Goal: Information Seeking & Learning: Learn about a topic

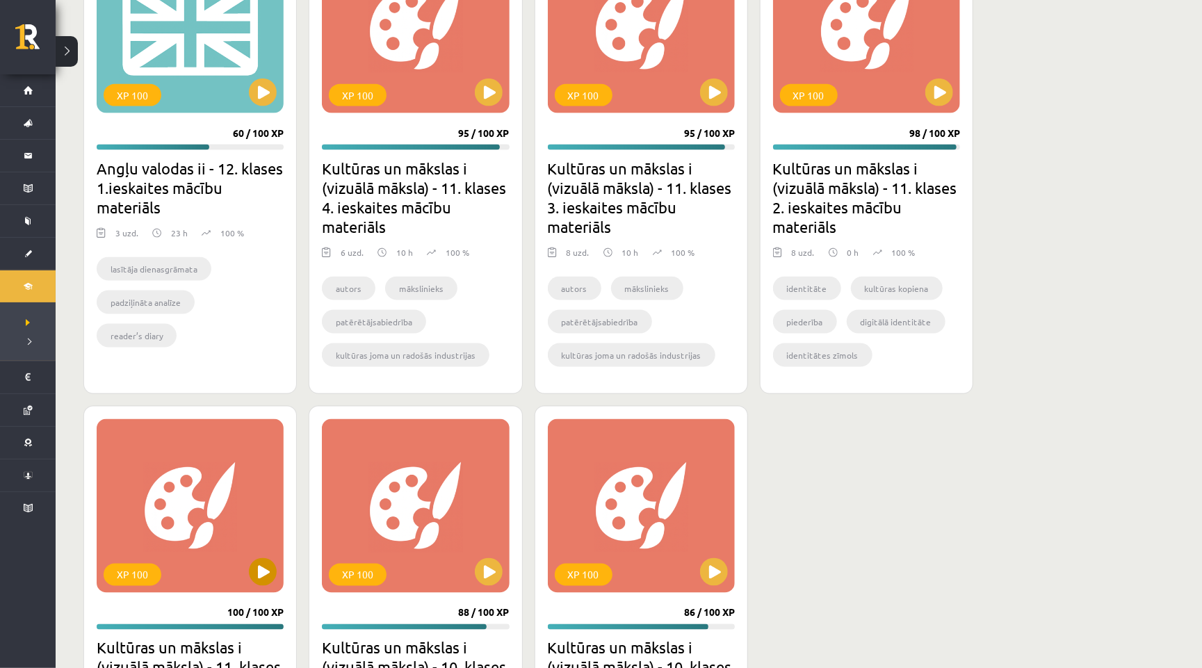
scroll to position [977, 0]
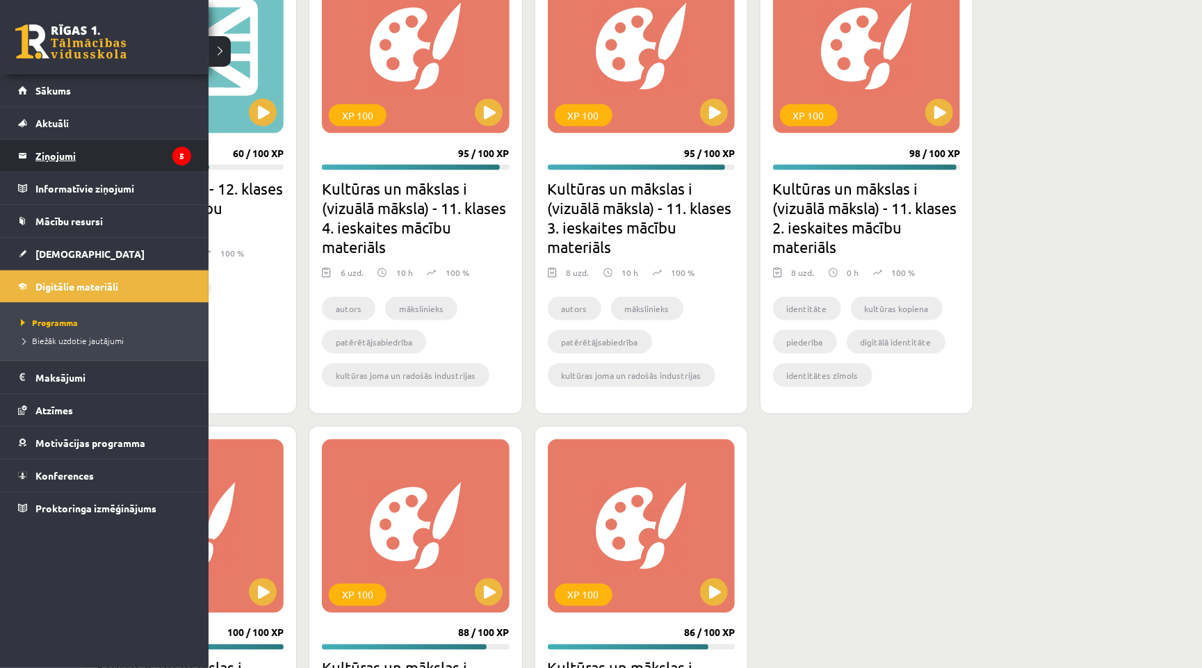
click at [102, 154] on legend "Ziņojumi 5" at bounding box center [113, 156] width 156 height 32
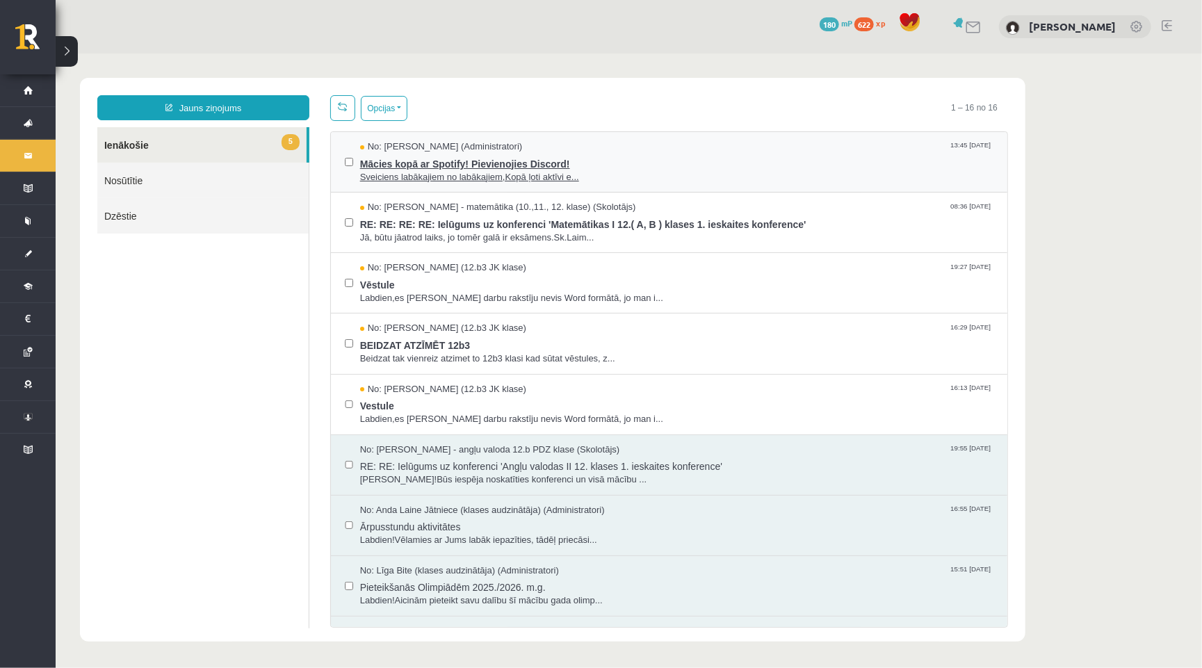
click at [662, 161] on span "Mācies kopā ar Spotify! Pievienojies Discord!" at bounding box center [675, 161] width 633 height 17
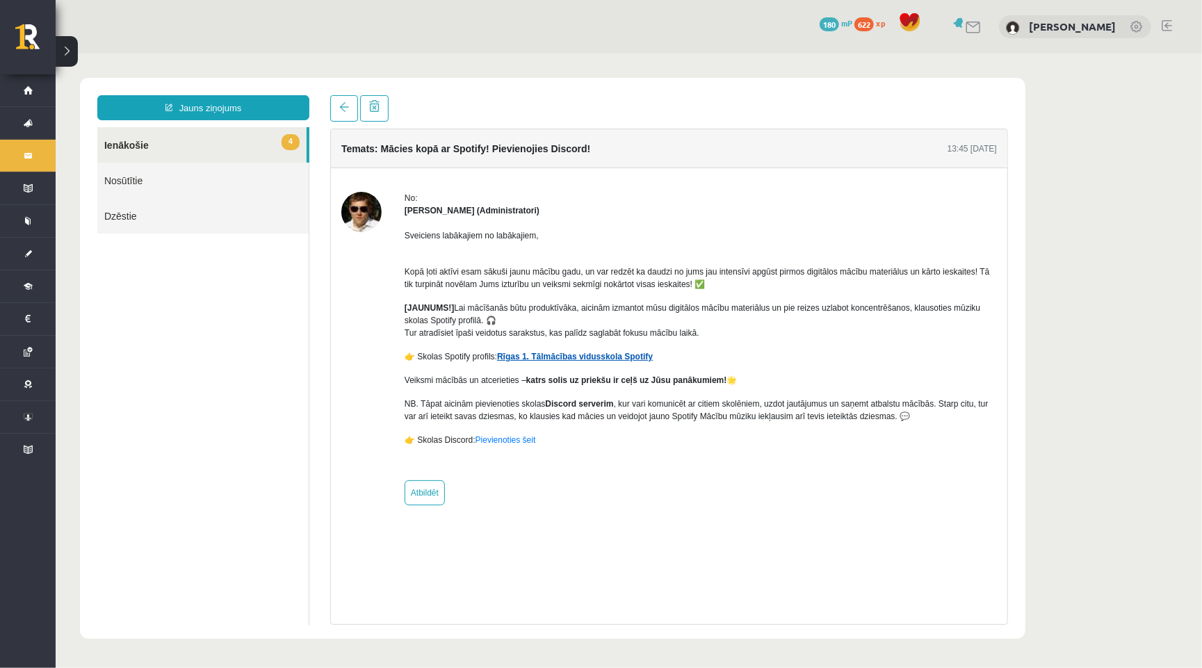
click at [614, 351] on link "Rīgas 1. Tālmācības vidusskola Spotify" at bounding box center [574, 356] width 156 height 10
click at [341, 111] on span at bounding box center [344, 106] width 10 height 10
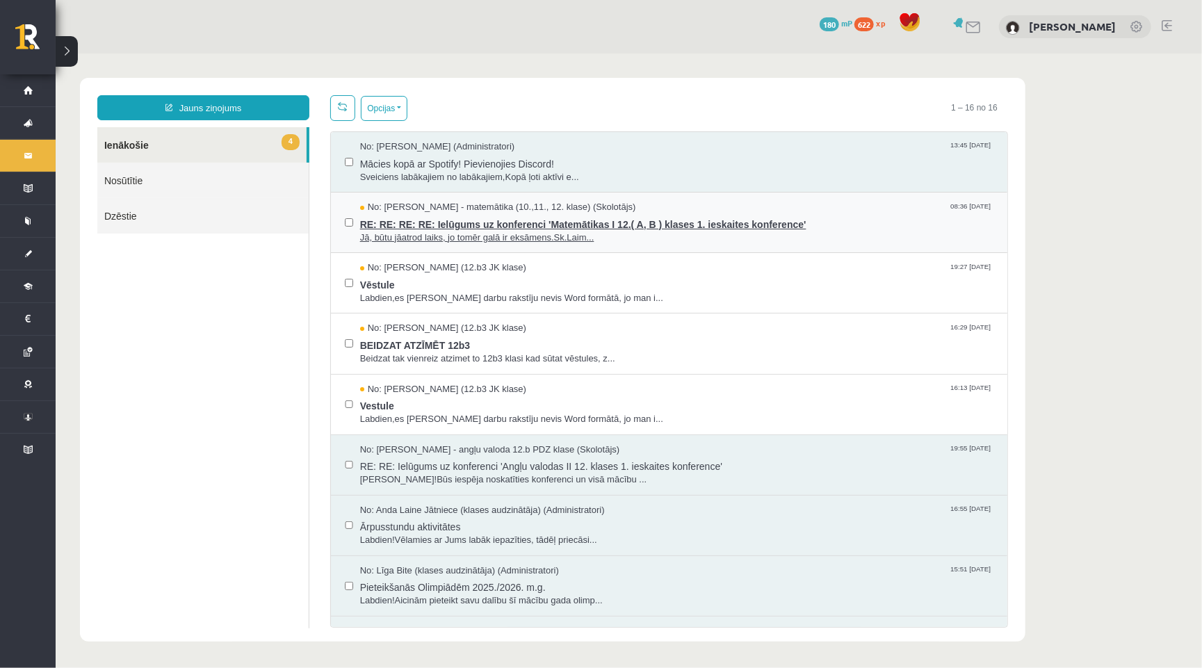
click at [406, 225] on span "RE: RE: RE: RE: Ielūgums uz konferenci 'Matemātikas I 12.( A, B ) klases 1. ies…" at bounding box center [675, 221] width 633 height 17
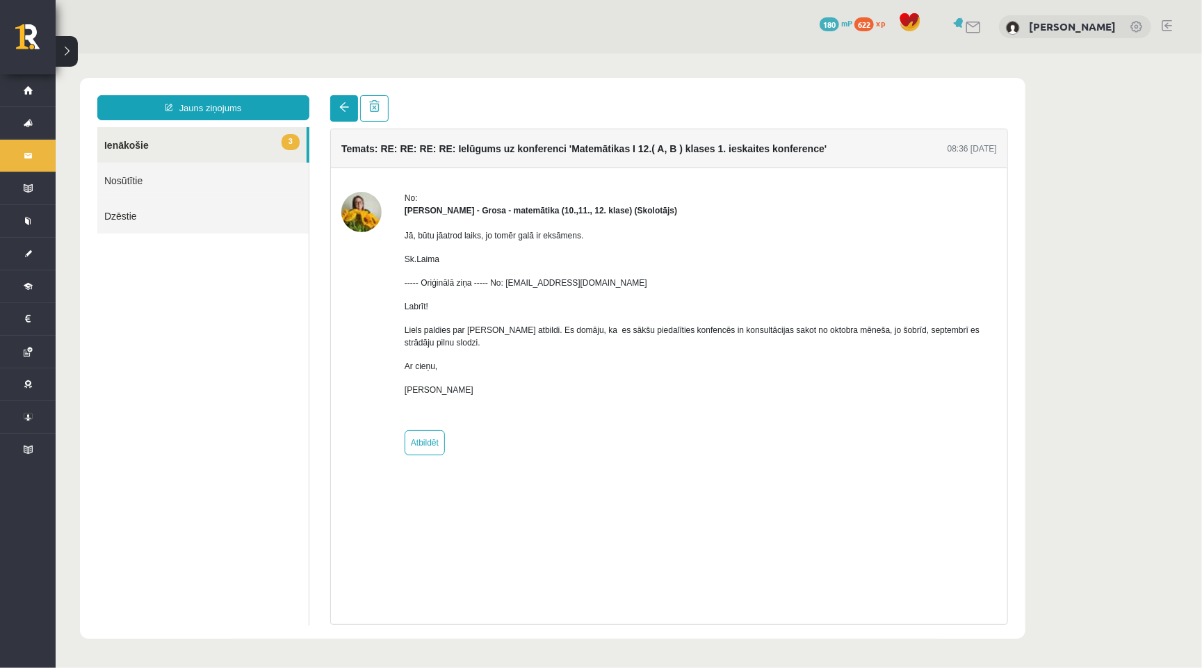
click at [345, 114] on link at bounding box center [343, 108] width 28 height 26
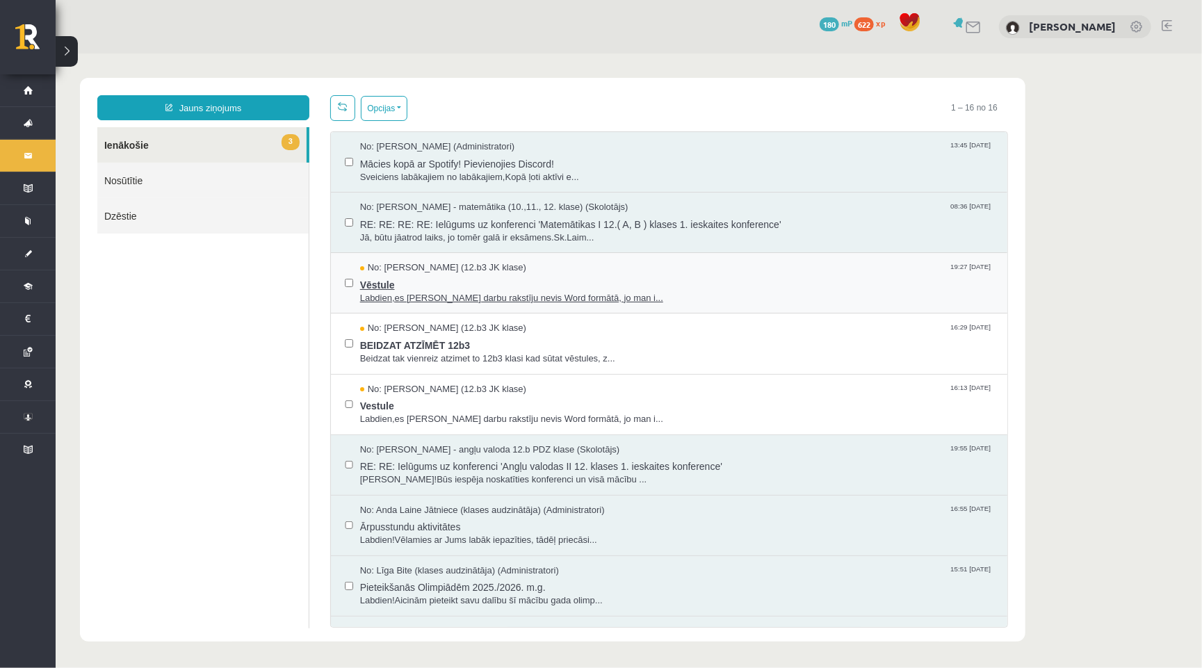
click at [400, 275] on span "Vēstule" at bounding box center [675, 282] width 633 height 17
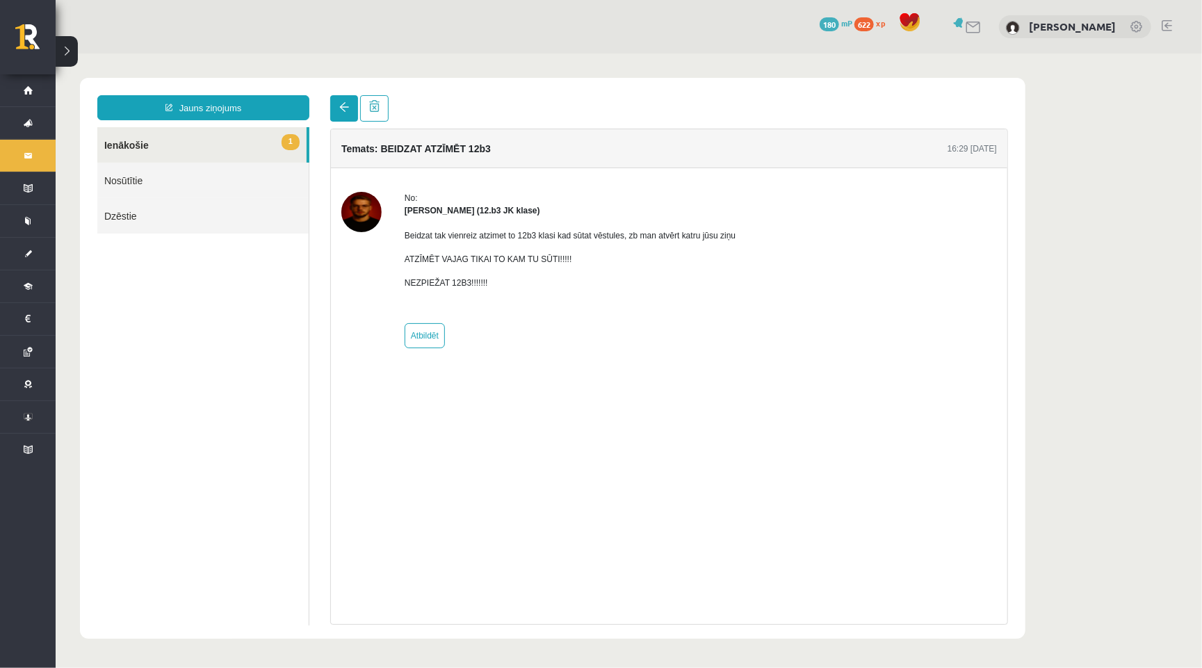
click at [336, 114] on link at bounding box center [343, 108] width 28 height 26
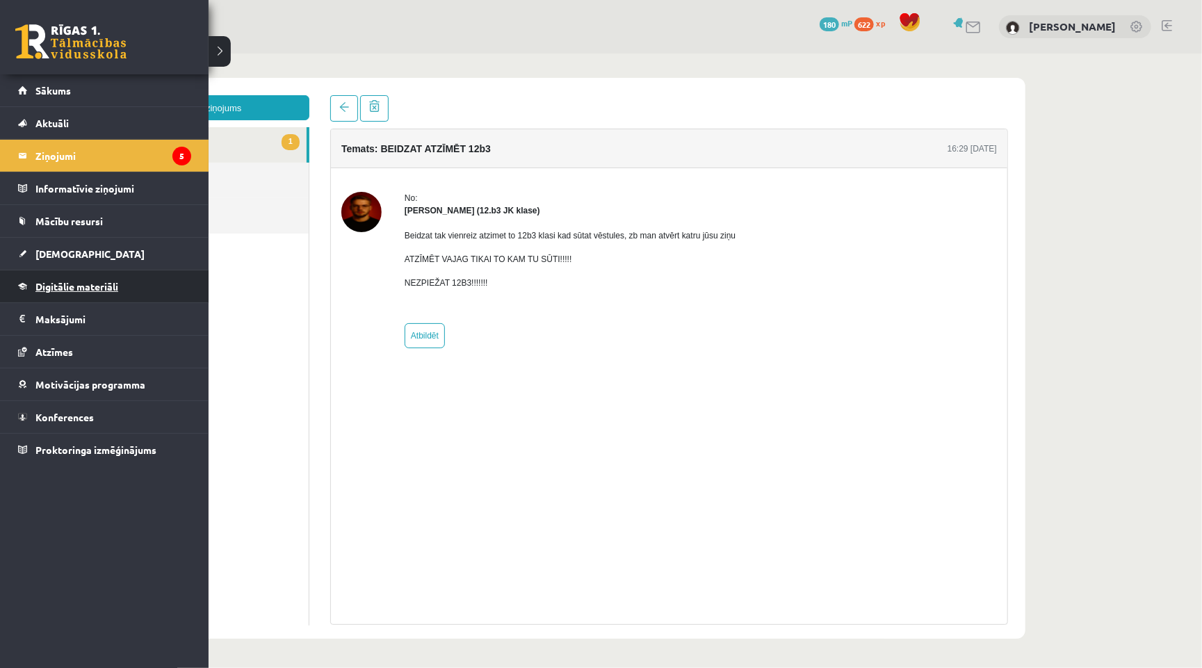
click at [81, 291] on span "Digitālie materiāli" at bounding box center [76, 286] width 83 height 13
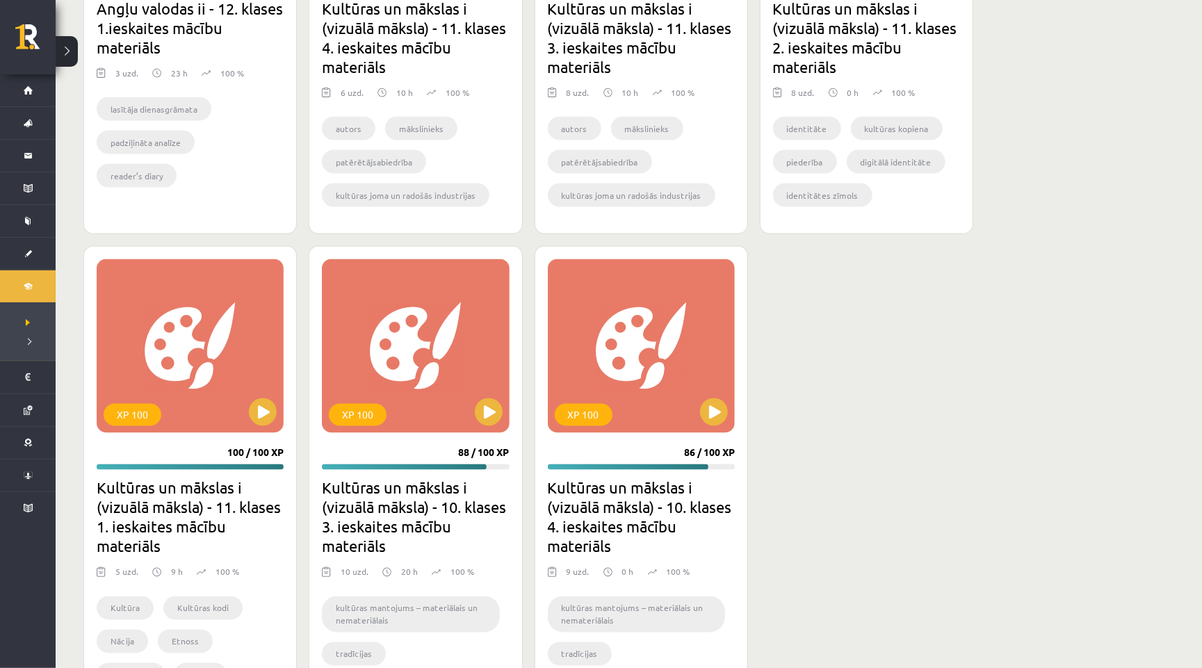
scroll to position [1157, 0]
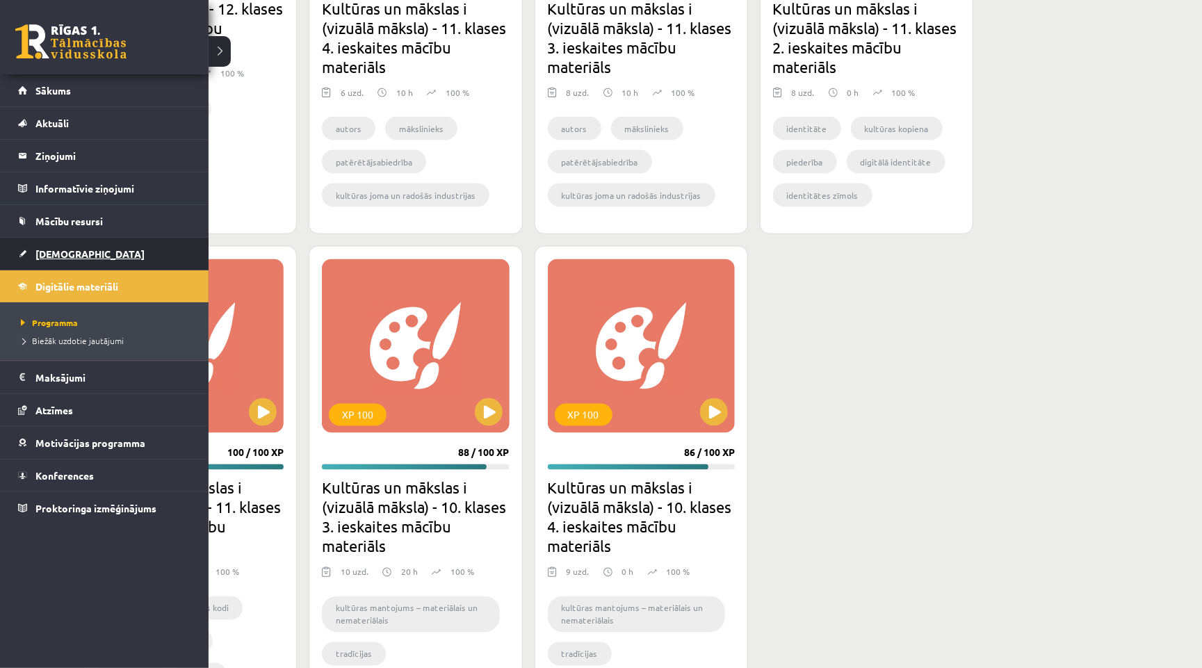
click at [66, 249] on span "[DEMOGRAPHIC_DATA]" at bounding box center [89, 253] width 109 height 13
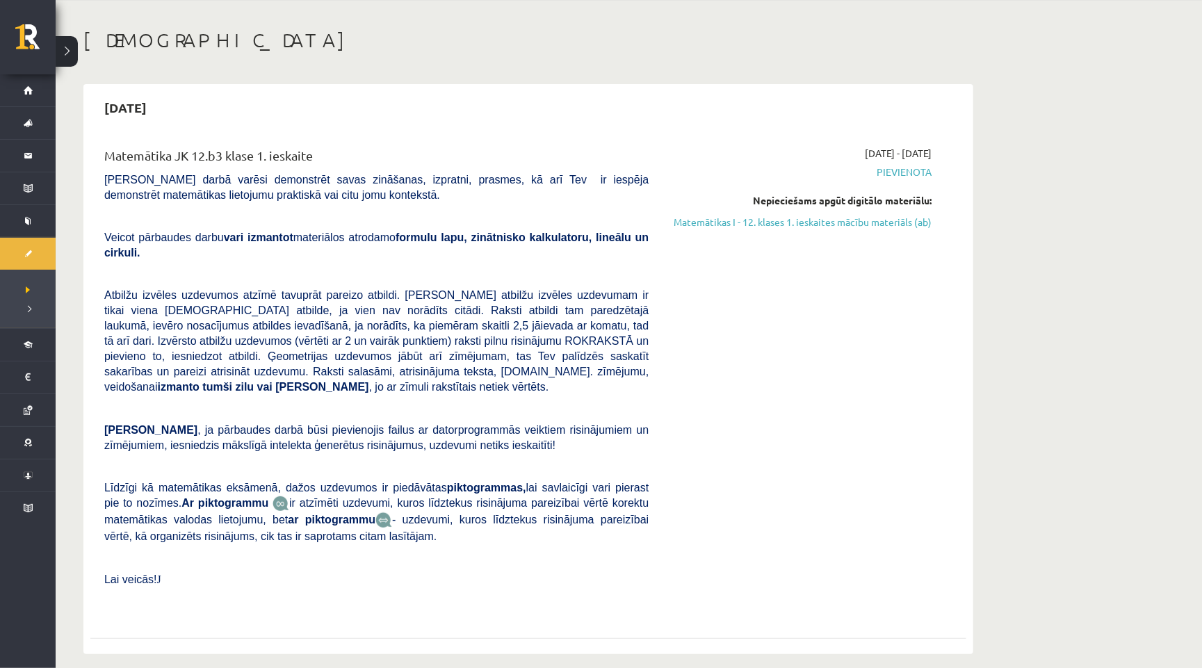
scroll to position [53, 0]
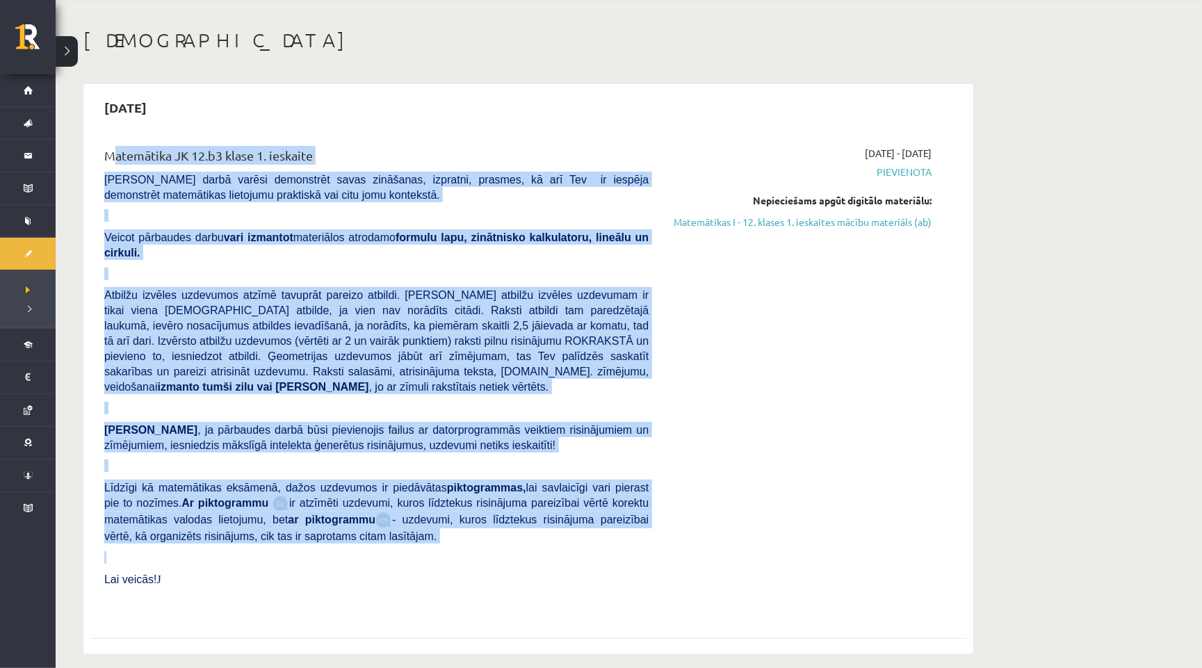
drag, startPoint x: 97, startPoint y: 152, endPoint x: 459, endPoint y: 550, distance: 538.8
click at [459, 550] on div "Matemātika JK 12.b3 klase 1. ieskaite Pārbaudes darbā varēsi demonstrēt savas z…" at bounding box center [376, 381] width 565 height 470
copy div "Matemātika JK 12.b3 klase 1. ieskaite Pārbaudes darbā varēsi demonstrēt savas z…"
click at [812, 222] on link "Matemātikas I - 12. klases 1. ieskaites mācību materiāls (ab)" at bounding box center [800, 222] width 262 height 15
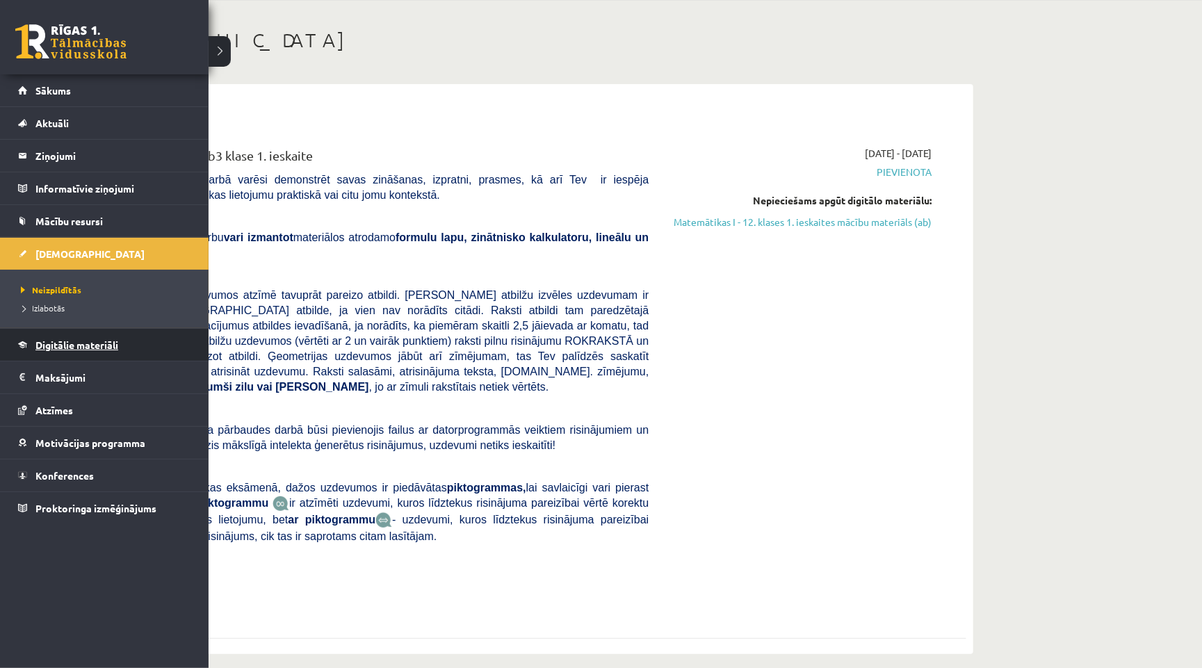
click at [96, 346] on span "Digitālie materiāli" at bounding box center [76, 345] width 83 height 13
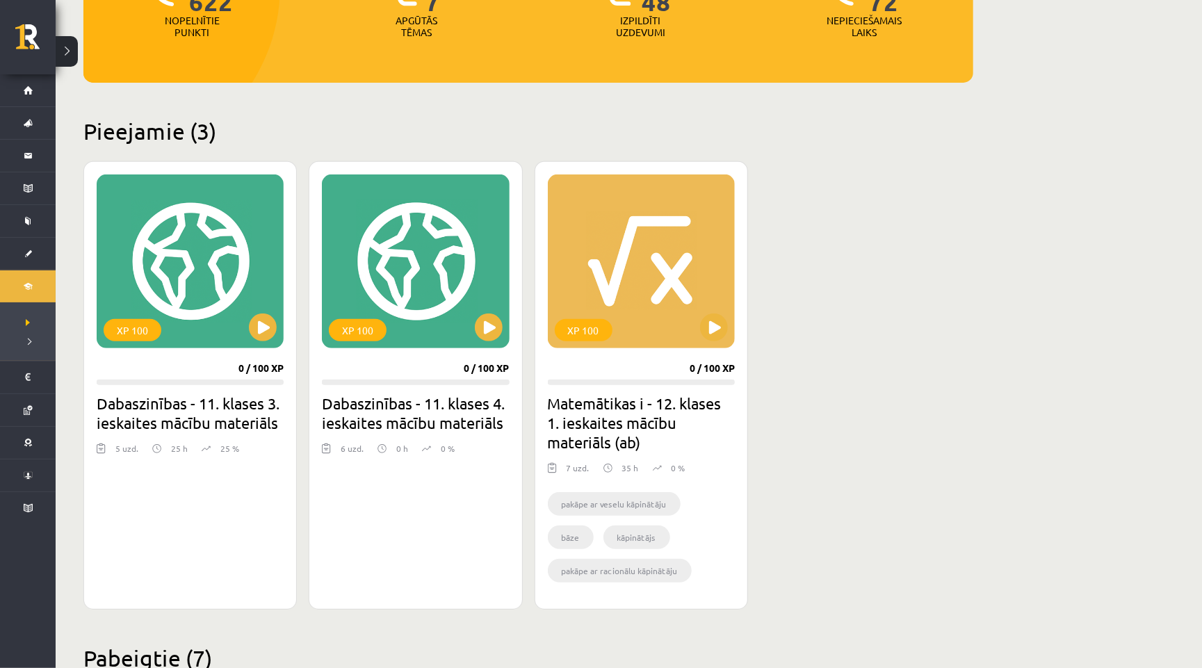
scroll to position [238, 0]
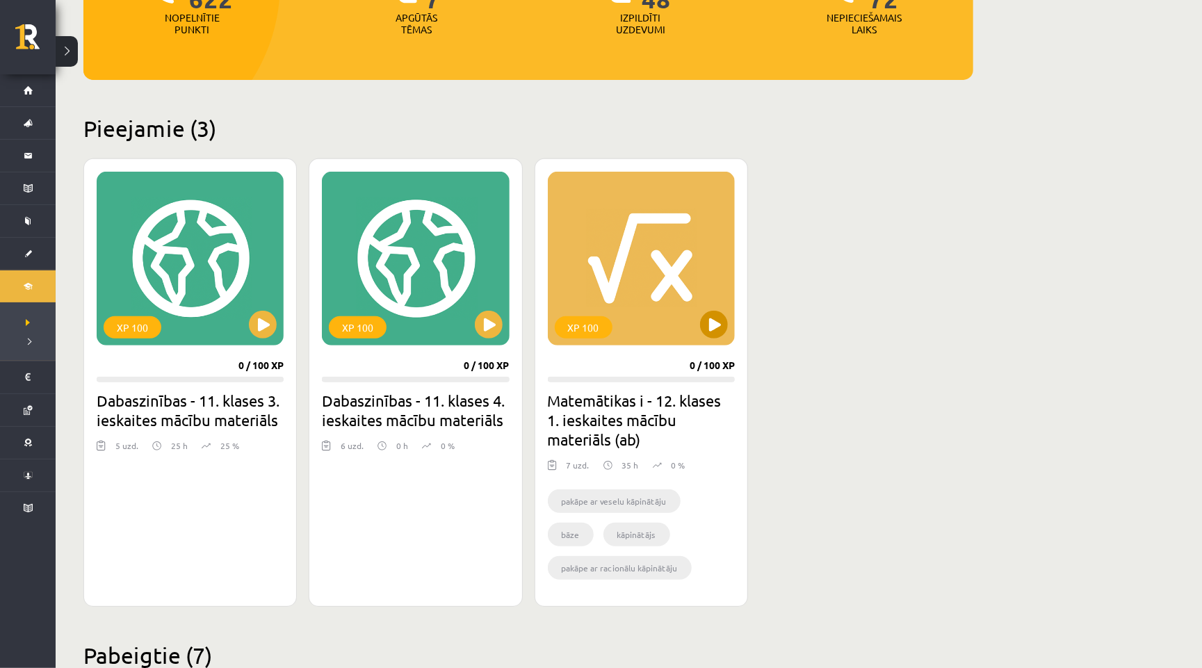
click at [708, 319] on button at bounding box center [714, 325] width 28 height 28
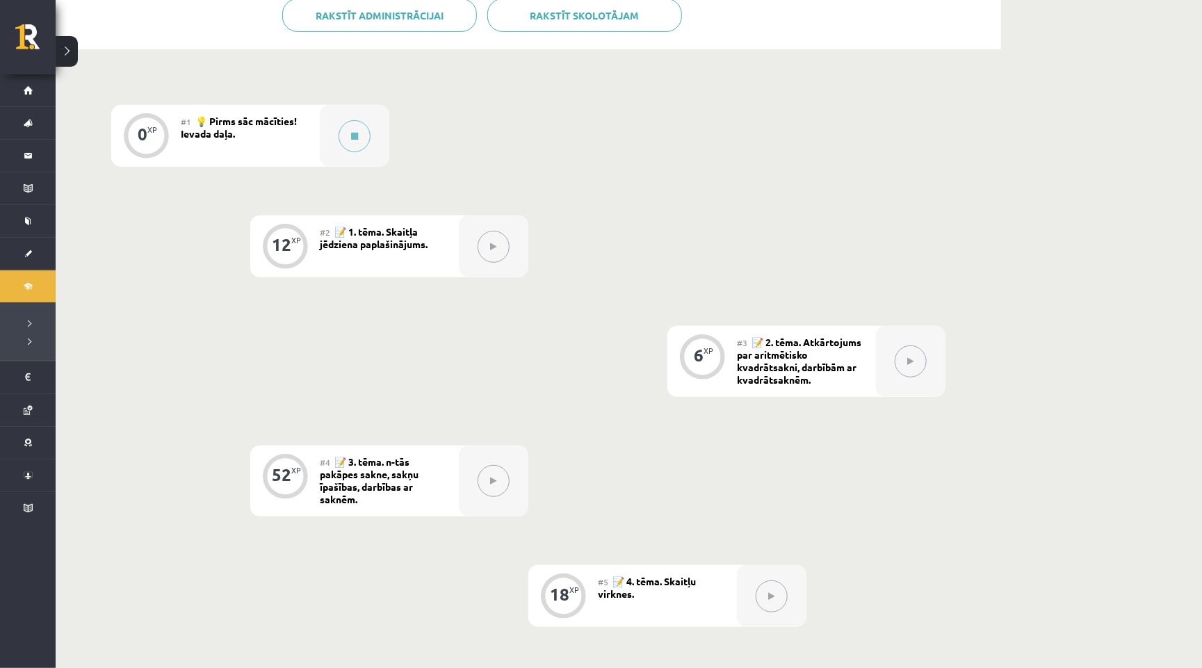
scroll to position [353, 0]
click at [503, 236] on button at bounding box center [494, 246] width 32 height 32
click at [341, 123] on button at bounding box center [355, 136] width 32 height 32
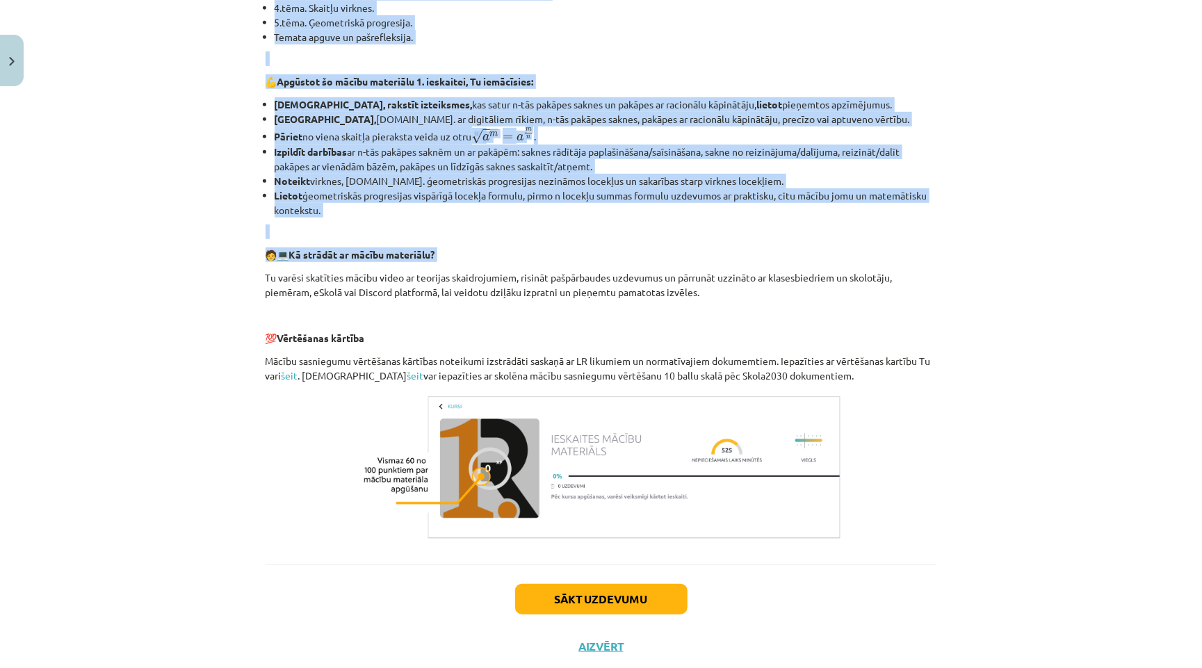
scroll to position [378, 0]
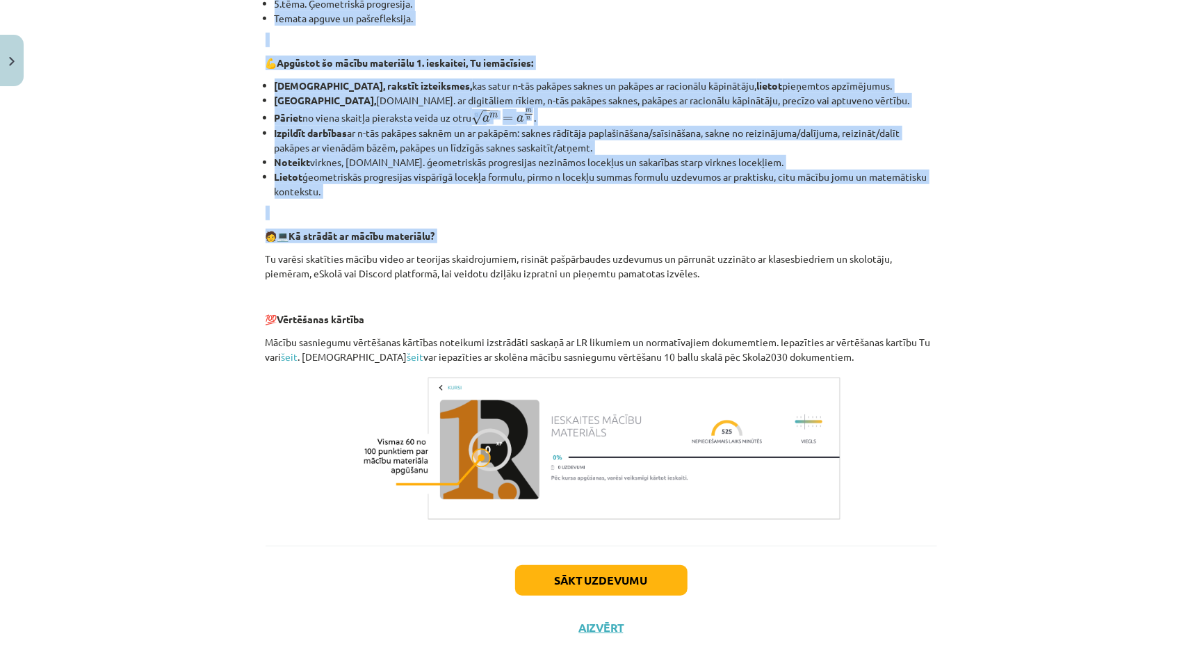
drag, startPoint x: 257, startPoint y: 254, endPoint x: 861, endPoint y: 328, distance: 608.6
click at [861, 328] on div "0 XP Saņemsi Viegls 467 pilda Apraksts Uzdevums Palīdzība 👋 Esi sveicināts prie…" at bounding box center [601, 156] width 688 height 990
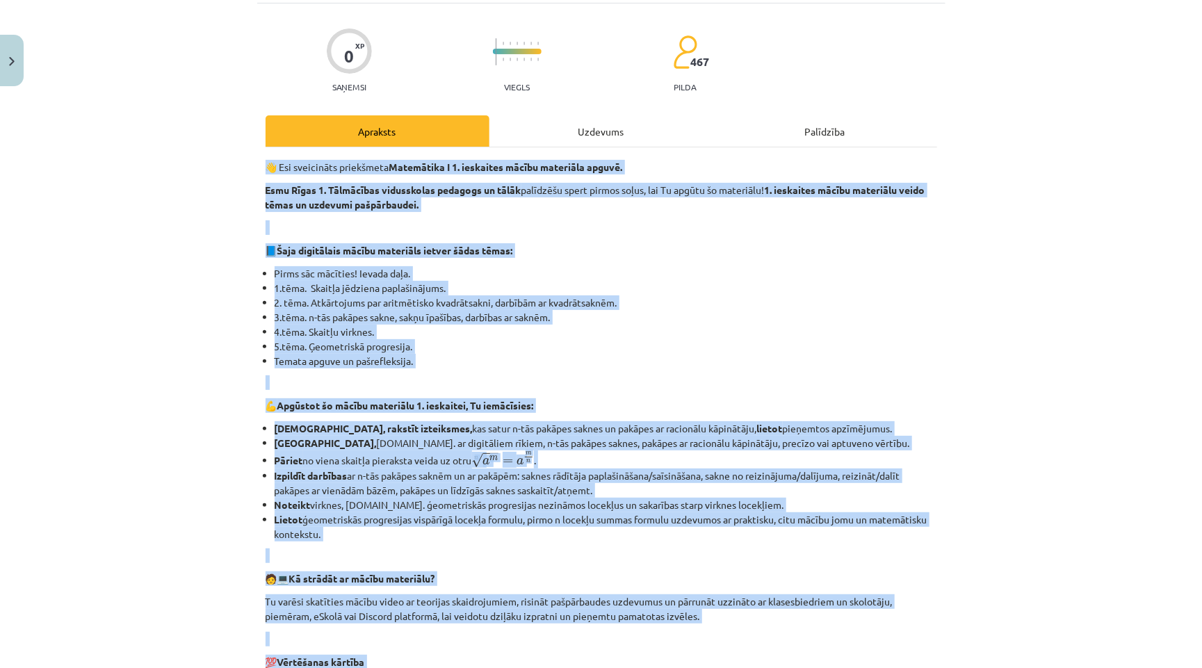
scroll to position [19, 0]
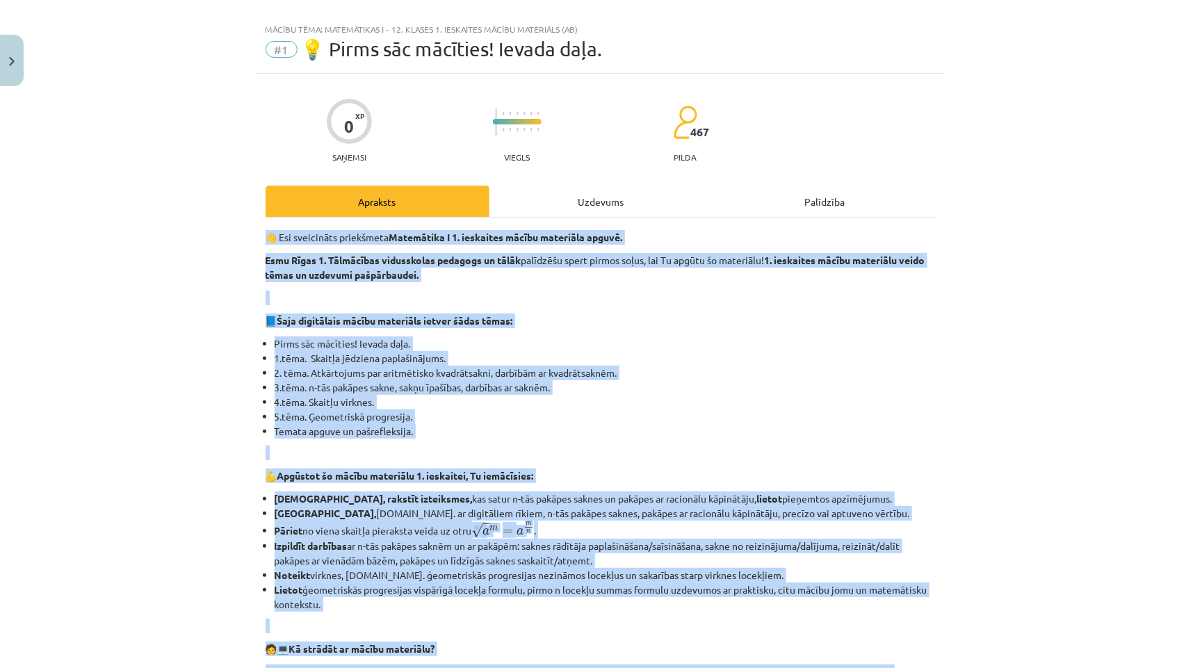
drag, startPoint x: 772, startPoint y: 339, endPoint x: 511, endPoint y: 224, distance: 285.7
click at [511, 224] on div "👋 Esi sveicināts priekšmeta Matemātika I 1. ieskaites mācību materiāla apguvē. …" at bounding box center [601, 588] width 671 height 741
copy div "👋 Esi sveicināts priekšmeta Matemātika I 1. ieskaites mācību materiāla apguvē. …"
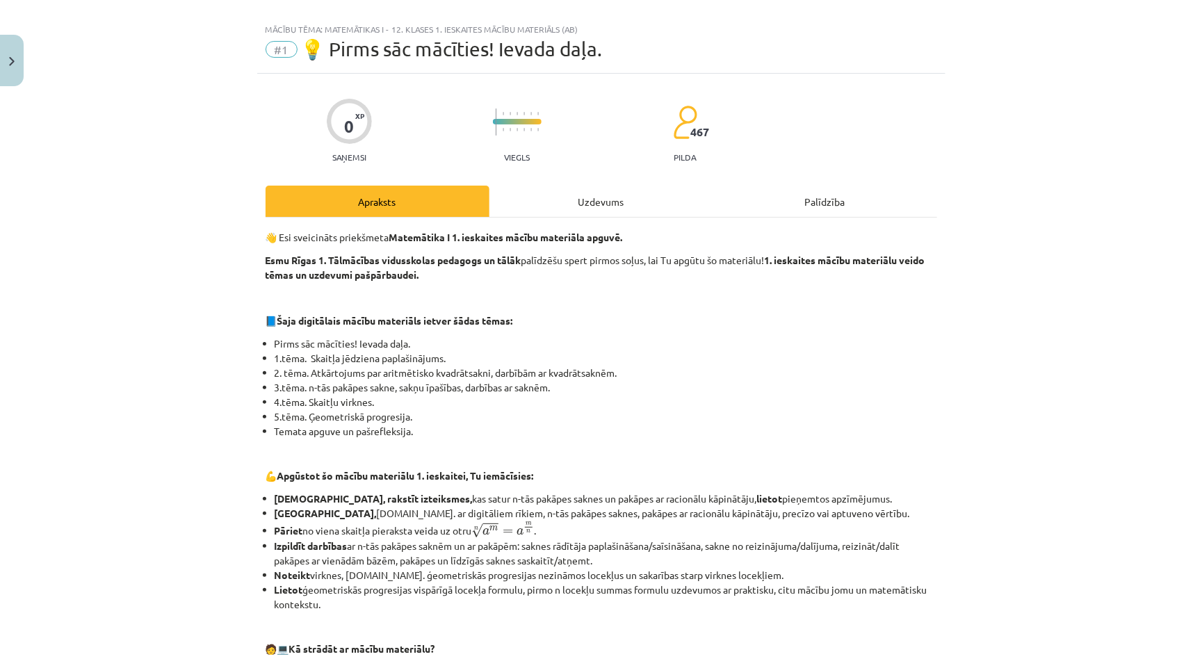
click at [614, 193] on div "Uzdevums" at bounding box center [601, 201] width 224 height 31
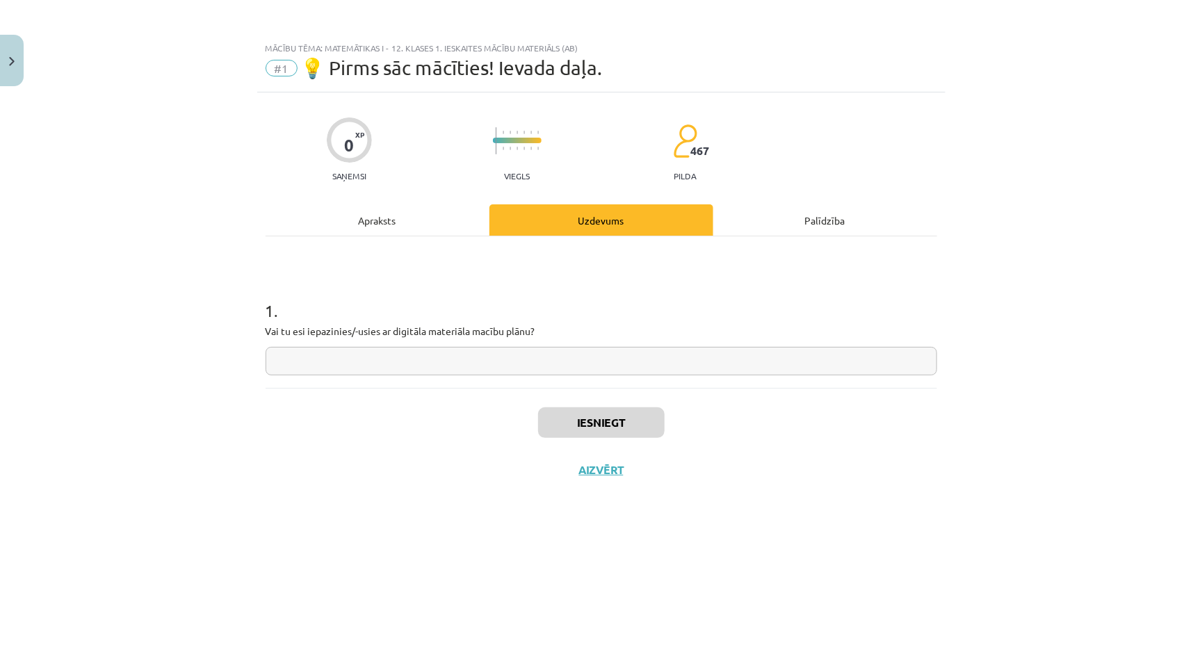
click at [472, 352] on input "text" at bounding box center [601, 361] width 671 height 28
type input "**"
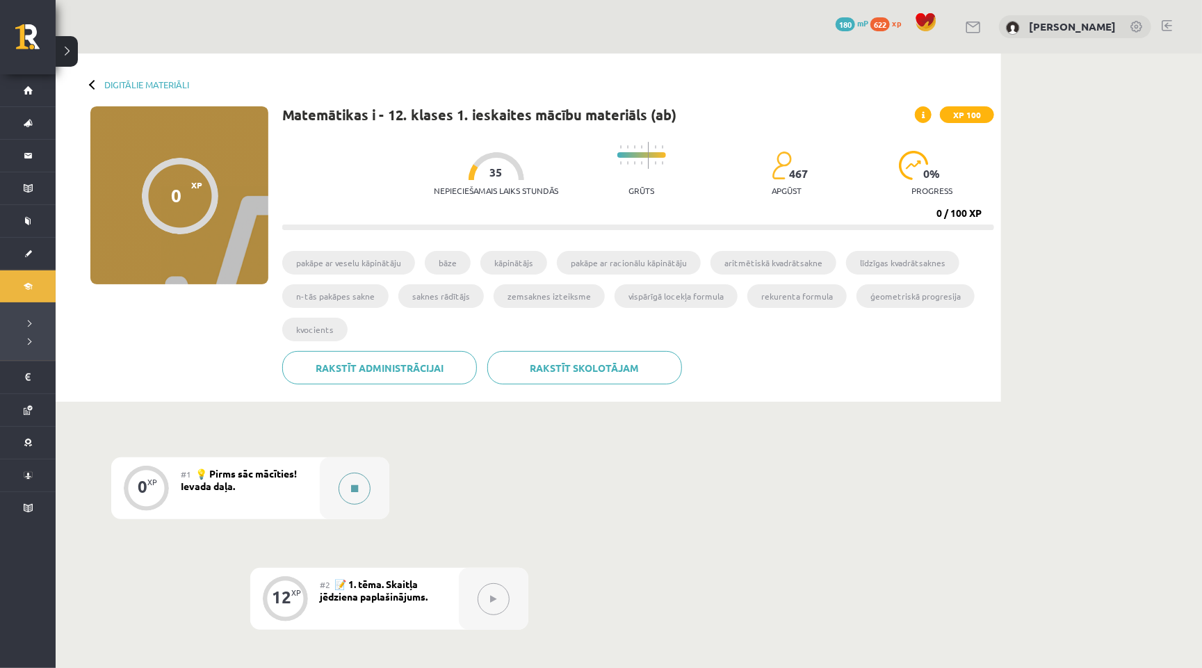
click at [353, 474] on button at bounding box center [355, 489] width 32 height 32
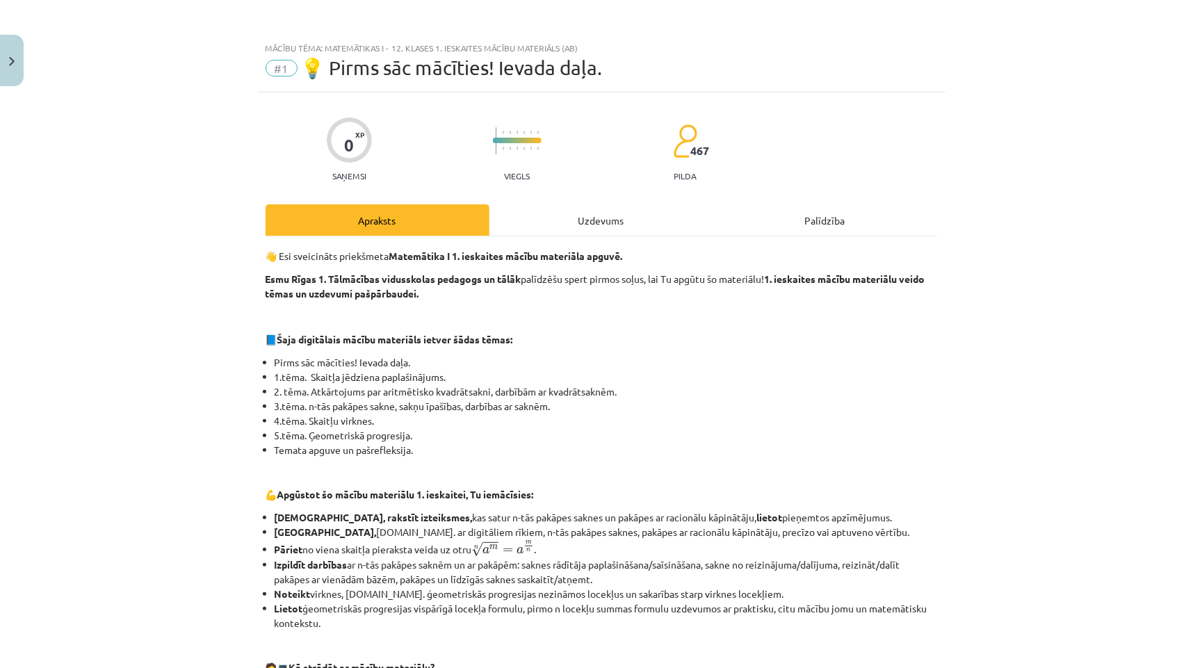
click at [578, 214] on div "Uzdevums" at bounding box center [601, 219] width 224 height 31
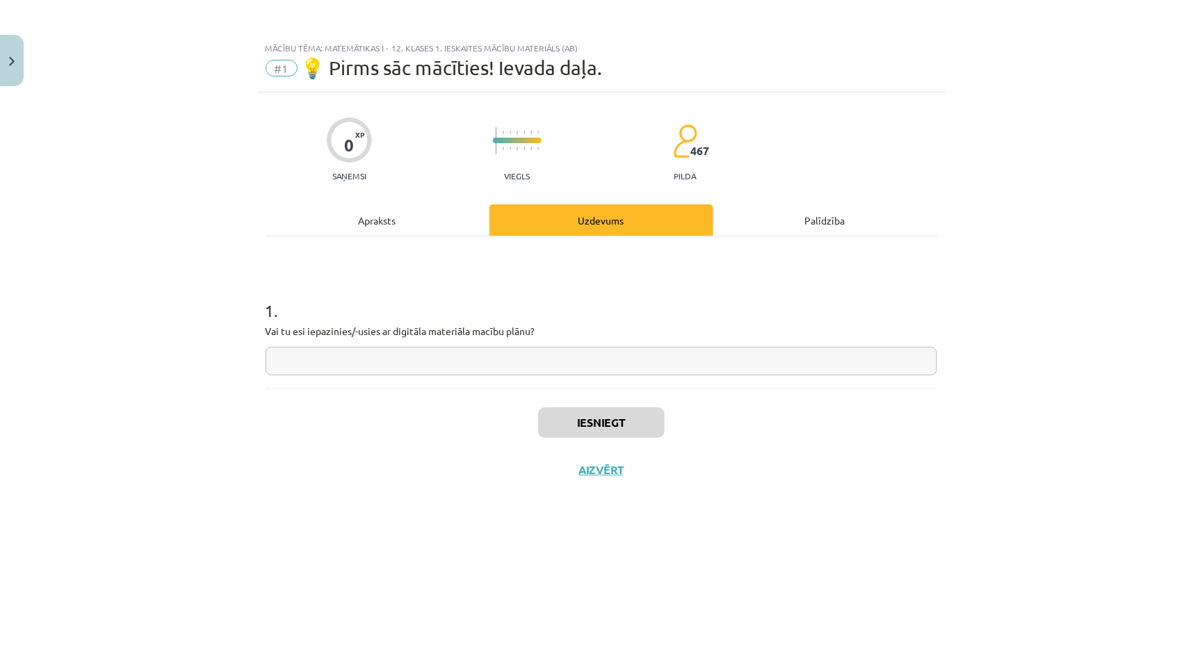
click at [511, 351] on input "text" at bounding box center [601, 361] width 671 height 28
type input "**"
click at [604, 395] on div "Iesniegt Aizvērt" at bounding box center [601, 436] width 671 height 97
click at [605, 419] on button "Iesniegt" at bounding box center [601, 422] width 127 height 31
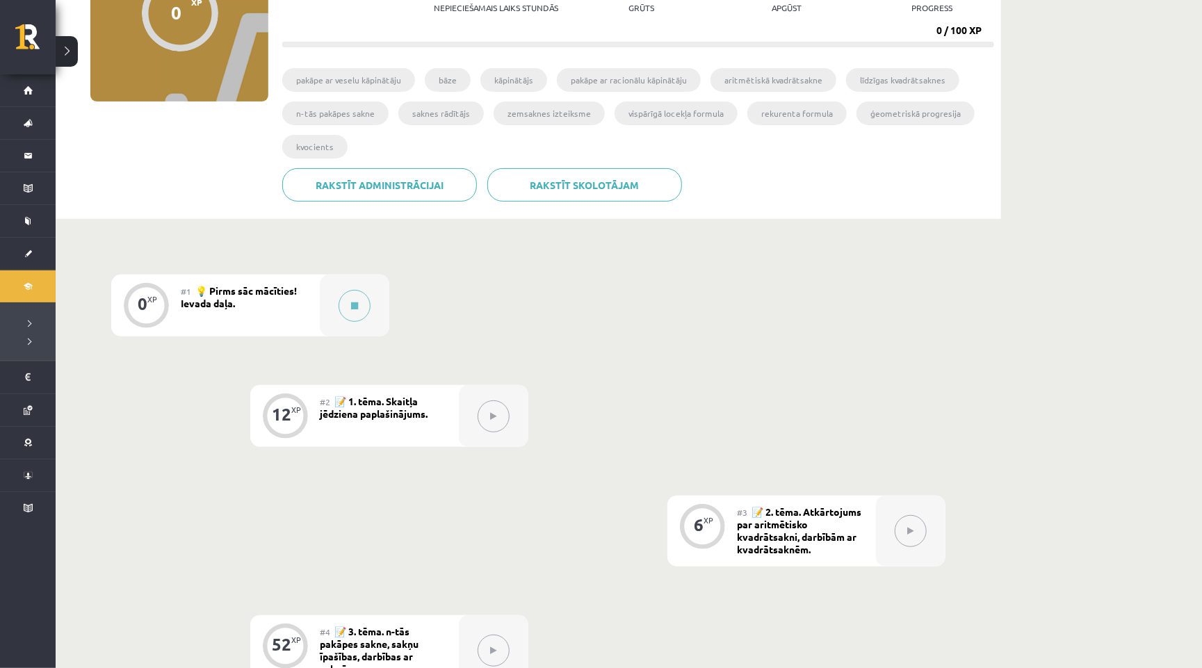
scroll to position [243, 0]
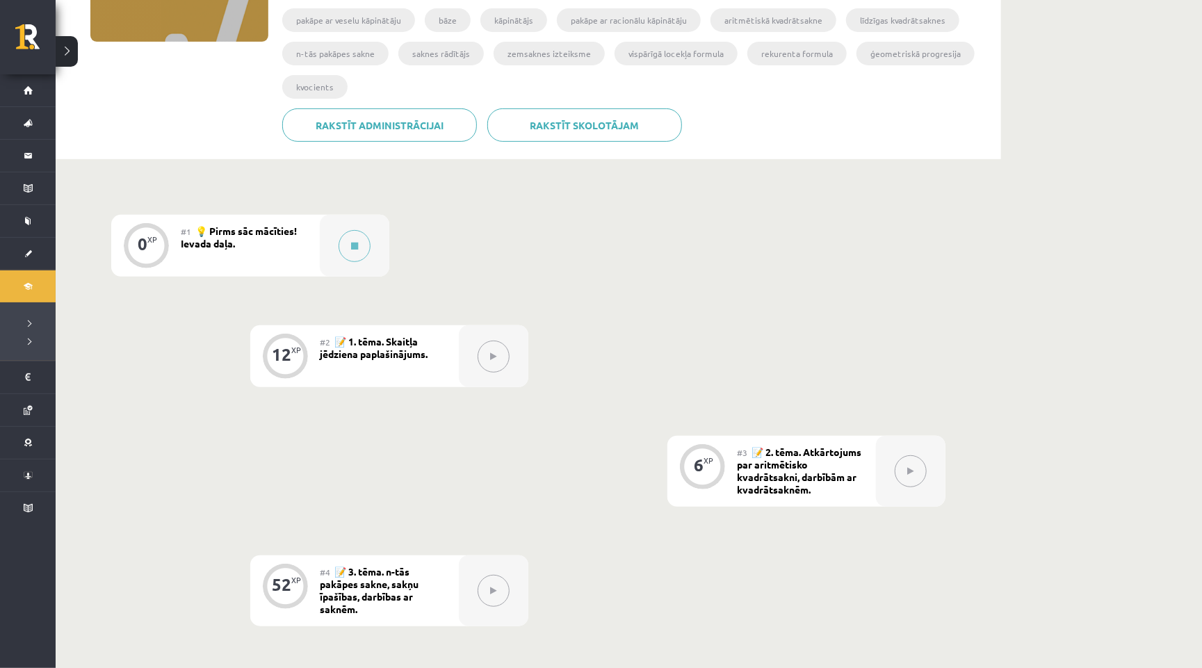
click at [491, 352] on icon at bounding box center [494, 356] width 6 height 8
click at [356, 242] on icon at bounding box center [354, 246] width 7 height 8
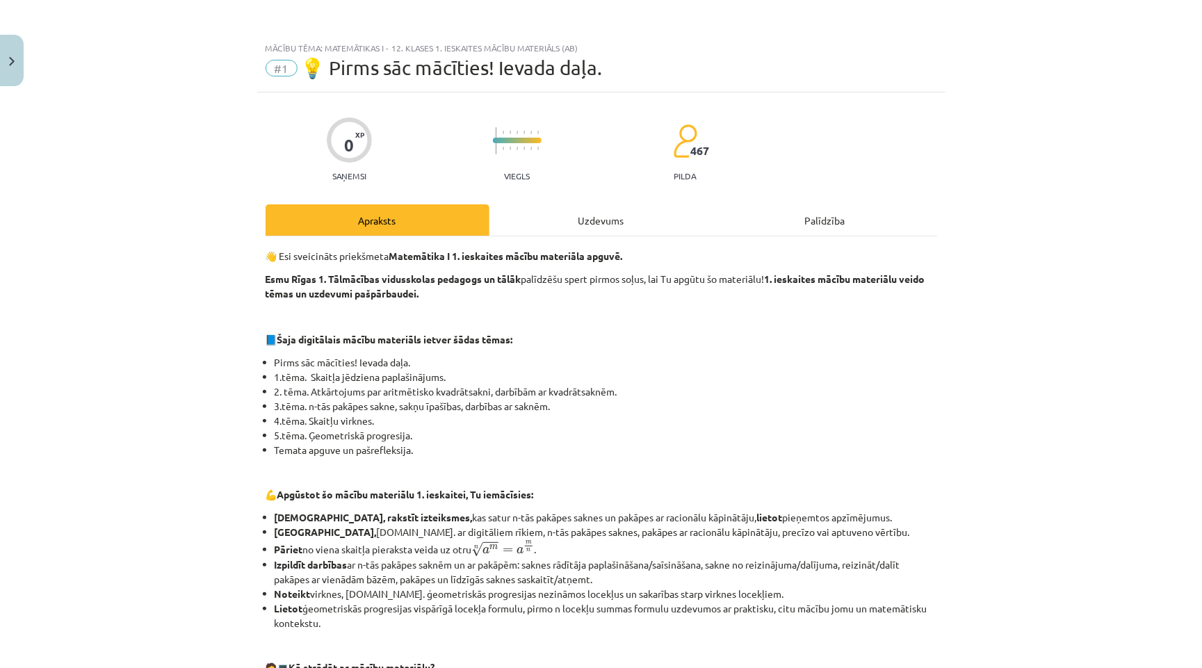
click at [612, 230] on div "Uzdevums" at bounding box center [601, 219] width 224 height 31
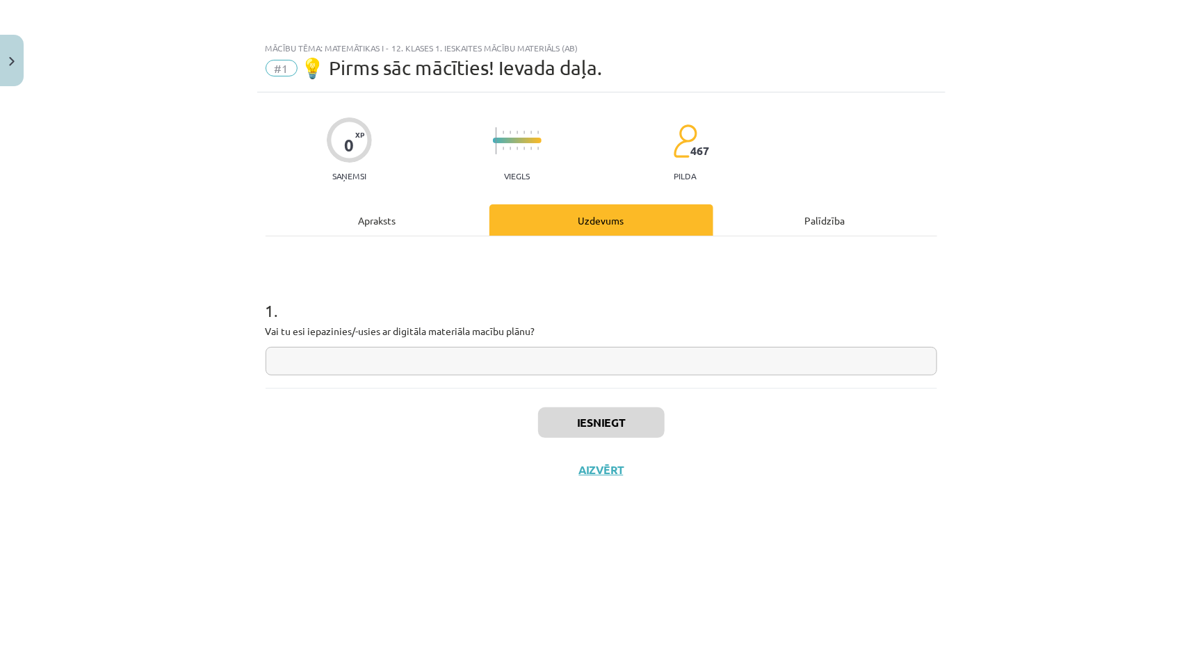
scroll to position [0, 0]
click at [558, 351] on input "text" at bounding box center [601, 361] width 671 height 28
type input "**"
click at [628, 414] on button "Iesniegt" at bounding box center [601, 422] width 127 height 31
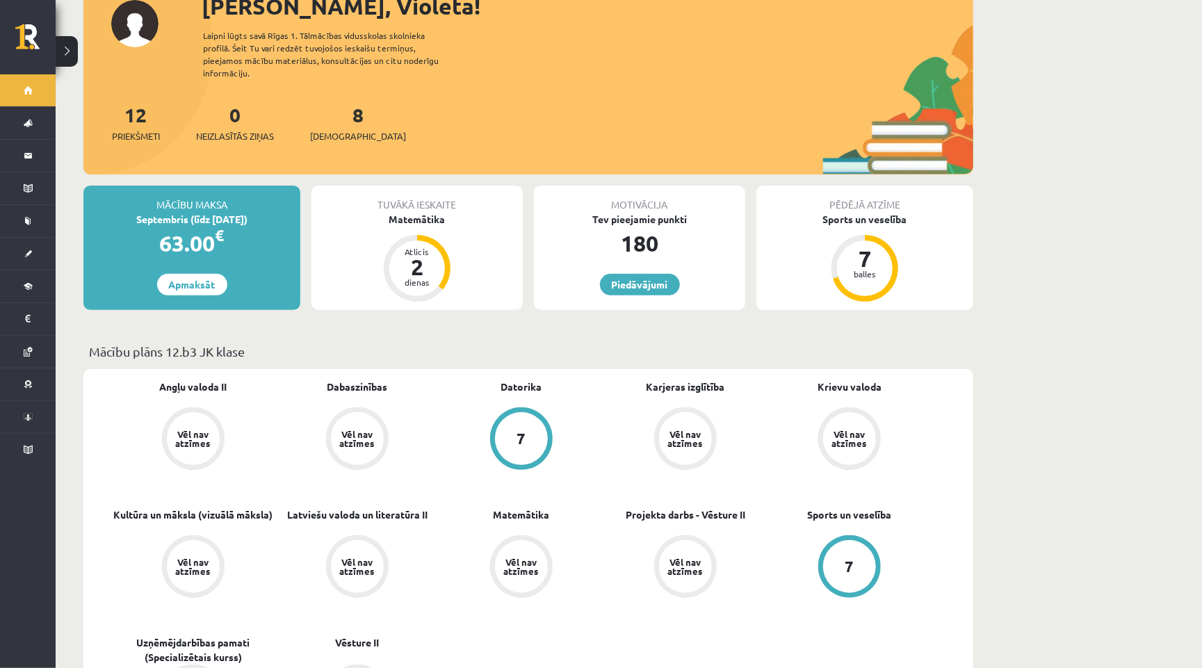
scroll to position [113, 0]
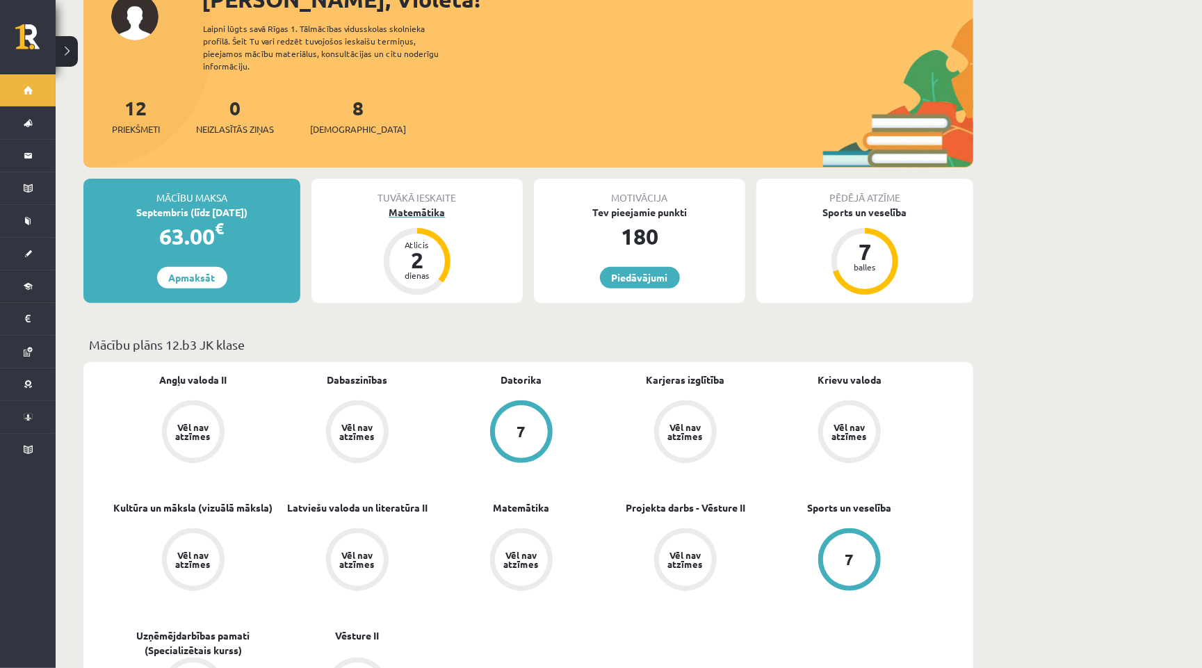
click at [436, 249] on div "2" at bounding box center [417, 260] width 42 height 22
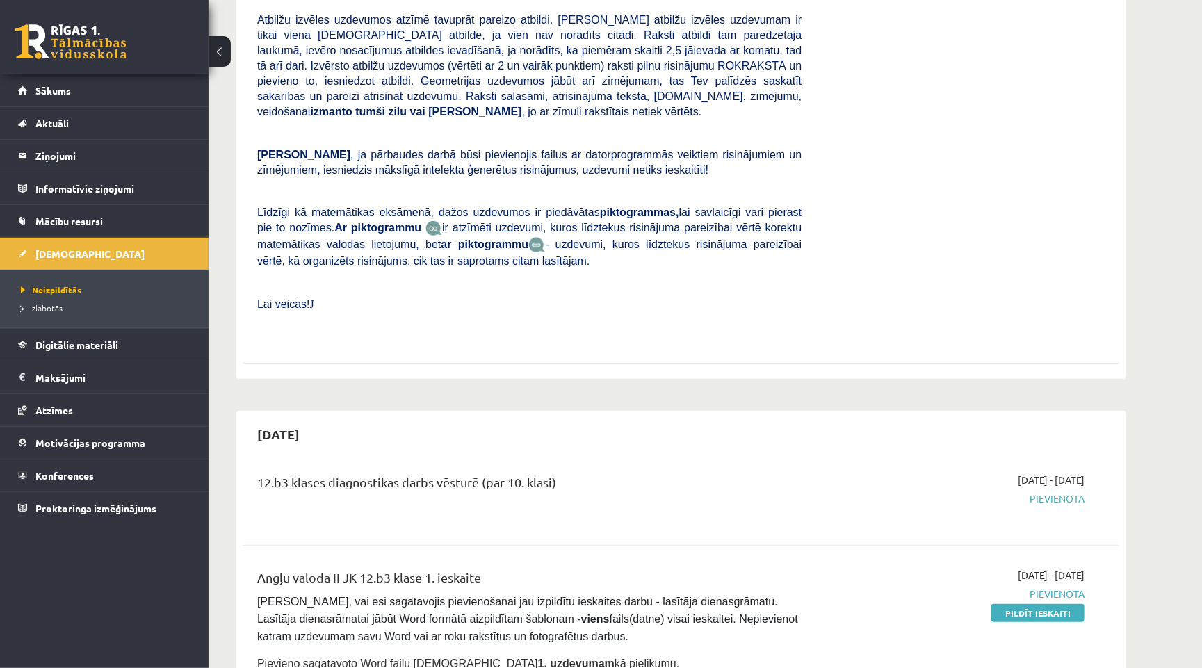
scroll to position [484, 0]
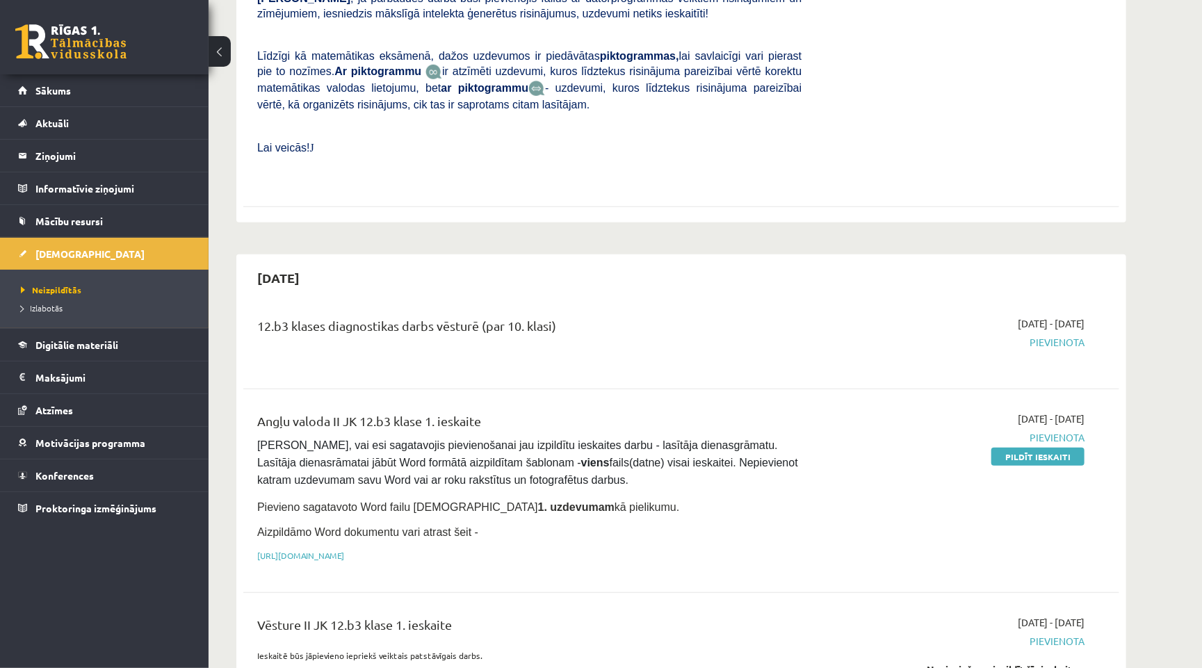
click at [1045, 335] on span "Pievienota" at bounding box center [953, 342] width 262 height 15
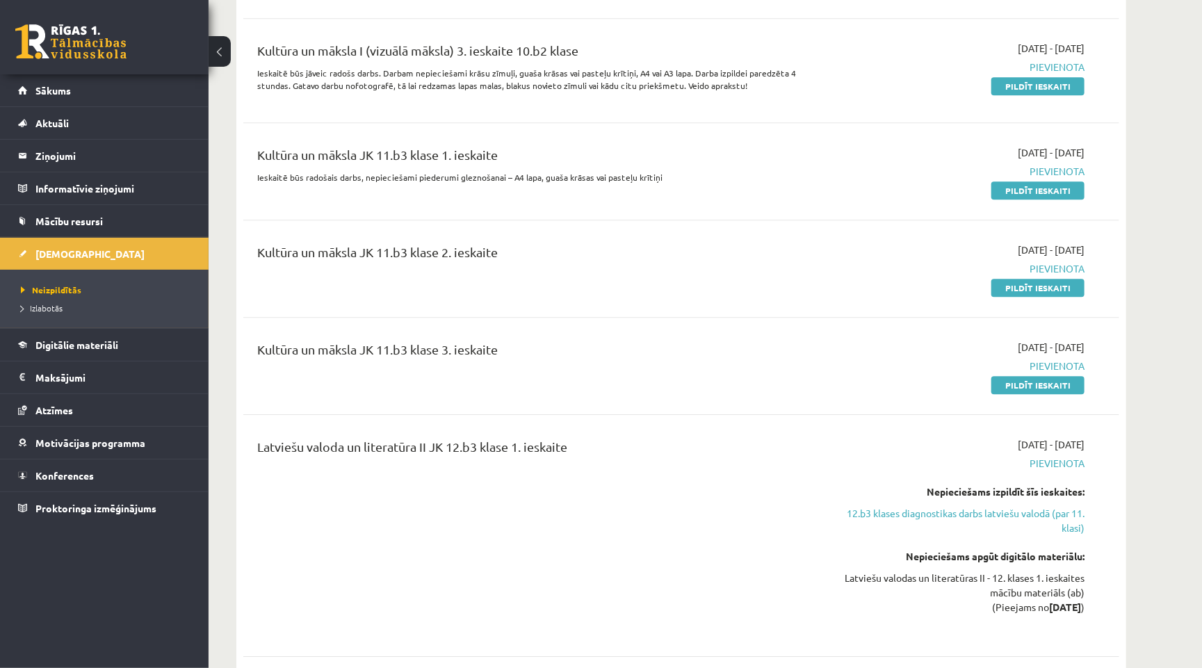
scroll to position [2158, 0]
click at [1004, 376] on link "Pildīt ieskaiti" at bounding box center [1037, 385] width 93 height 18
click at [1048, 279] on link "Pildīt ieskaiti" at bounding box center [1037, 288] width 93 height 18
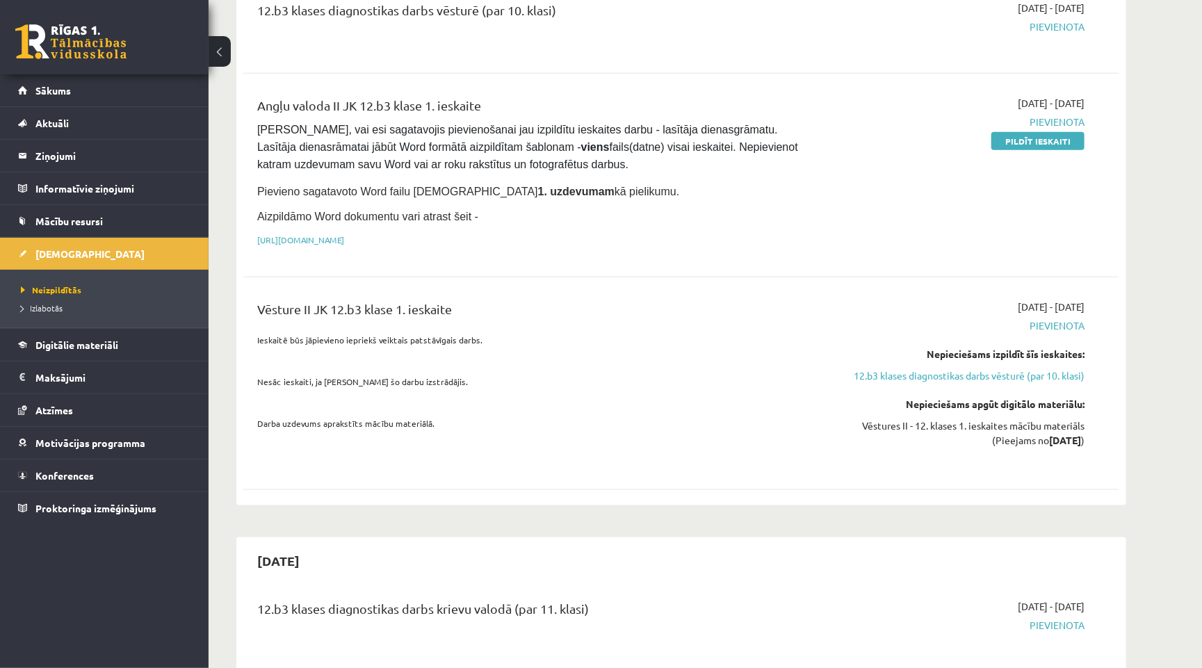
scroll to position [825, 0]
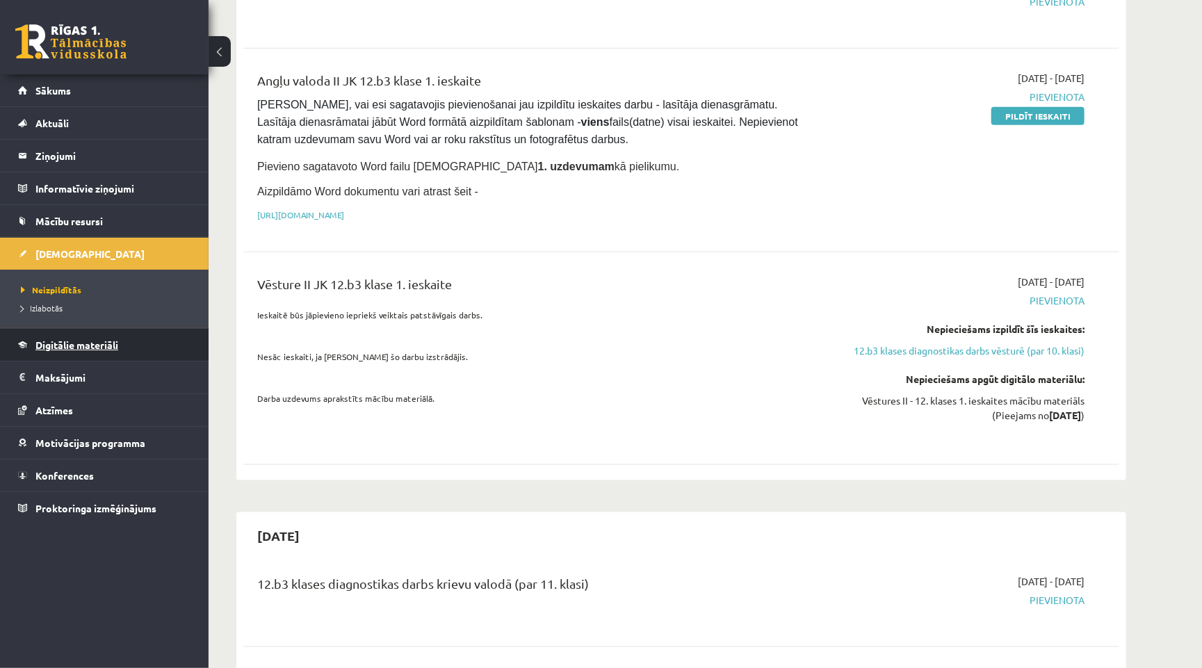
click at [113, 346] on span "Digitālie materiāli" at bounding box center [76, 345] width 83 height 13
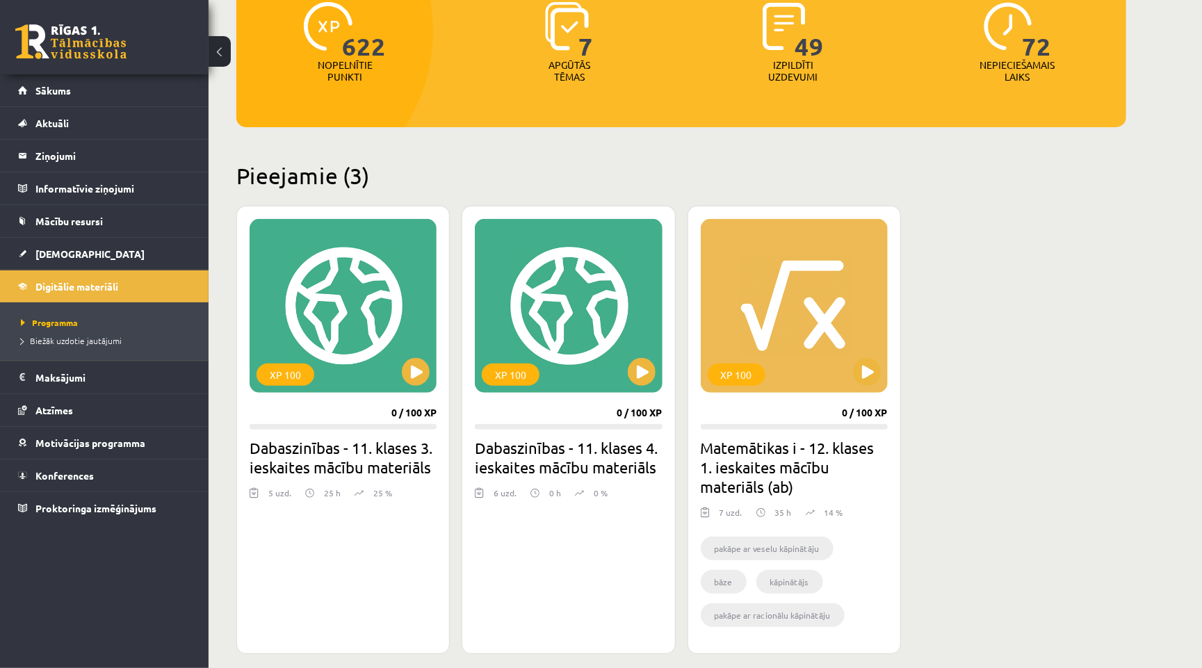
scroll to position [193, 0]
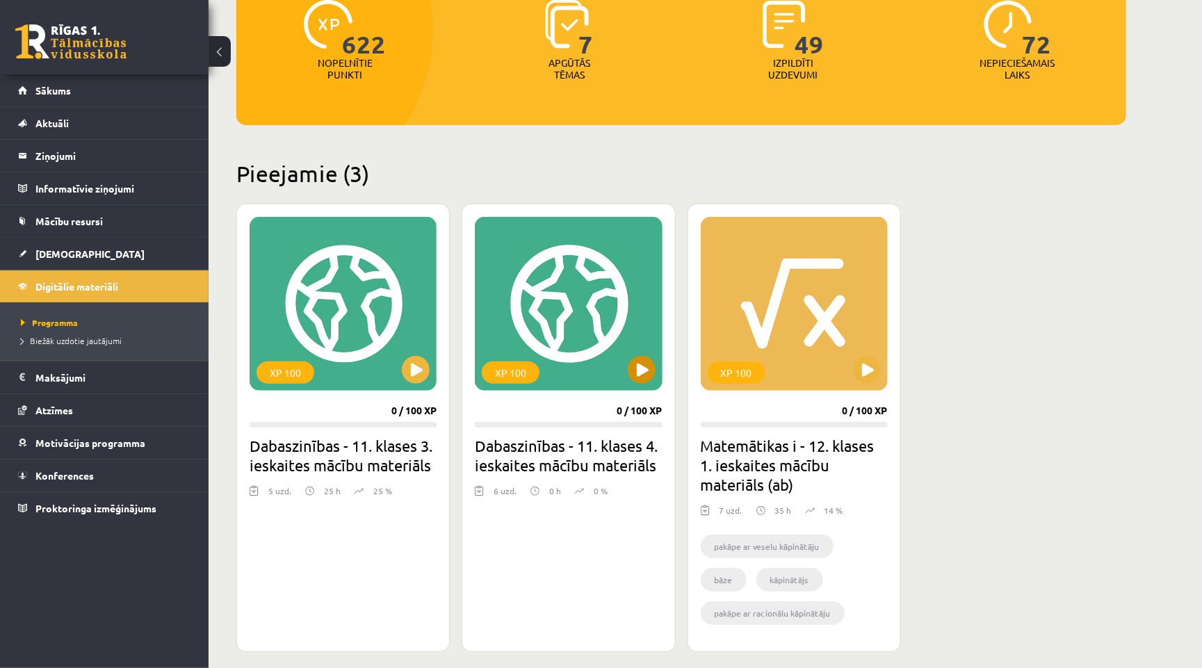
click at [648, 372] on button at bounding box center [642, 370] width 28 height 28
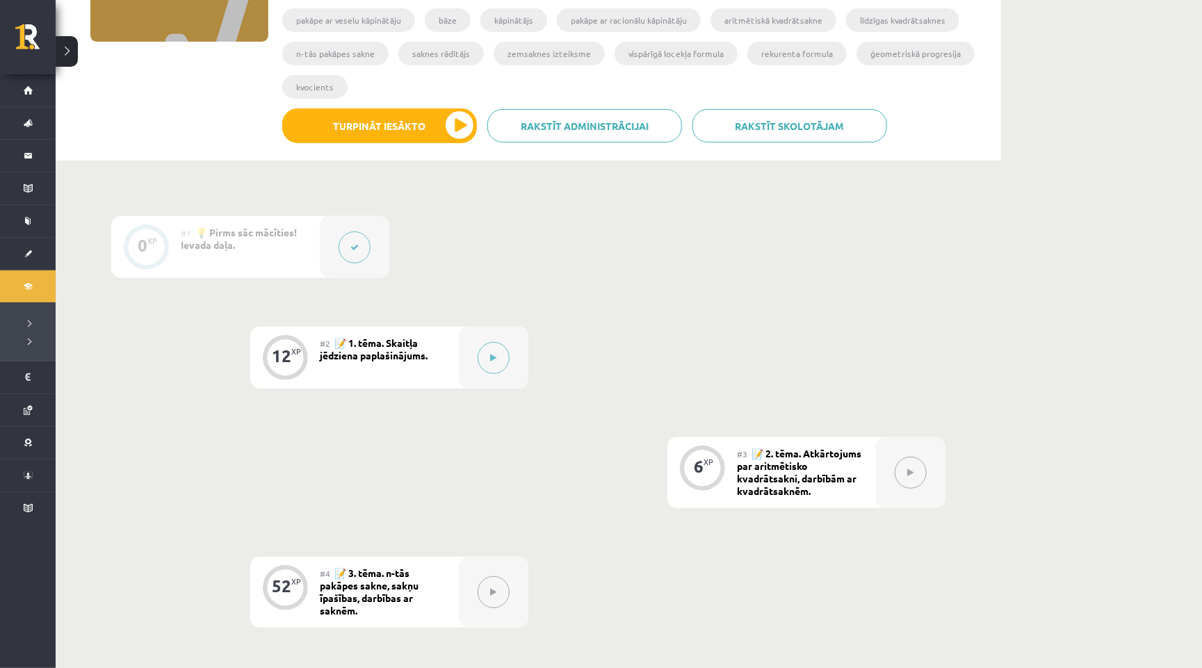
scroll to position [243, 0]
click at [497, 350] on button at bounding box center [494, 358] width 32 height 32
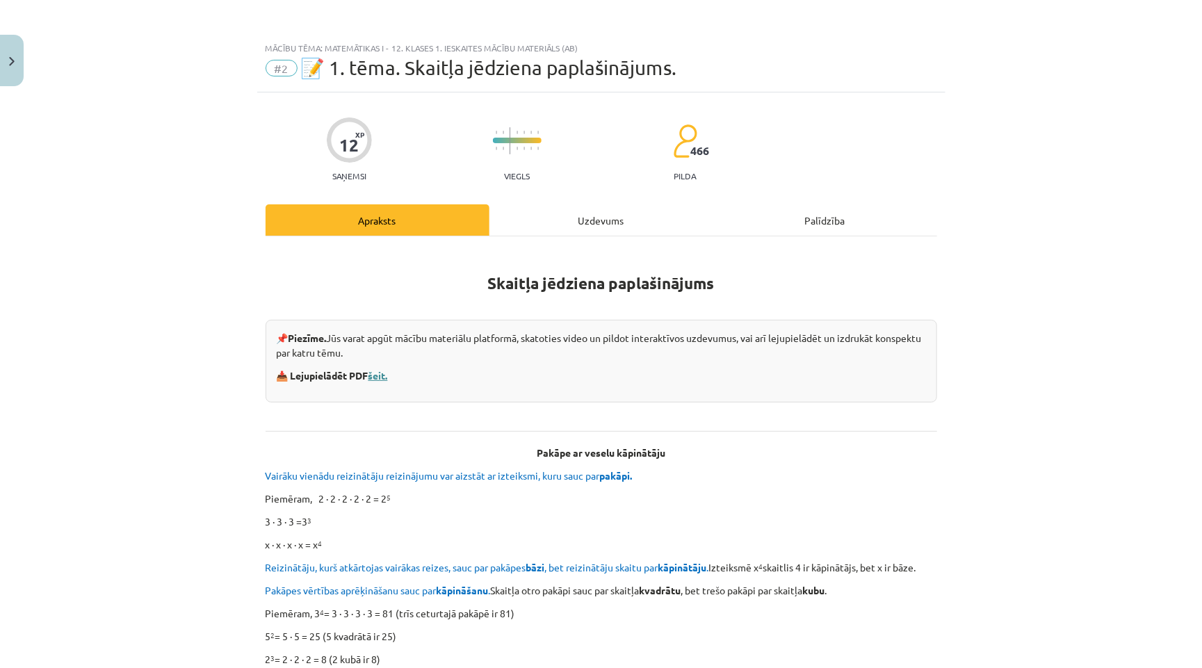
click at [379, 373] on link "šeit." at bounding box center [377, 375] width 19 height 13
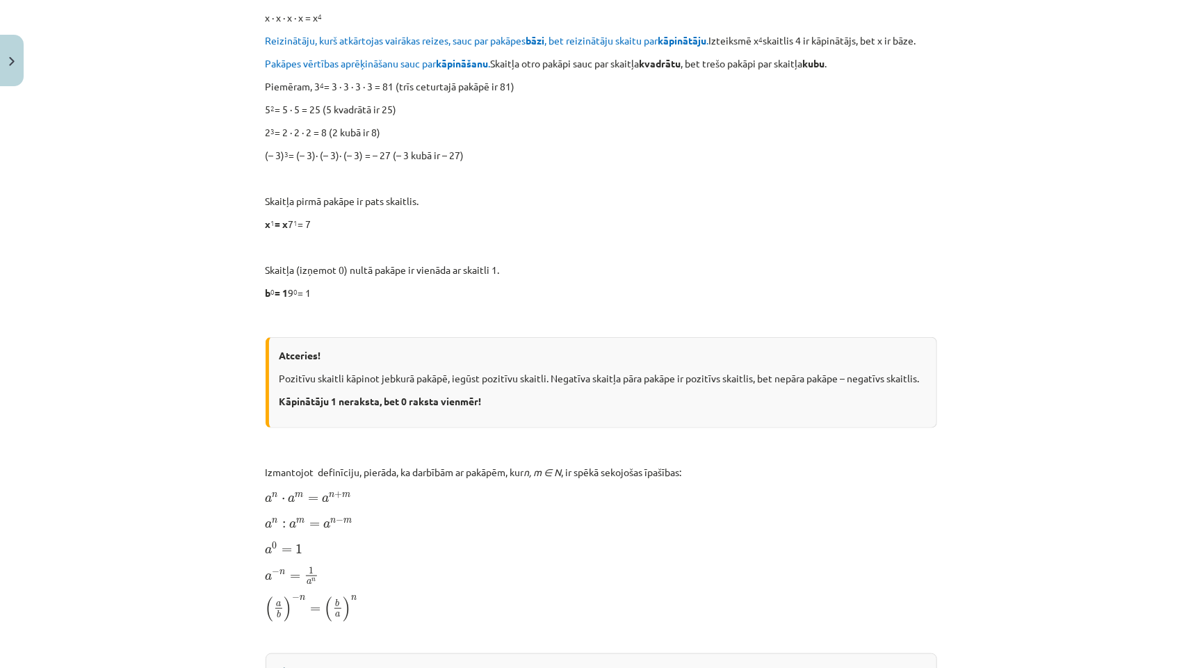
scroll to position [530, 0]
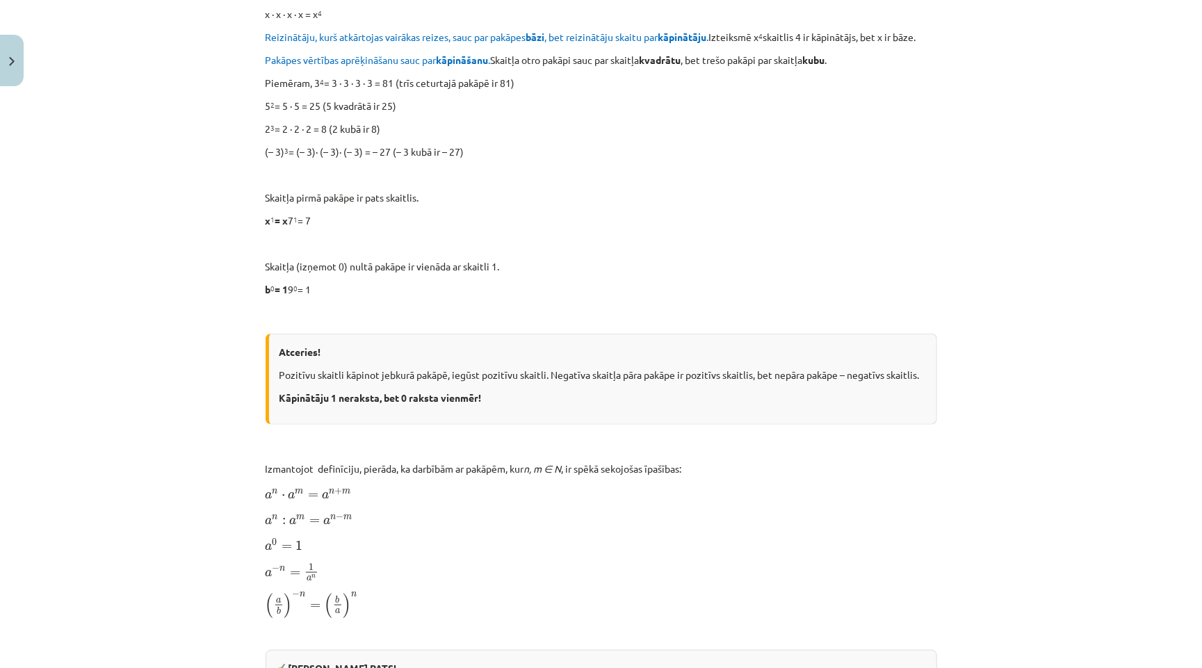
click at [594, 309] on div "Skaitļa jēdziena paplašinājums 📌 Piezīme. Jūs varat apgūt mācību materiālu plat…" at bounding box center [601, 473] width 671 height 1511
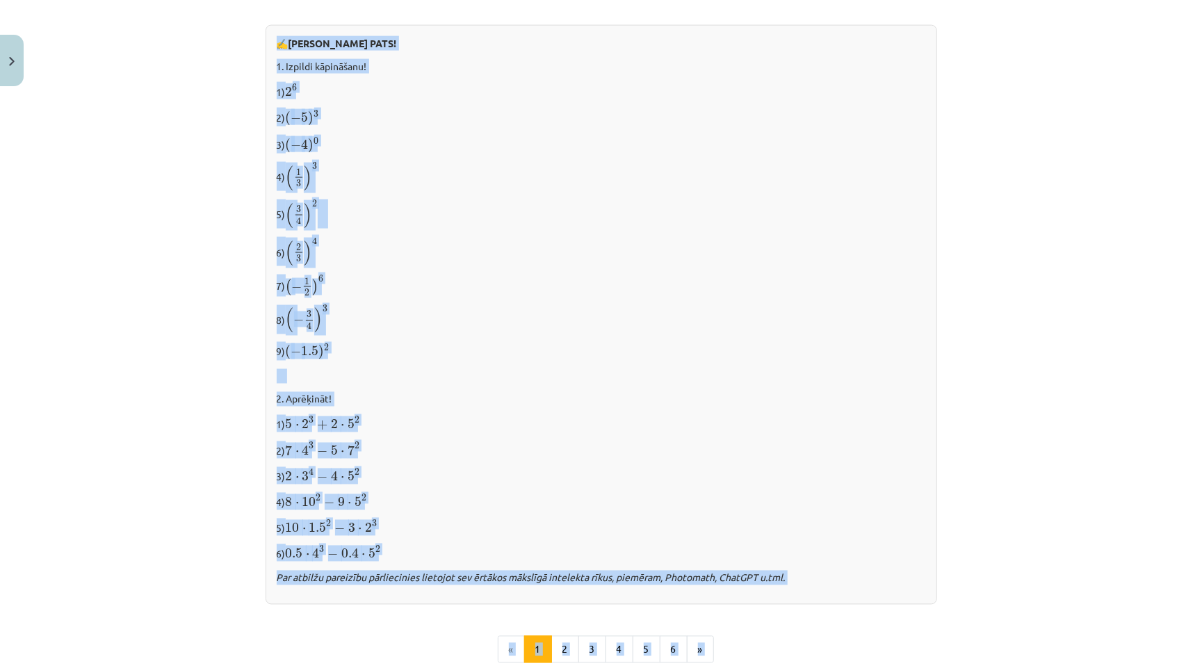
scroll to position [1182, 0]
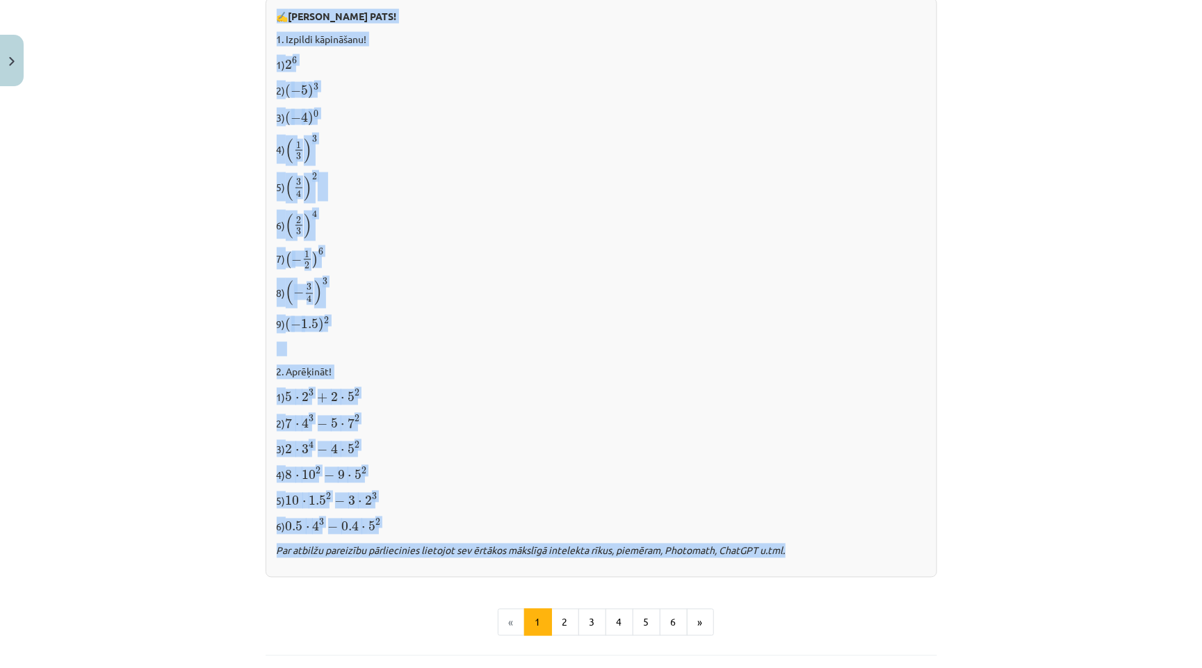
drag, startPoint x: 274, startPoint y: 550, endPoint x: 819, endPoint y: 530, distance: 546.0
click at [819, 530] on div "✍️ [PERSON_NAME] PATS! 1. Izpildi kāpināšanu! 1) 2 6 2 6 2) ( − 5 ) 3 ( − 5 ) 3…" at bounding box center [601, 288] width 671 height 580
copy div "✍️ [PERSON_NAME] PATS! 1. Izpildi kāpināšanu! 1) 2 6 2 6 2) ( − 5 ) 3 ( − 5 ) 3…"
click at [562, 609] on button "2" at bounding box center [565, 623] width 28 height 28
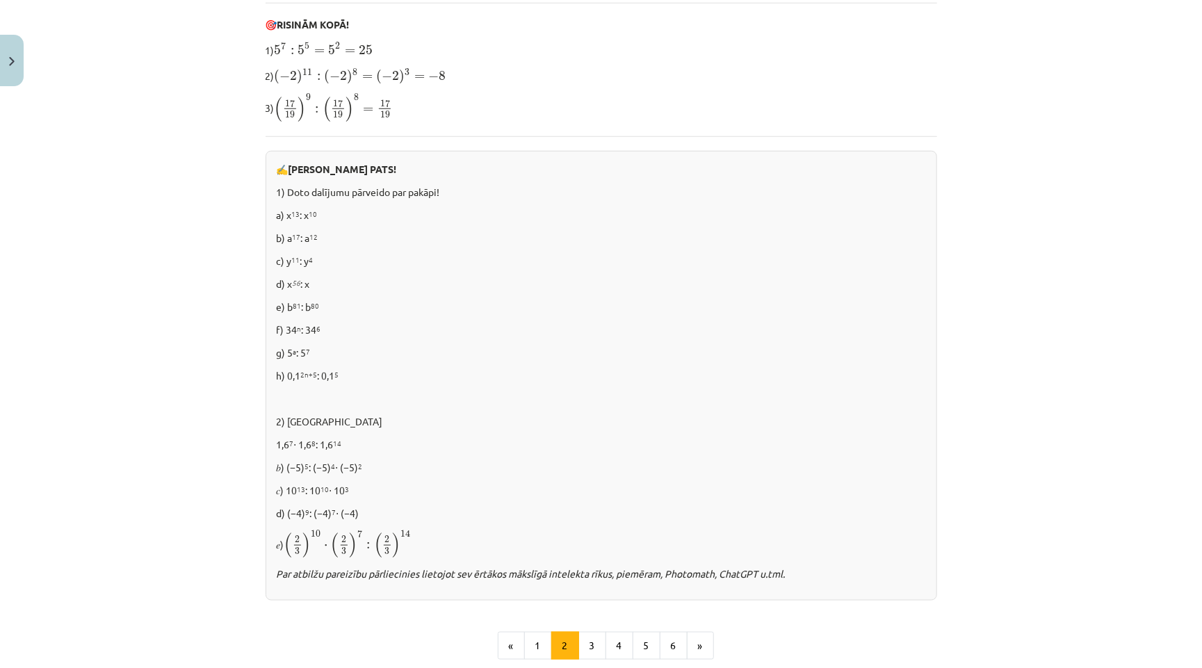
scroll to position [672, 0]
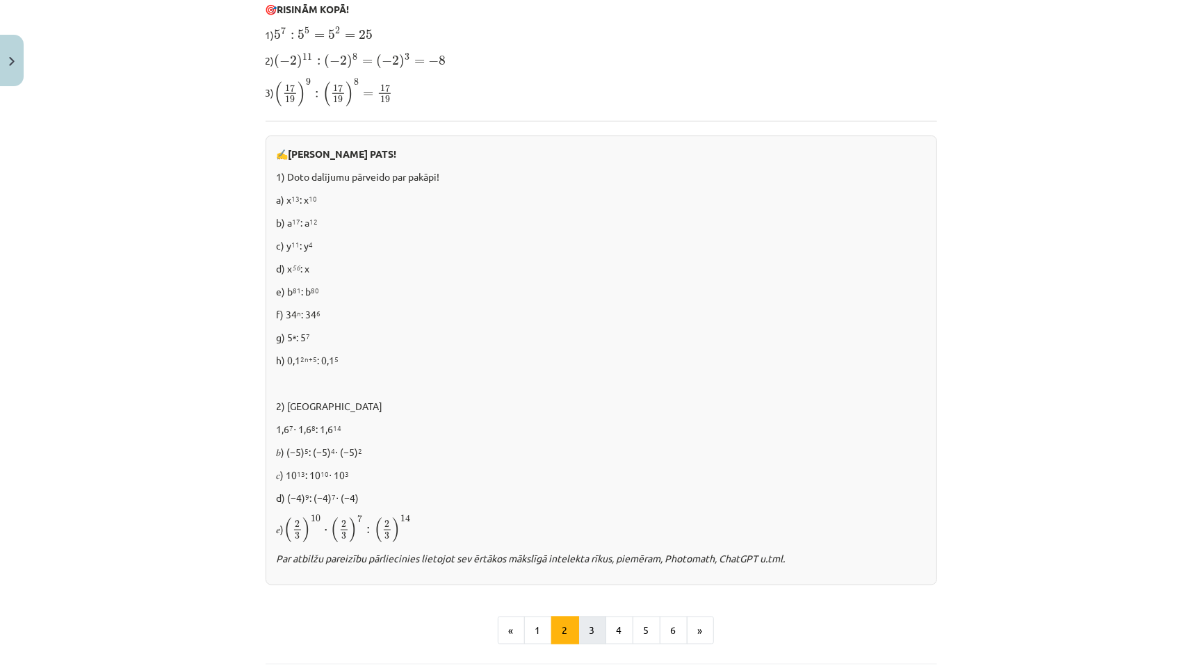
click at [587, 617] on button "3" at bounding box center [592, 631] width 28 height 28
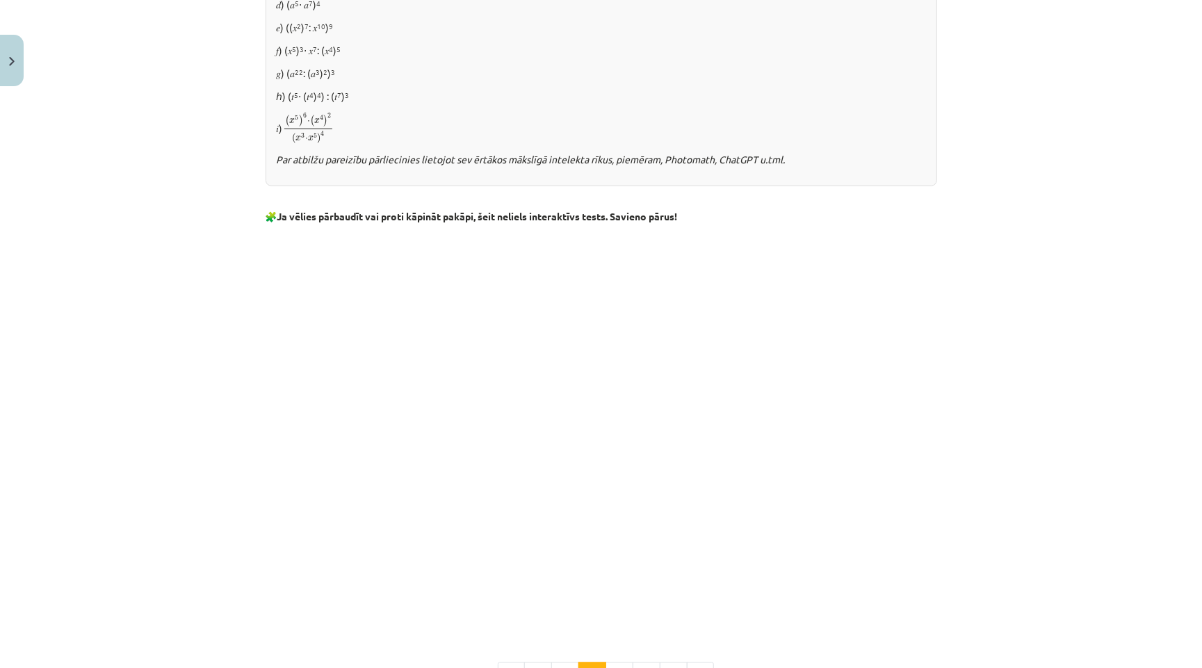
scroll to position [924, 0]
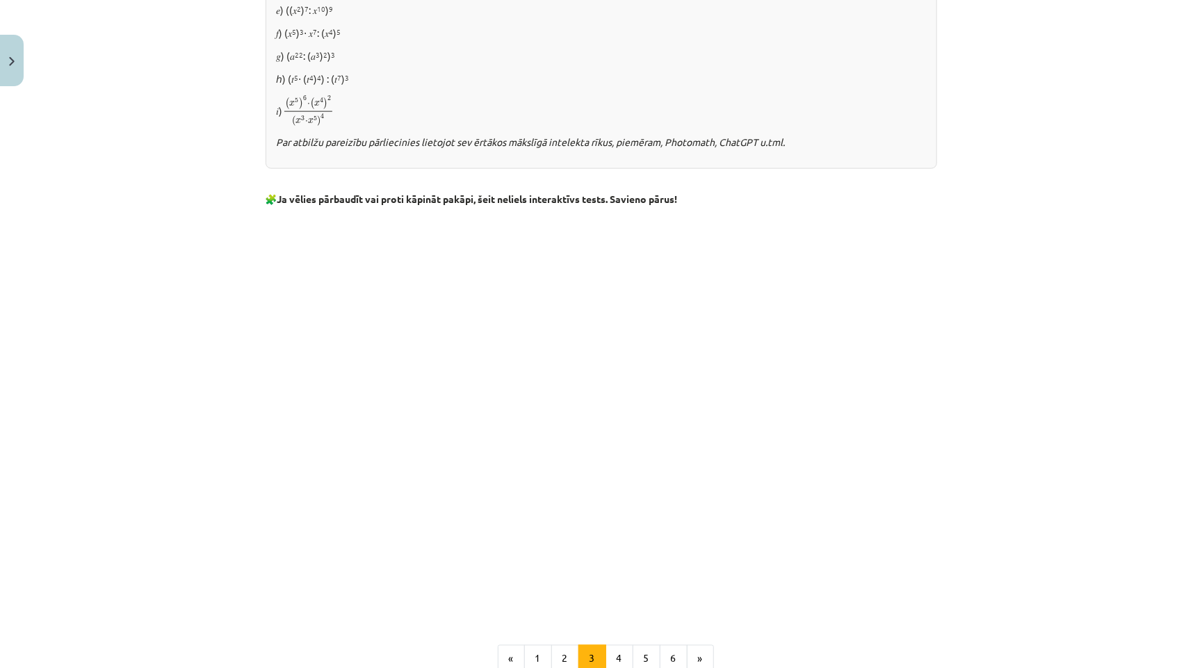
click at [628, 3] on p "𝑒) ((𝑥 2 ) 7 : 𝑥 10 ) 9" at bounding box center [601, 10] width 649 height 15
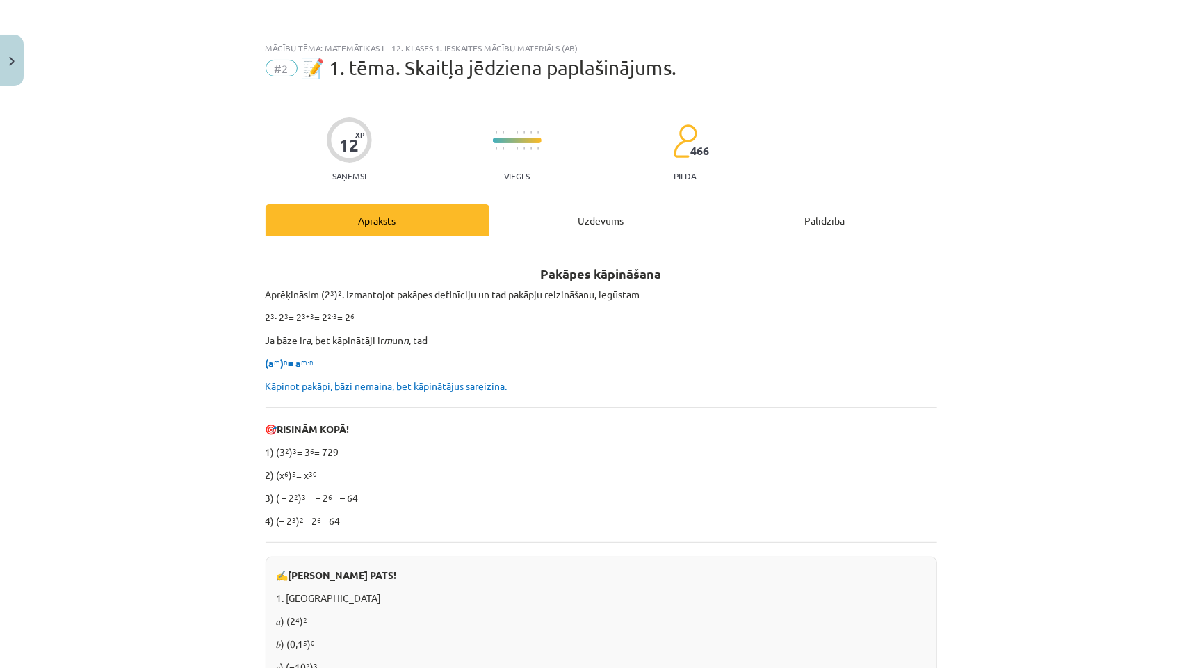
scroll to position [-1, 0]
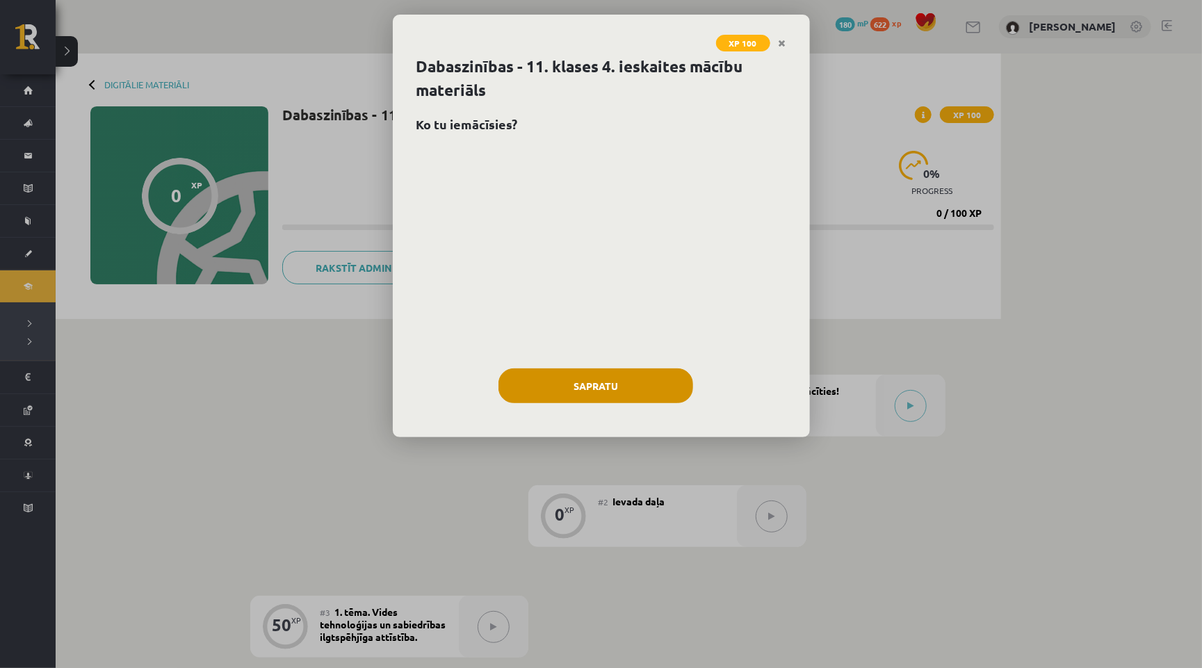
click at [585, 390] on button "Sapratu" at bounding box center [595, 385] width 195 height 35
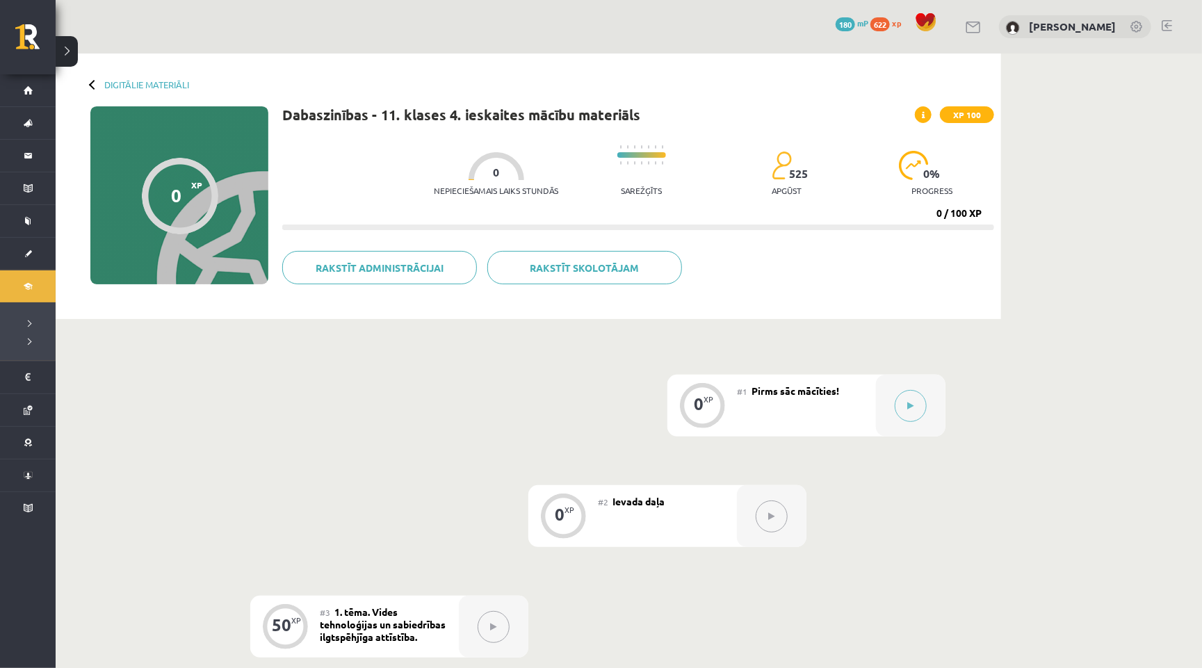
click at [91, 83] on div at bounding box center [94, 84] width 10 height 10
click at [135, 83] on link "Digitālie materiāli" at bounding box center [146, 84] width 85 height 10
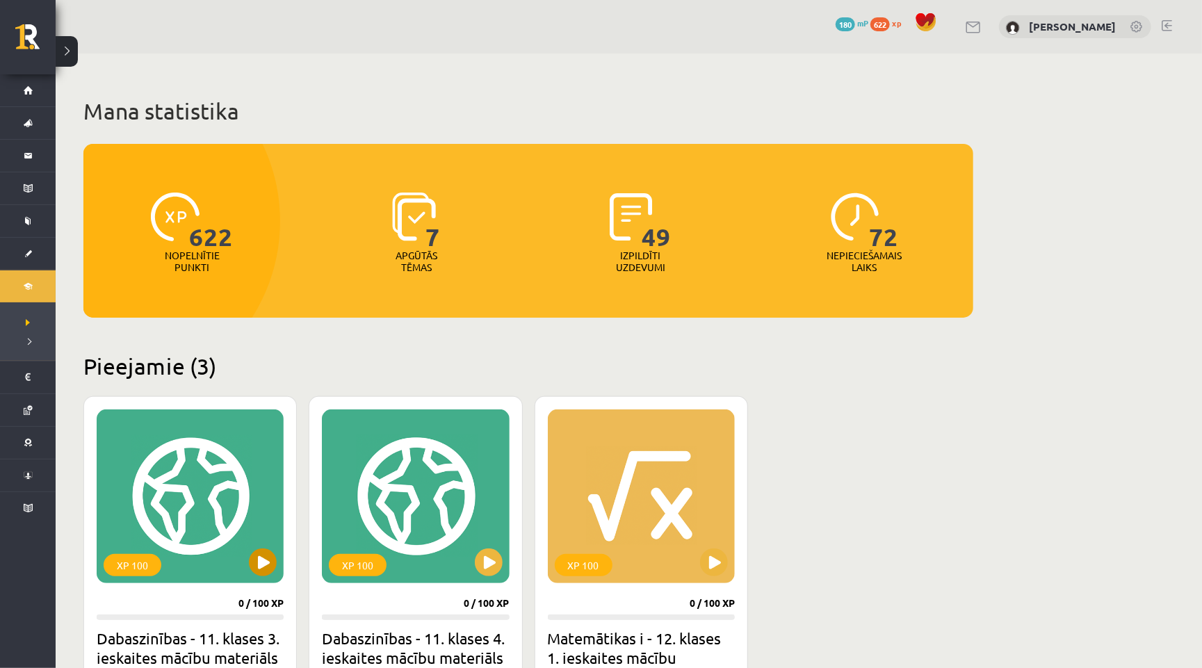
click at [253, 538] on div "XP 100" at bounding box center [190, 496] width 187 height 174
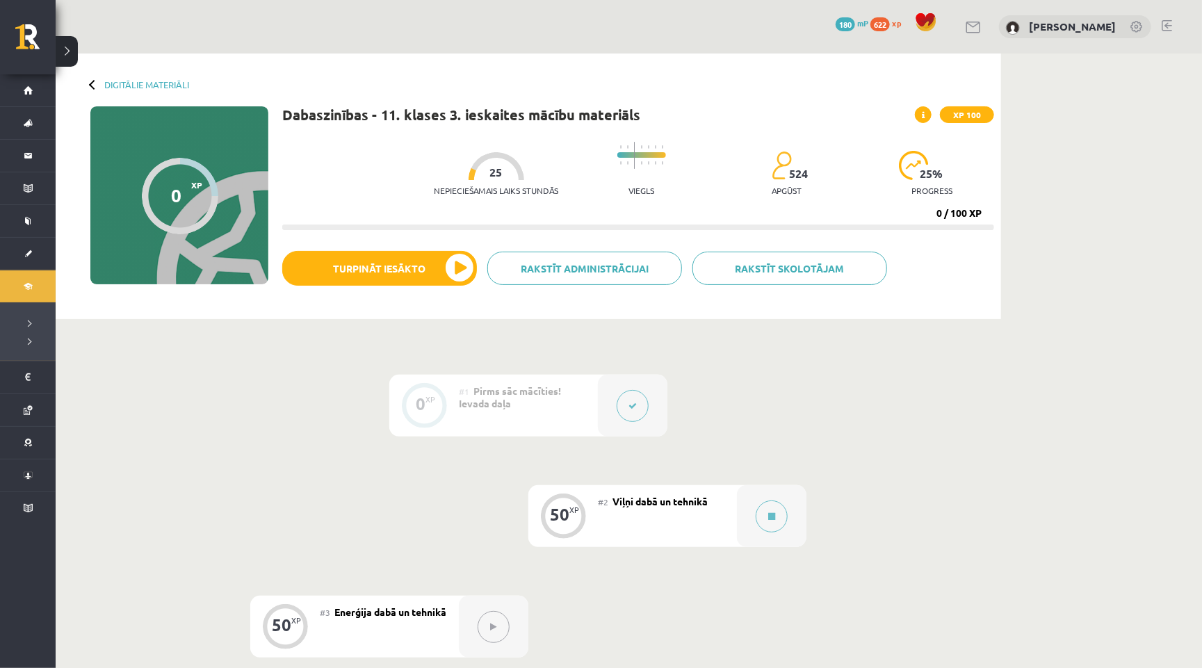
drag, startPoint x: 0, startPoint y: 0, endPoint x: 751, endPoint y: 422, distance: 861.7
click at [751, 422] on div "0 XP #1 Pirms sāc mācīties! Ievada daļa 50 XP #2 Viļņi dabā un tehnikā 50 XP #3…" at bounding box center [528, 571] width 834 height 393
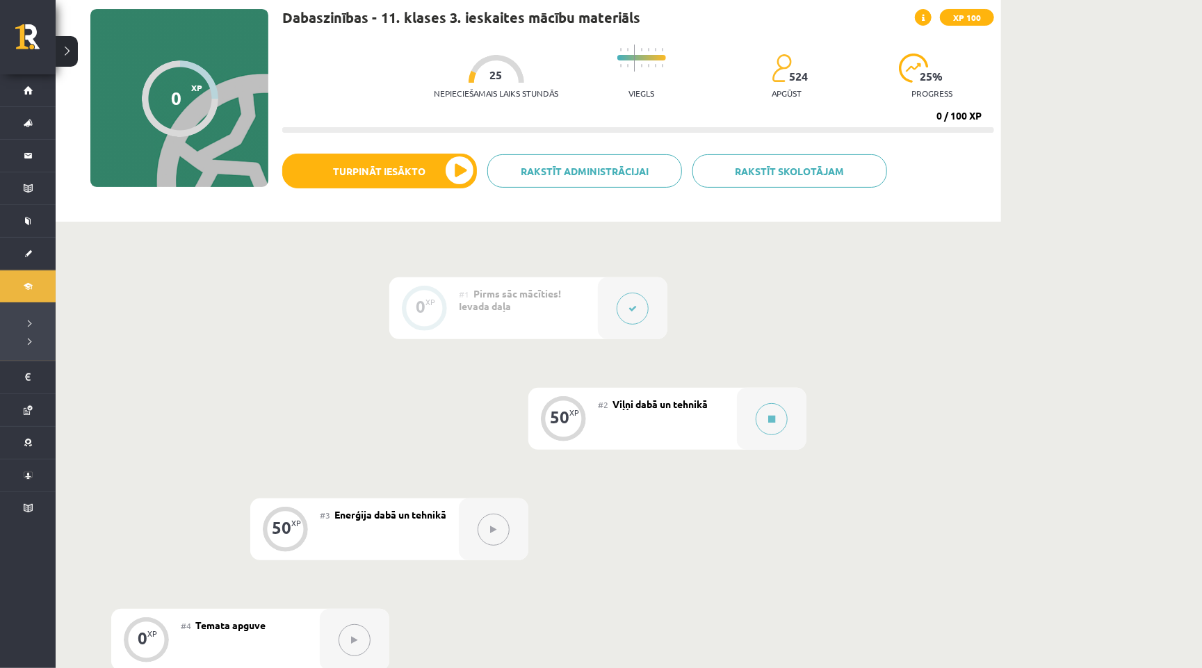
scroll to position [104, 0]
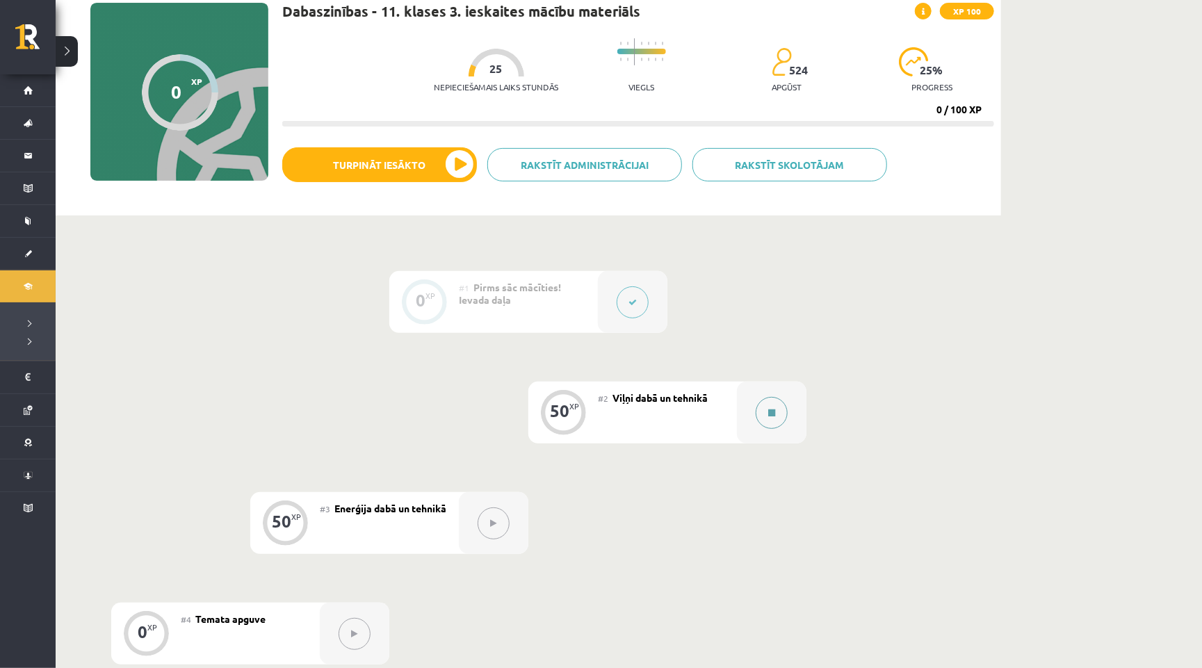
click at [760, 414] on button at bounding box center [772, 413] width 32 height 32
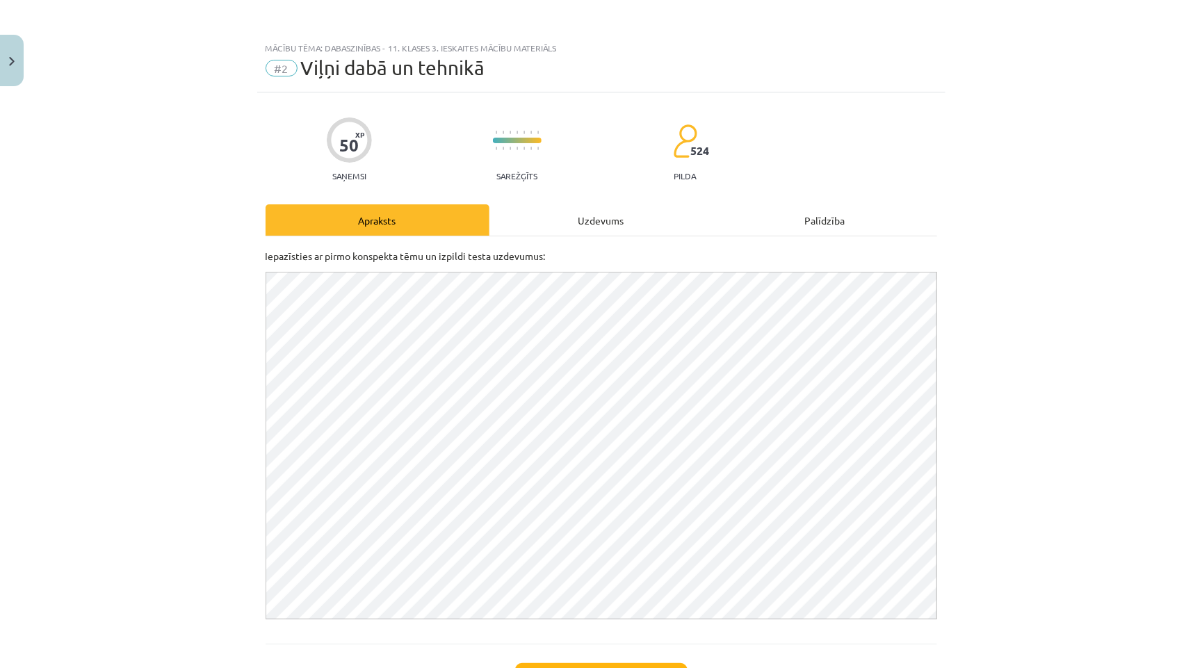
scroll to position [0, 0]
click at [603, 213] on div "Uzdevums" at bounding box center [601, 219] width 224 height 31
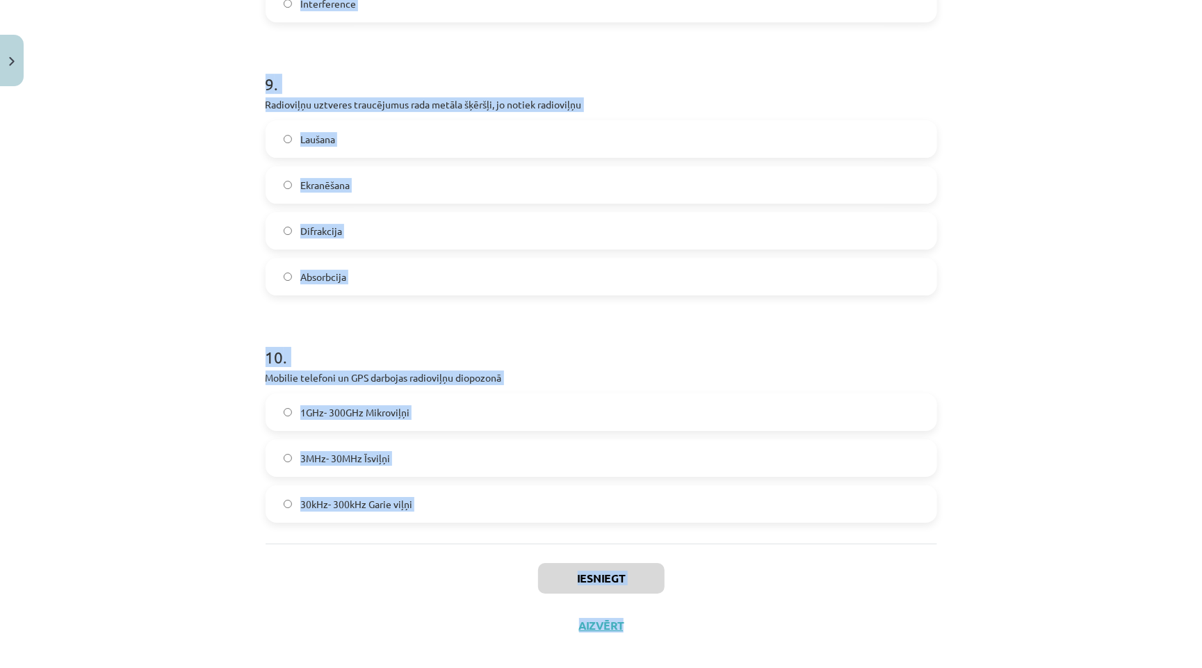
scroll to position [122, 0]
drag, startPoint x: 251, startPoint y: 316, endPoint x: 424, endPoint y: 503, distance: 254.8
click at [424, 503] on div "Mācību tēma: Dabaszinības - 11. klases 3. ieskaites mācību materiāls #2 Viļņi d…" at bounding box center [601, 334] width 1202 height 668
copy form "1 . TV pults darbību nodrošina Rentgenstarojums Ultraskaņa Infrasarkanais staro…"
click at [211, 418] on div "Mācību tēma: Dabaszinības - 11. klases 3. ieskaites mācību materiāls #2 Viļņi d…" at bounding box center [601, 334] width 1202 height 668
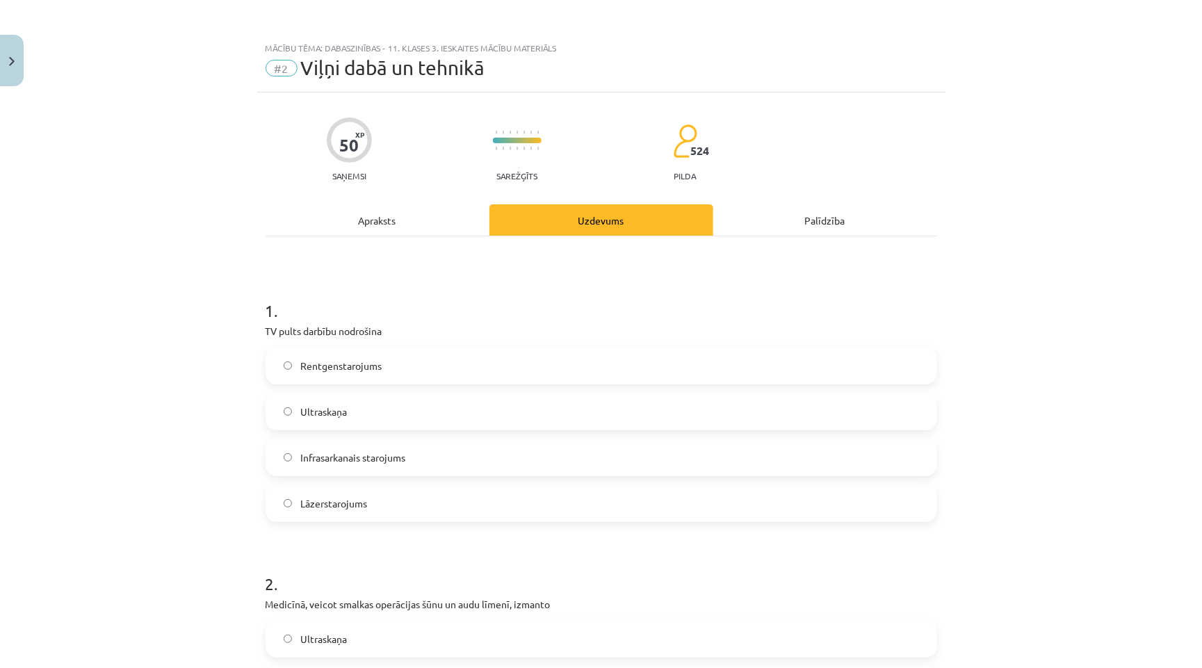
scroll to position [0, 0]
click at [316, 465] on label "Infrasarkanais starojums" at bounding box center [601, 457] width 669 height 35
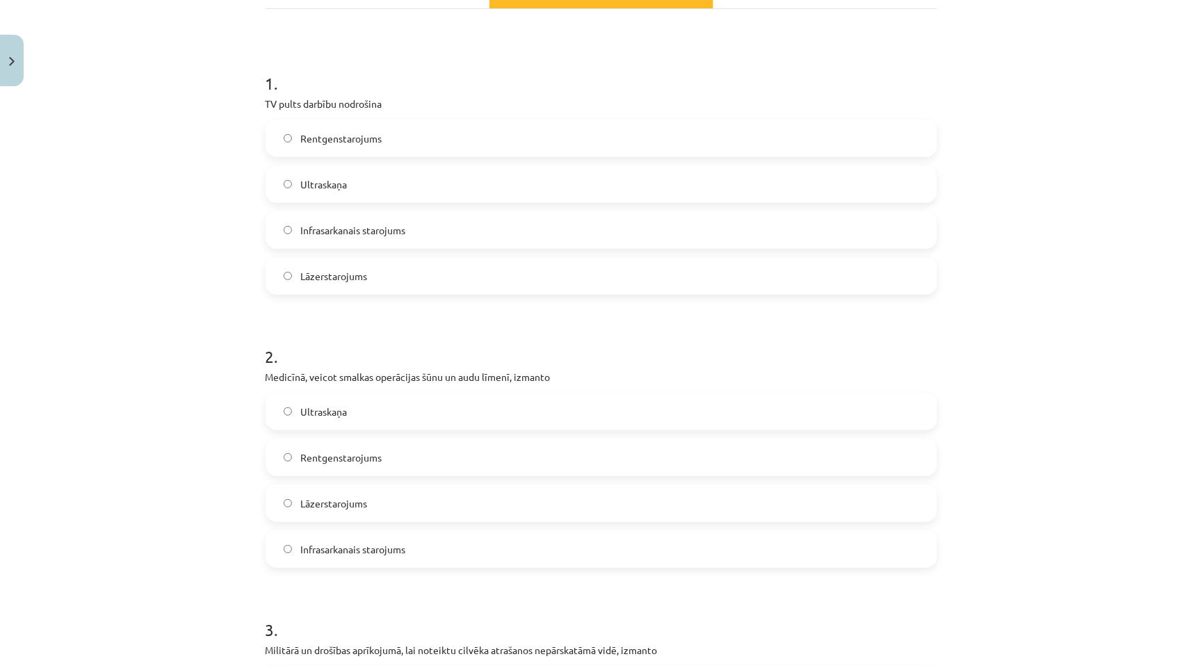
scroll to position [233, 0]
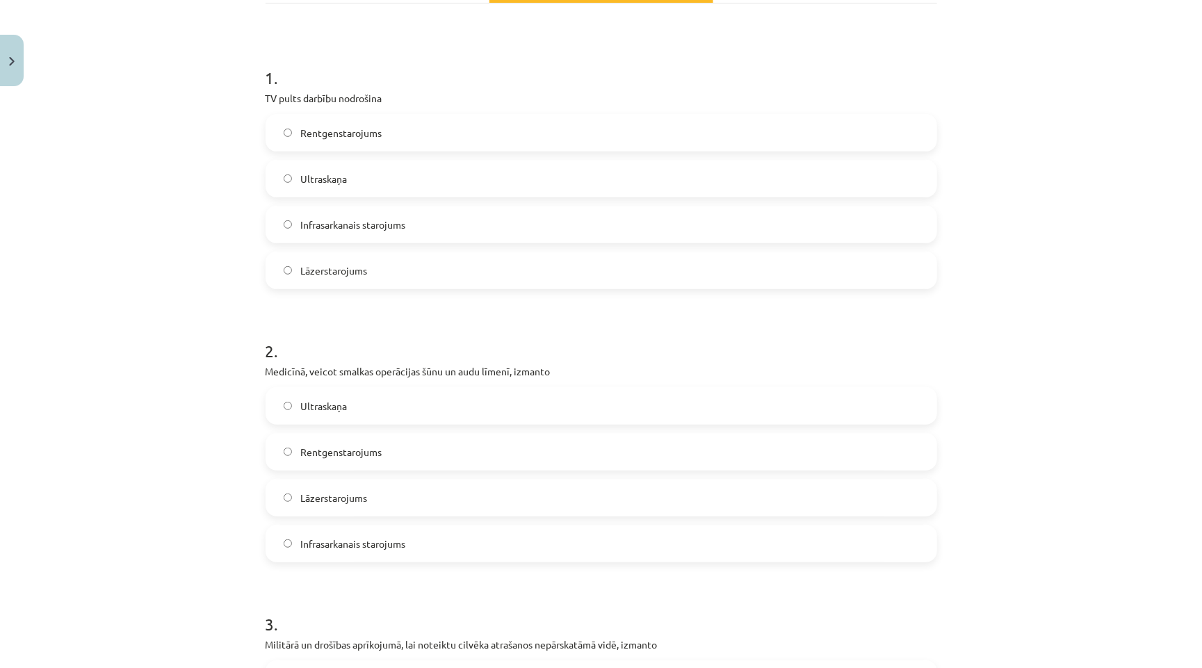
click at [335, 499] on span "Lāzerstarojums" at bounding box center [333, 498] width 67 height 15
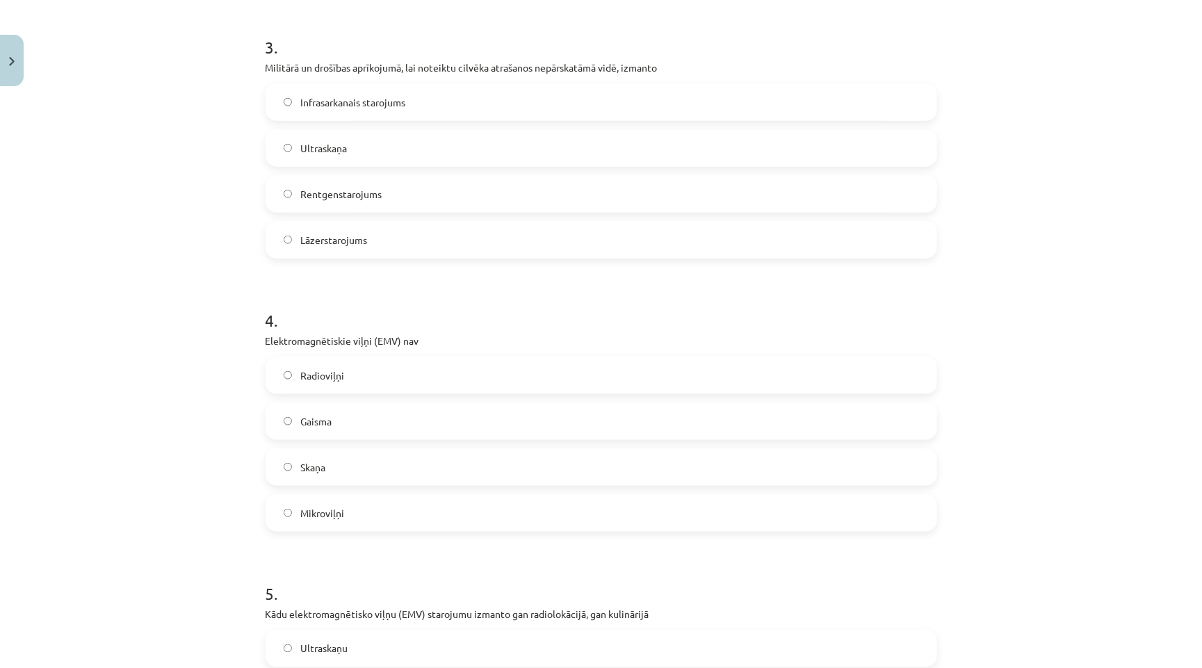
scroll to position [804, 0]
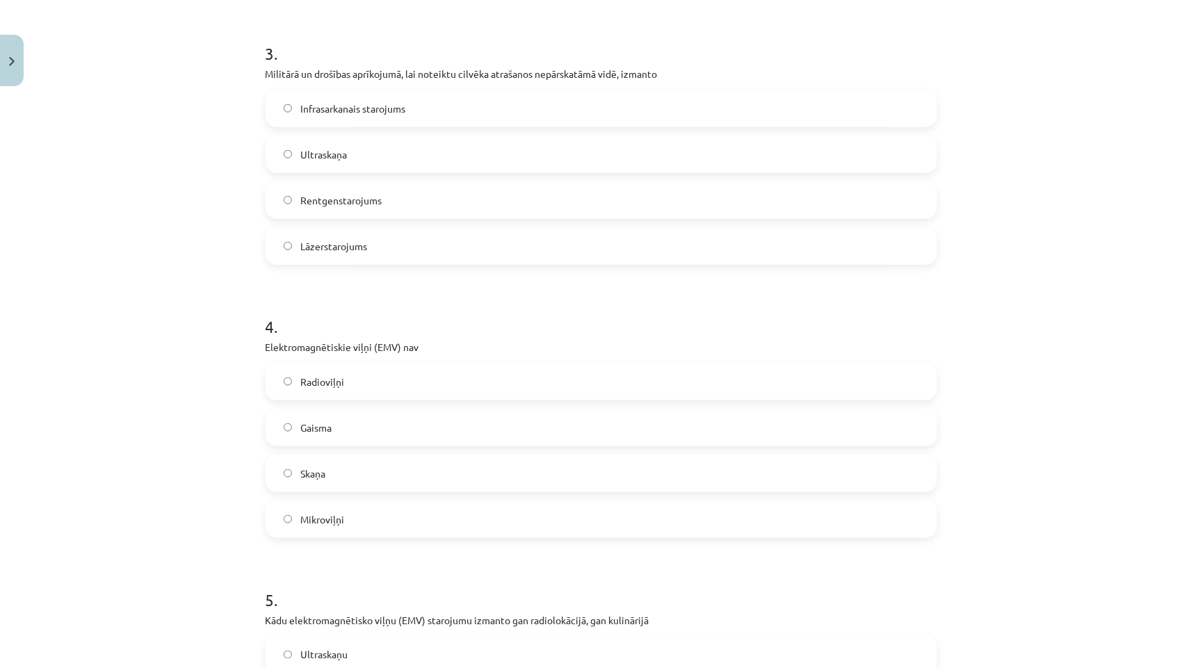
click at [390, 103] on span "Infrasarkanais starojums" at bounding box center [352, 108] width 105 height 15
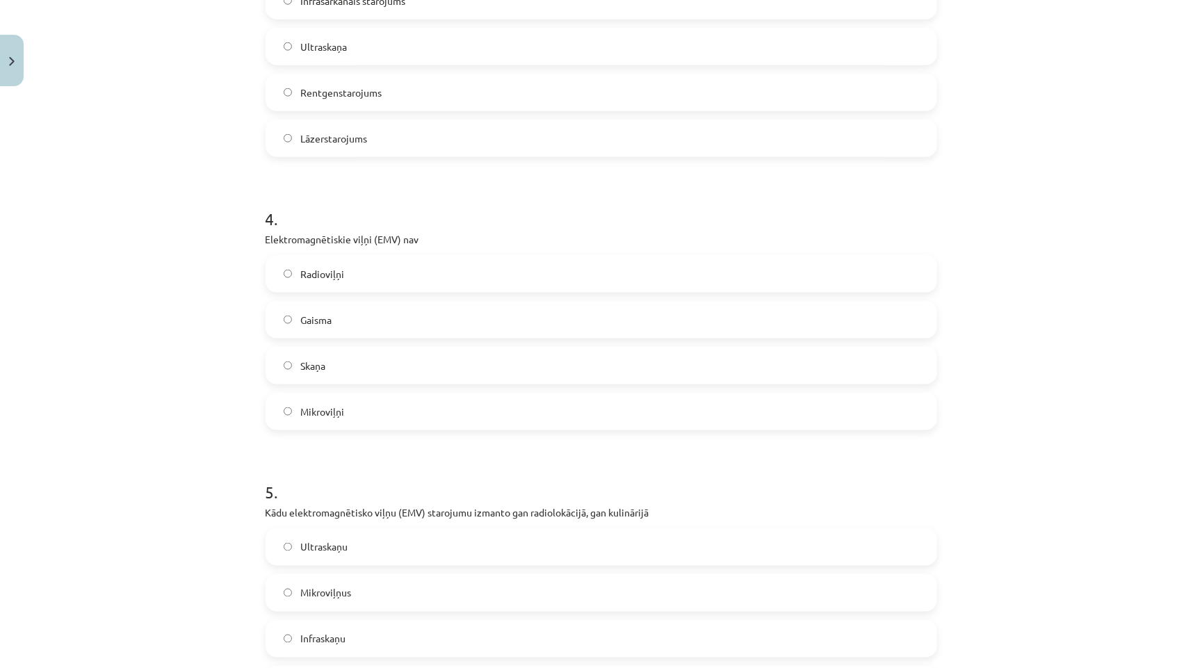
scroll to position [917, 0]
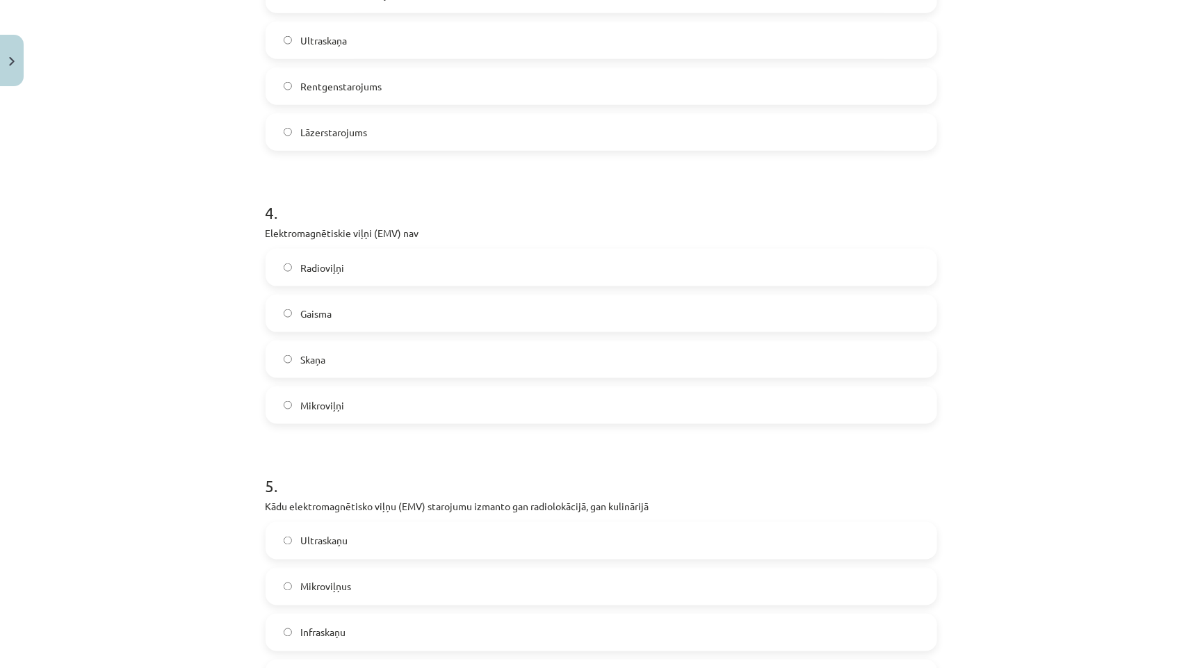
click at [367, 354] on label "Skaņa" at bounding box center [601, 359] width 669 height 35
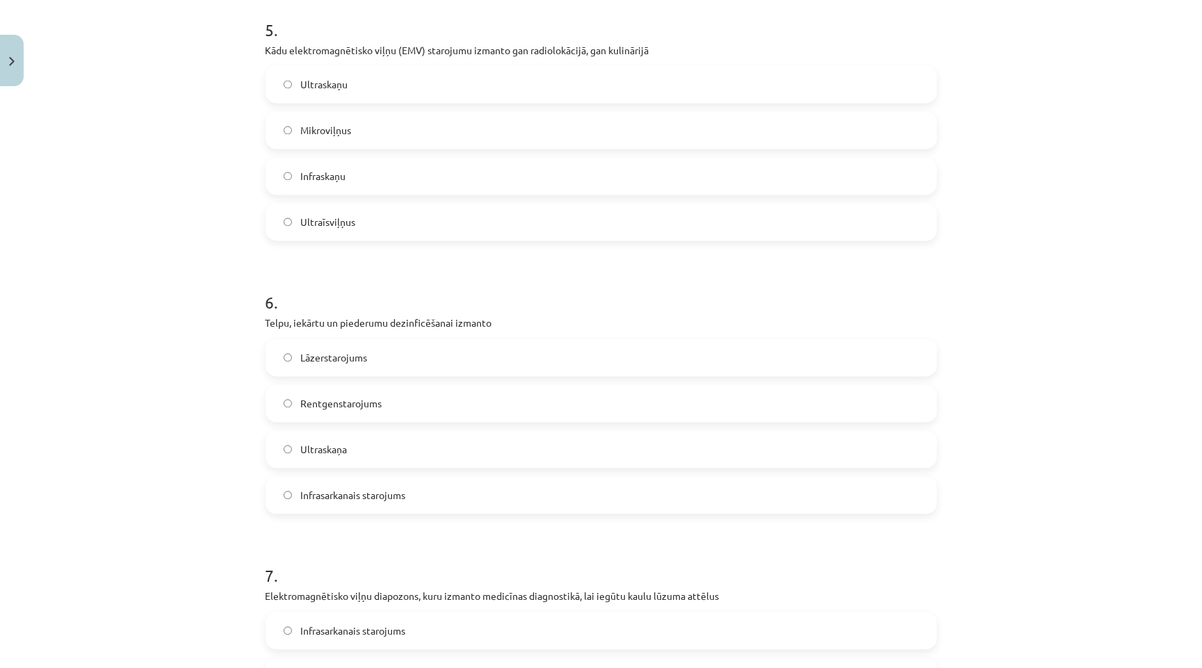
scroll to position [1387, 0]
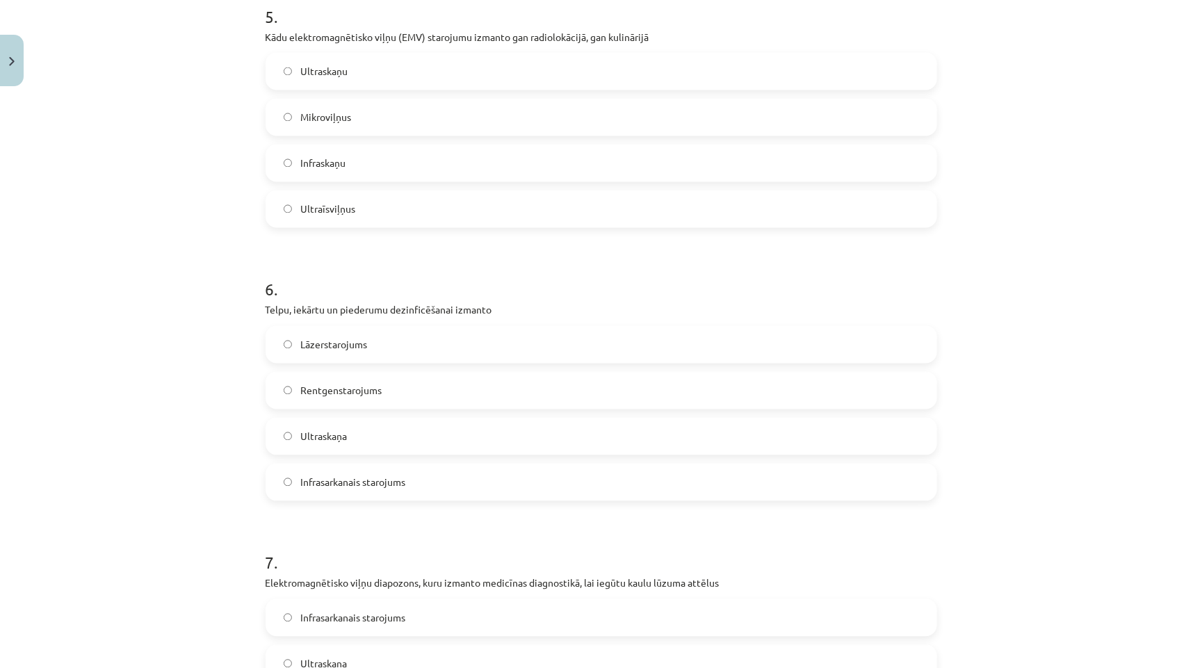
click at [357, 105] on label "Mikroviļņus" at bounding box center [601, 117] width 669 height 35
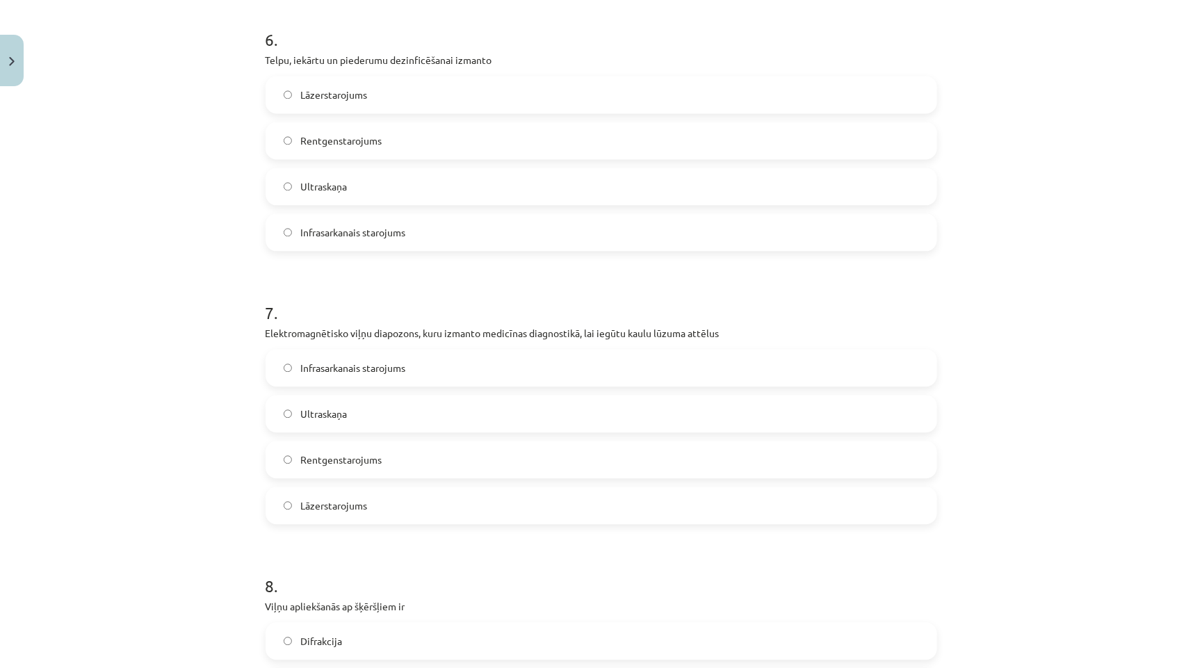
scroll to position [1638, 0]
click at [326, 405] on span "Ultraskaņa" at bounding box center [323, 412] width 47 height 15
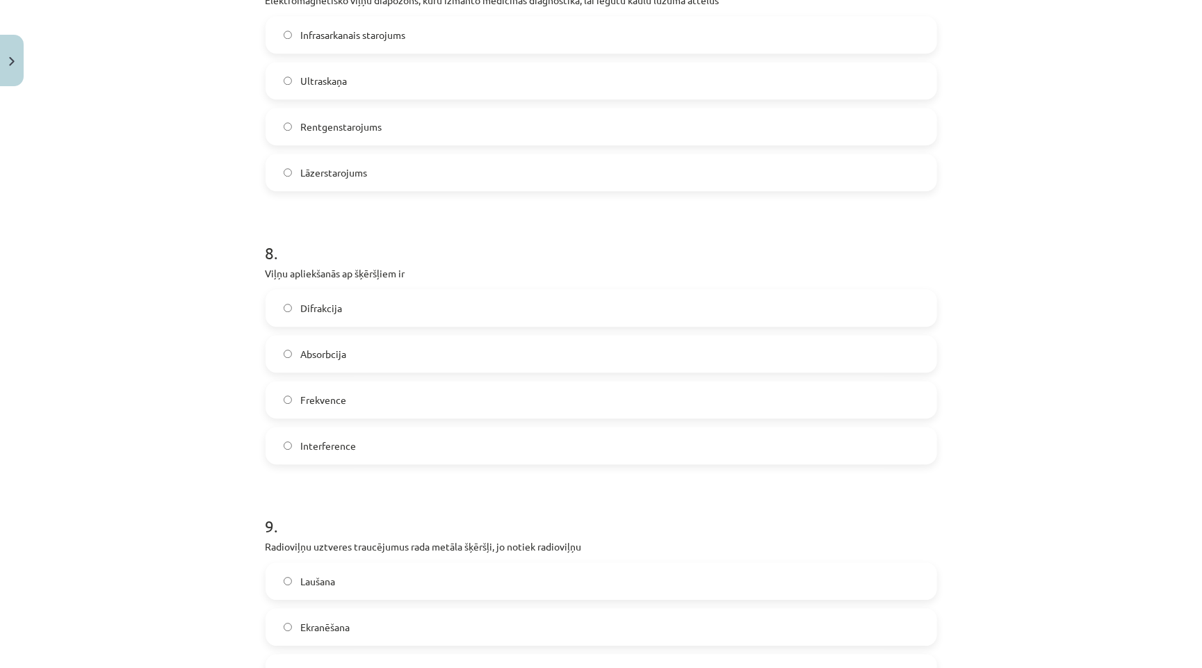
scroll to position [1976, 0]
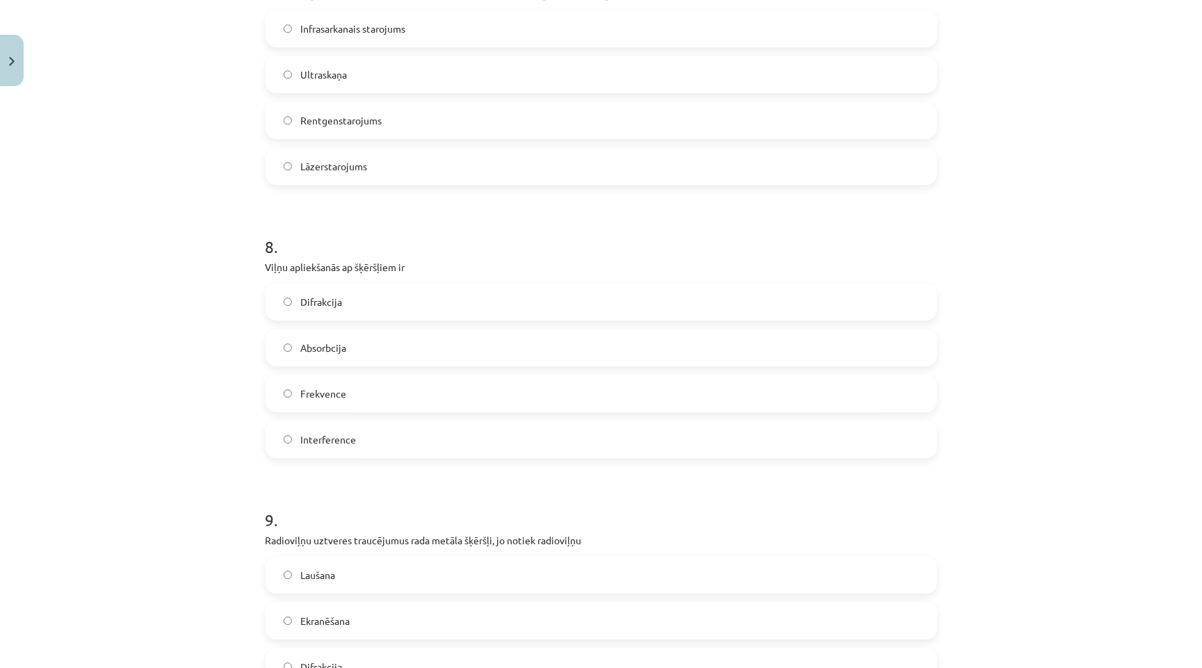
click at [358, 293] on label "Difrakcija" at bounding box center [601, 301] width 669 height 35
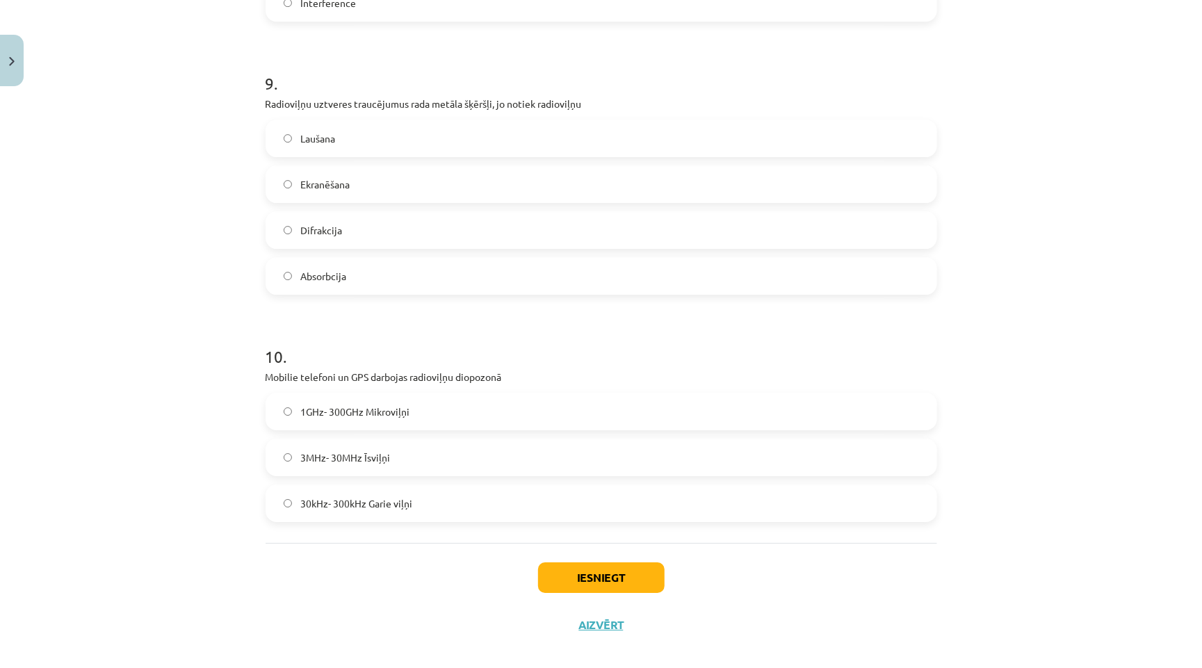
scroll to position [2412, 0]
click at [343, 177] on label "Ekranēšana" at bounding box center [601, 185] width 669 height 35
click at [333, 405] on span "1GHz- 300GHz Mikroviļņi" at bounding box center [354, 412] width 109 height 15
click at [589, 563] on button "Iesniegt" at bounding box center [601, 578] width 127 height 31
drag, startPoint x: 756, startPoint y: 53, endPoint x: 81, endPoint y: 415, distance: 765.9
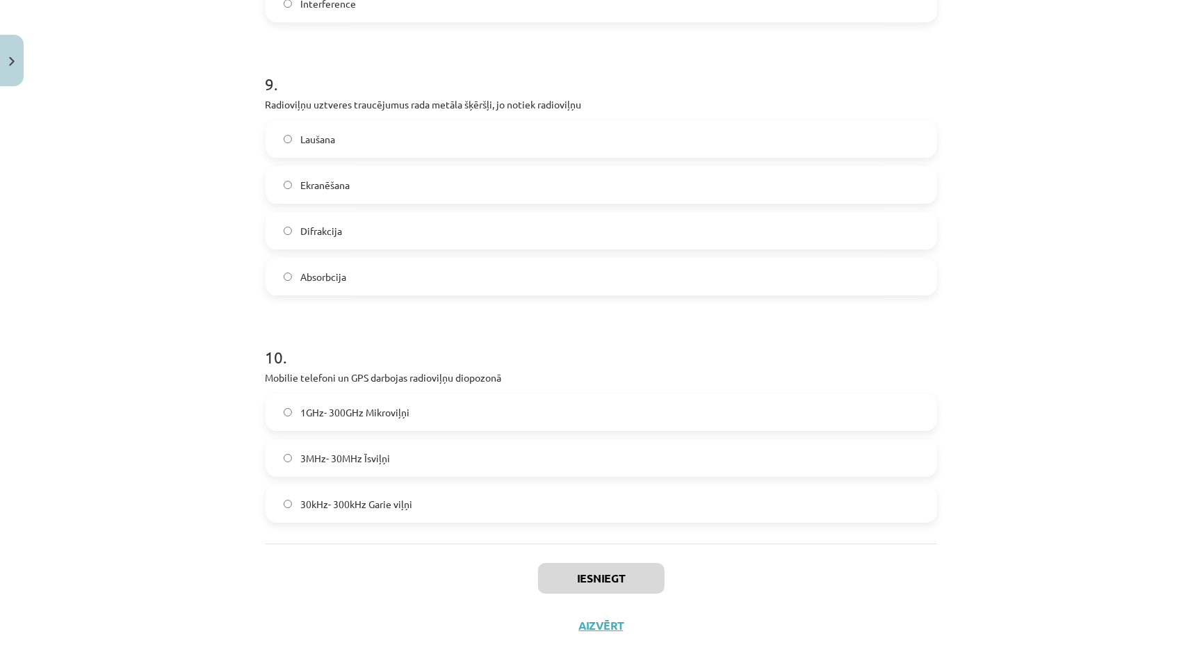
click at [81, 415] on div "Mācību tēma: Dabaszinības - 11. klases 3. ieskaites mācību materiāls #2 Viļņi d…" at bounding box center [601, 334] width 1202 height 668
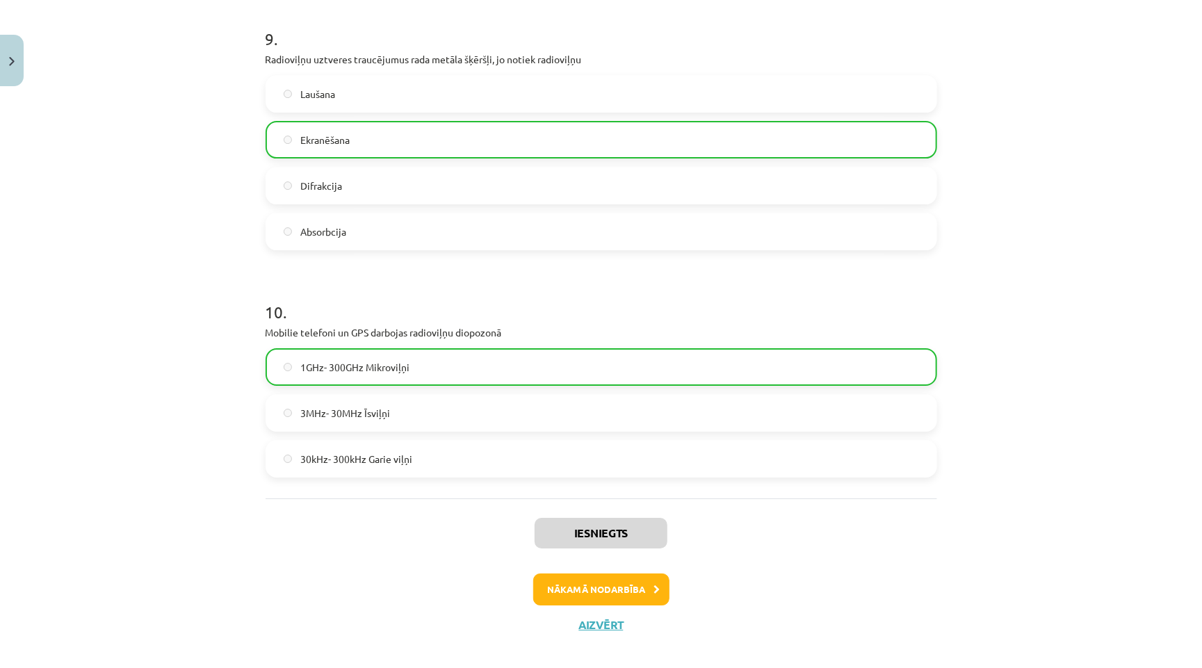
scroll to position [2456, 0]
click at [636, 574] on button "Nākamā nodarbība" at bounding box center [601, 590] width 136 height 32
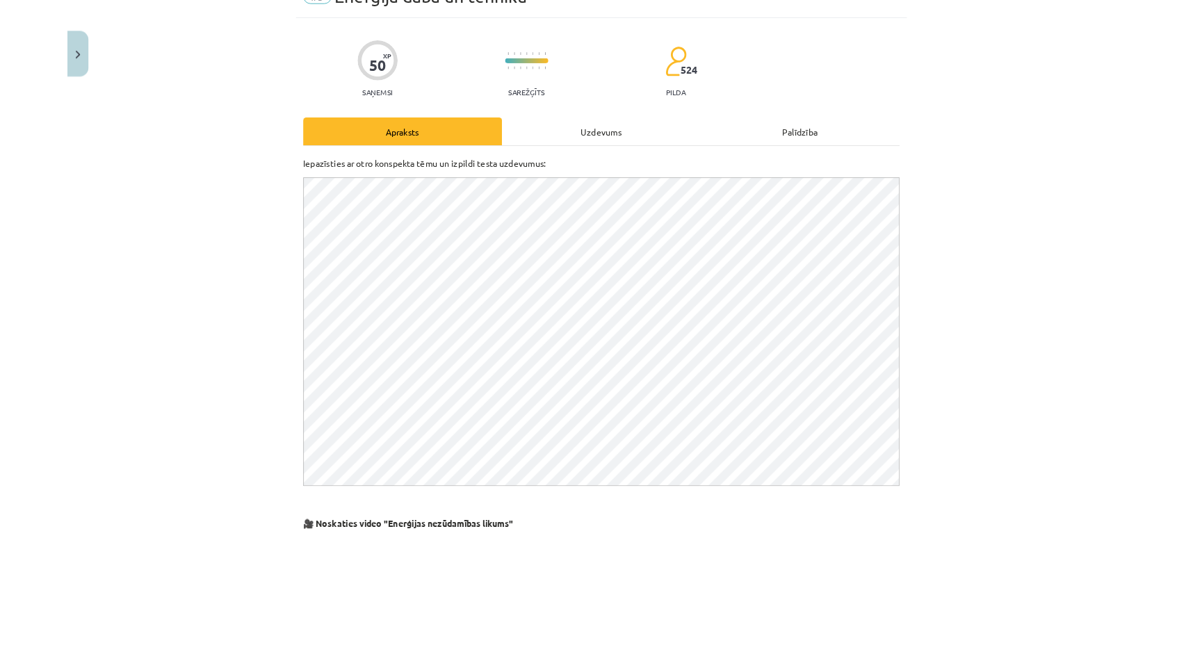
scroll to position [339, 0]
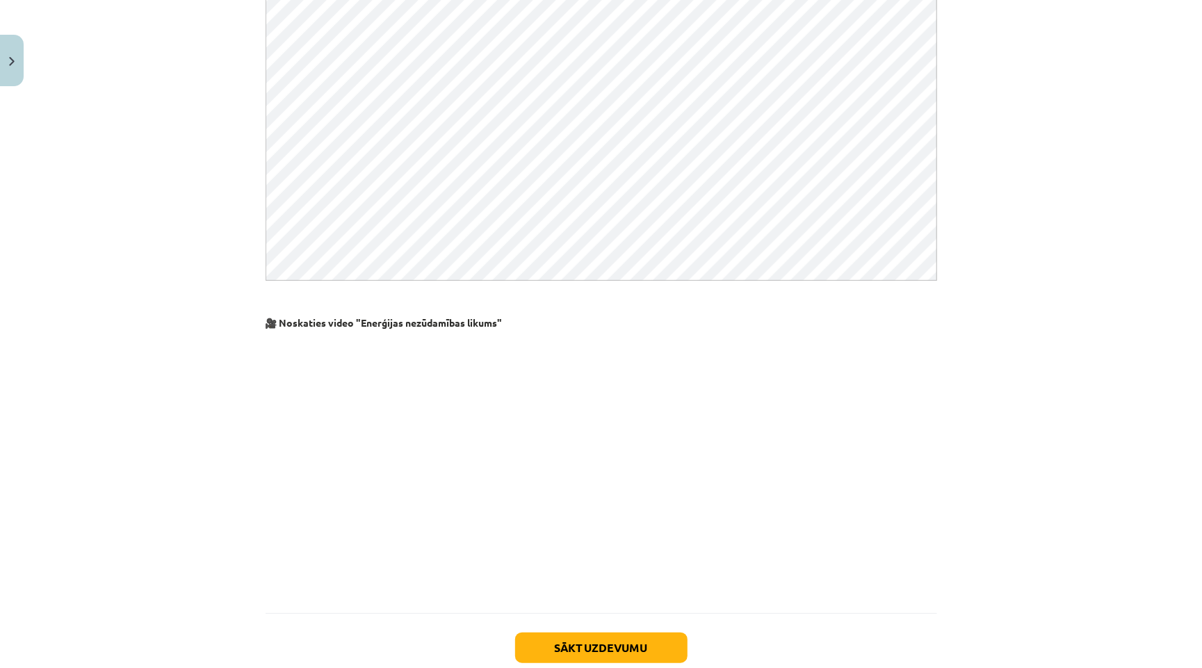
click at [582, 637] on button "Sākt uzdevumu" at bounding box center [601, 648] width 172 height 31
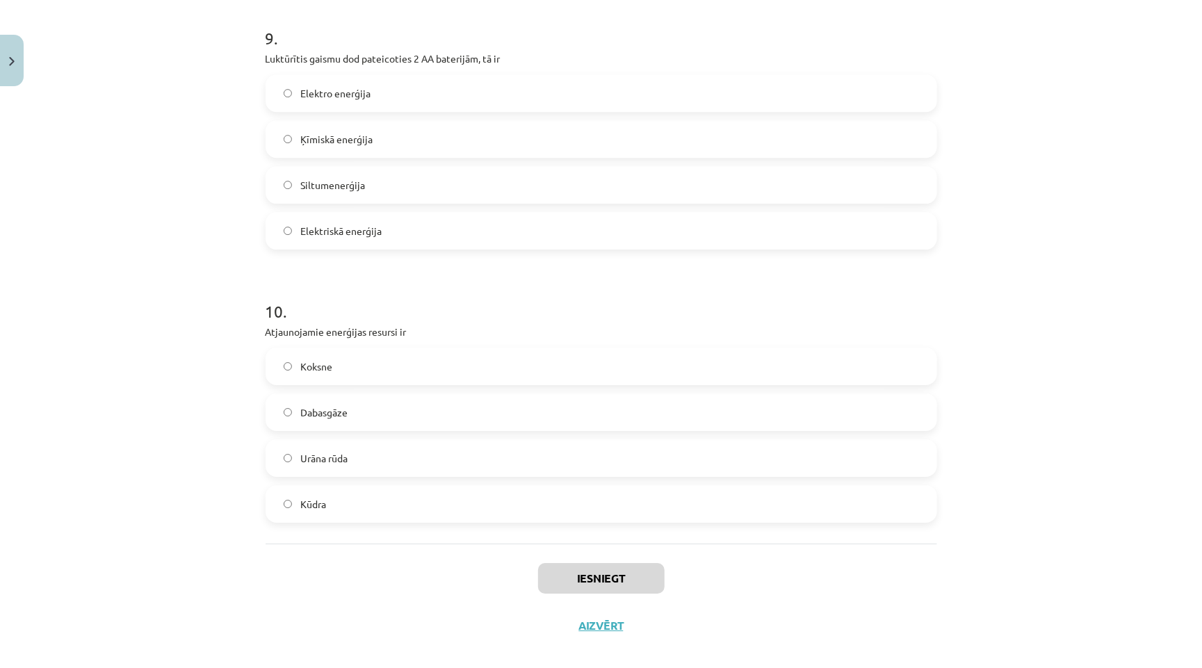
scroll to position [193, 0]
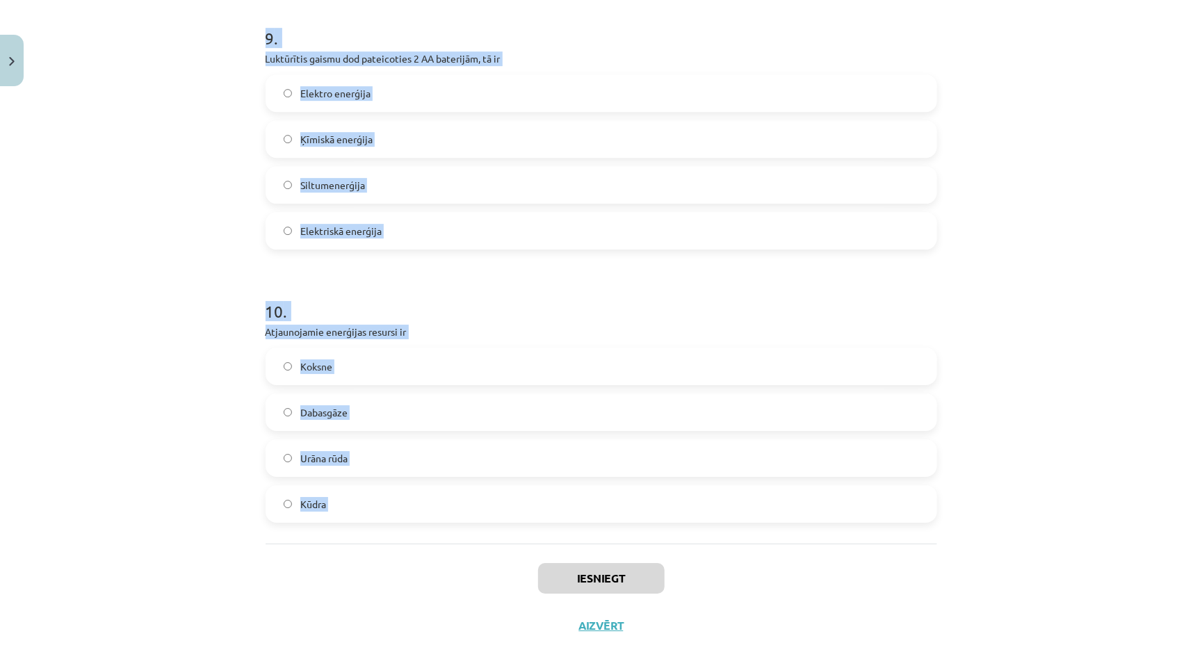
drag, startPoint x: 248, startPoint y: 277, endPoint x: 458, endPoint y: 555, distance: 347.8
click at [458, 555] on div "Mācību tēma: Dabaszinības - 11. klases 3. ieskaites mācību materiāls #3 Enerģij…" at bounding box center [601, 334] width 1202 height 668
copy form "1 . Cilvēks sev nepieciešamo enerģiju uzņem ar pārtiku, tā ir Ķīmiskā enerģija …"
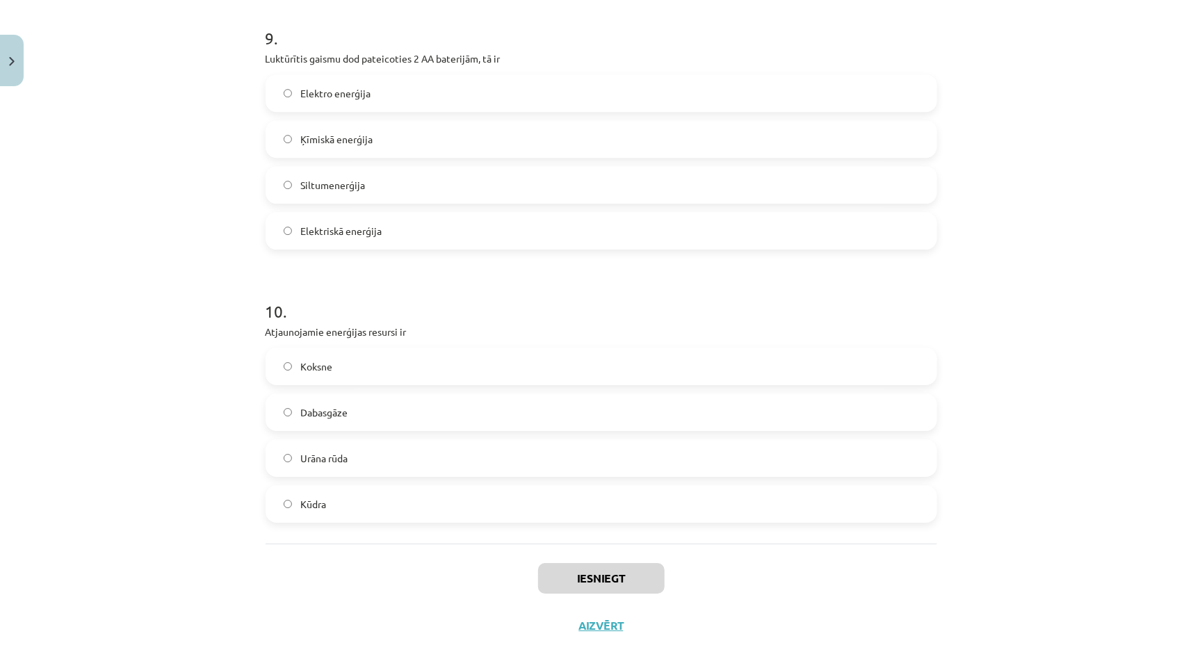
click at [450, 566] on div "Iesniegt Aizvērt" at bounding box center [601, 592] width 671 height 97
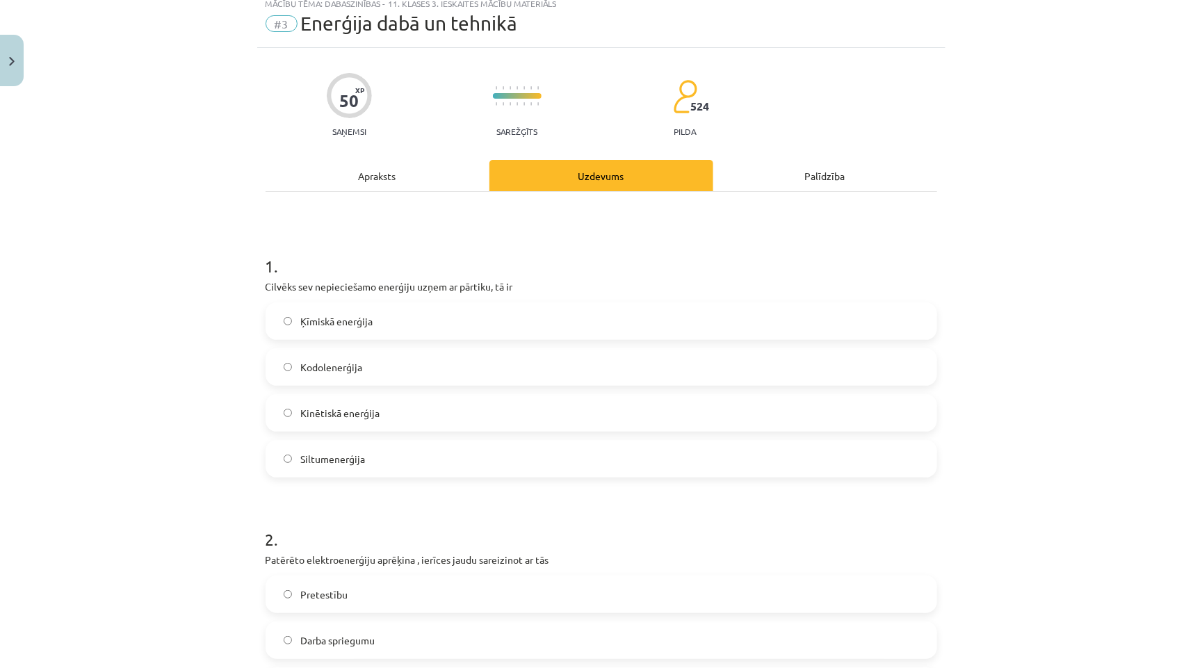
scroll to position [43, 0]
click at [326, 321] on span "Ķīmiskā enerģija" at bounding box center [336, 323] width 72 height 15
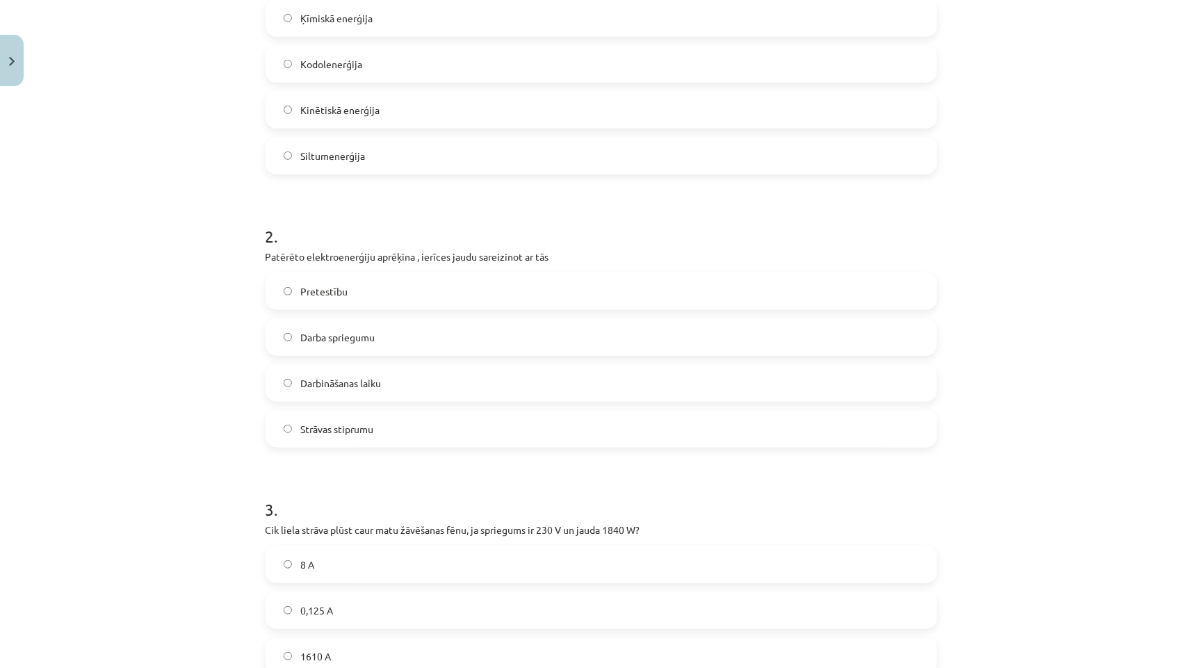
scroll to position [350, 0]
click at [376, 364] on label "Darbināšanas laiku" at bounding box center [601, 381] width 669 height 35
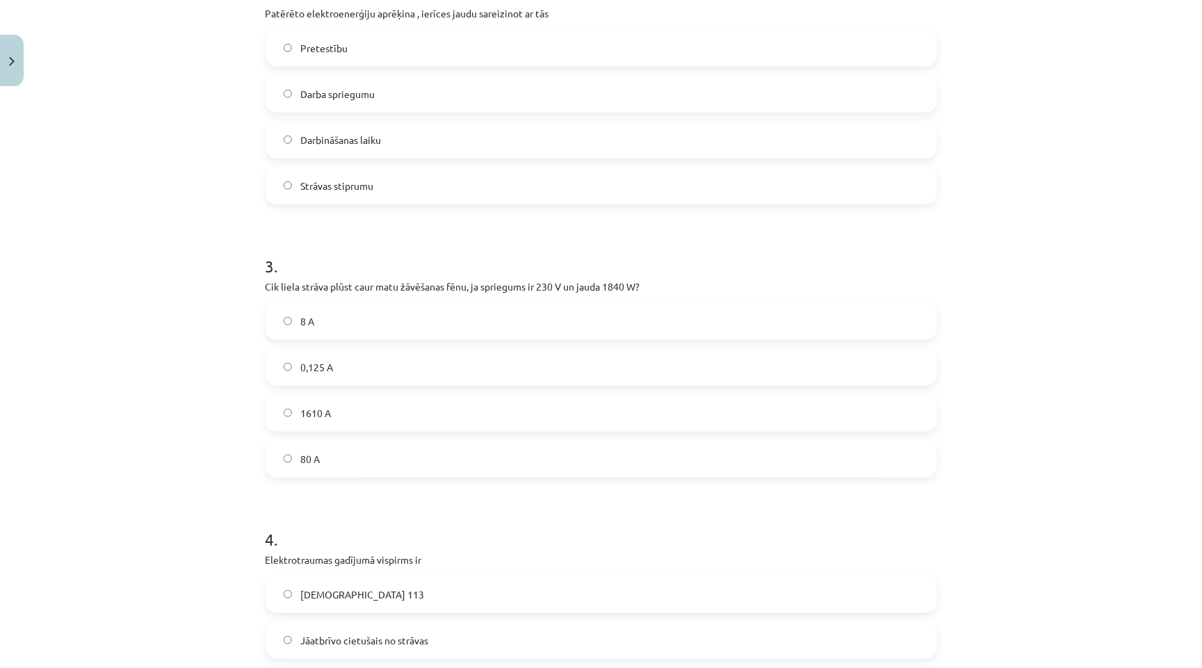
scroll to position [598, 0]
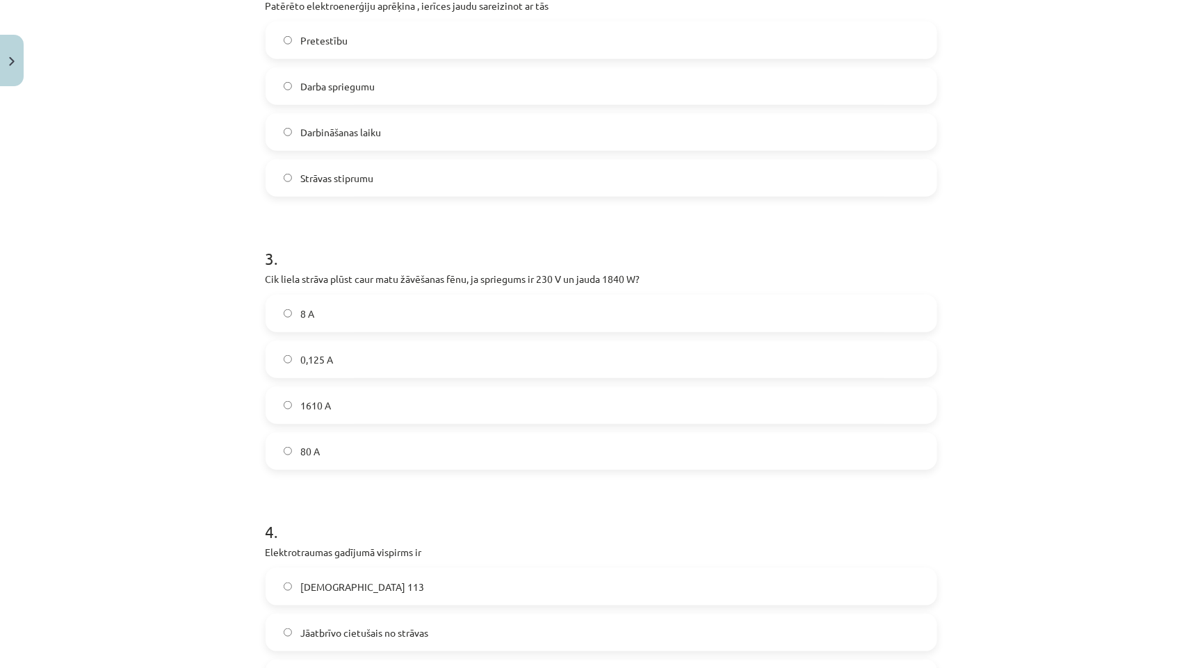
click at [325, 318] on label "8 A" at bounding box center [601, 313] width 669 height 35
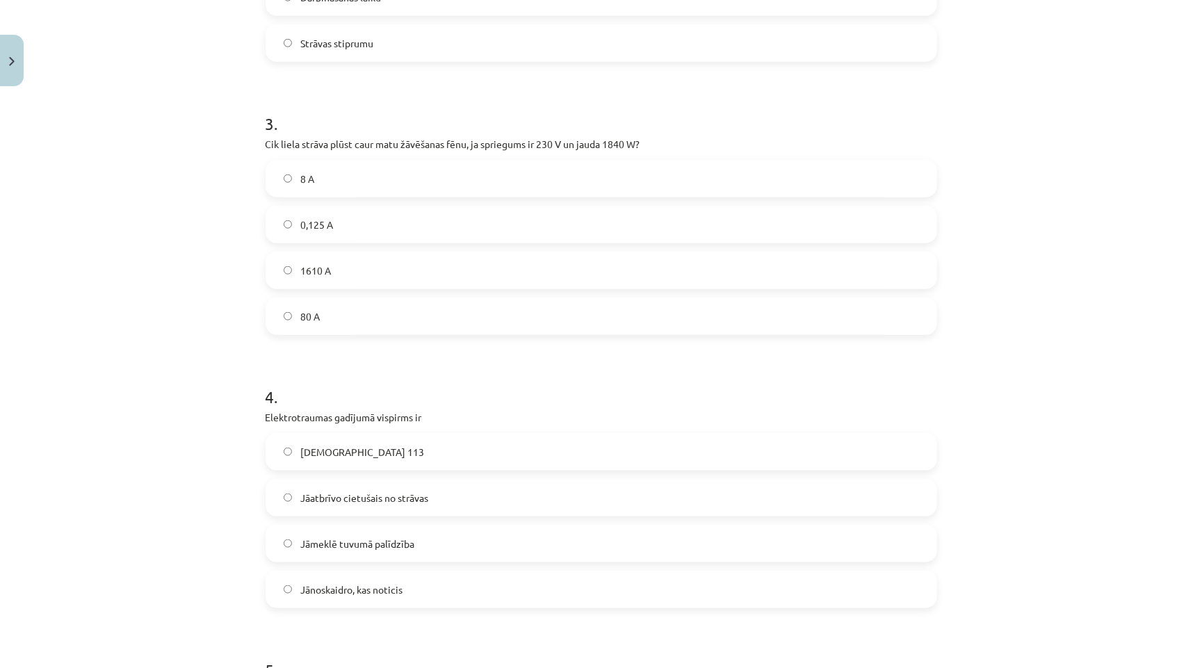
scroll to position [738, 0]
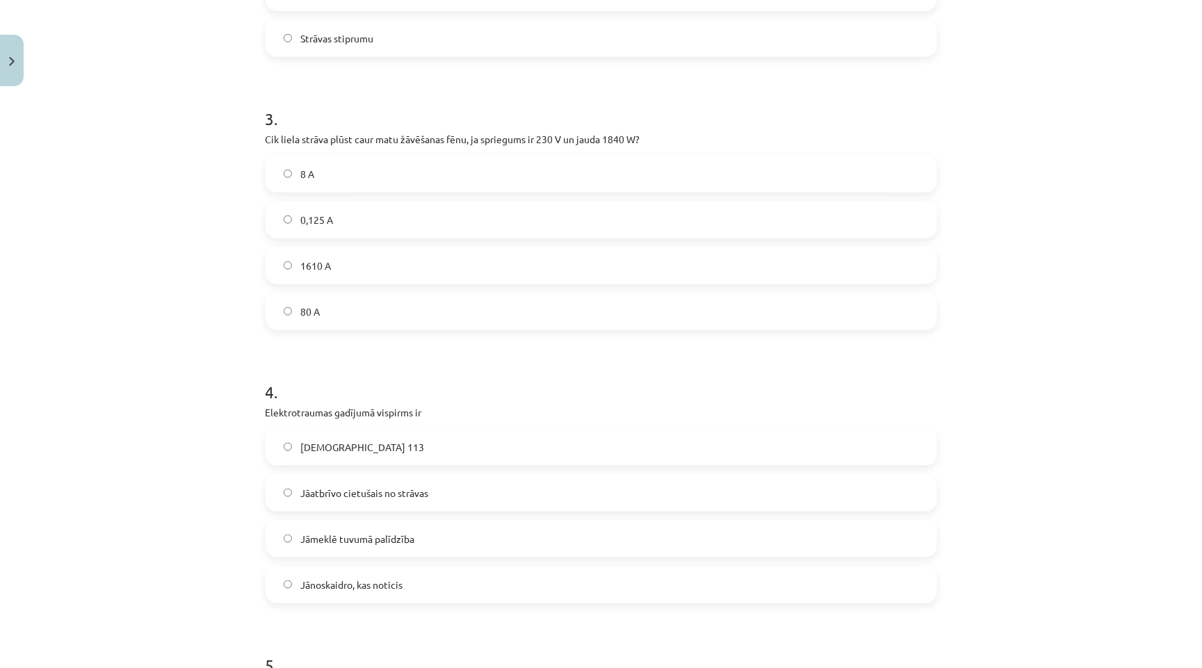
click at [363, 441] on label "Jāzvana 113" at bounding box center [601, 447] width 669 height 35
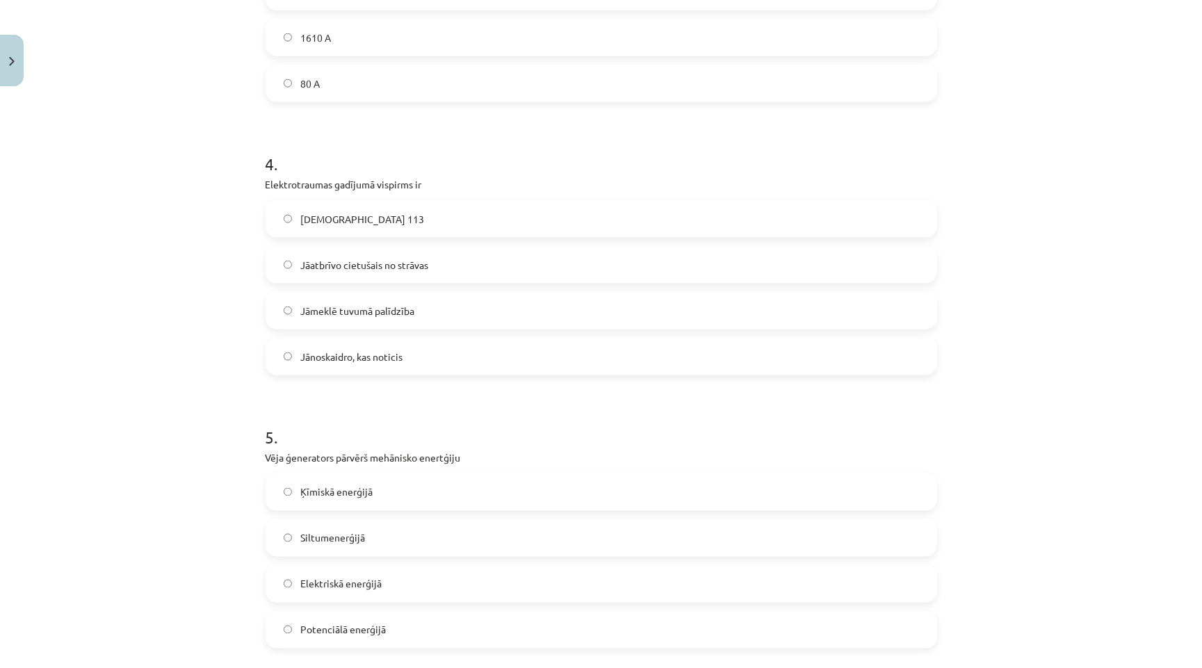
scroll to position [977, 0]
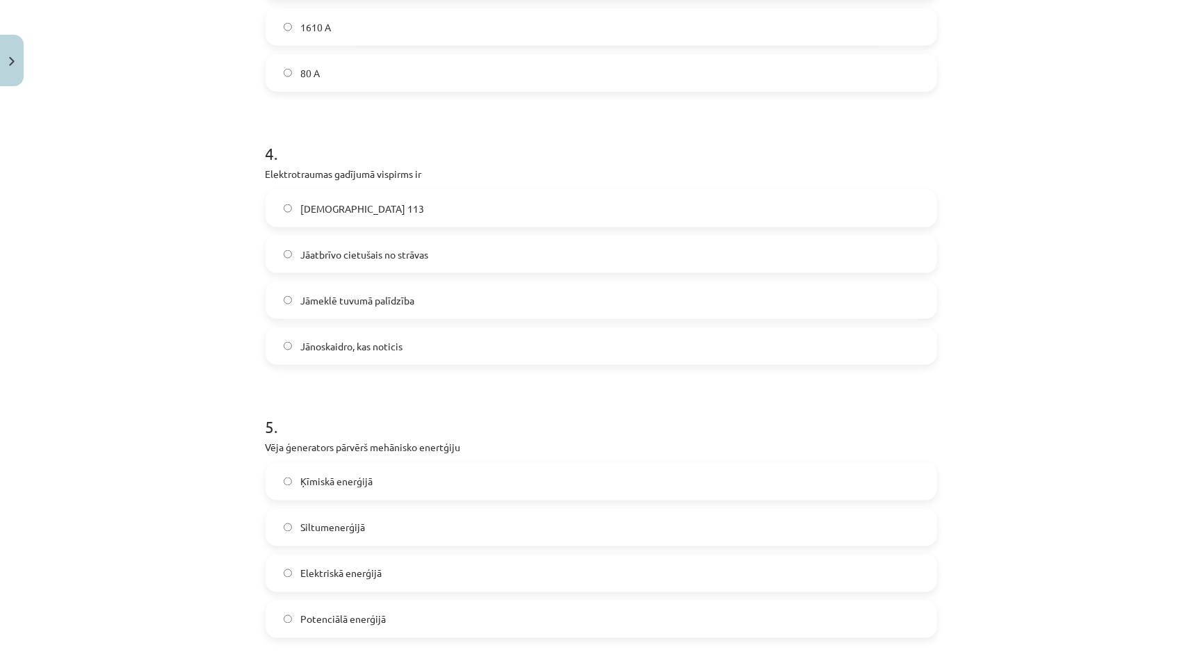
click at [977, 406] on div "Mācību tēma: Dabaszinības - 11. klases 3. ieskaites mācību materiāls #3 Enerģij…" at bounding box center [601, 334] width 1202 height 668
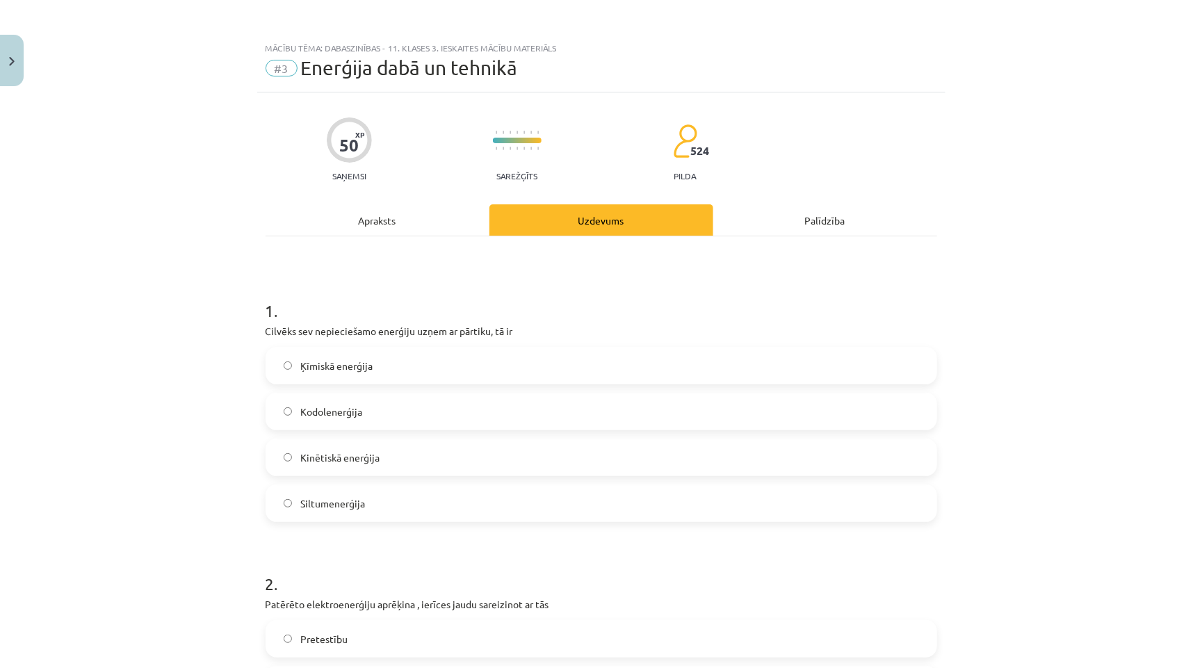
scroll to position [0, 0]
click at [394, 213] on div "Apraksts" at bounding box center [378, 219] width 224 height 31
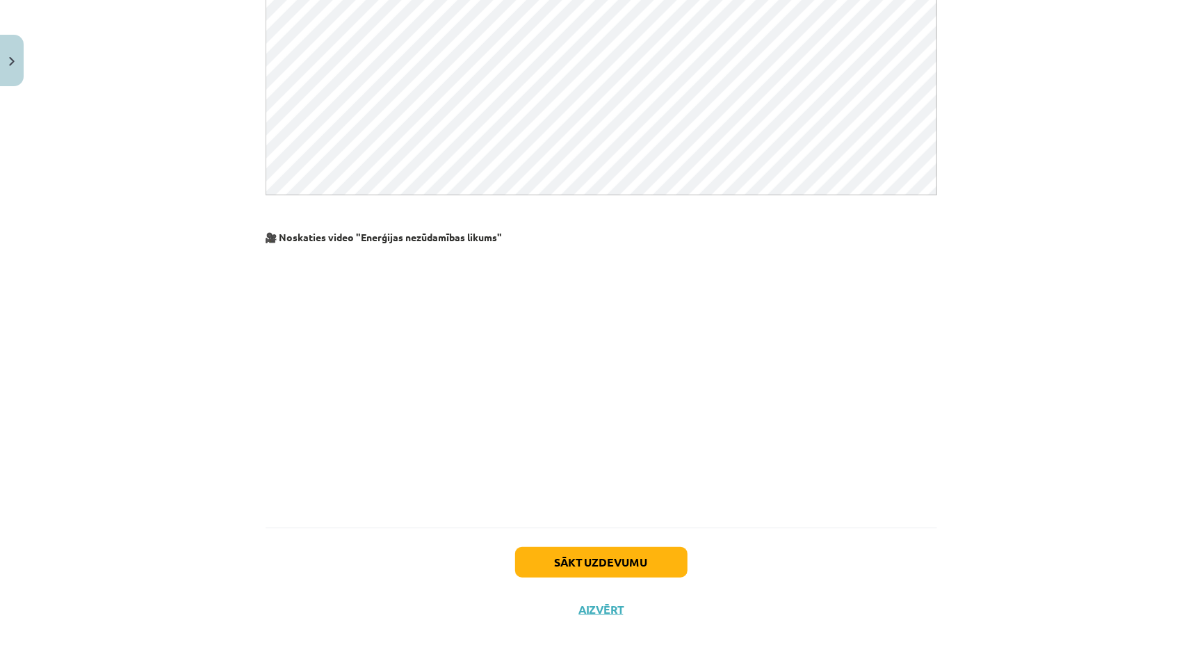
scroll to position [423, 0]
click at [578, 572] on button "Sākt uzdevumu" at bounding box center [601, 563] width 172 height 31
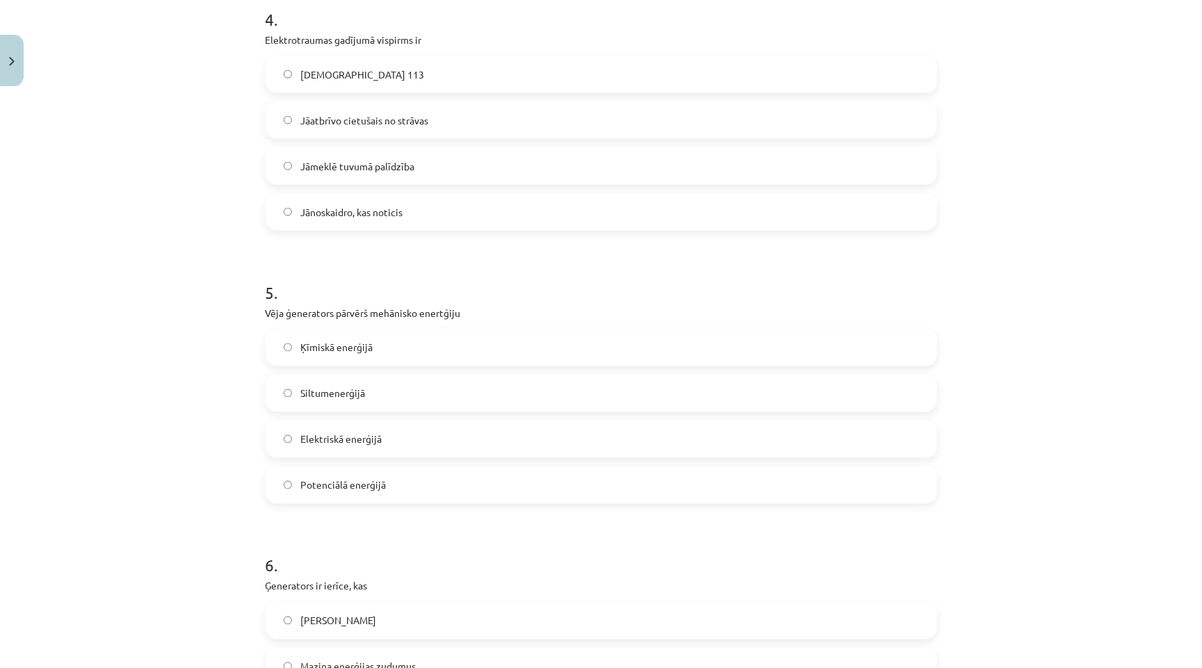
scroll to position [1117, 0]
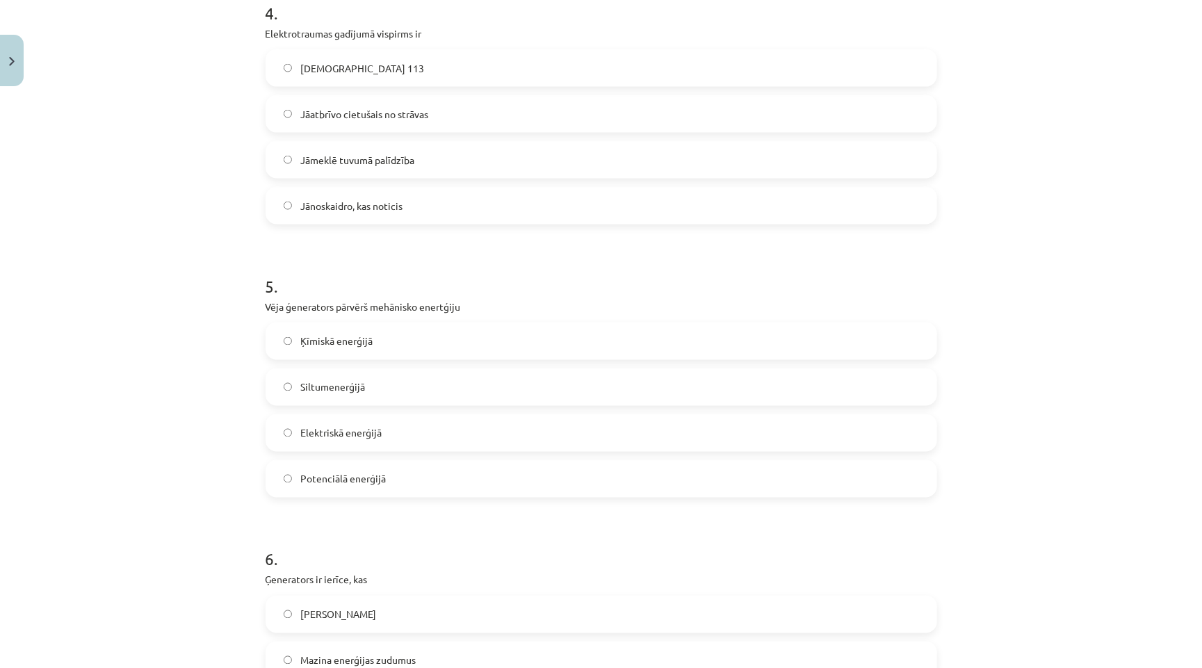
click at [377, 426] on span "Elektriskā enerģijā" at bounding box center [340, 433] width 81 height 15
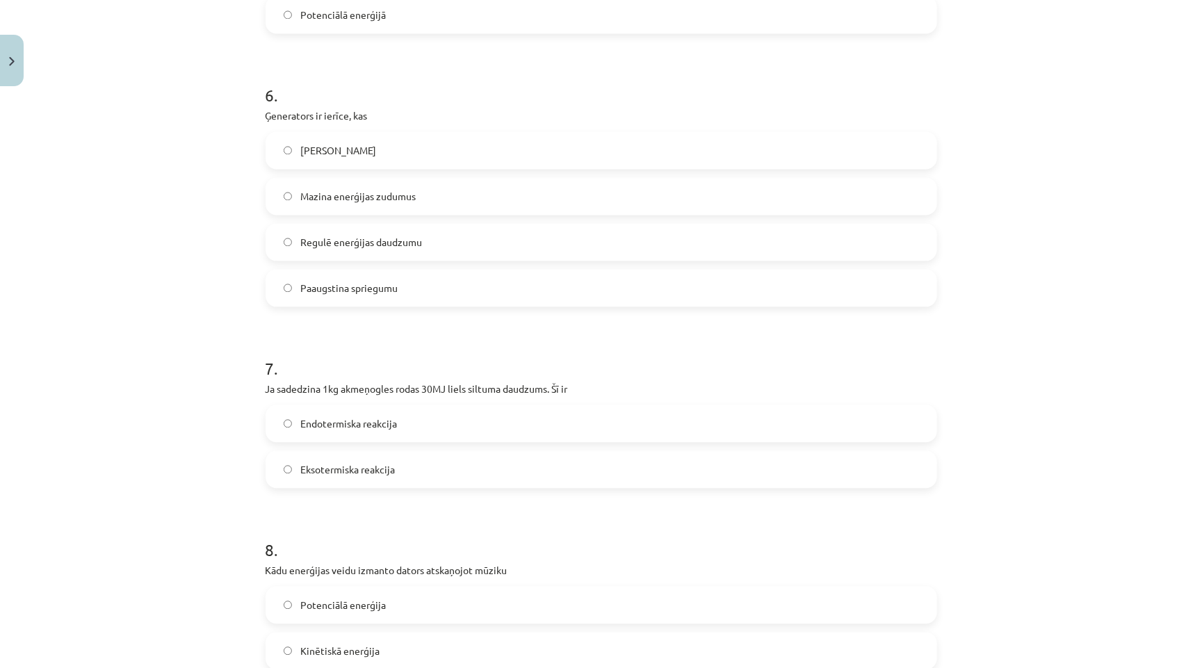
scroll to position [1592, 0]
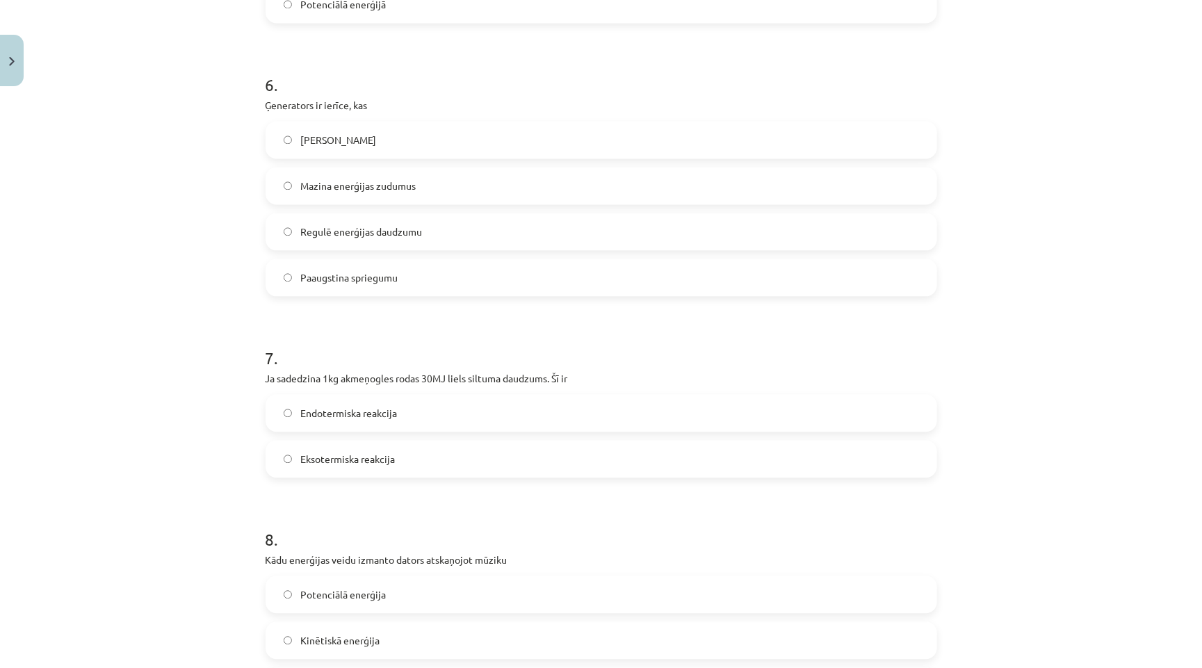
click at [384, 133] on label "Ražo maiņstrāvu" at bounding box center [601, 139] width 669 height 35
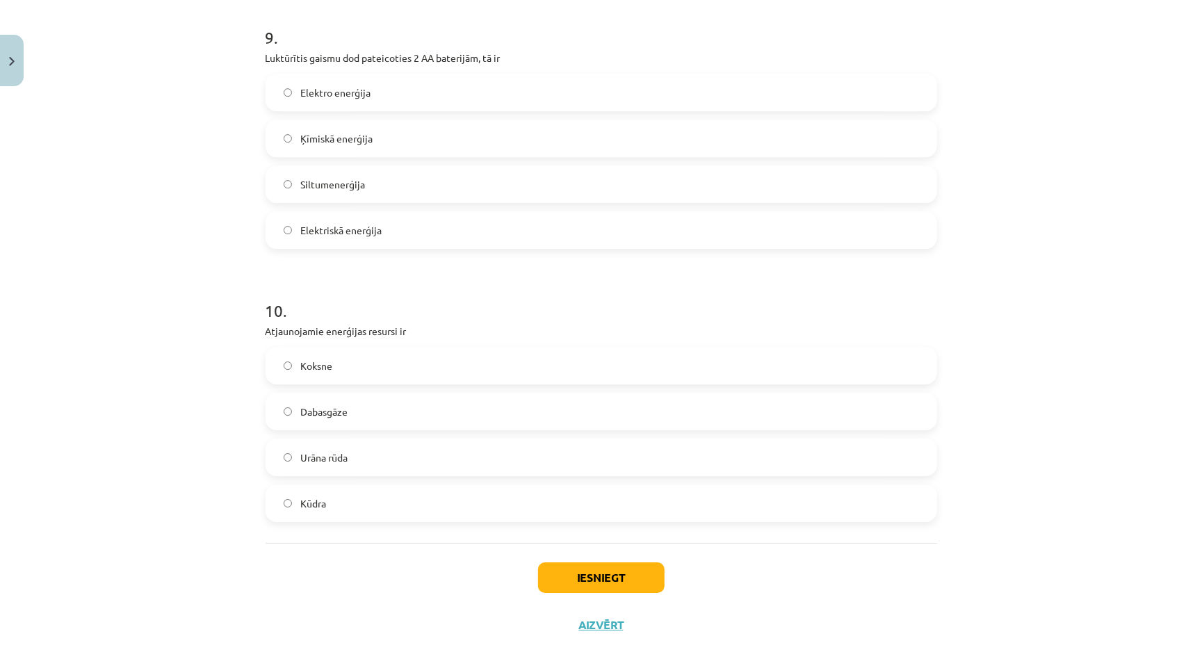
scroll to position [2366, 0]
click at [370, 349] on label "Koksne" at bounding box center [601, 366] width 669 height 35
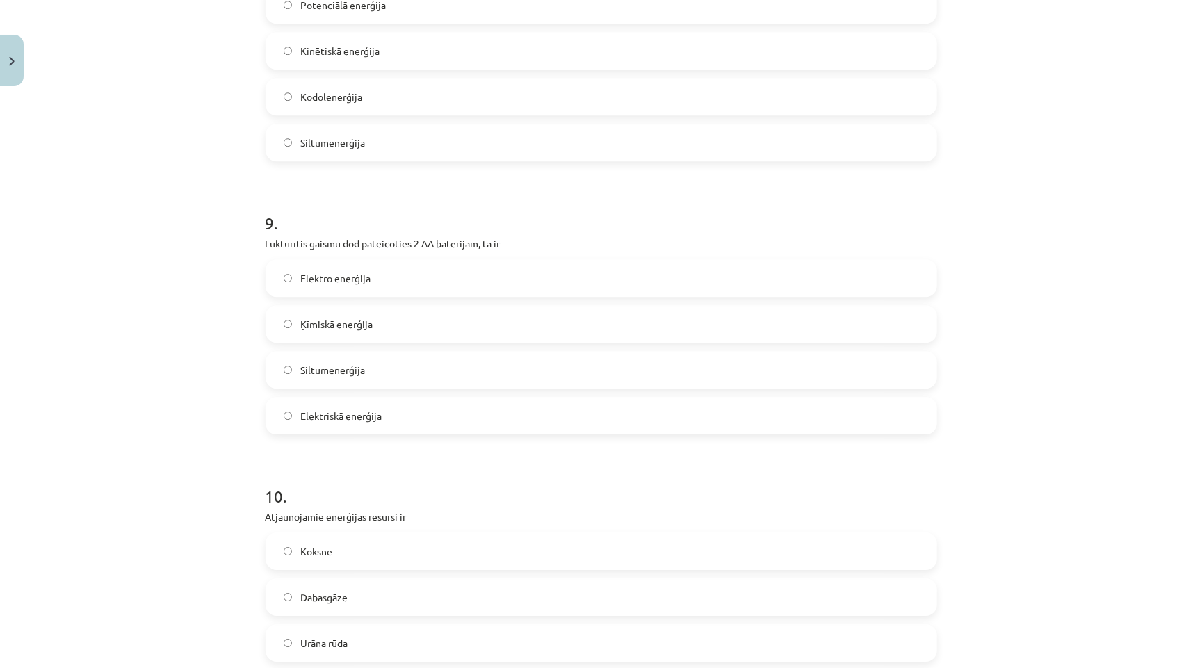
scroll to position [2156, 0]
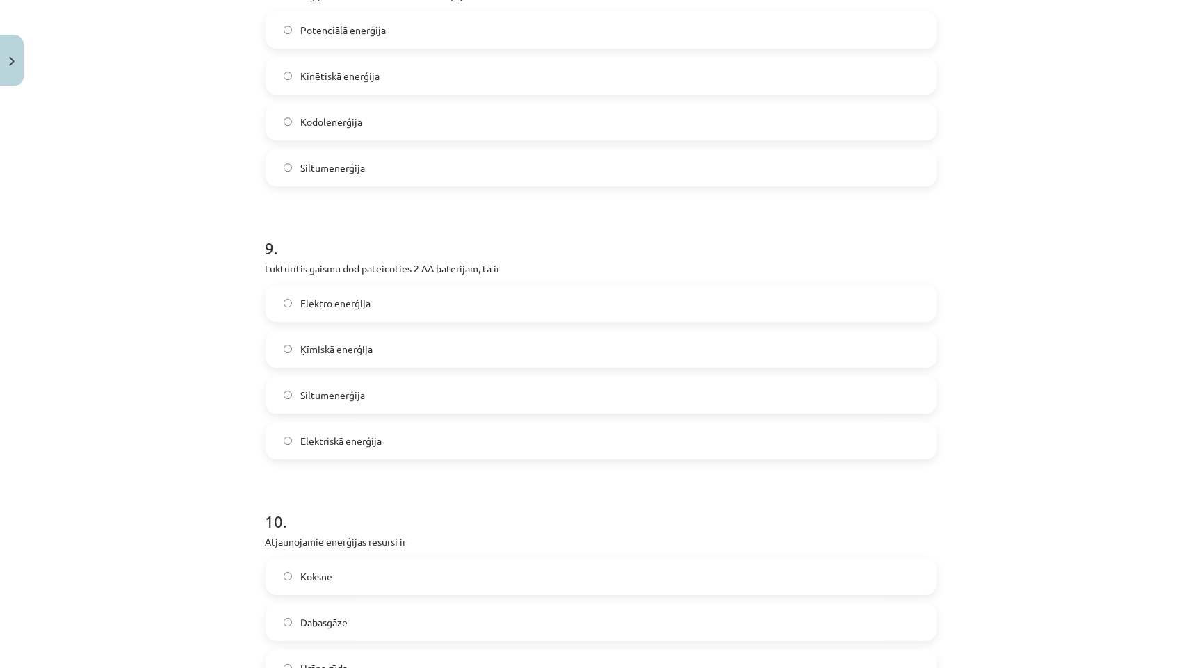
click at [421, 335] on label "Ķīmiskā enerģija" at bounding box center [601, 349] width 669 height 35
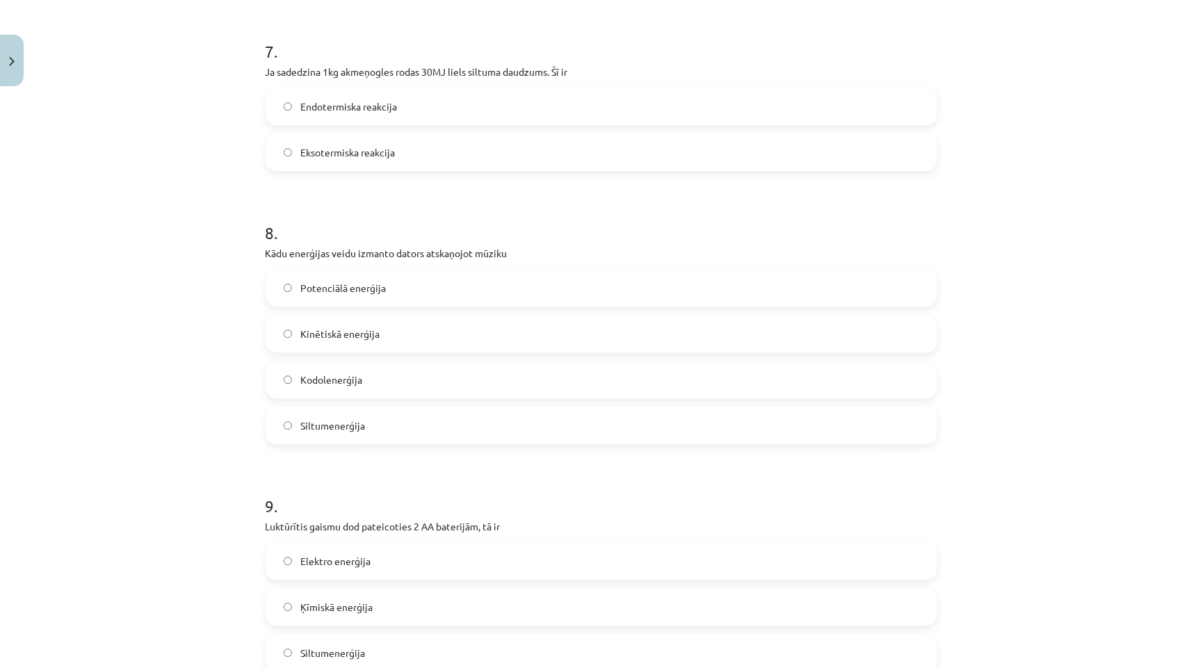
scroll to position [1879, 0]
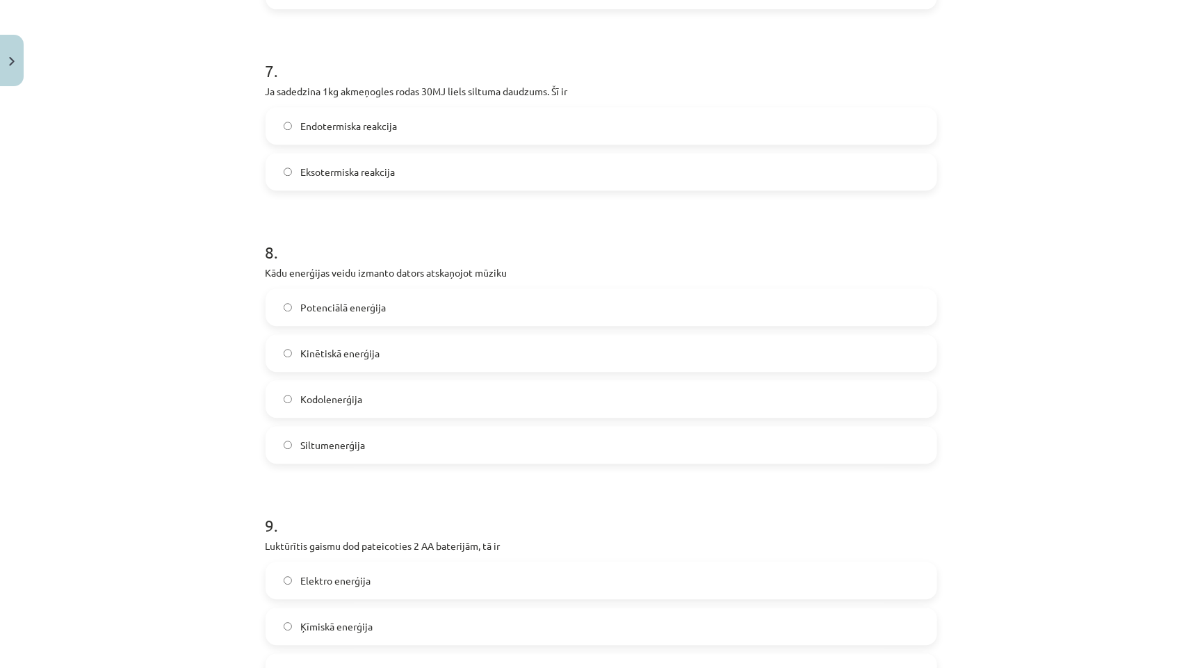
click at [391, 336] on label "Kinētiskā enerģija" at bounding box center [601, 353] width 669 height 35
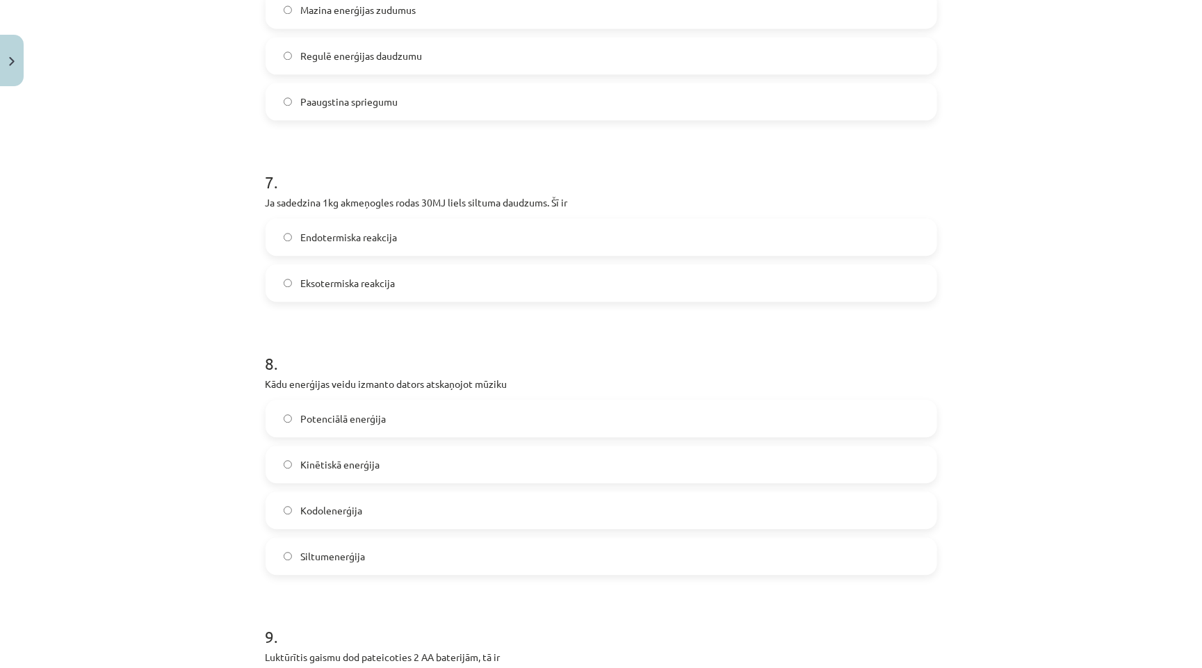
scroll to position [1756, 0]
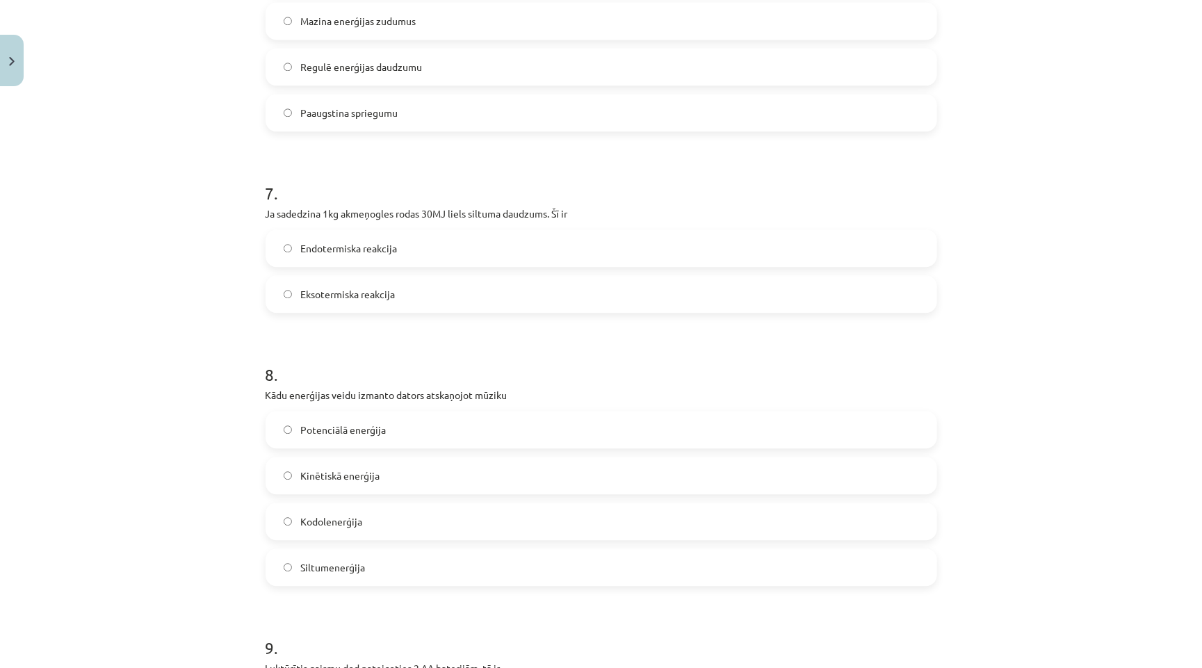
click at [373, 287] on span "Eksotermiska reakcija" at bounding box center [347, 294] width 95 height 15
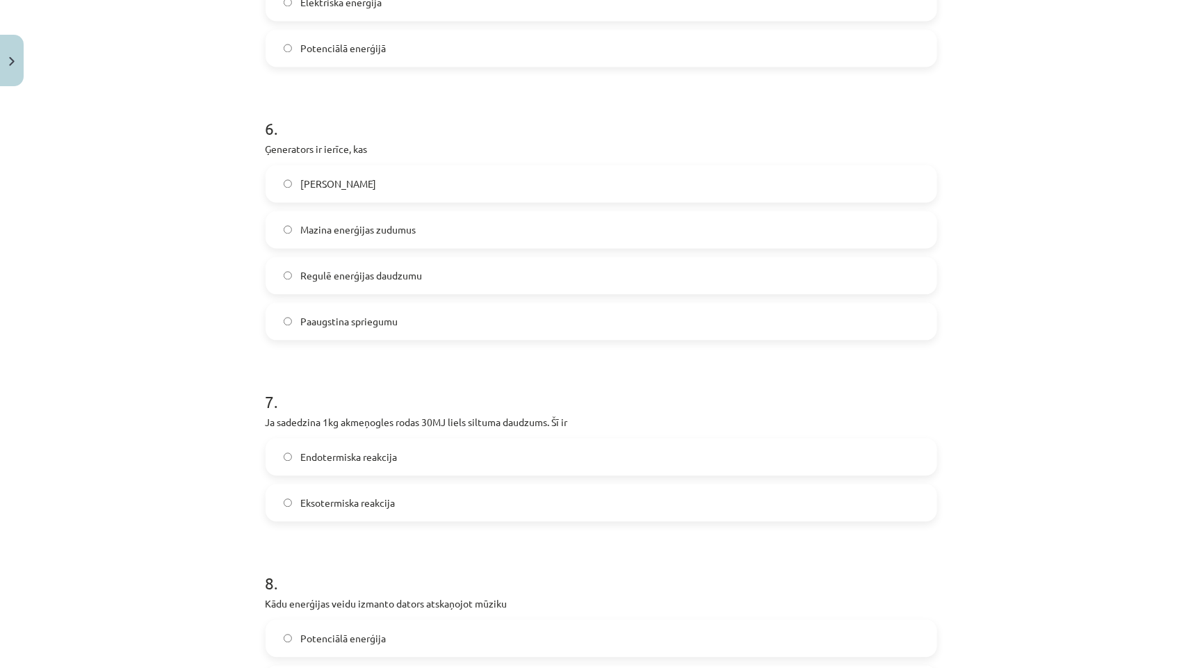
scroll to position [1583, 0]
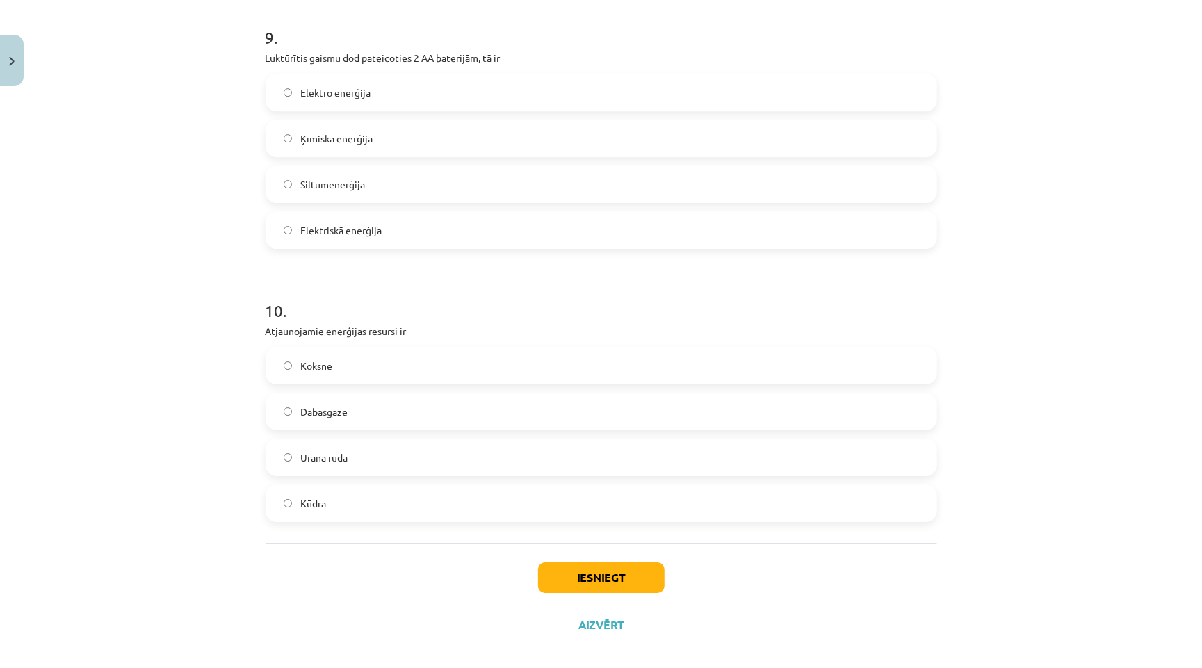
click at [623, 562] on button "Iesniegt" at bounding box center [601, 577] width 127 height 31
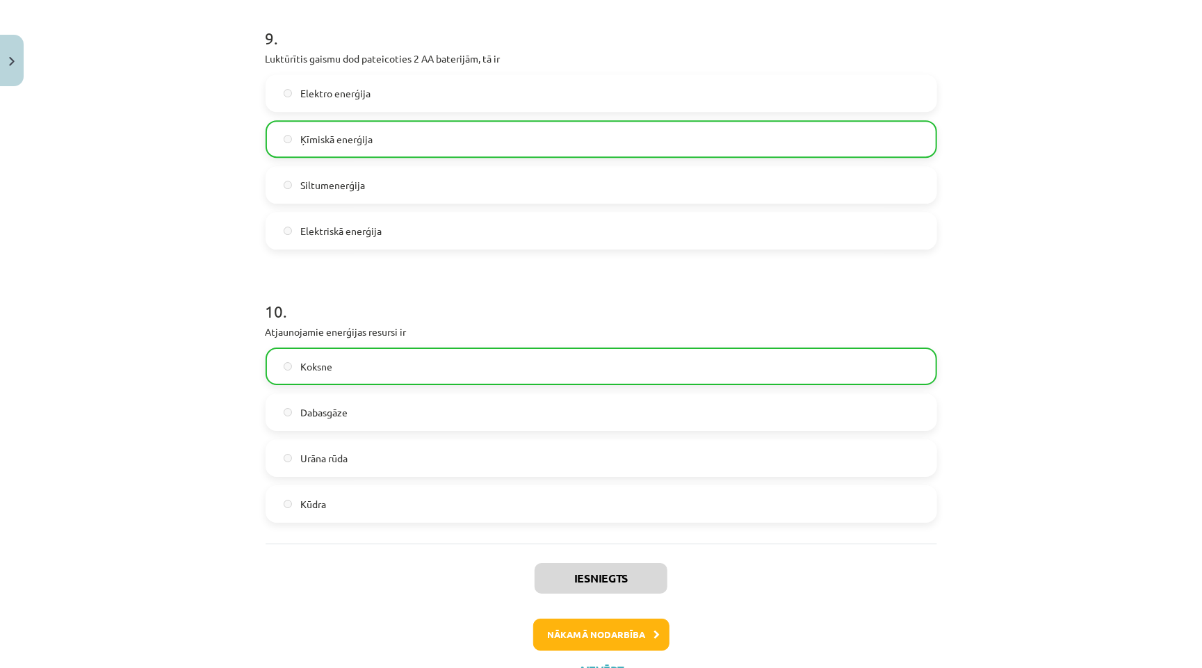
click at [563, 619] on button "Nākamā nodarbība" at bounding box center [601, 635] width 136 height 32
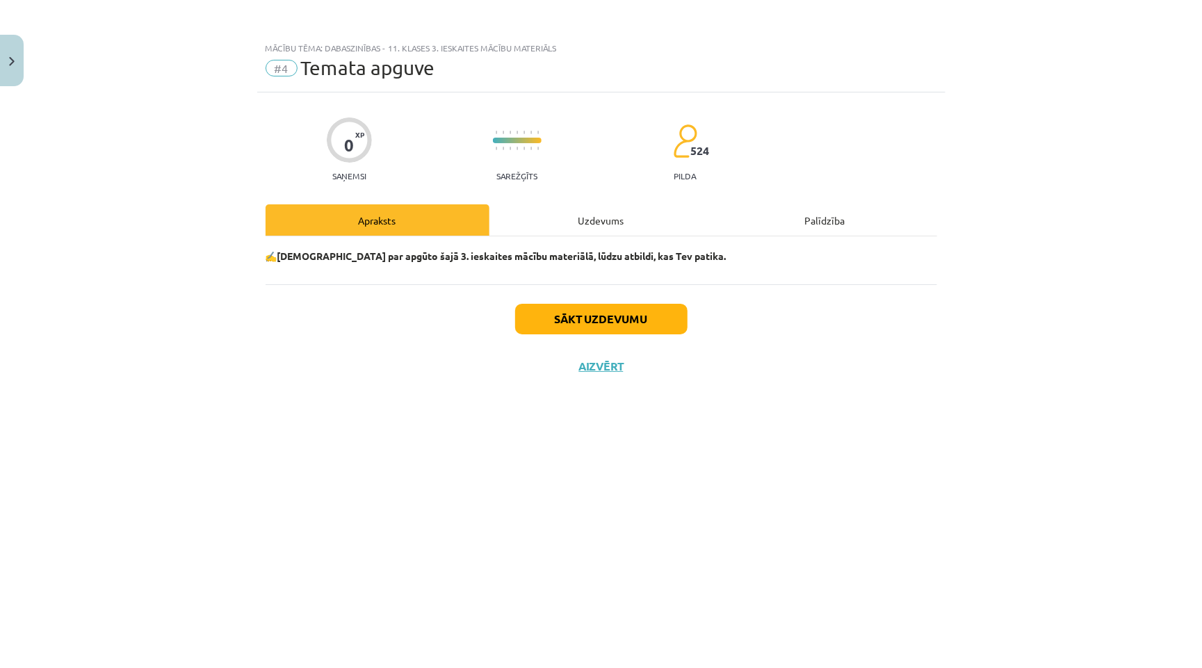
scroll to position [0, 0]
click at [605, 221] on div "Uzdevums" at bounding box center [601, 219] width 224 height 31
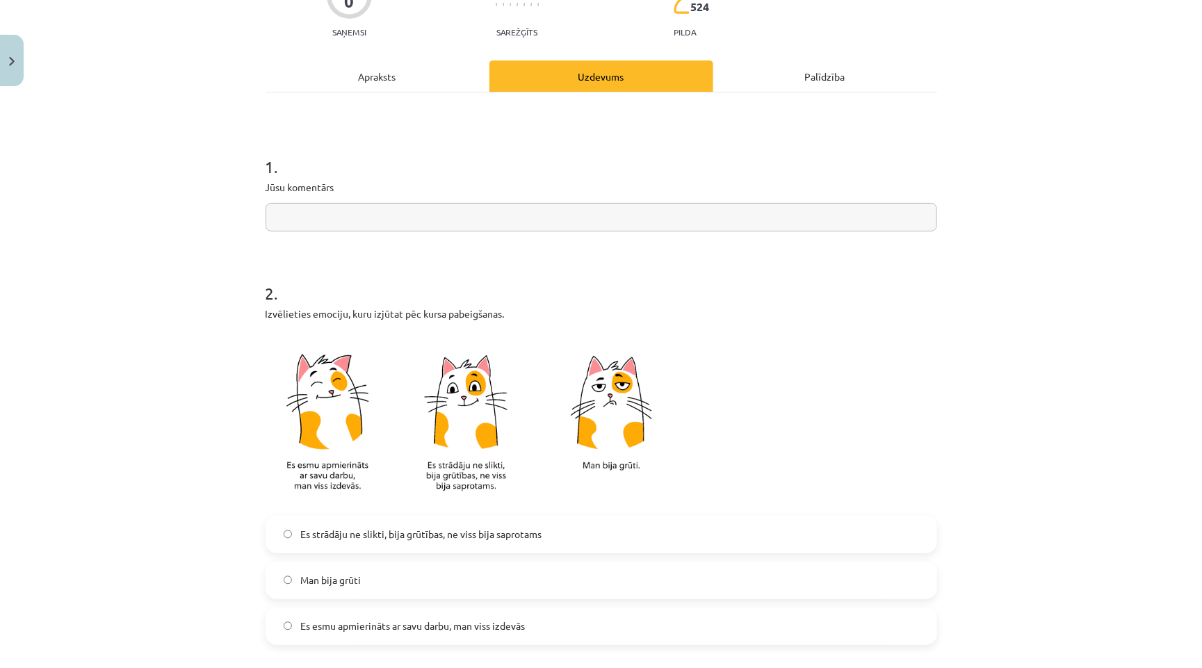
scroll to position [152, 0]
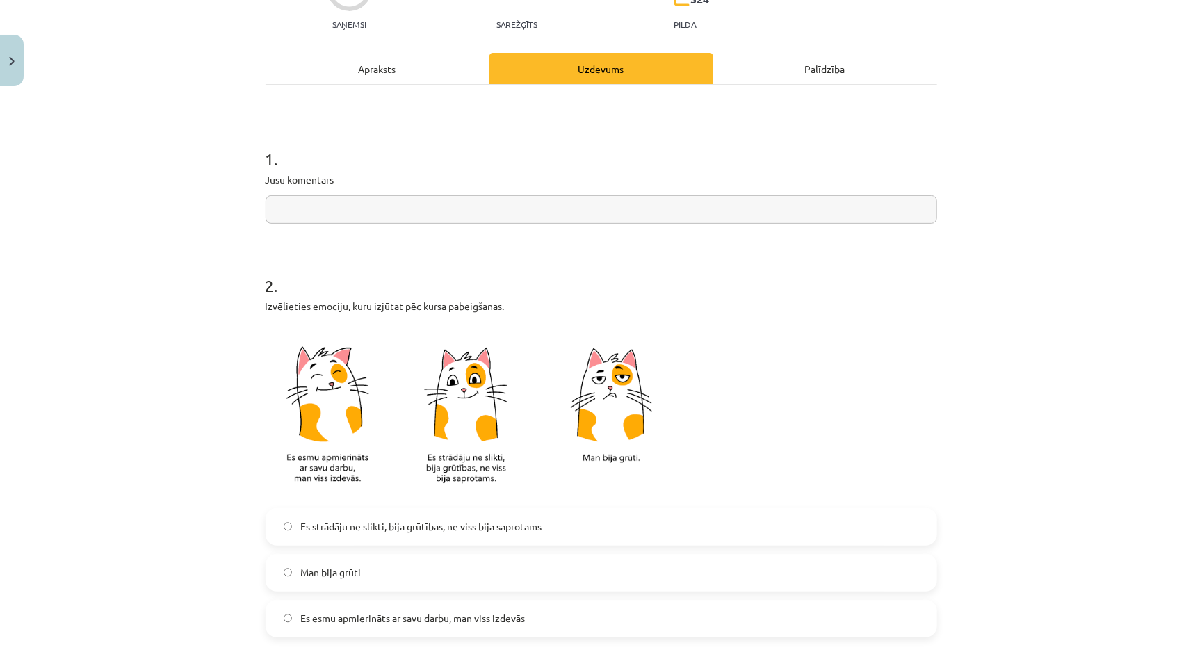
click at [504, 198] on input "text" at bounding box center [601, 209] width 671 height 28
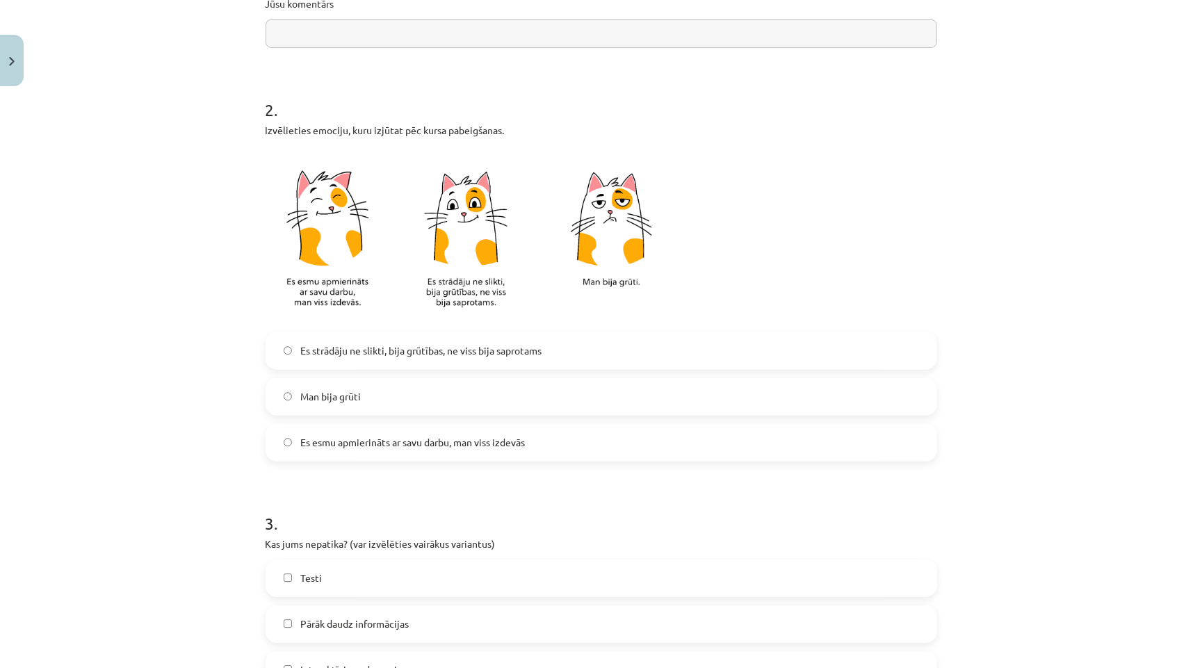
scroll to position [328, 0]
click at [424, 439] on span "Es esmu apmierināts ar savu darbu, man viss izdevās" at bounding box center [412, 441] width 225 height 15
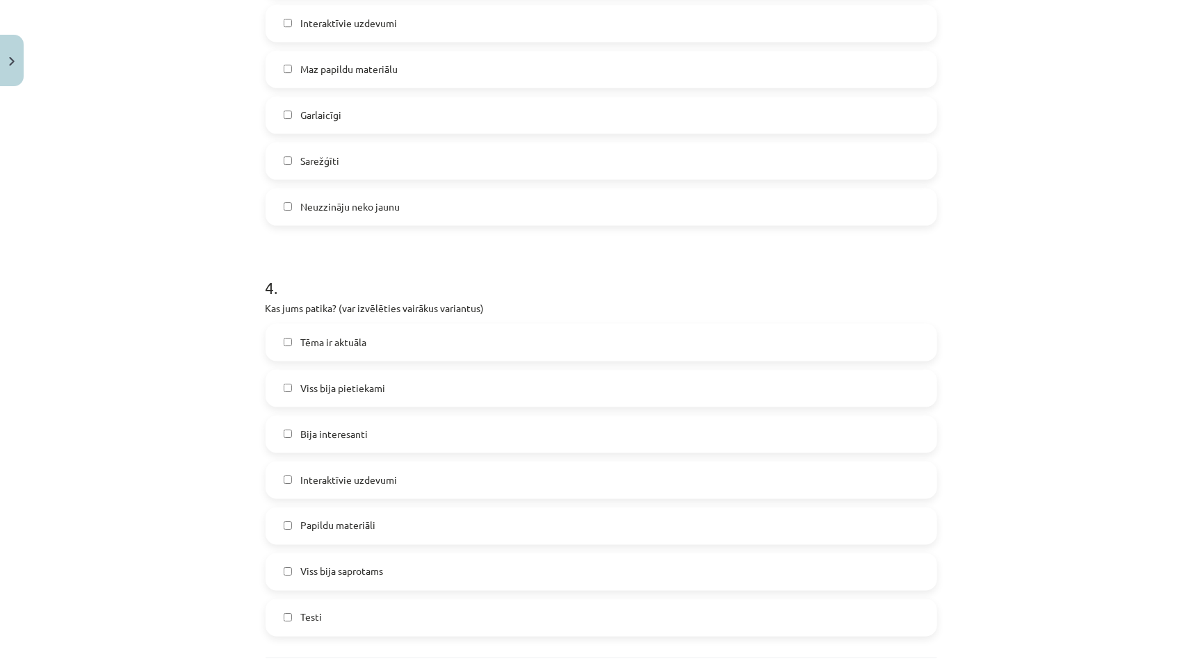
scroll to position [975, 0]
click at [388, 386] on label "Viss bija pietiekami" at bounding box center [601, 387] width 669 height 35
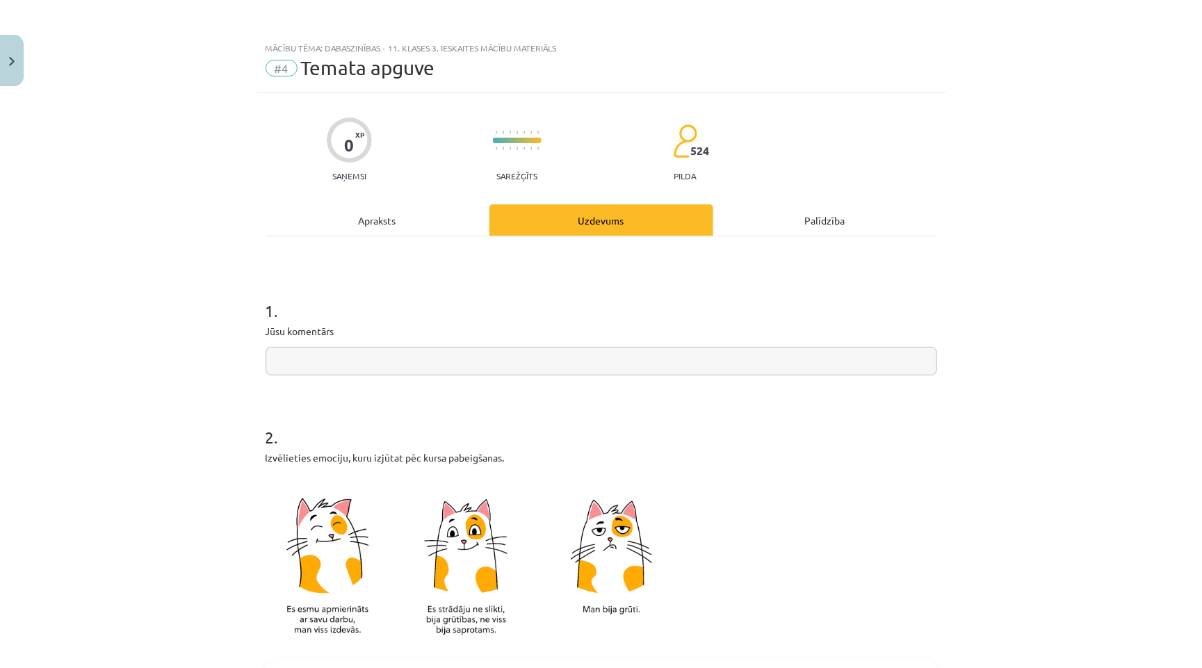
scroll to position [0, 0]
click at [375, 364] on input "text" at bounding box center [601, 361] width 671 height 28
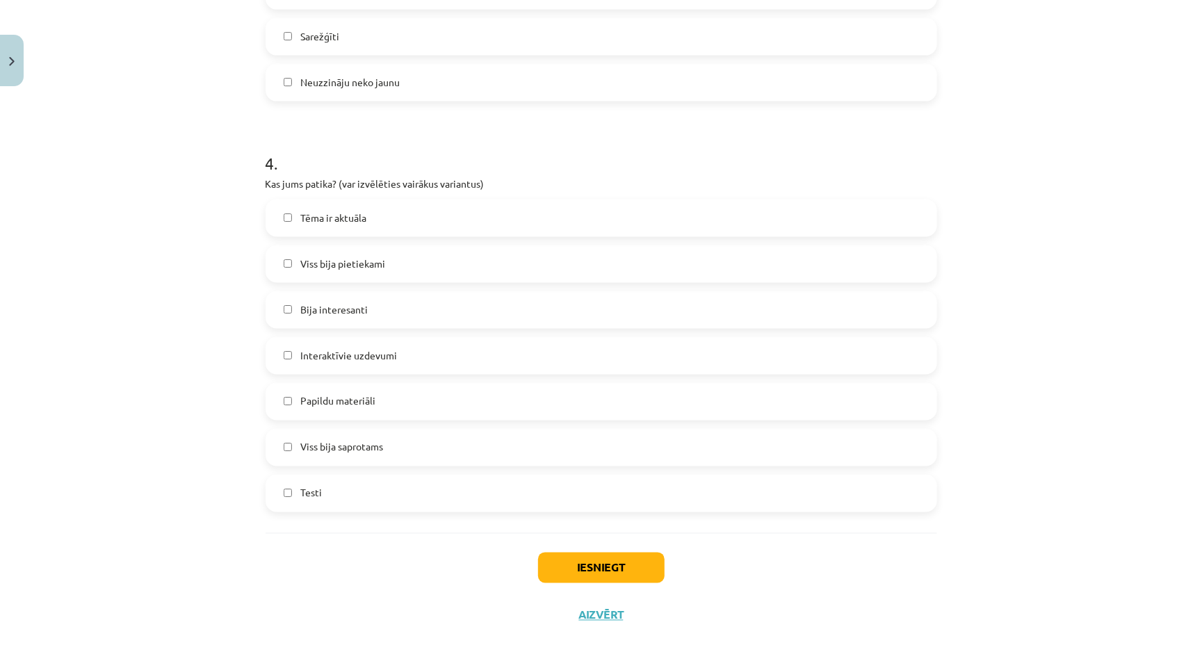
scroll to position [1097, 0]
click at [612, 554] on button "Iesniegt" at bounding box center [601, 569] width 127 height 31
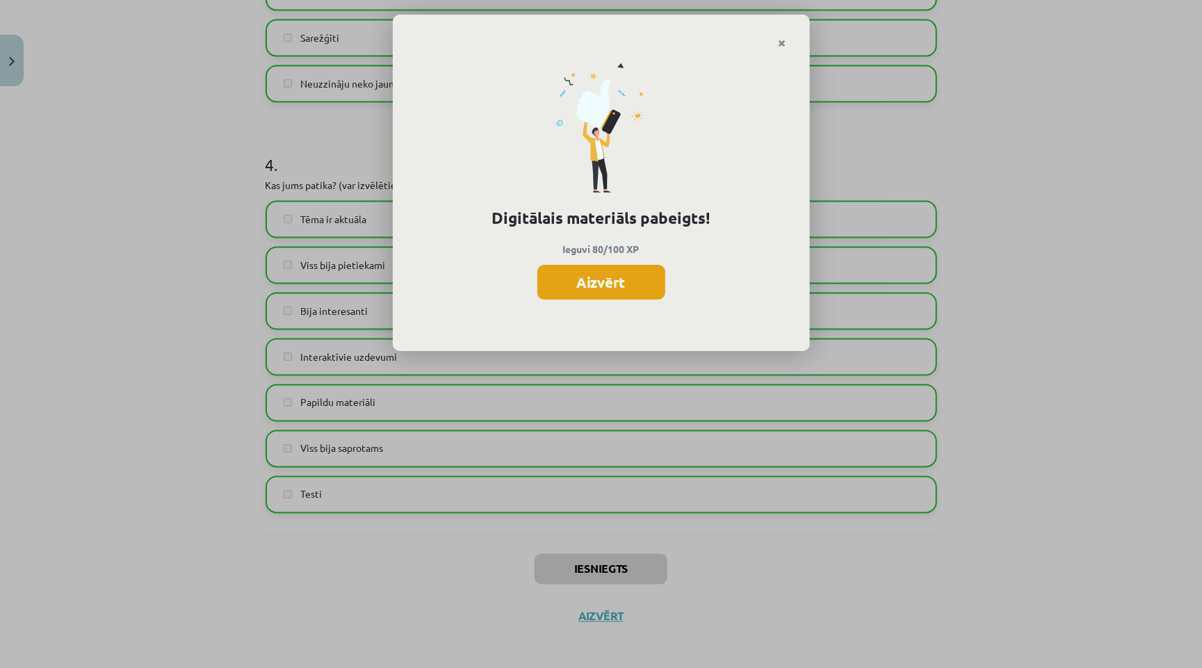
click at [609, 266] on button "Aizvērt" at bounding box center [601, 282] width 128 height 35
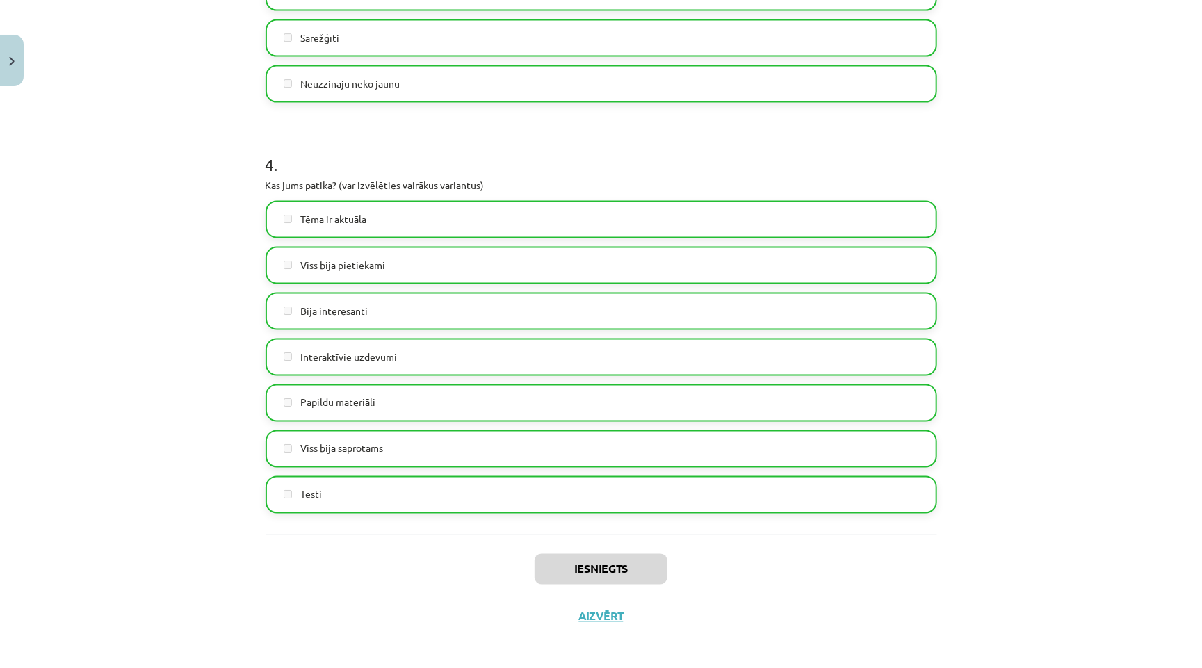
click at [596, 611] on button "Aizvērt" at bounding box center [601, 617] width 53 height 14
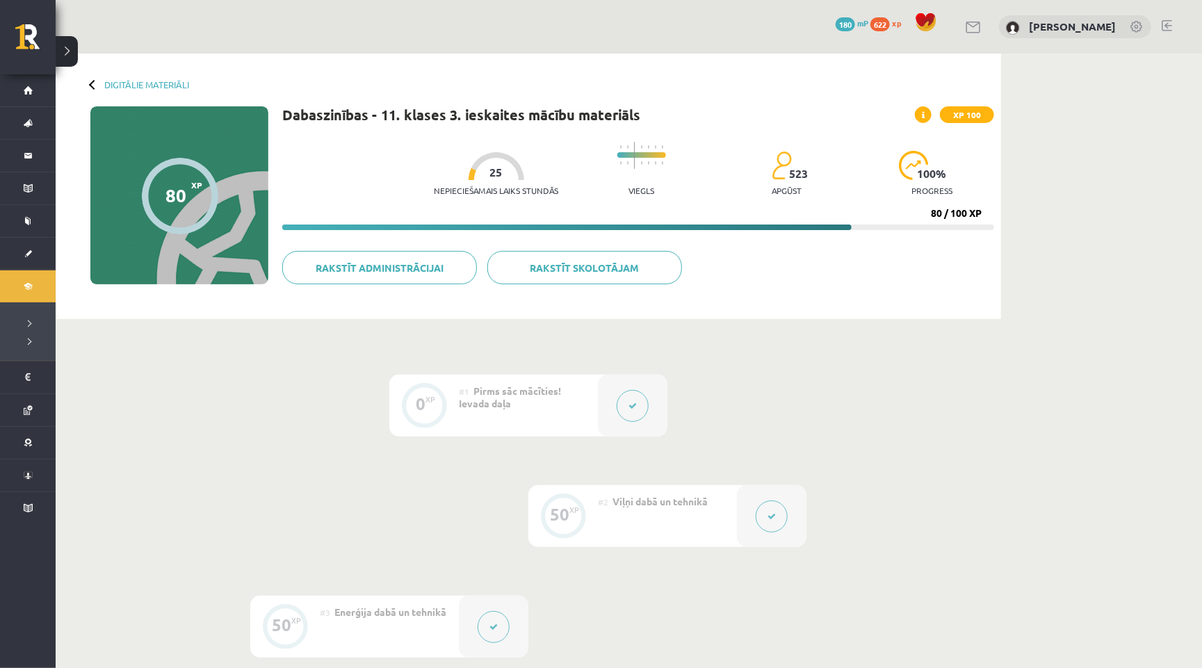
scroll to position [0, 0]
click at [163, 84] on link "Digitālie materiāli" at bounding box center [146, 84] width 85 height 10
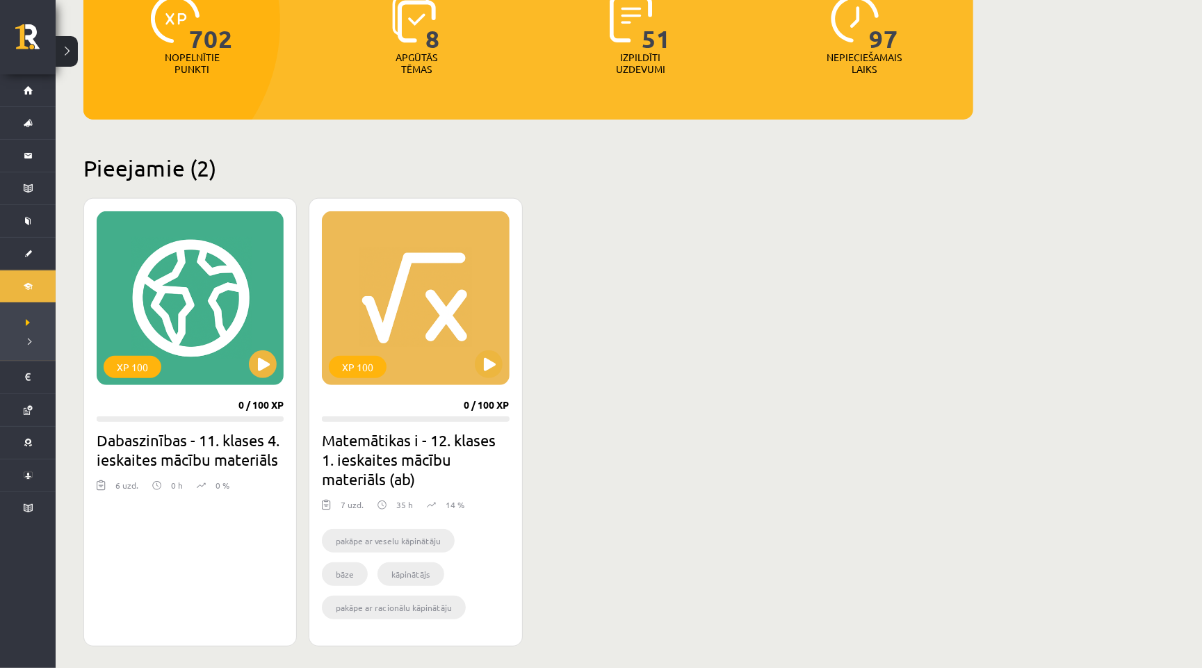
scroll to position [202, 0]
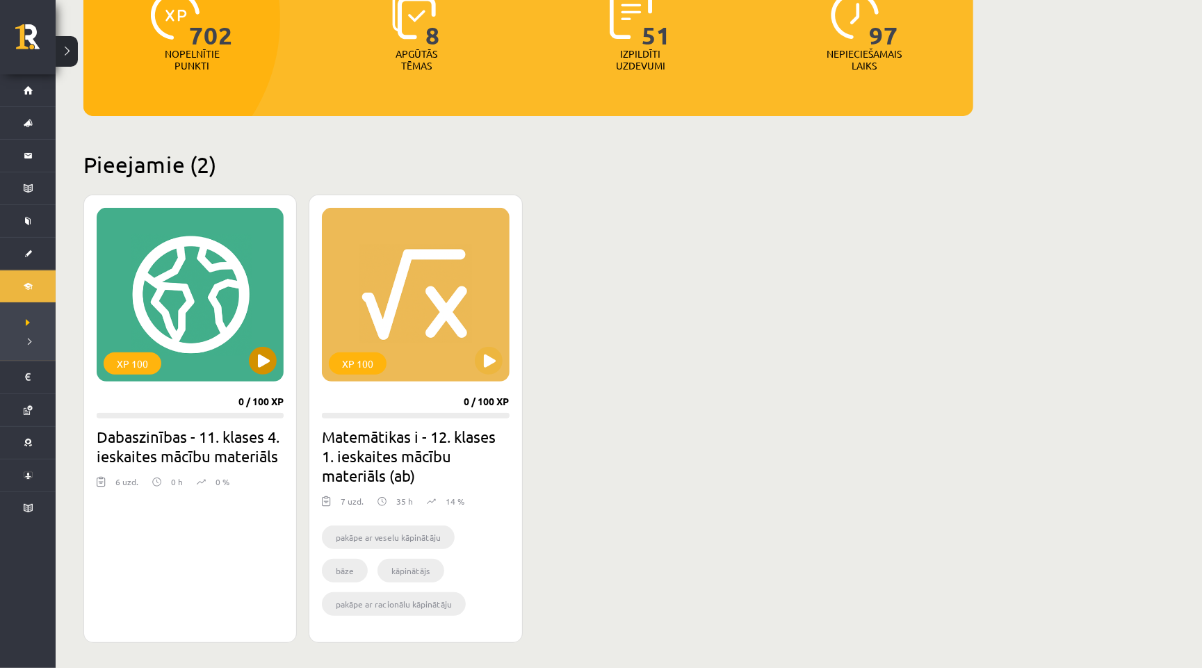
click at [261, 359] on button at bounding box center [263, 361] width 28 height 28
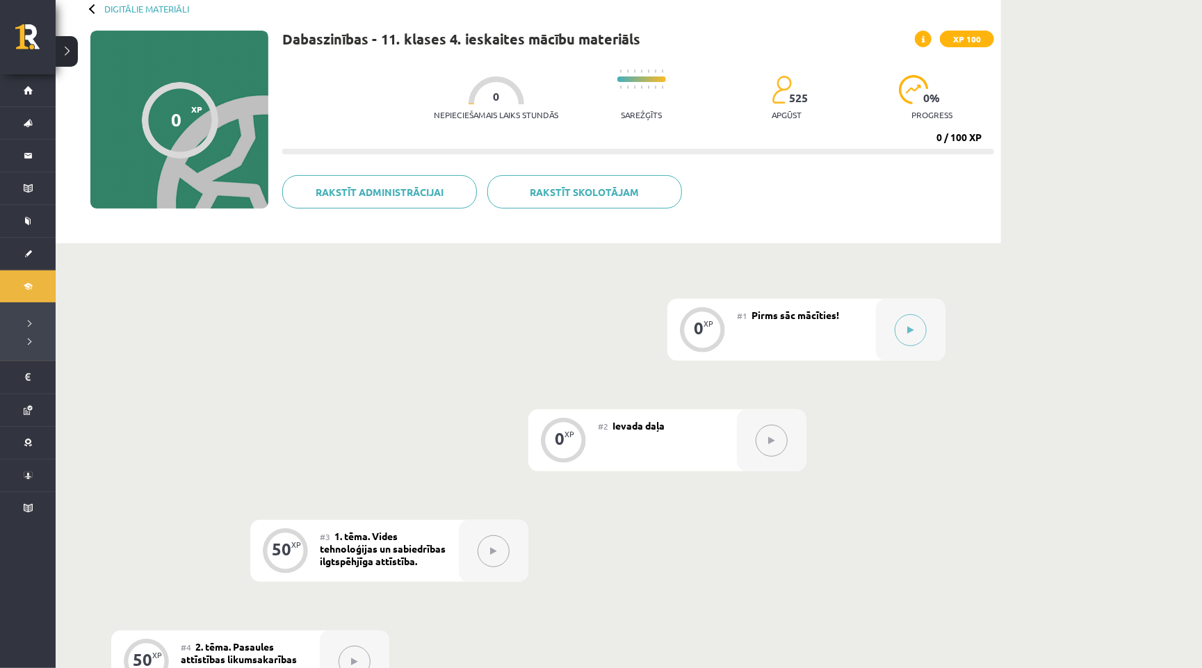
scroll to position [227, 0]
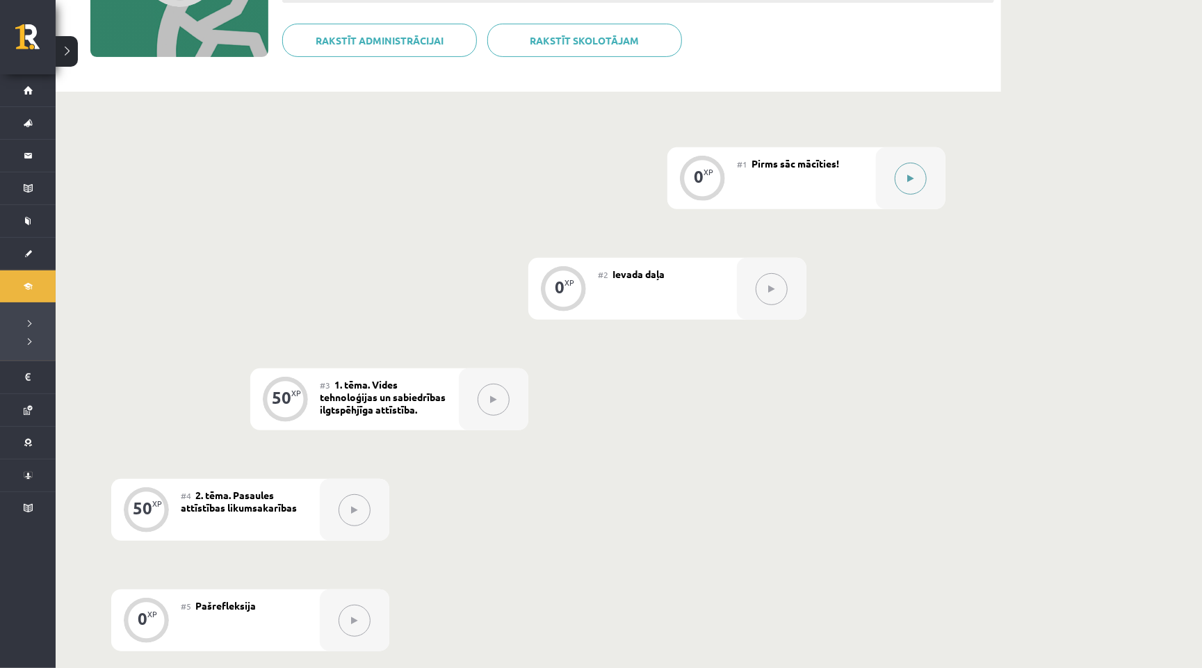
click at [901, 181] on button at bounding box center [911, 179] width 32 height 32
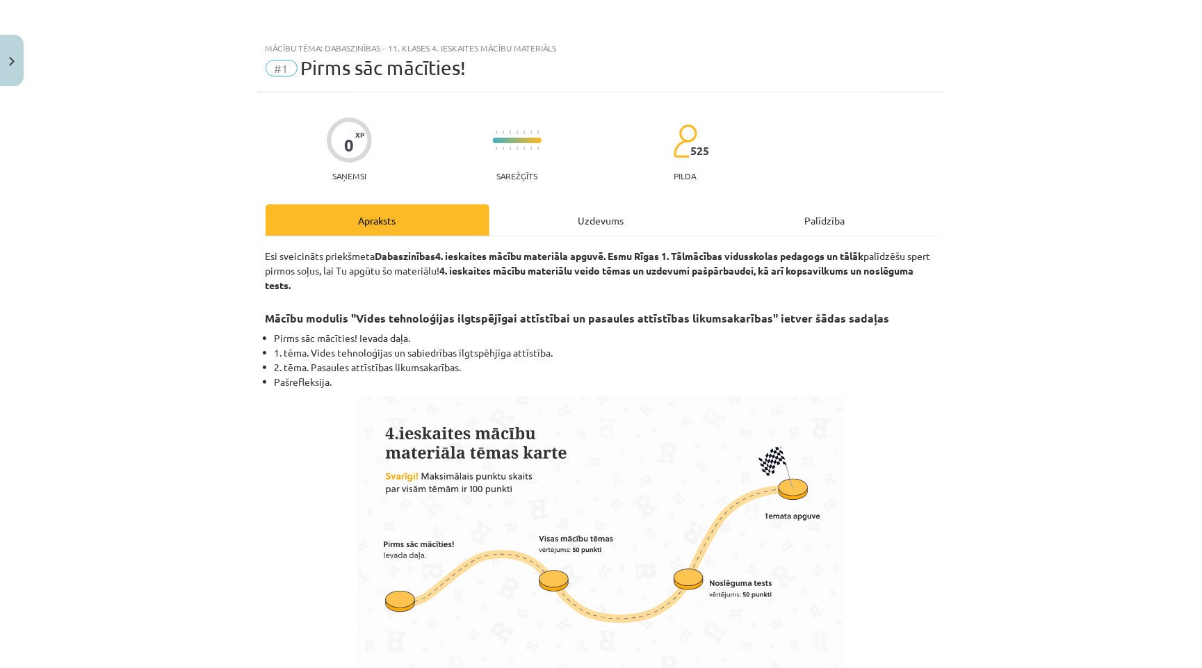
scroll to position [0, 0]
click at [571, 222] on div "Uzdevums" at bounding box center [601, 219] width 224 height 31
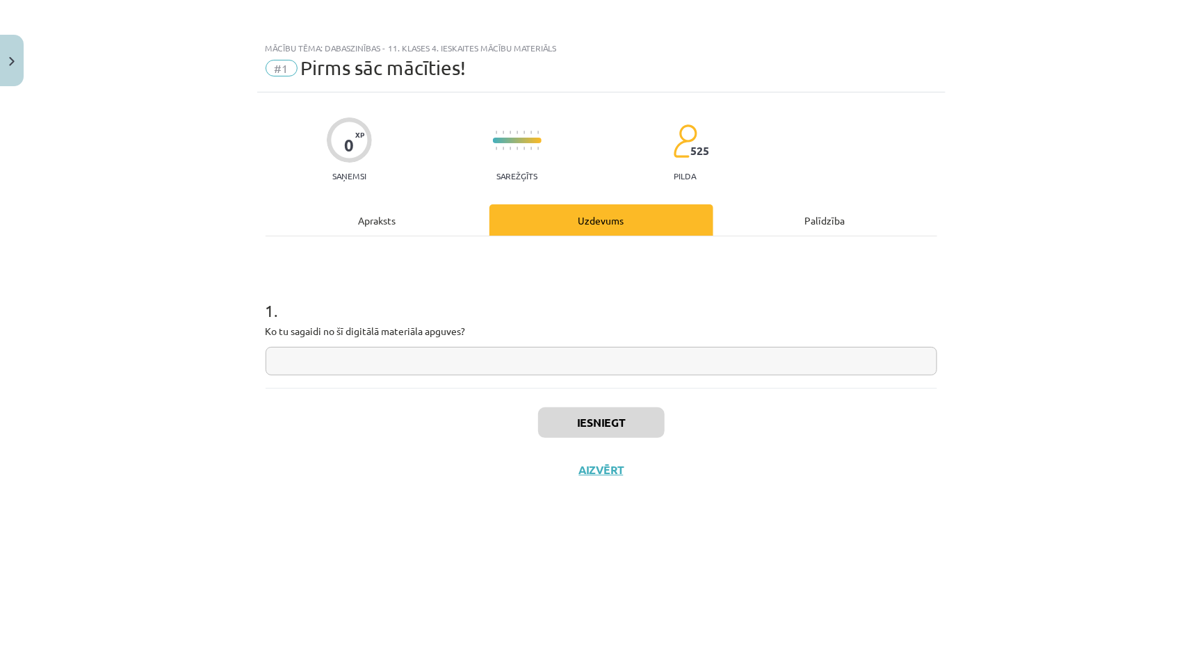
click at [400, 214] on div "Apraksts" at bounding box center [378, 219] width 224 height 31
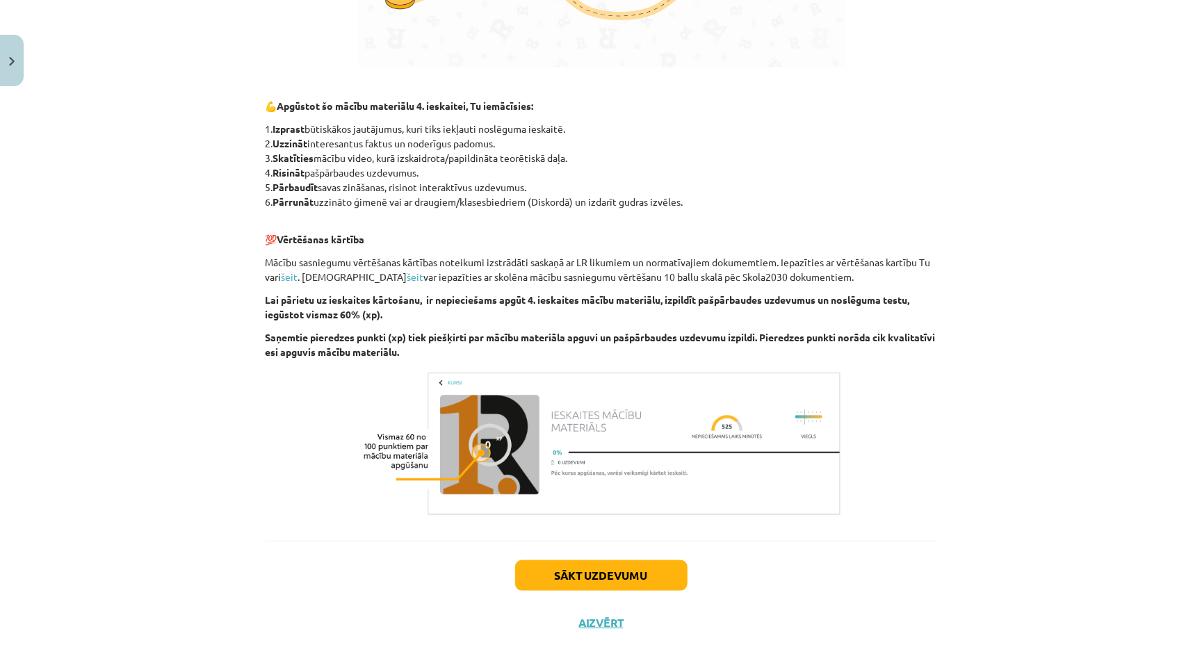
scroll to position [598, 0]
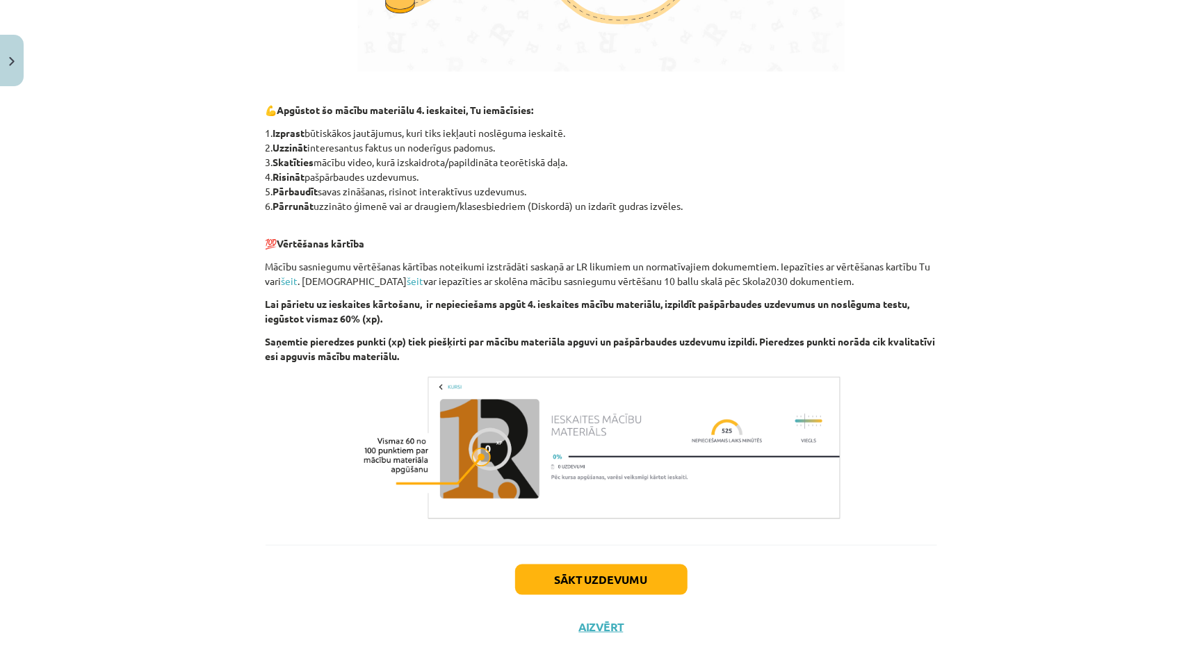
drag, startPoint x: 309, startPoint y: 119, endPoint x: 569, endPoint y: 126, distance: 260.1
click at [569, 126] on p "1. Izprast būtiskākos jautājumus, kuri tiks iekļauti noslēguma ieskaitē. 2. Uzz…" at bounding box center [601, 170] width 671 height 88
copy p "Izprast būtiskākos jautājumus, kuri tiks iekļauti noslēguma ieskaitē."
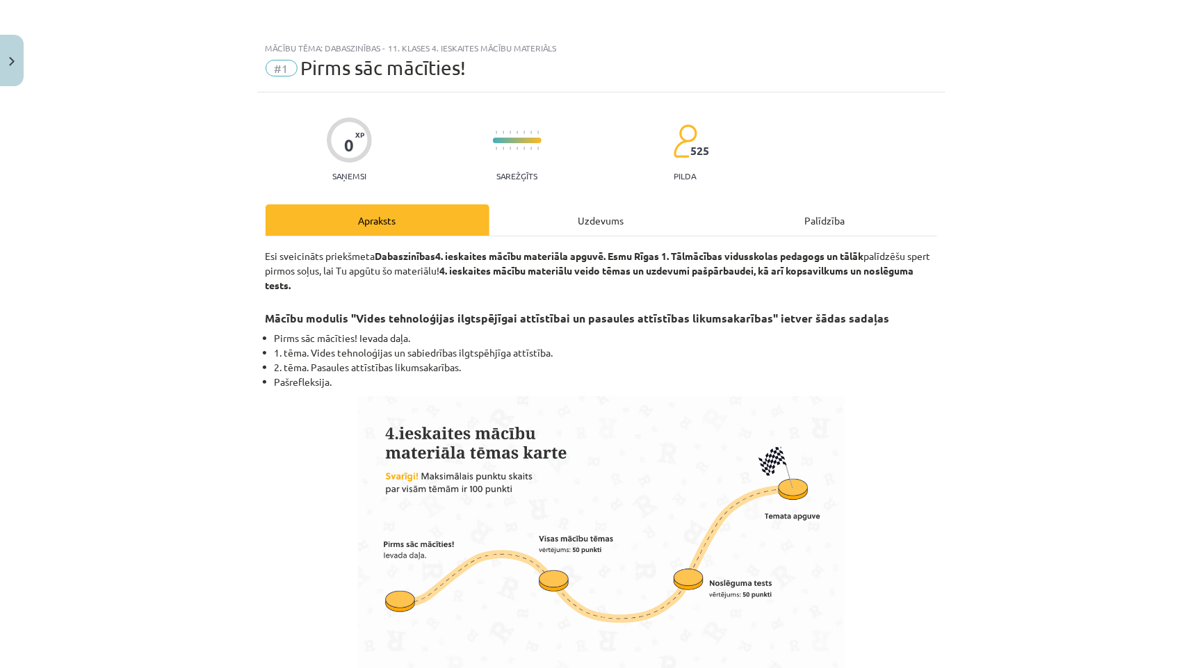
scroll to position [-1, 0]
click at [582, 232] on div "Uzdevums" at bounding box center [601, 219] width 224 height 31
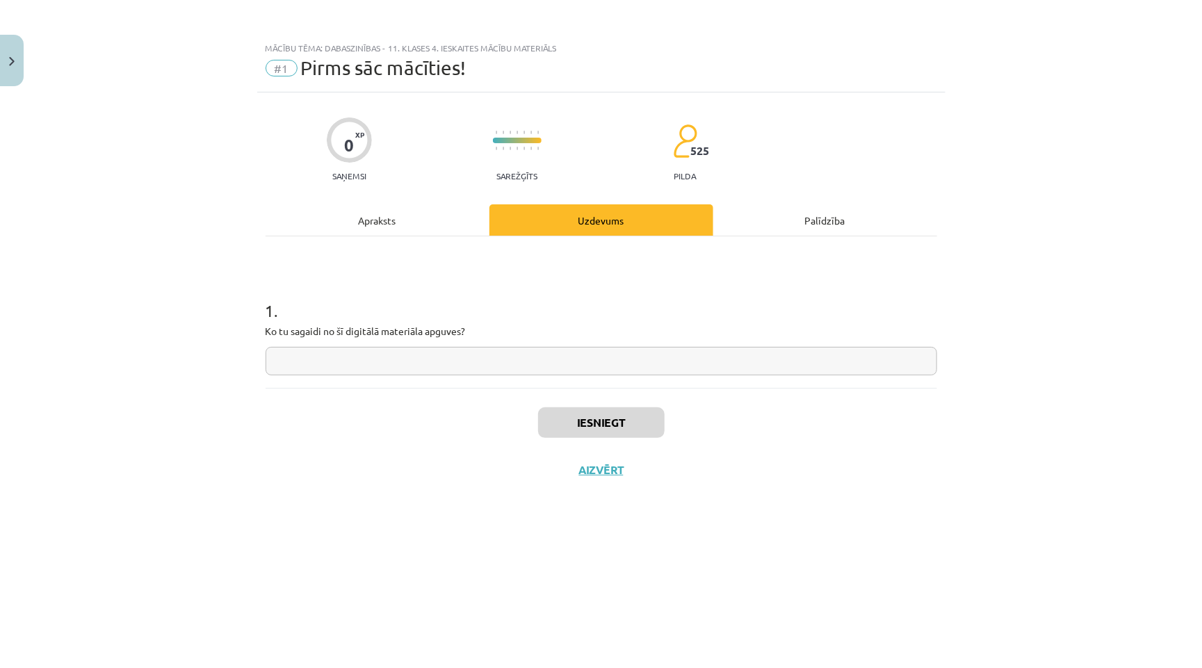
click at [480, 356] on input "text" at bounding box center [601, 361] width 671 height 28
type input "*"
click at [354, 355] on input "**********" at bounding box center [601, 361] width 671 height 28
type input "**********"
click at [624, 422] on button "Iesniegt" at bounding box center [601, 422] width 127 height 31
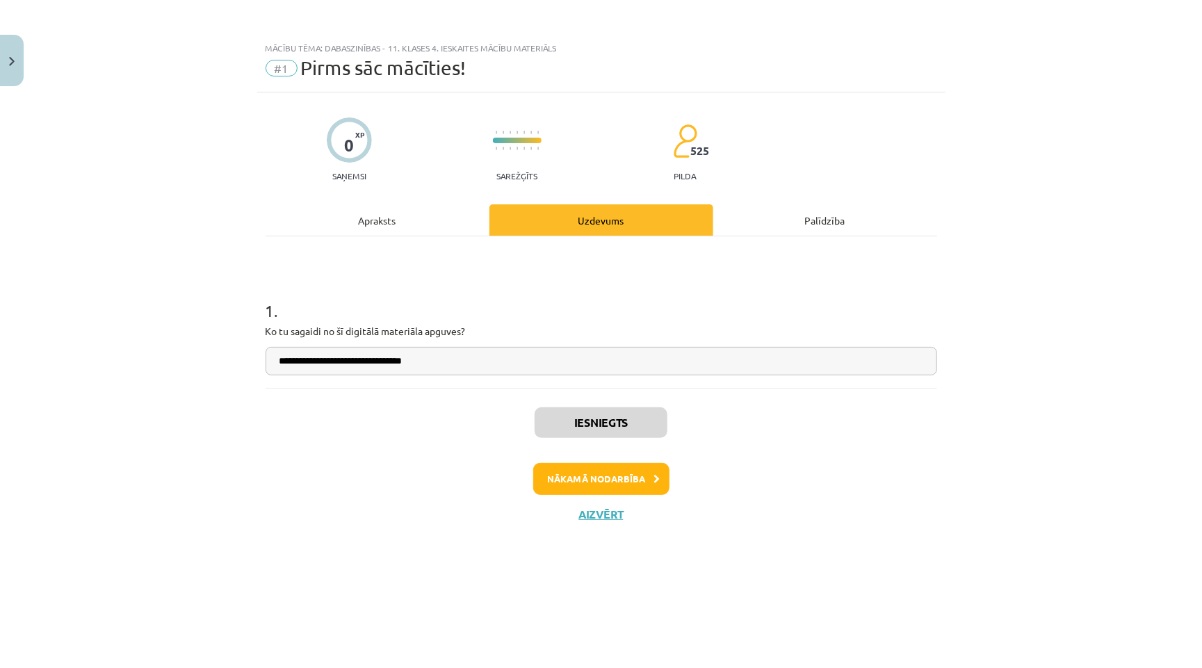
click at [624, 480] on button "Nākamā nodarbība" at bounding box center [601, 479] width 136 height 32
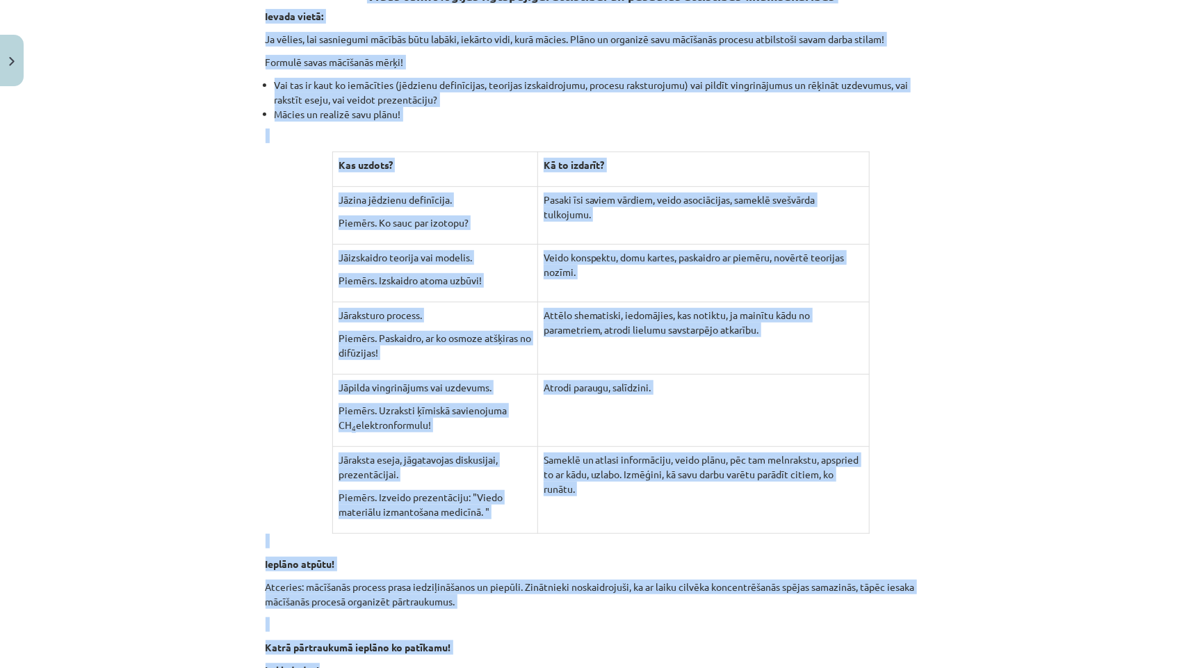
drag, startPoint x: 355, startPoint y: 263, endPoint x: 557, endPoint y: 666, distance: 450.7
click at [557, 666] on div "0 XP Saņemsi Sarežģīts 525 pilda Apraksts Uzdevums Palīdzība Vides tehnoloģijas…" at bounding box center [601, 309] width 688 height 990
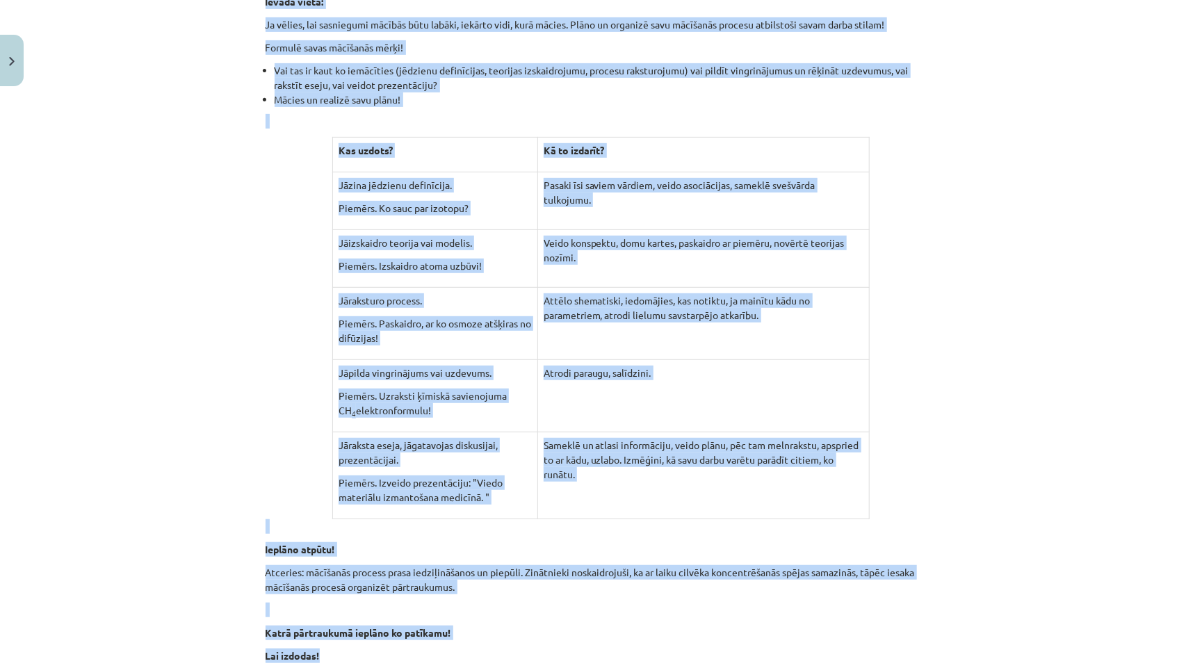
click at [140, 569] on div "Mācību tēma: Dabaszinības - 11. klases 4. ieskaites mācību materiāls #2 Ievada …" at bounding box center [601, 334] width 1202 height 668
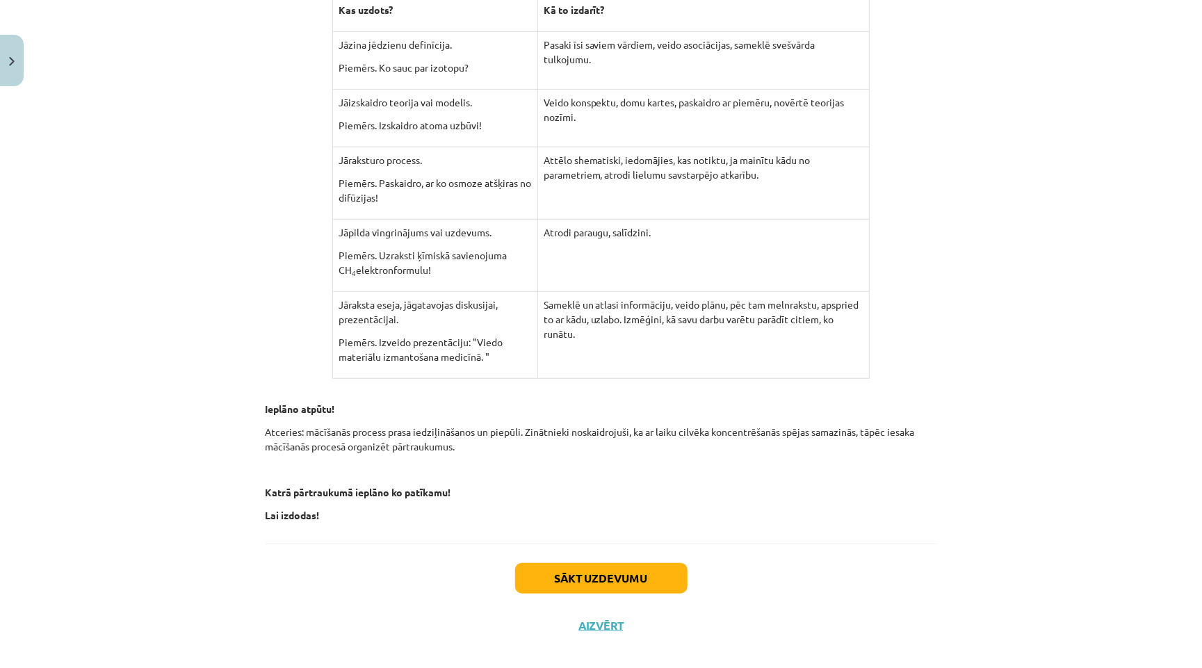
scroll to position [425, 0]
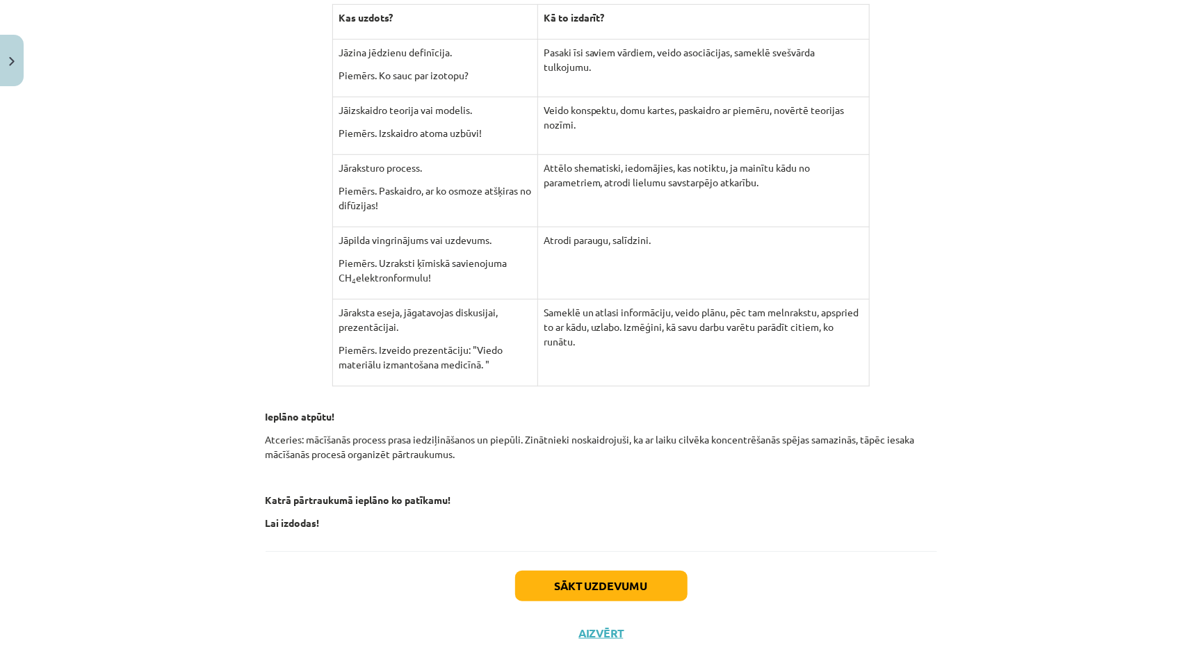
click at [586, 571] on button "Sākt uzdevumu" at bounding box center [601, 586] width 172 height 31
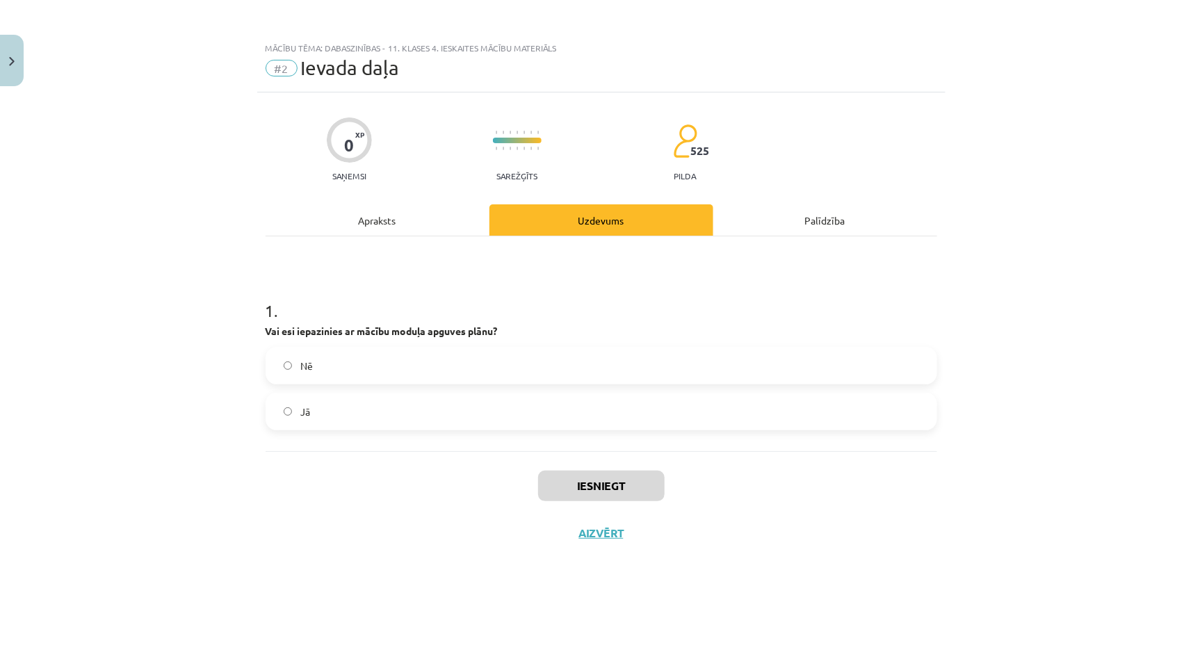
click at [590, 526] on button "Aizvērt" at bounding box center [601, 533] width 53 height 14
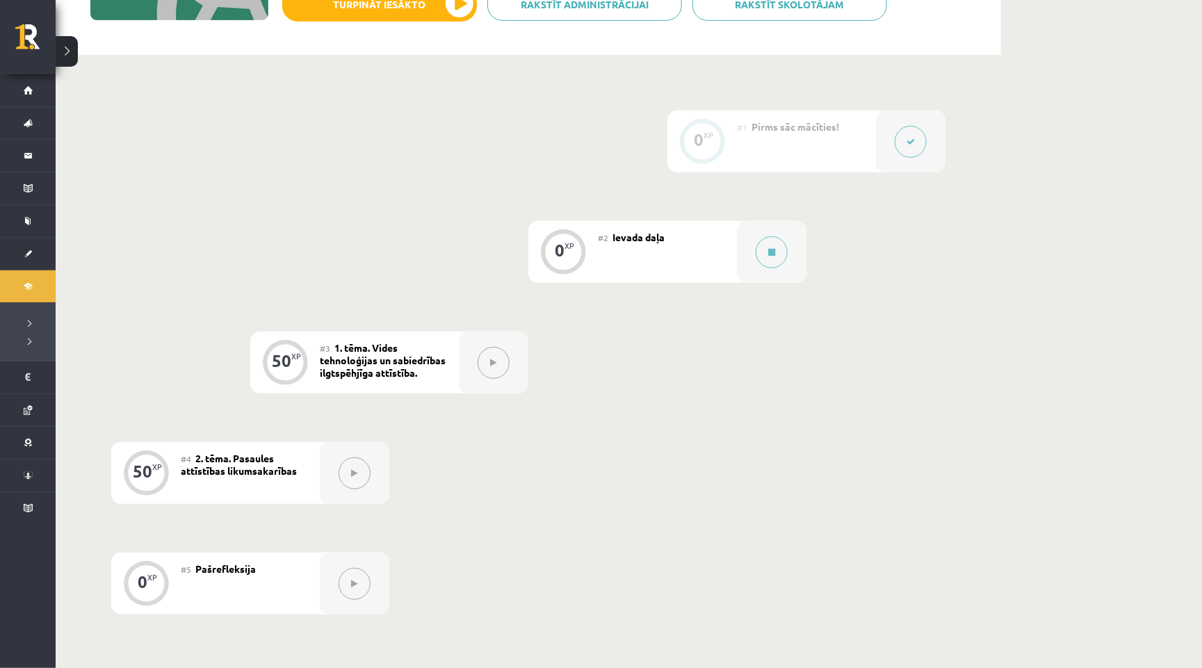
scroll to position [275, 0]
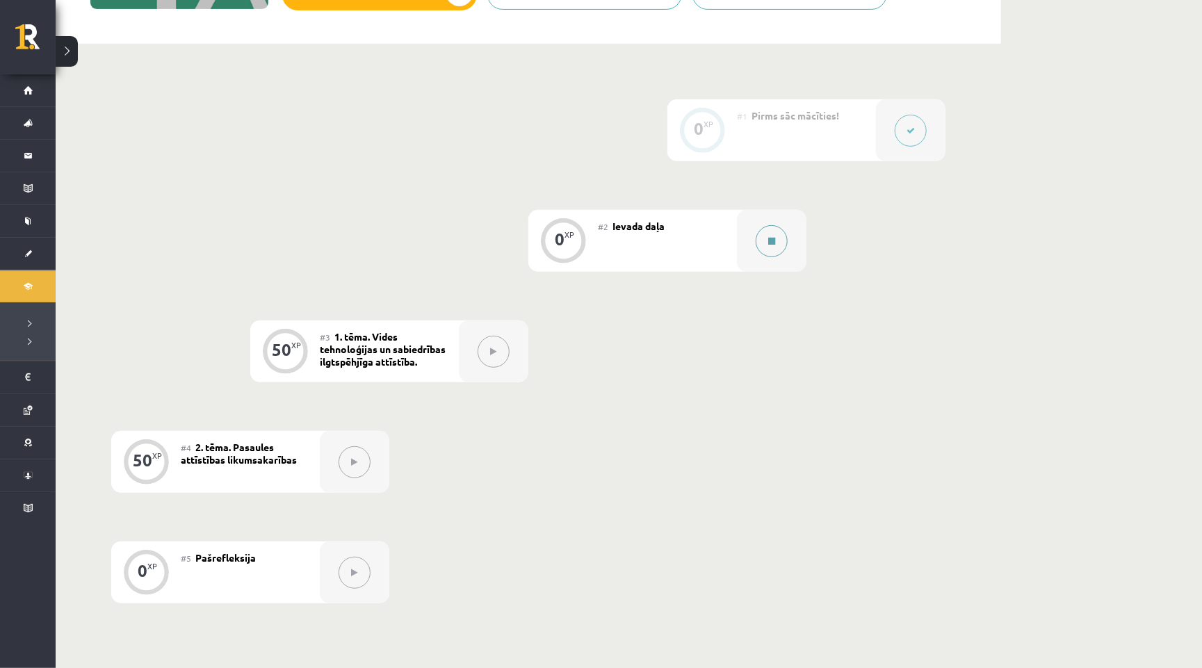
click at [760, 249] on button at bounding box center [772, 241] width 32 height 32
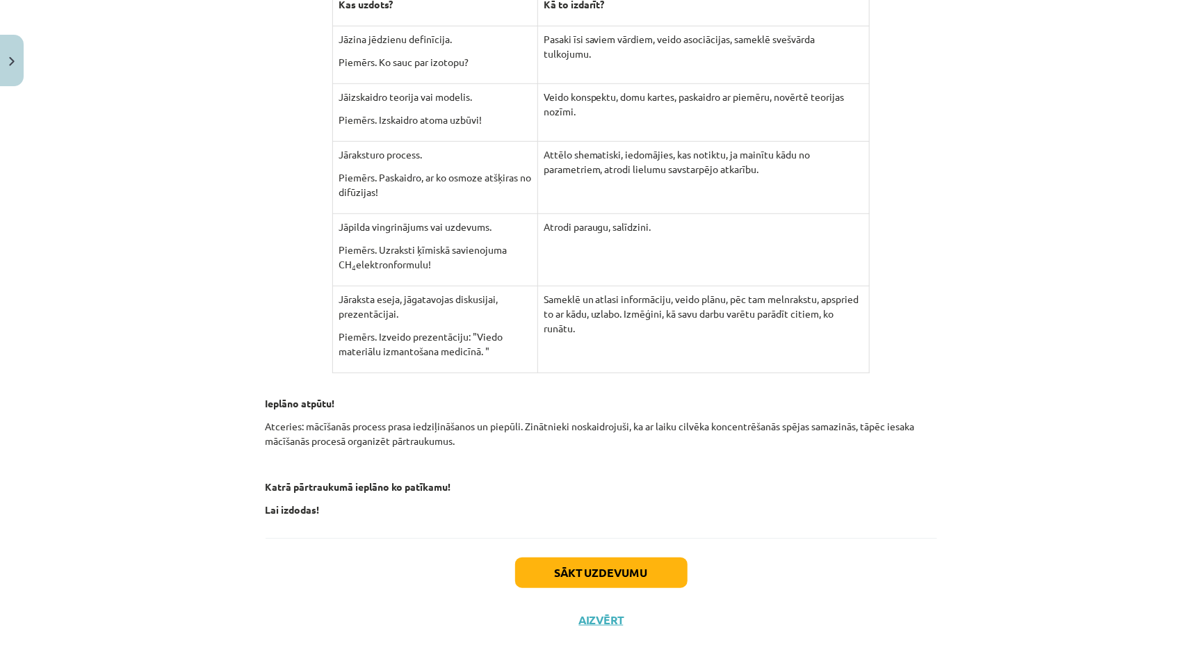
scroll to position [425, 0]
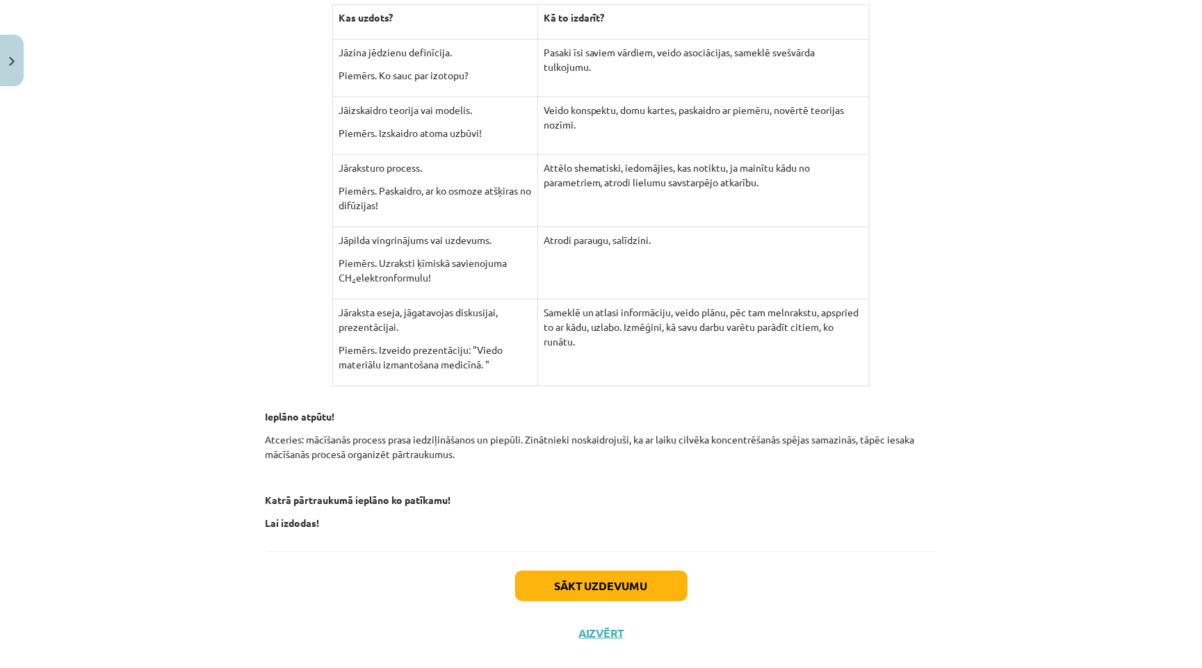
click at [564, 571] on button "Sākt uzdevumu" at bounding box center [601, 586] width 172 height 31
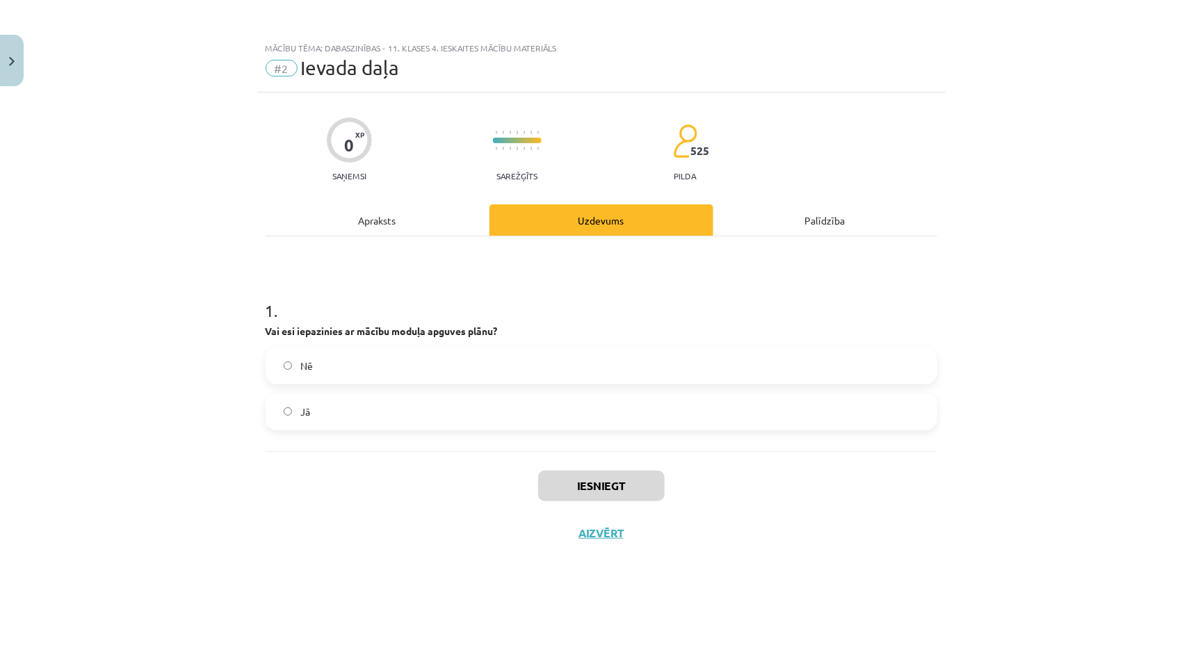
click at [592, 526] on button "Aizvērt" at bounding box center [601, 533] width 53 height 14
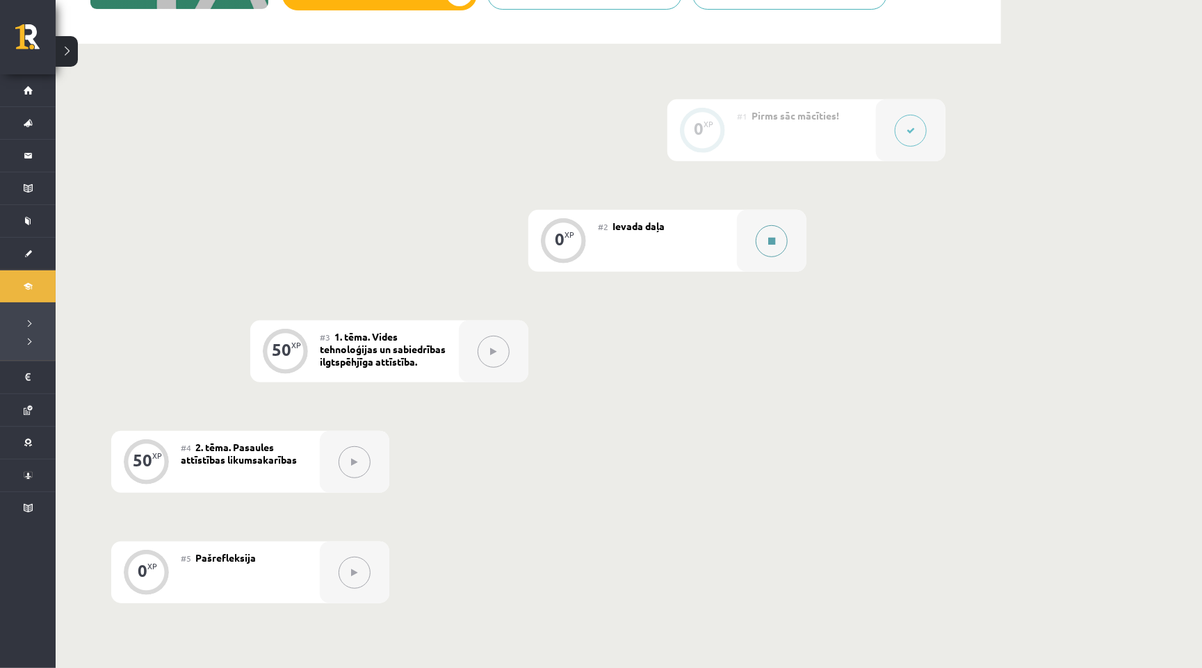
click at [783, 235] on button at bounding box center [772, 241] width 32 height 32
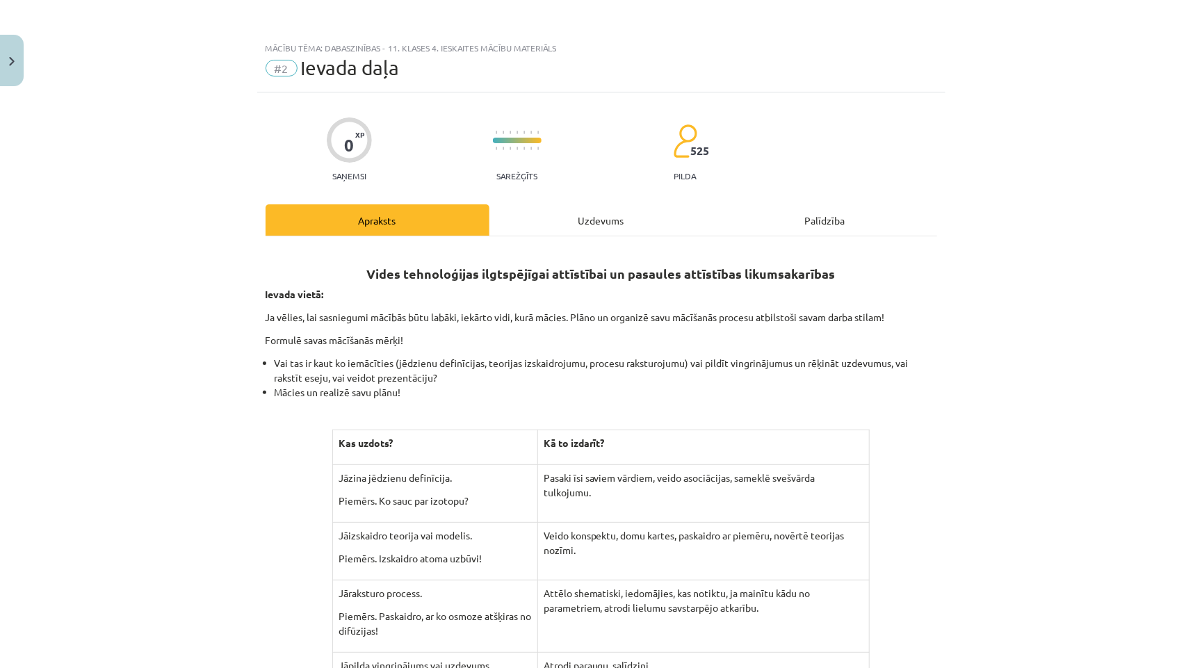
click at [575, 223] on div "Uzdevums" at bounding box center [601, 219] width 224 height 31
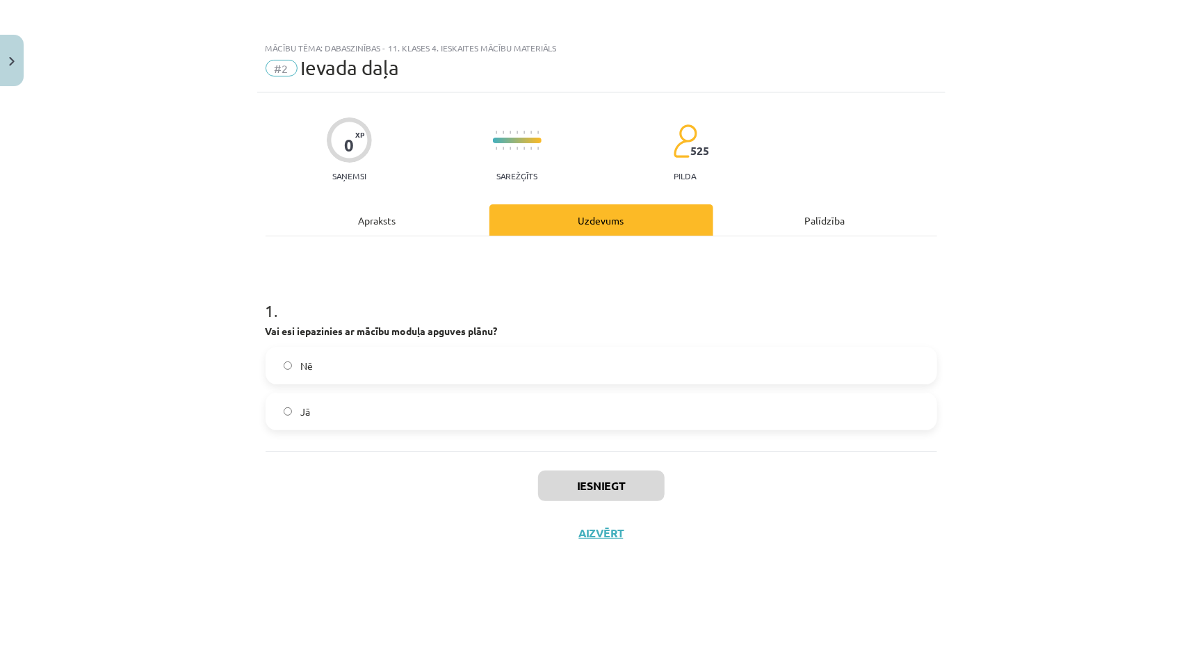
scroll to position [0, 0]
click at [428, 380] on div "Nē" at bounding box center [601, 366] width 671 height 38
click at [421, 413] on label "Jā" at bounding box center [601, 411] width 669 height 35
click at [550, 478] on button "Iesniegt" at bounding box center [601, 486] width 127 height 31
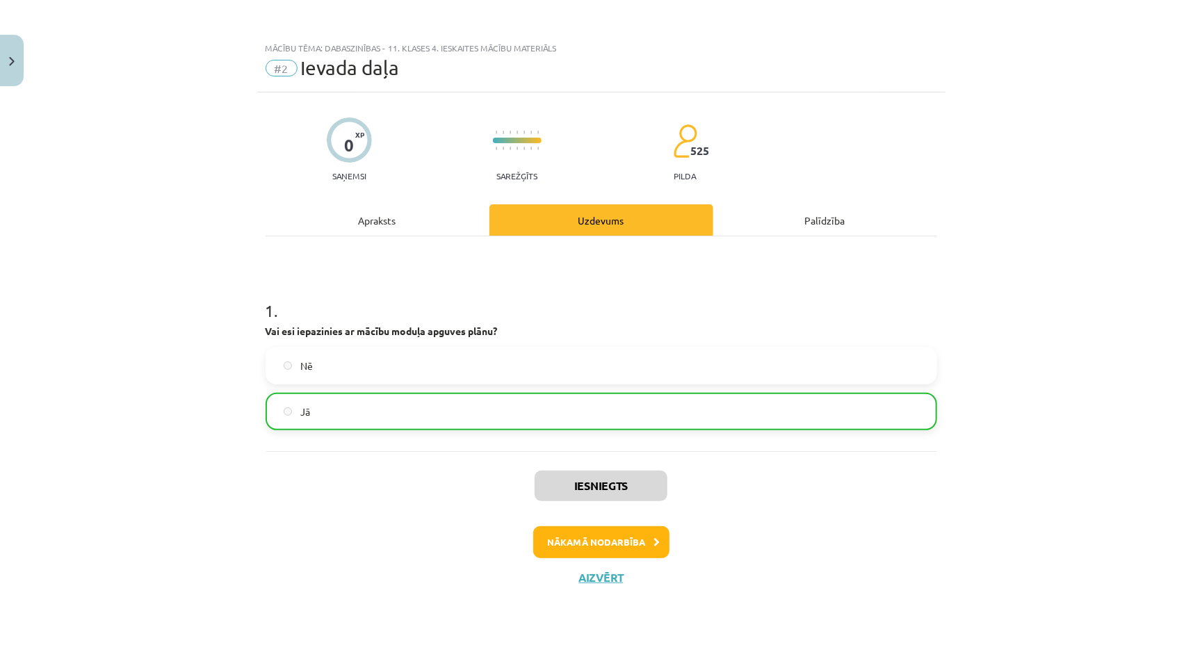
click at [582, 536] on button "Nākamā nodarbība" at bounding box center [601, 542] width 136 height 32
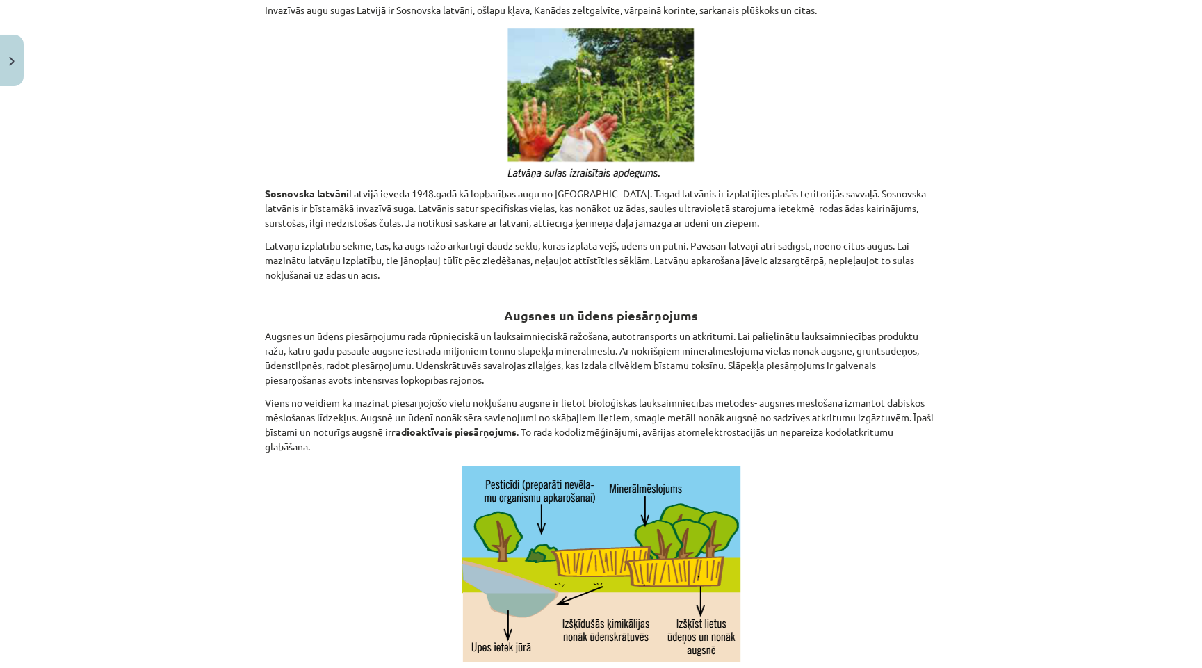
drag, startPoint x: 512, startPoint y: 266, endPoint x: 213, endPoint y: 658, distance: 493.0
click at [214, 659] on div "Mācību tēma: Dabaszinības - 11. klases 4. ieskaites mācību materiāls #3 1. tēma…" at bounding box center [601, 334] width 1202 height 668
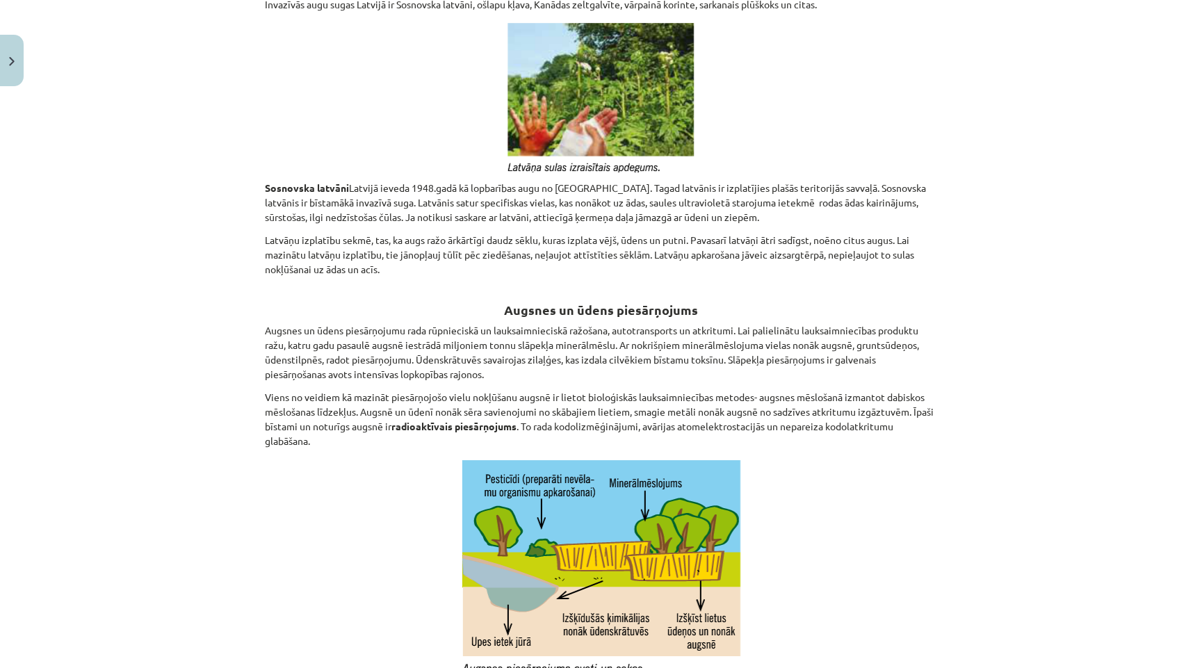
click at [229, 539] on div "Mācību tēma: Dabaszinības - 11. klases 4. ieskaites mācību materiāls #3 1. tēma…" at bounding box center [601, 334] width 1202 height 668
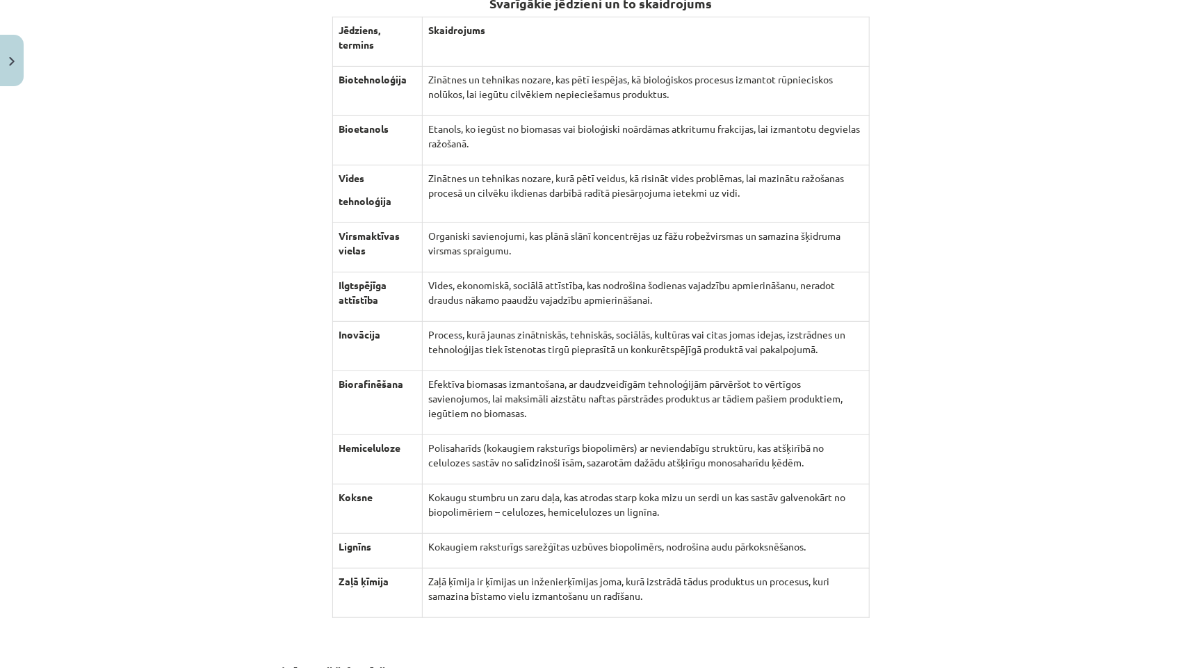
scroll to position [11959, 0]
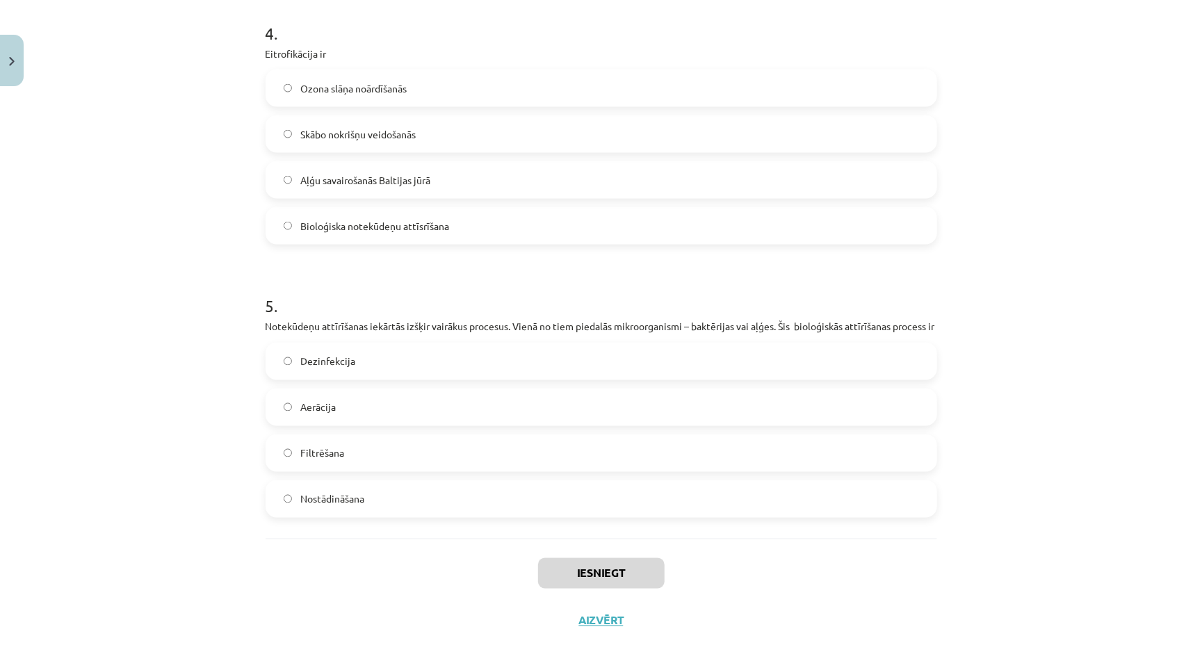
scroll to position [1225, 0]
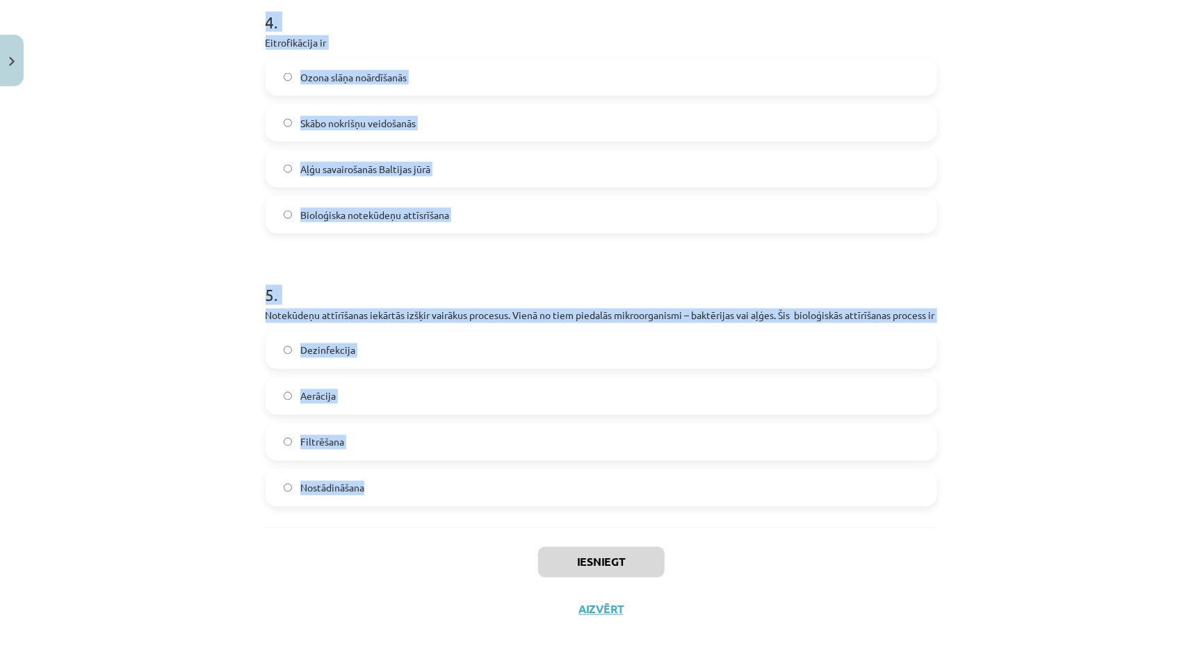
drag, startPoint x: 251, startPoint y: 323, endPoint x: 418, endPoint y: 514, distance: 254.2
click at [418, 514] on div "Mācību tēma: Dabaszinības - 11. klases 4. ieskaites mācību materiāls #3 1. tēma…" at bounding box center [601, 334] width 1202 height 668
copy form "Lore ipsumdolors ametconse Adipi elitsed doeiusmodt? Incididun utlab etdolor ma…"
click at [291, 557] on div "Iesniegt Aizvērt" at bounding box center [601, 576] width 671 height 97
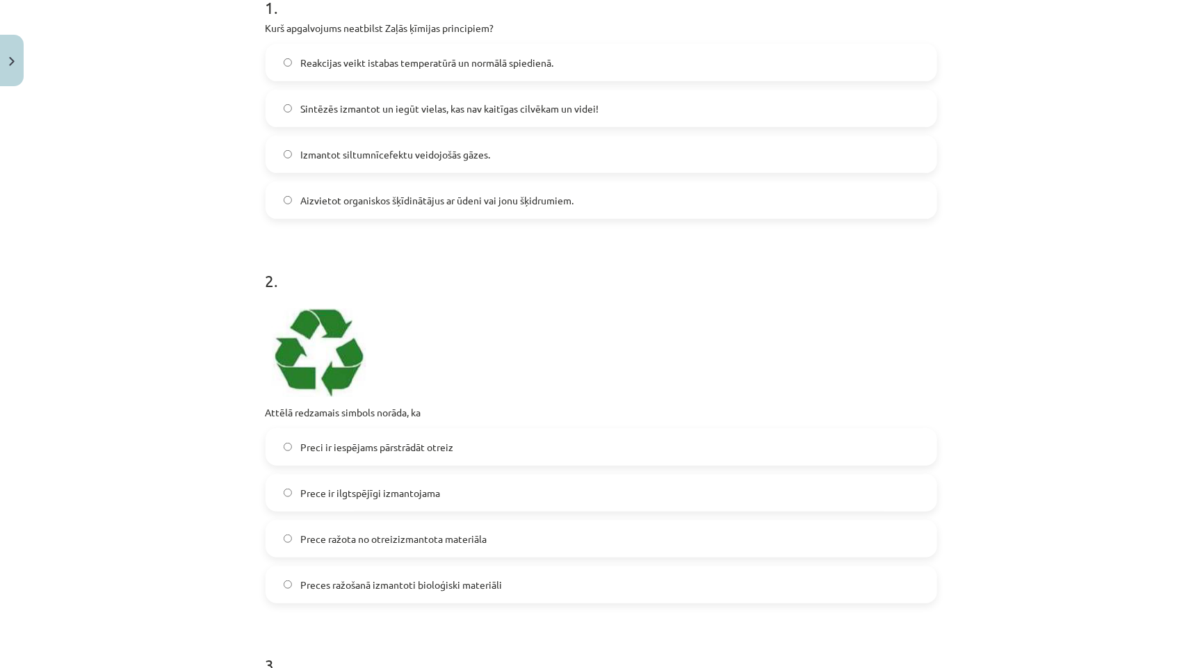
scroll to position [309, 0]
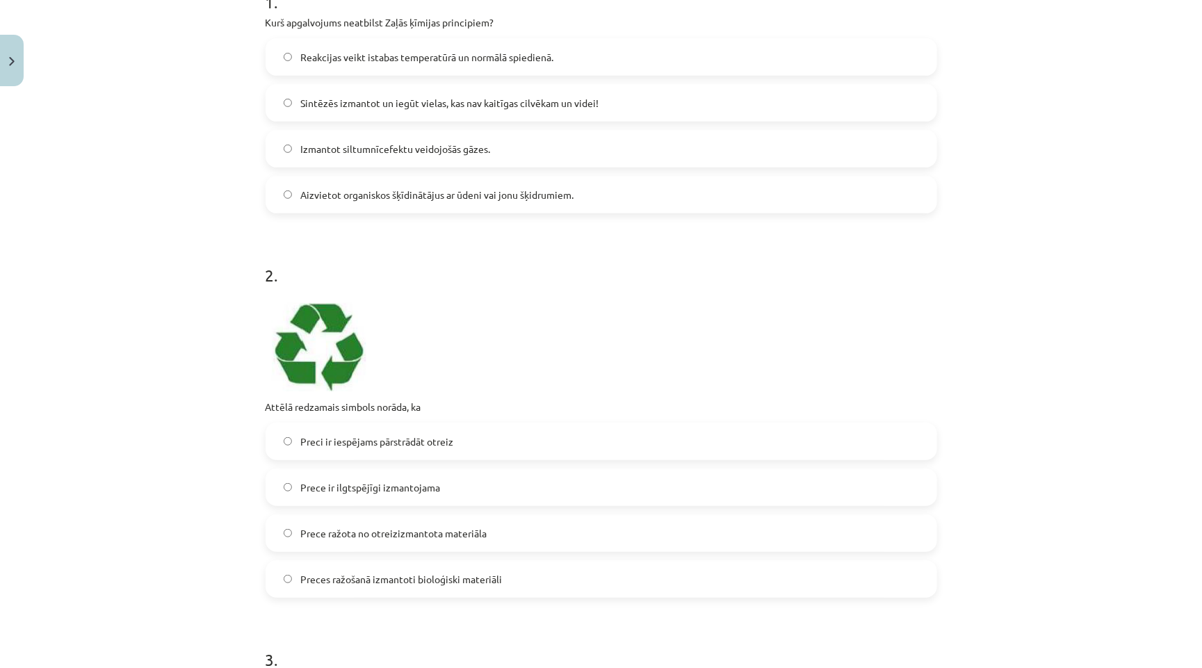
click at [415, 434] on span "Preci ir iespējams pārstrādāt otreiz" at bounding box center [376, 441] width 153 height 15
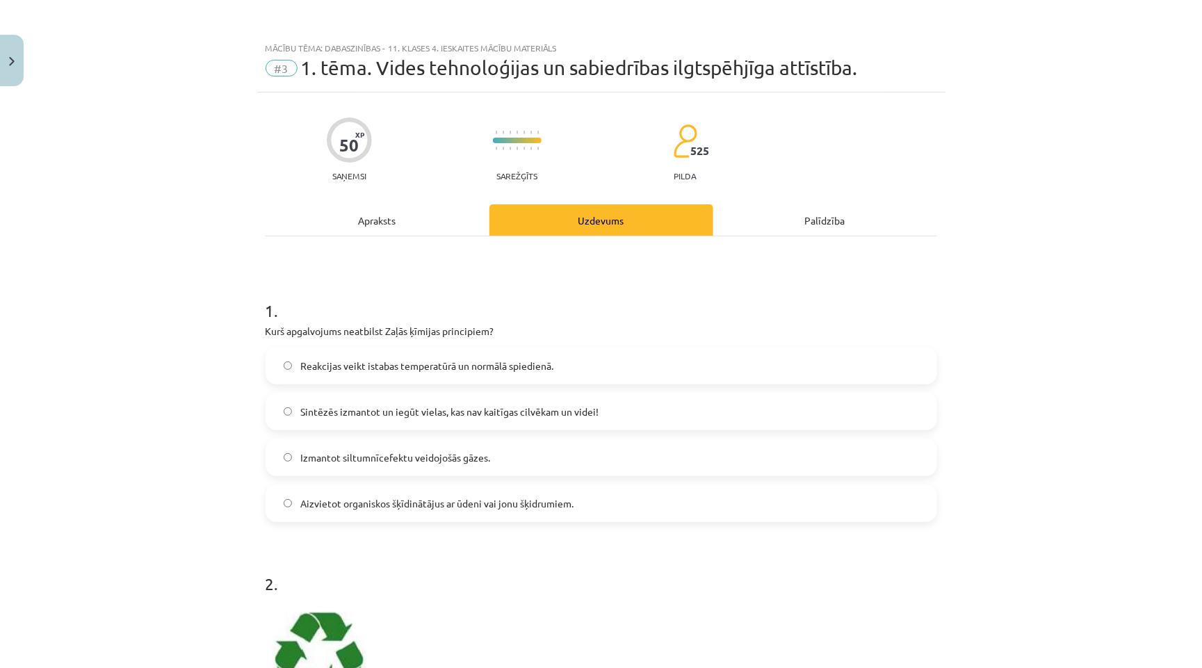
scroll to position [0, 0]
click at [362, 227] on div "Apraksts" at bounding box center [378, 219] width 224 height 31
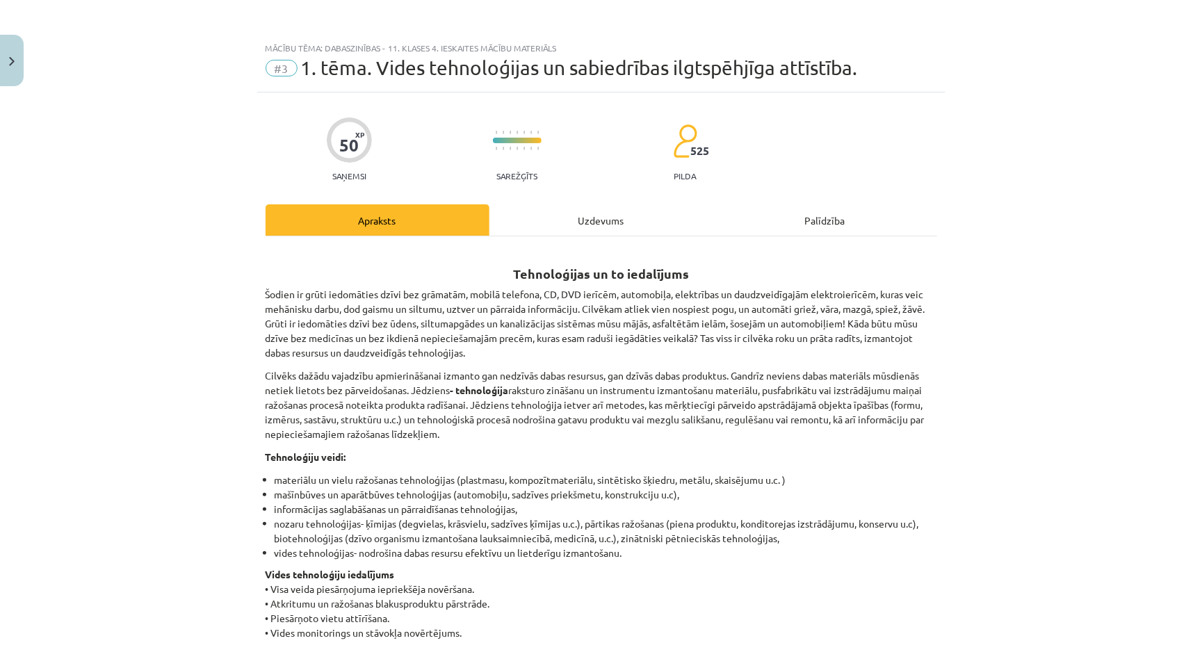
click at [629, 219] on div "Uzdevums" at bounding box center [601, 219] width 224 height 31
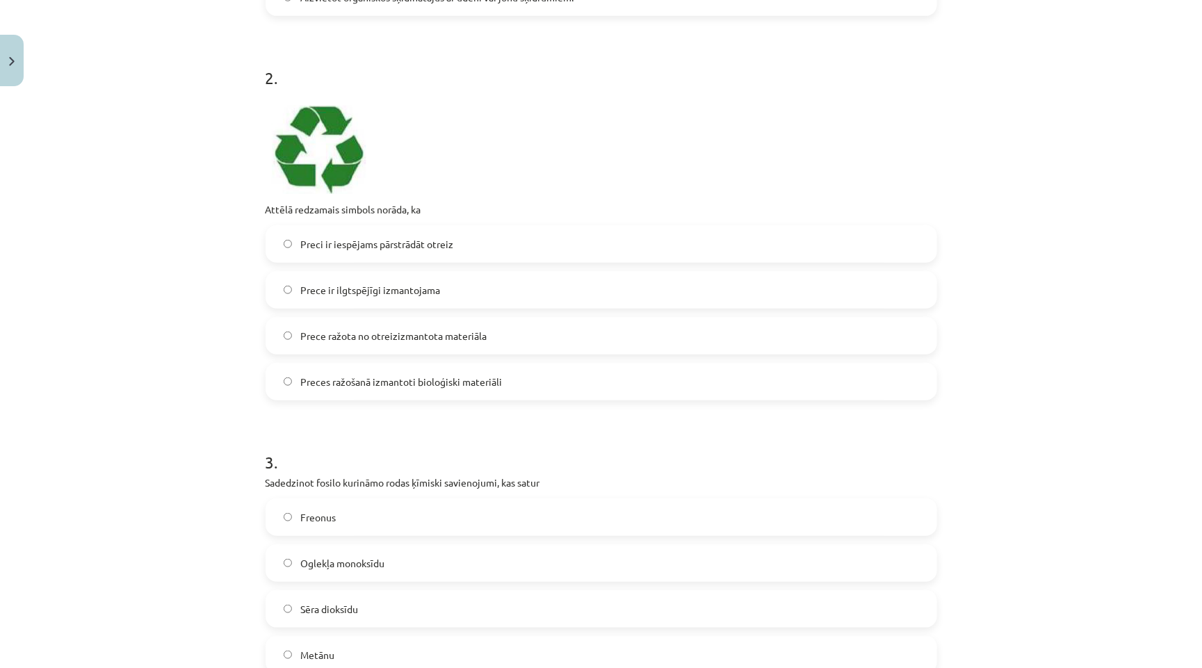
scroll to position [507, 0]
click at [349, 343] on label "Prece ražota no otreizizmantota materiāla" at bounding box center [601, 335] width 669 height 35
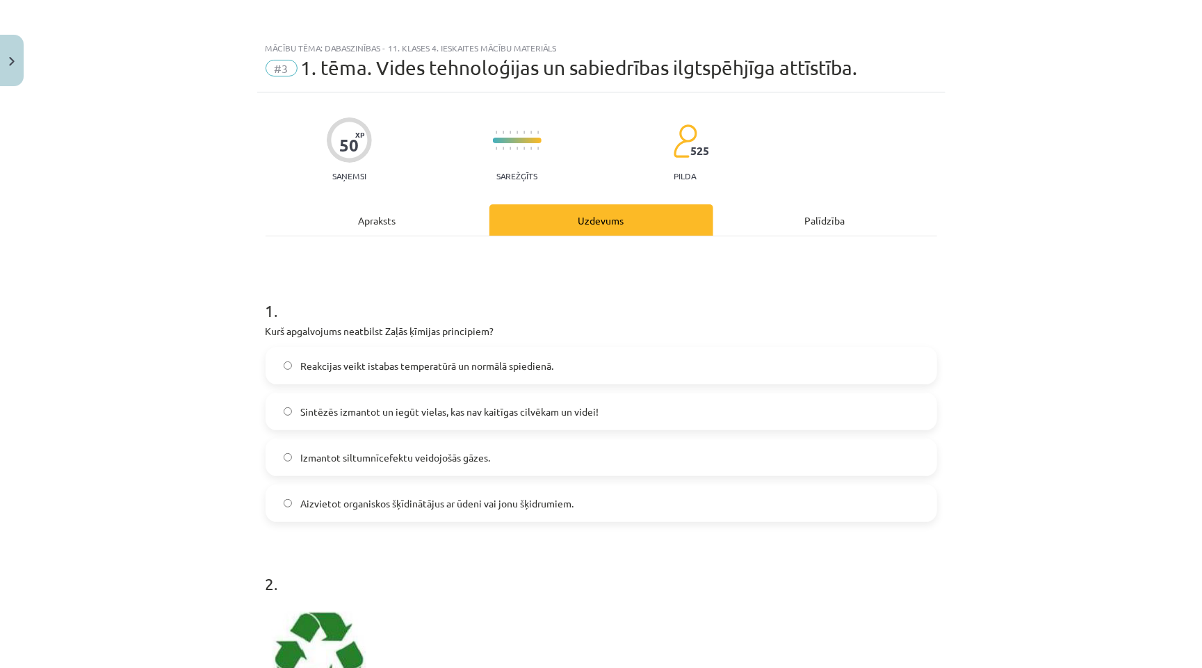
scroll to position [0, 0]
click at [369, 459] on span "Izmantot siltumnīcefektu veidojošās gāzes." at bounding box center [395, 457] width 190 height 15
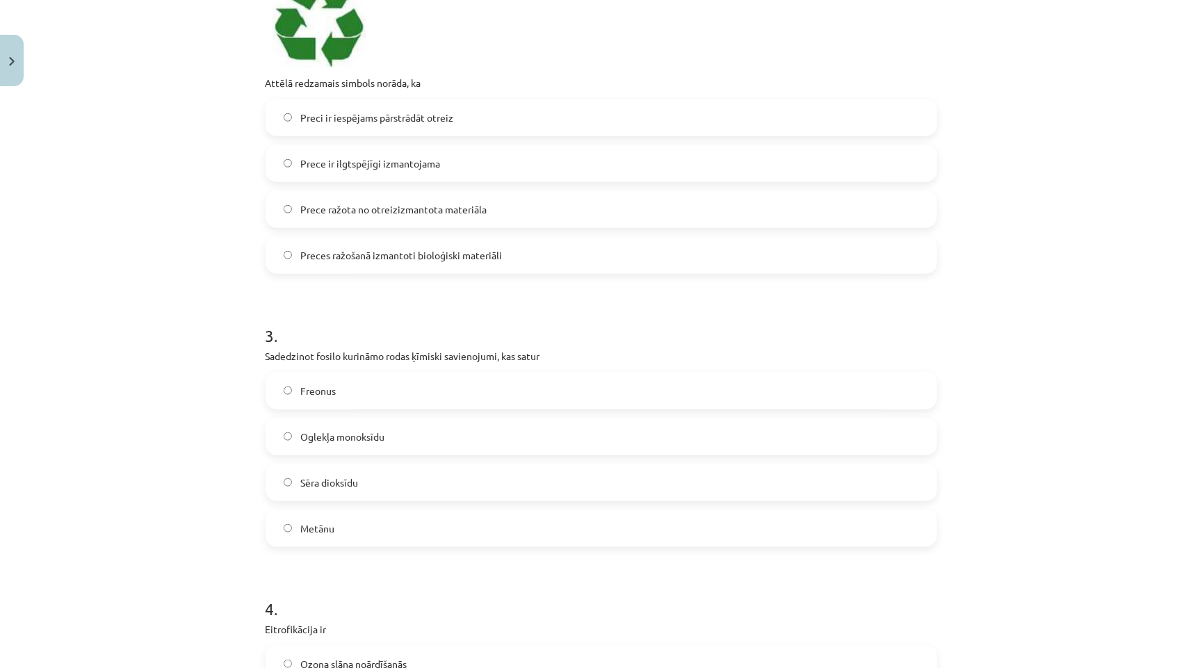
scroll to position [648, 0]
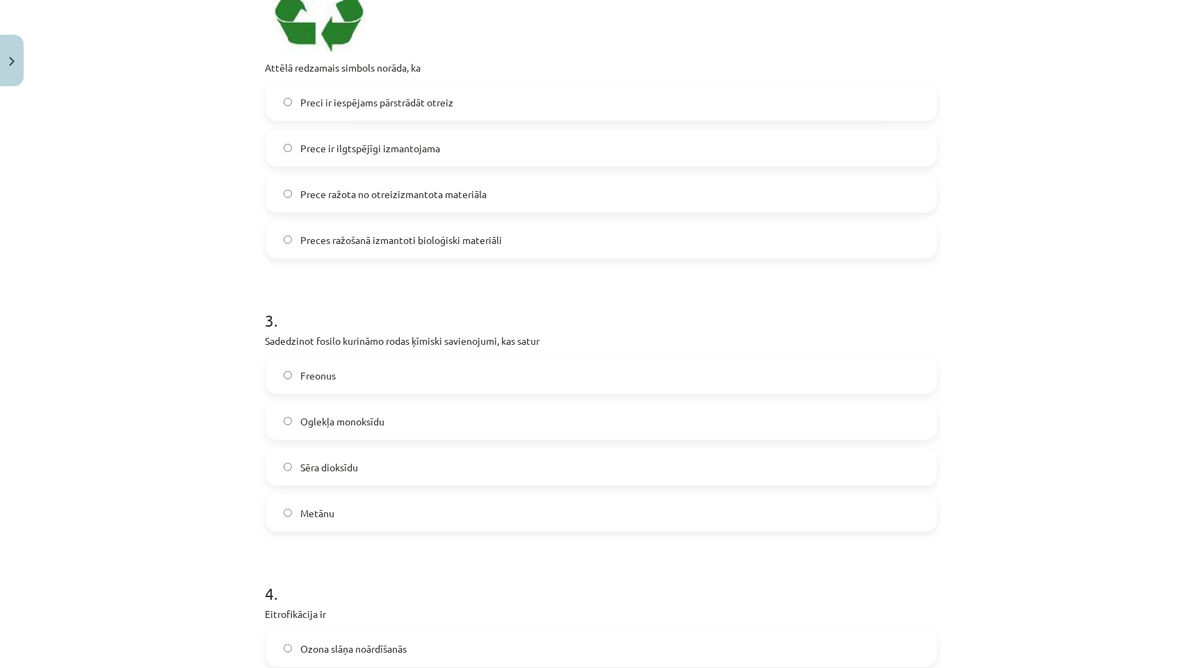
click at [332, 470] on label "Sēra dioksīdu" at bounding box center [601, 467] width 669 height 35
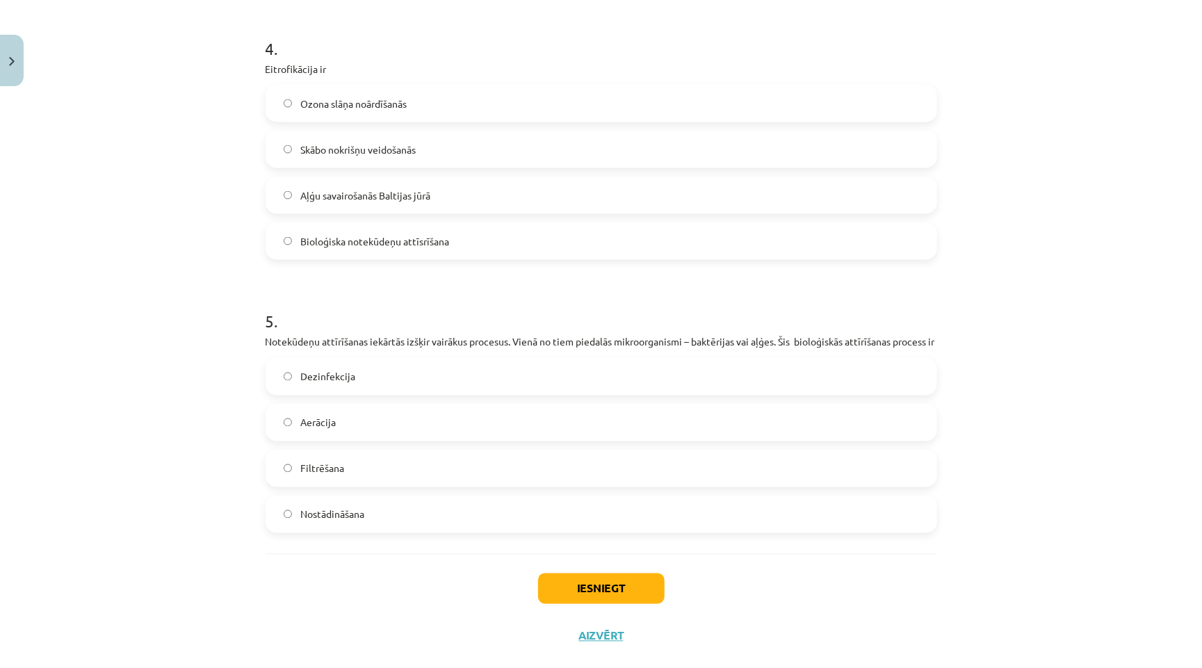
scroll to position [1182, 0]
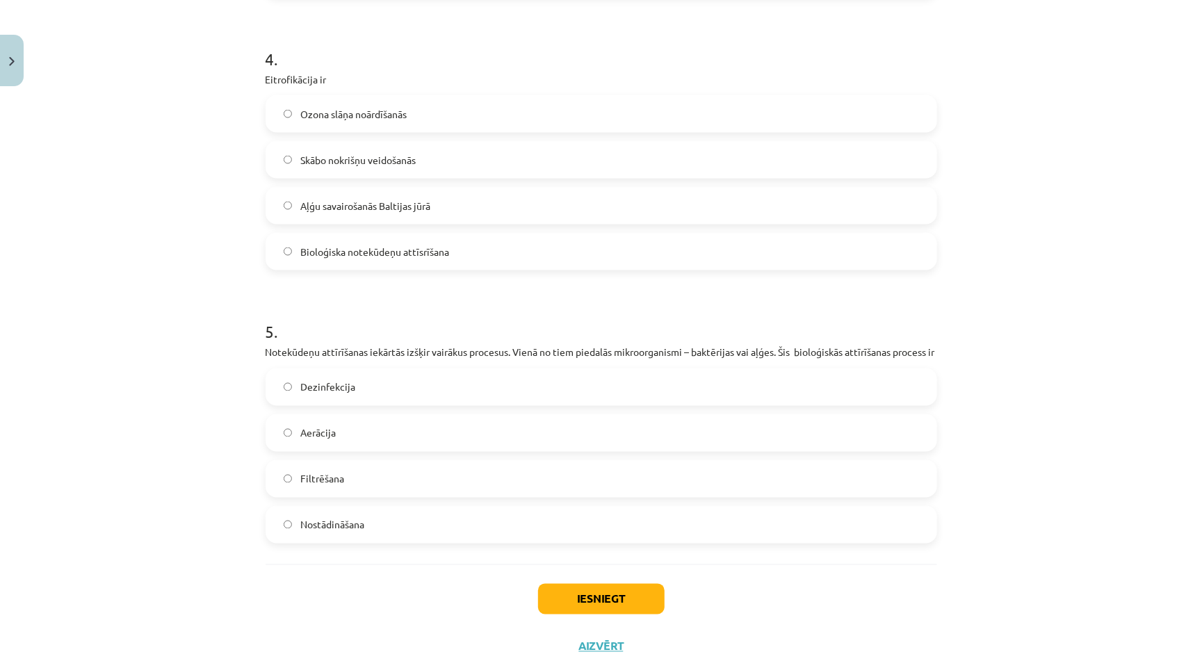
click at [422, 199] on span "Aļģu savairošanās Baltijas jūrā" at bounding box center [365, 206] width 130 height 15
click at [340, 443] on label "Aerācija" at bounding box center [601, 433] width 669 height 35
click at [640, 589] on button "Iesniegt" at bounding box center [601, 599] width 127 height 31
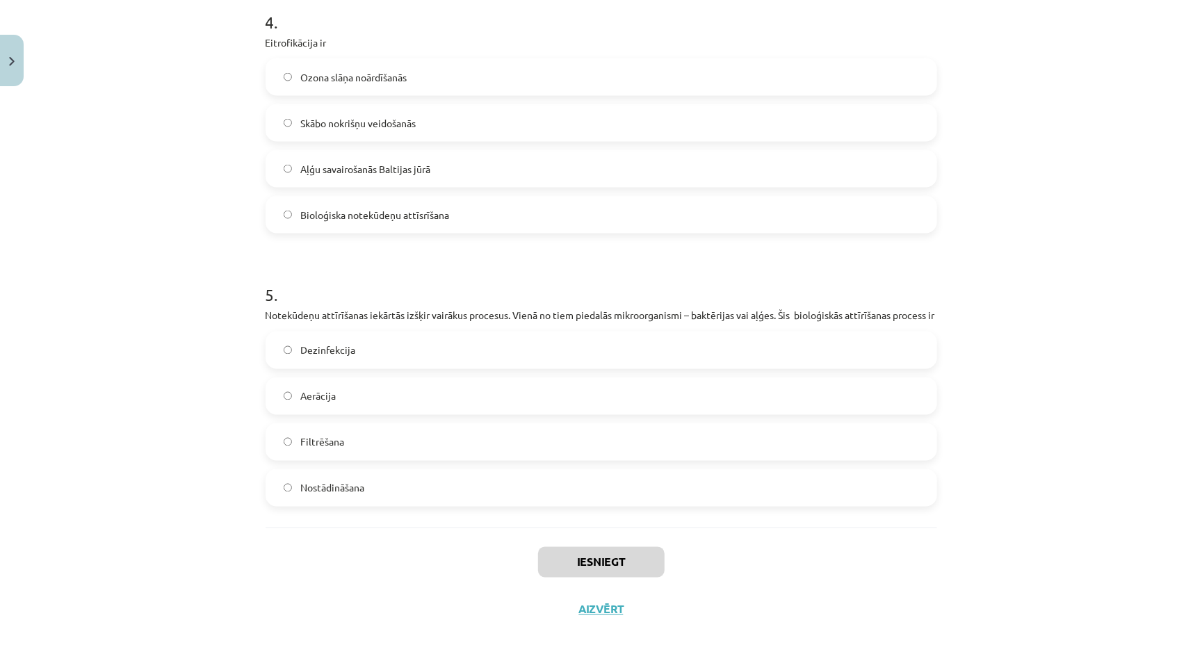
scroll to position [1225, 0]
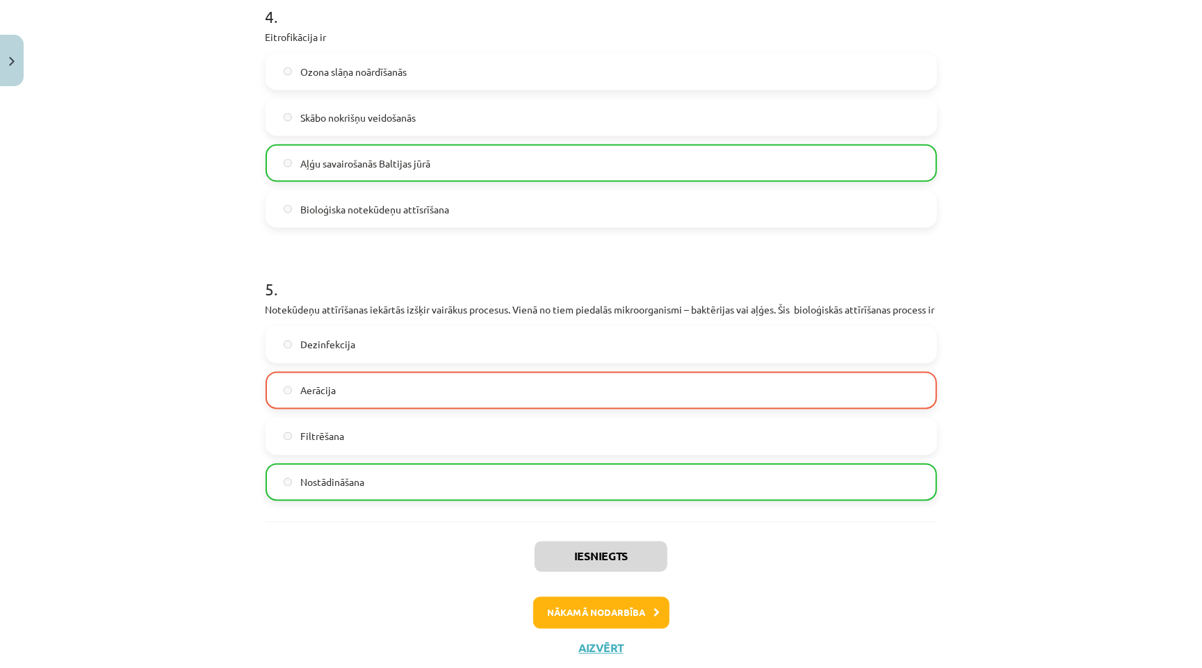
click at [603, 647] on button "Aizvērt" at bounding box center [601, 649] width 53 height 14
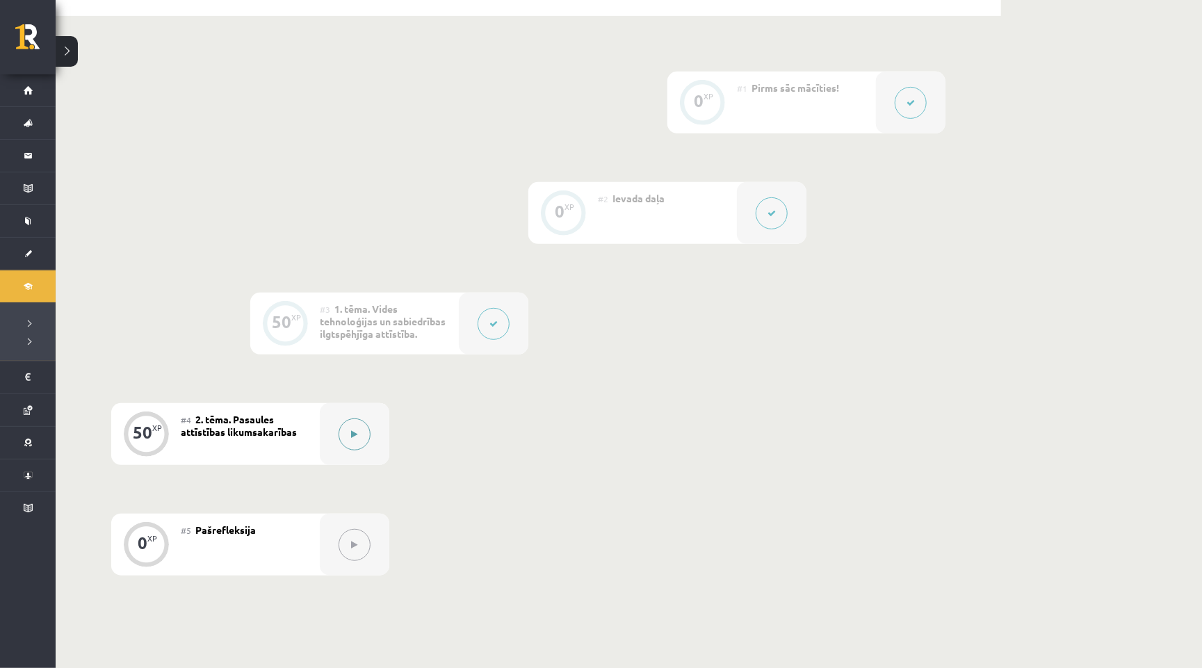
click at [351, 434] on button at bounding box center [355, 434] width 32 height 32
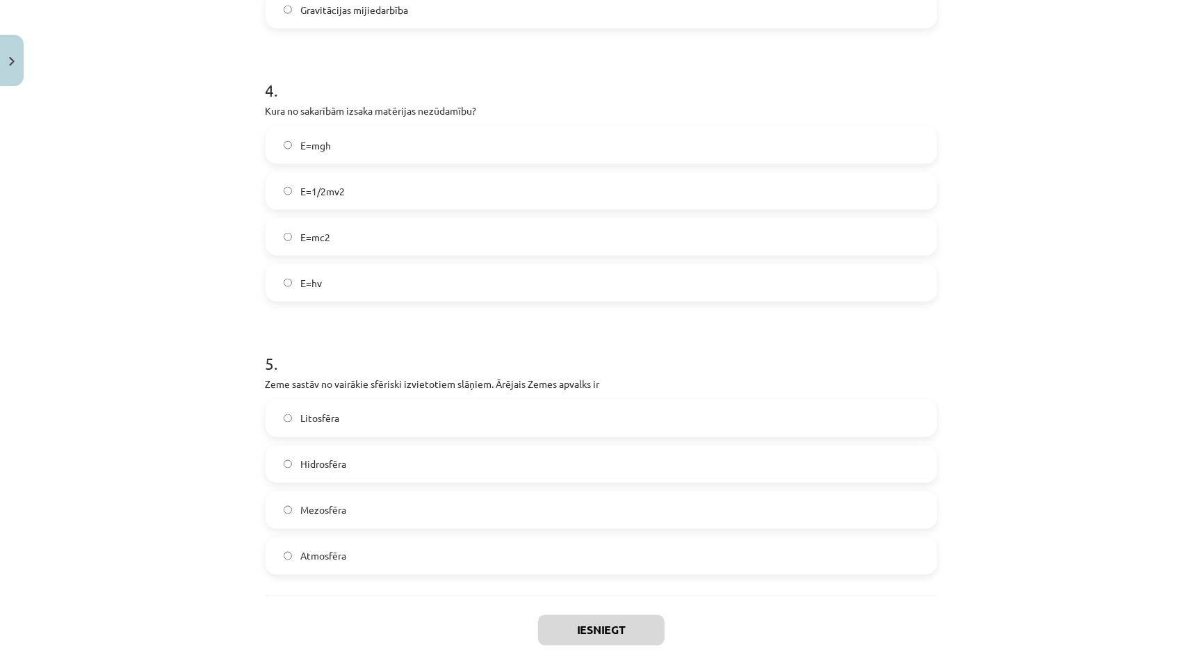
scroll to position [1057, 0]
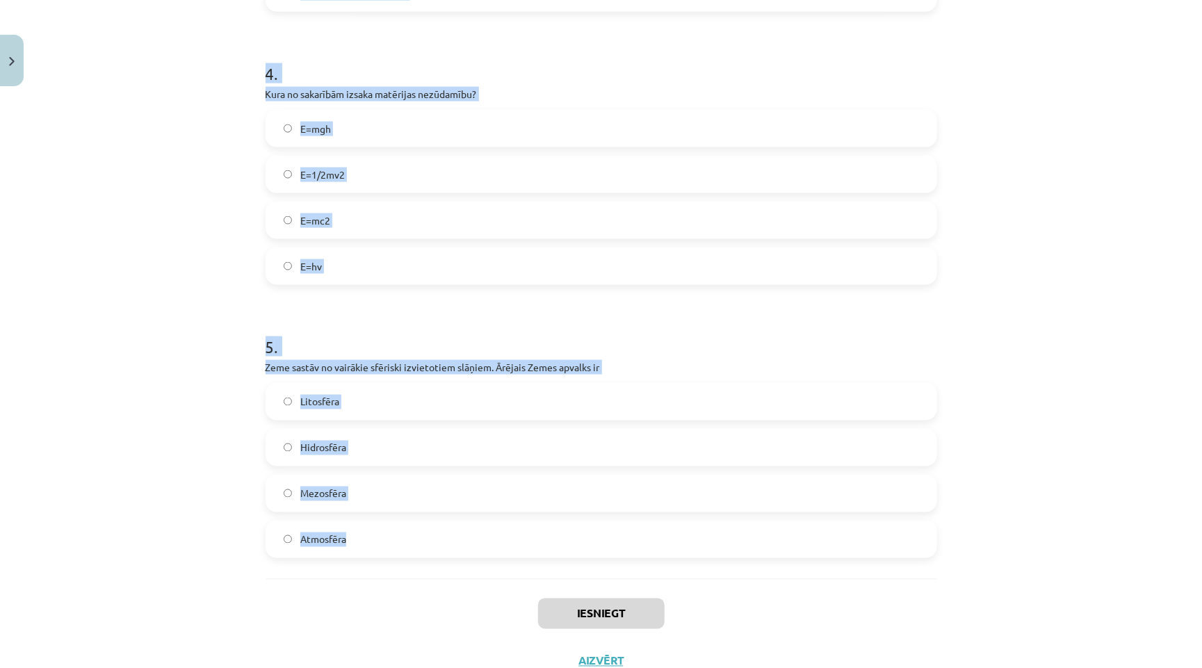
drag, startPoint x: 259, startPoint y: 263, endPoint x: 362, endPoint y: 557, distance: 311.7
copy form "1 . Kurš apgalvojums ir patiess? Berze rodas vājās mijiedarbības rezultātā. Ato…"
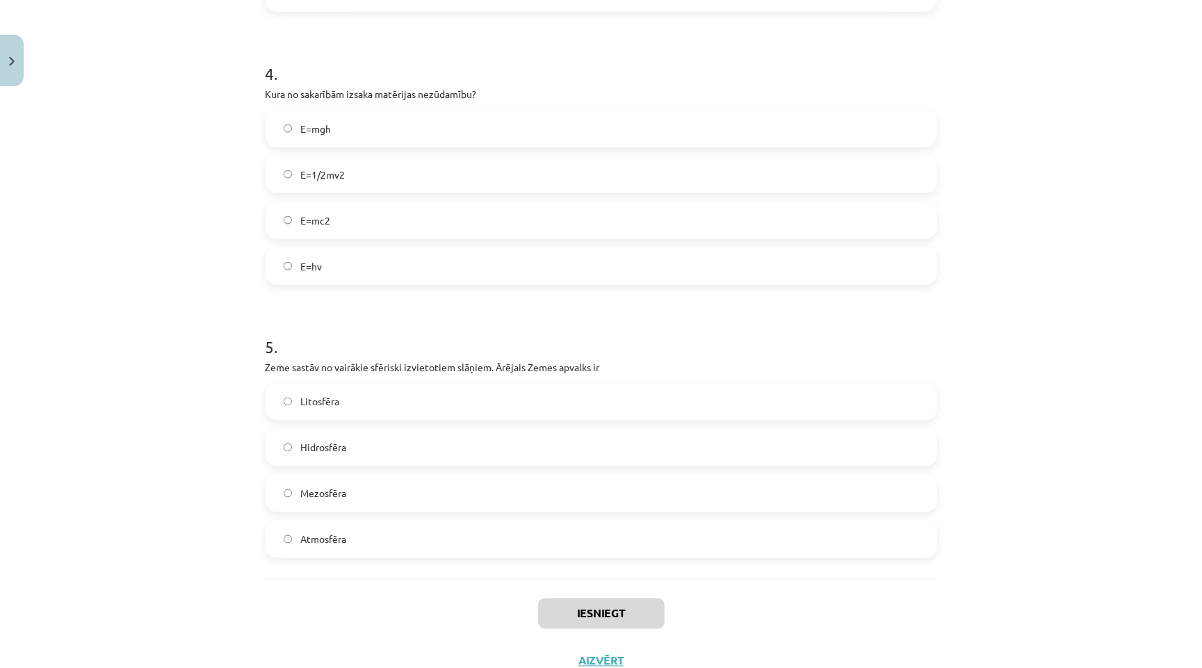
click at [356, 579] on div "Iesniegt Aizvērt" at bounding box center [601, 627] width 671 height 97
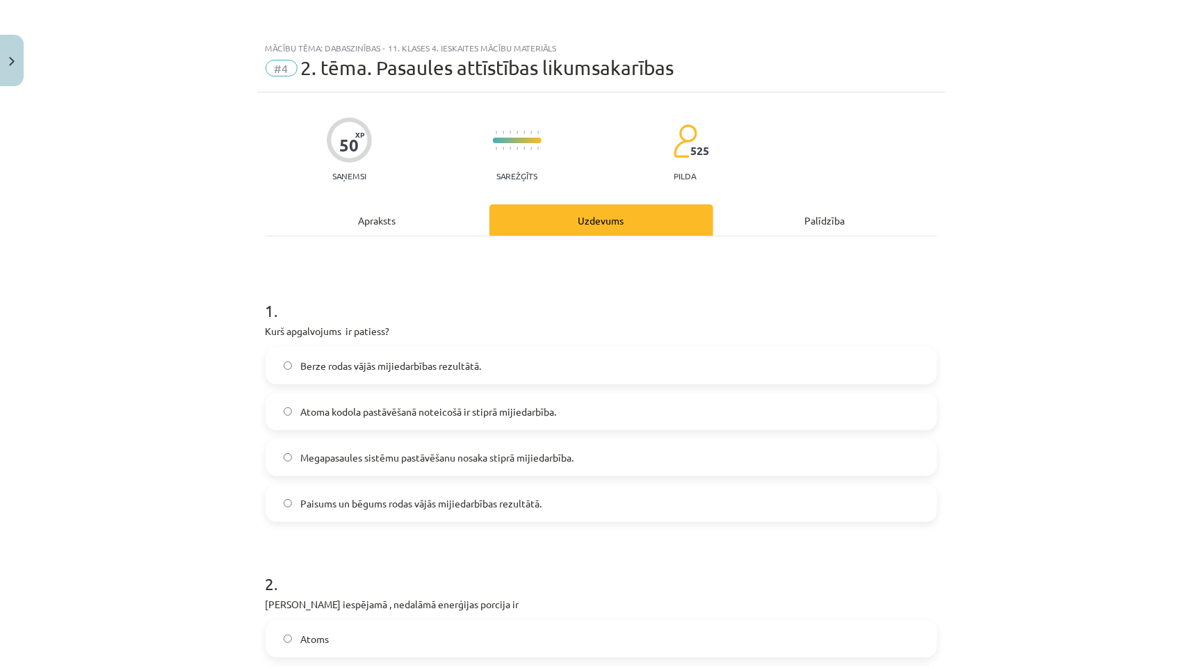
scroll to position [0, 0]
click at [361, 411] on span "Atoma kodola pastāvēšanā noteicošā ir stiprā mijiedarbība." at bounding box center [428, 412] width 256 height 15
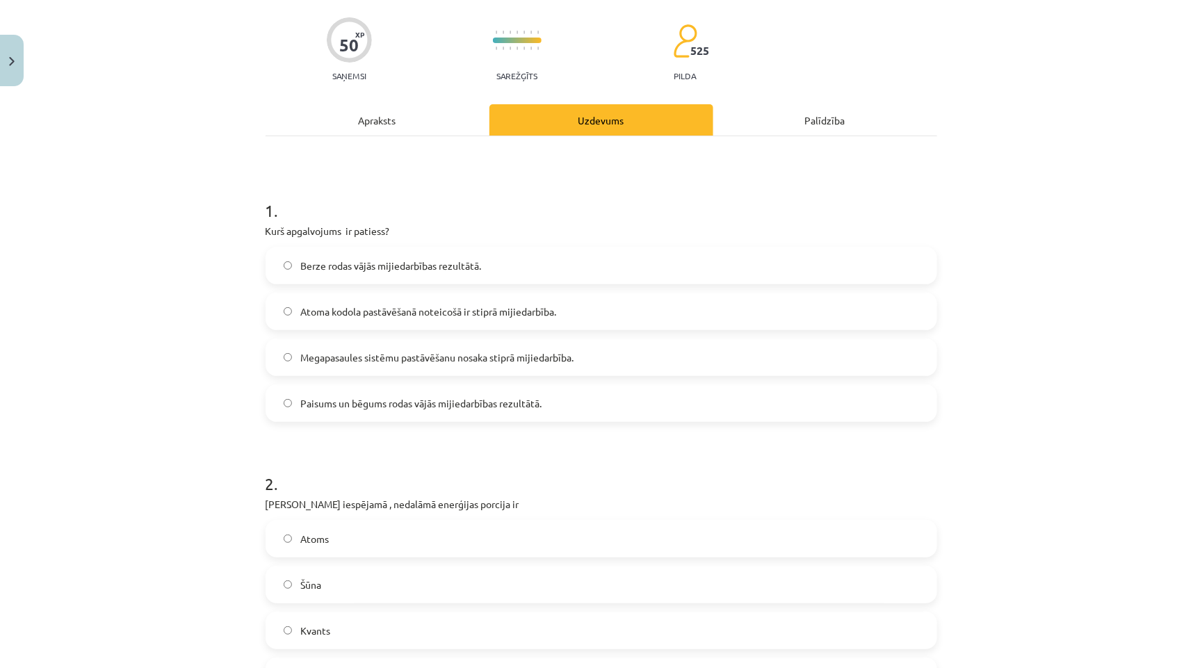
scroll to position [350, 0]
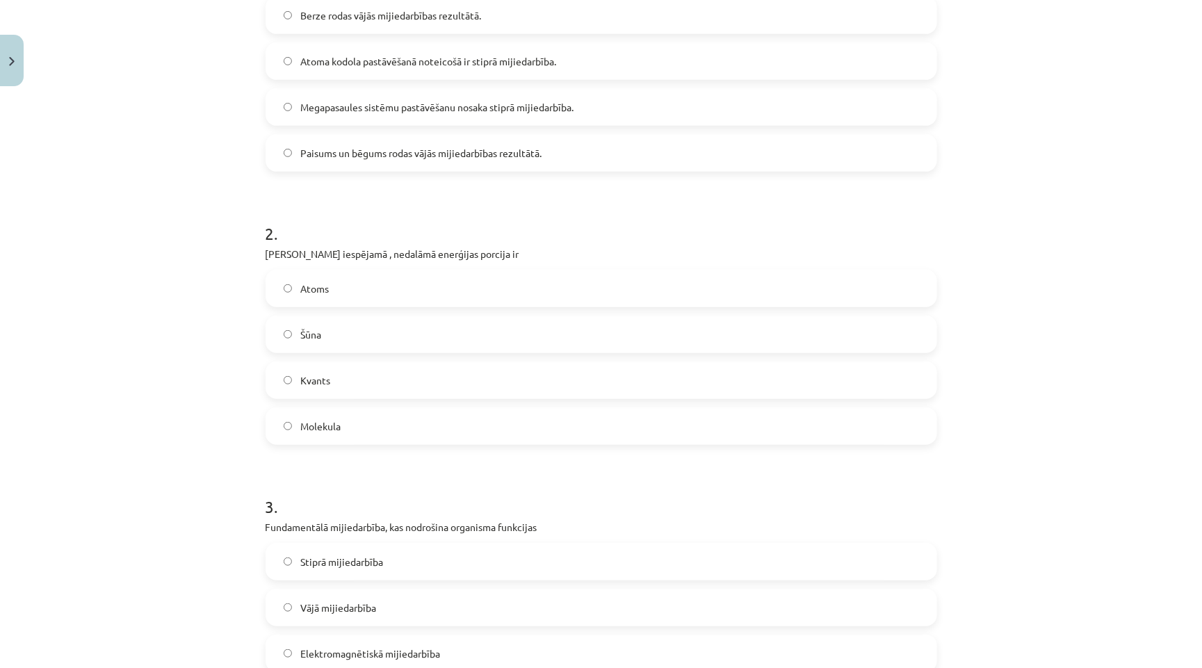
click at [383, 377] on label "Kvants" at bounding box center [601, 380] width 669 height 35
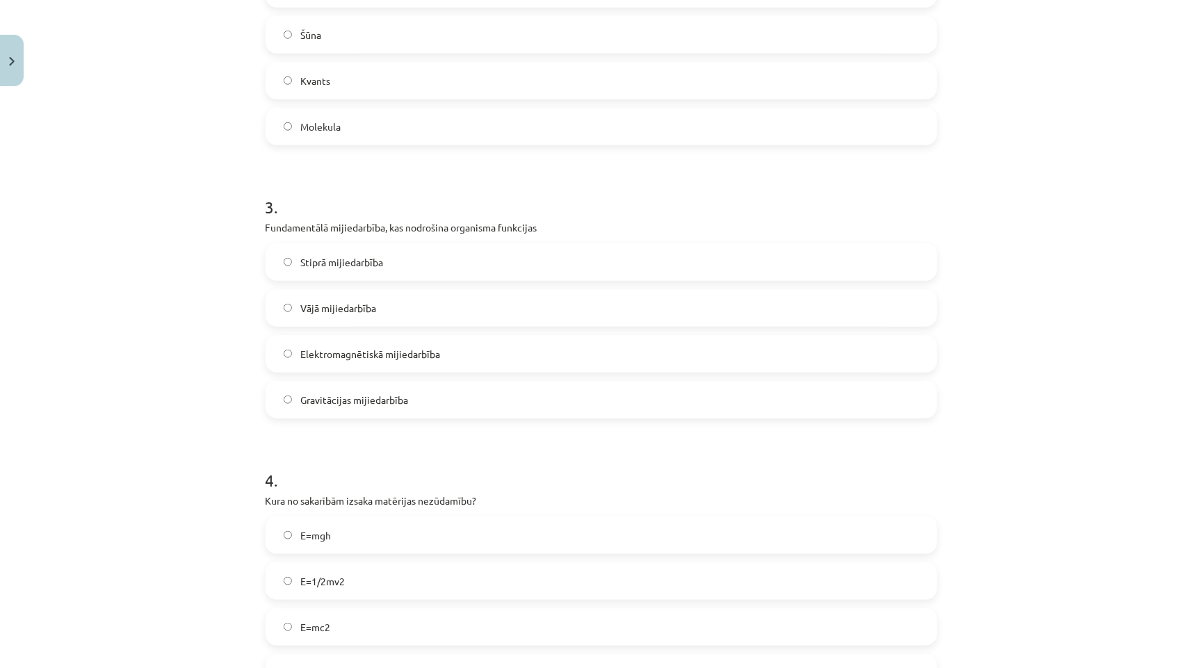
scroll to position [684, 0]
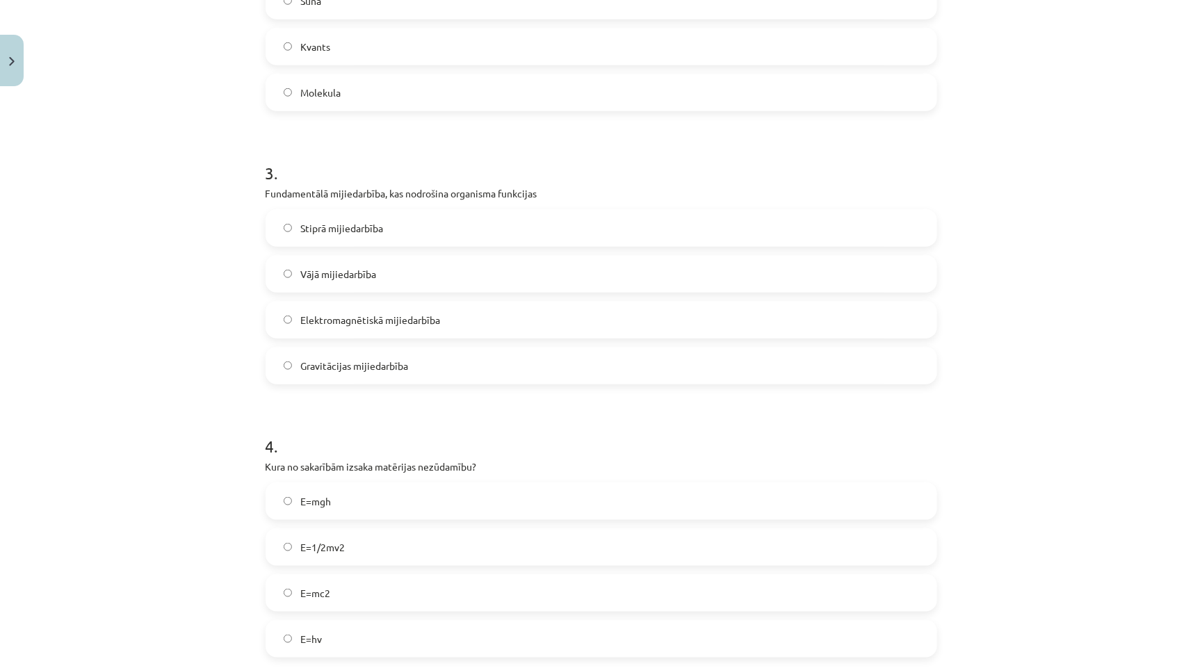
click at [396, 313] on span "Elektromagnētiskā mijiedarbība" at bounding box center [370, 320] width 140 height 15
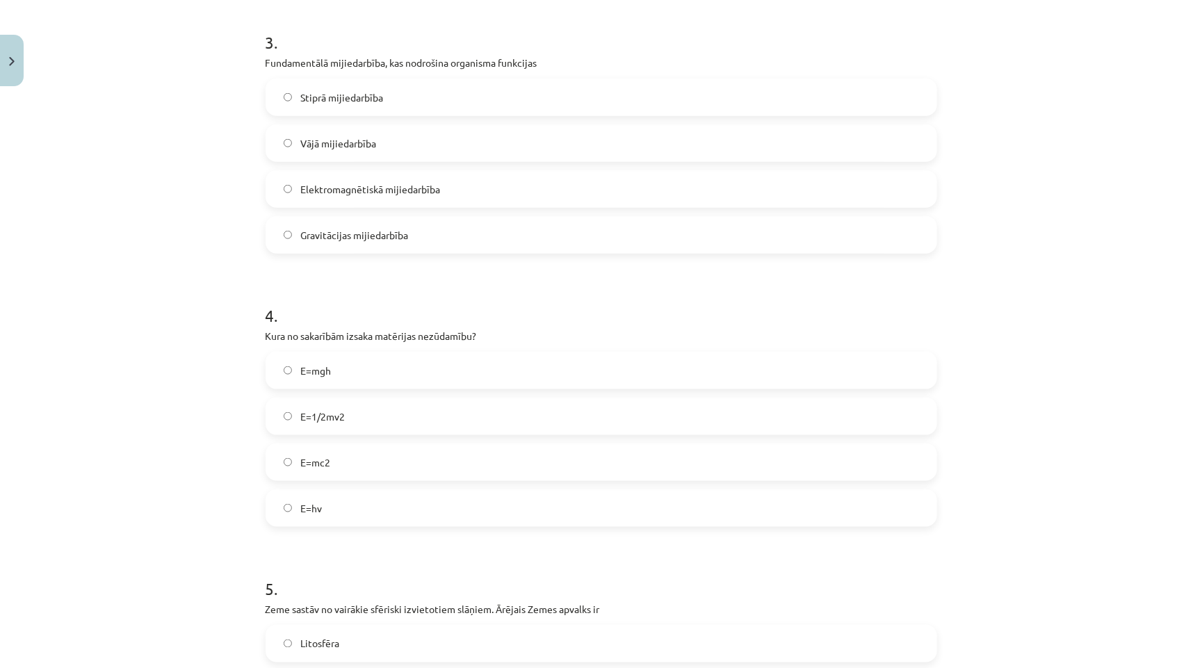
scroll to position [1073, 0]
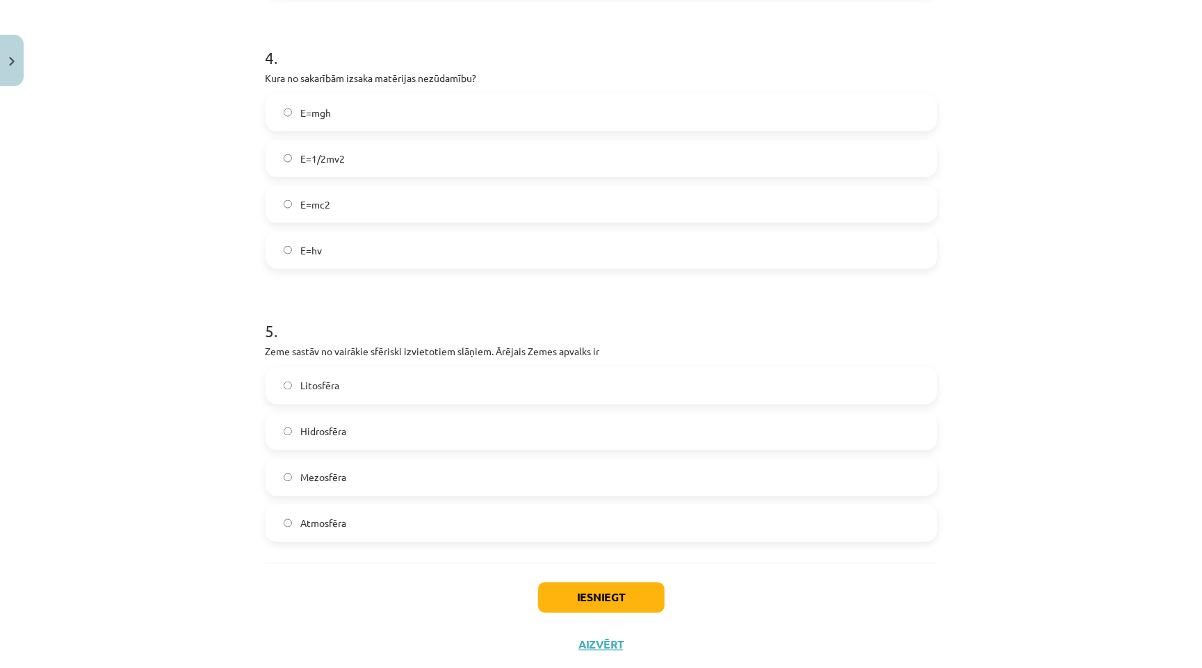
click at [375, 207] on label "E=mc2" at bounding box center [601, 204] width 669 height 35
click at [358, 516] on label "Atmosfēra" at bounding box center [601, 523] width 669 height 35
click at [612, 601] on button "Iesniegt" at bounding box center [601, 597] width 127 height 31
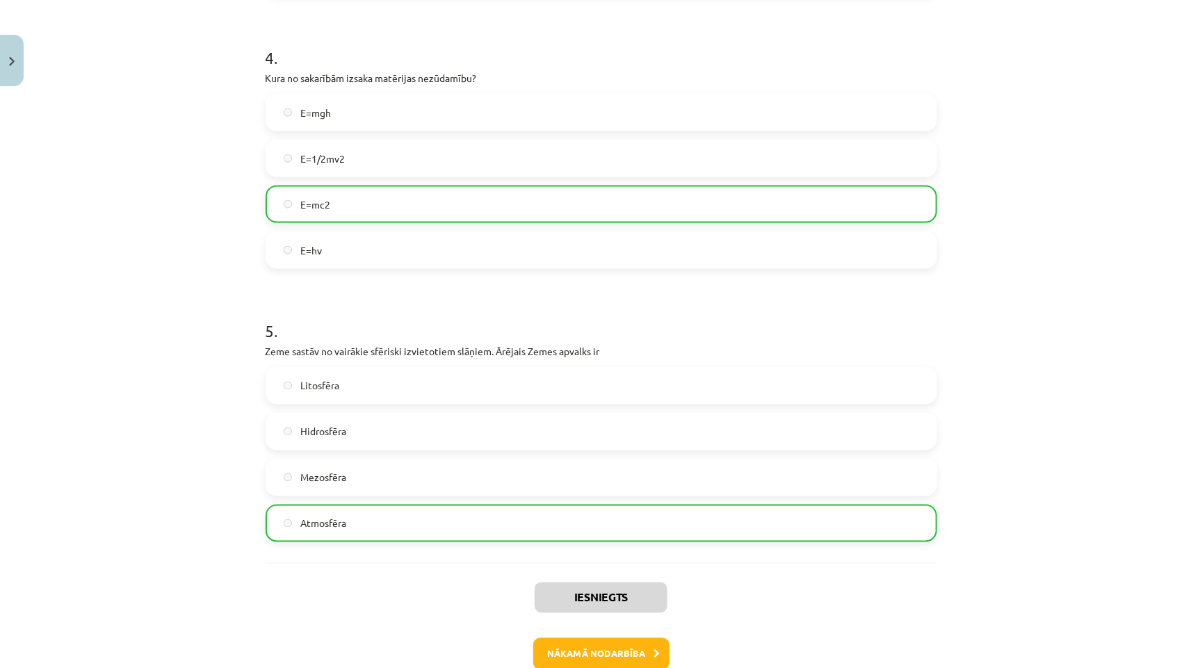
click at [601, 639] on button "Nākamā nodarbība" at bounding box center [601, 654] width 136 height 32
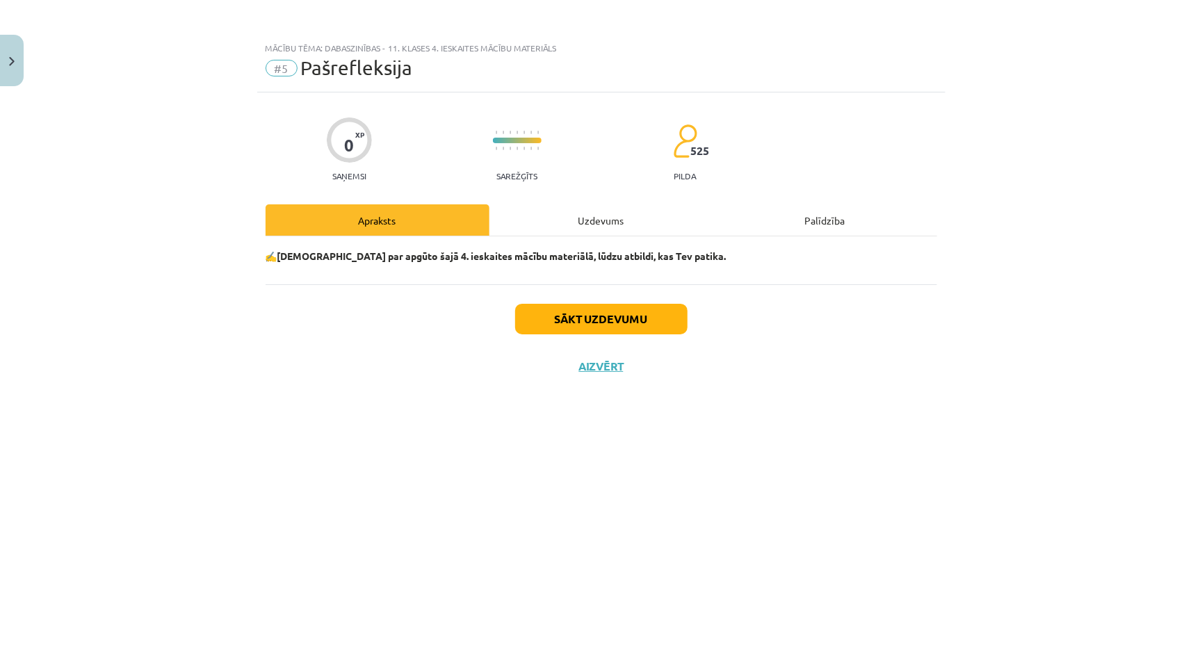
scroll to position [0, 0]
click at [601, 211] on div "Uzdevums" at bounding box center [601, 219] width 224 height 31
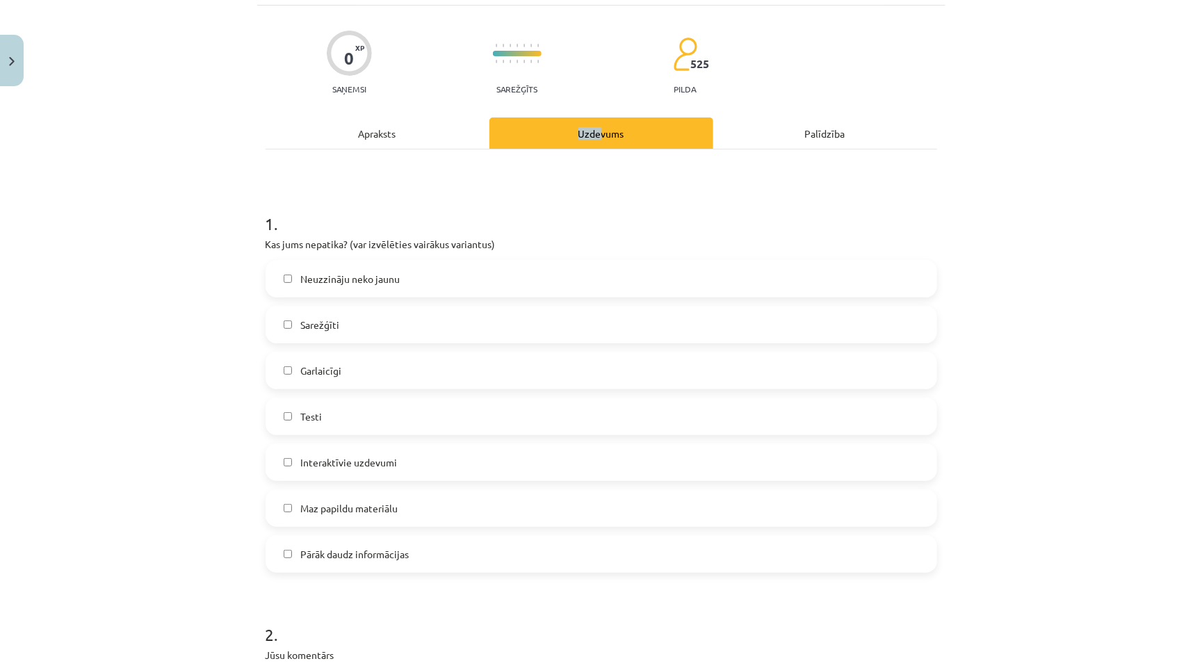
scroll to position [99, 0]
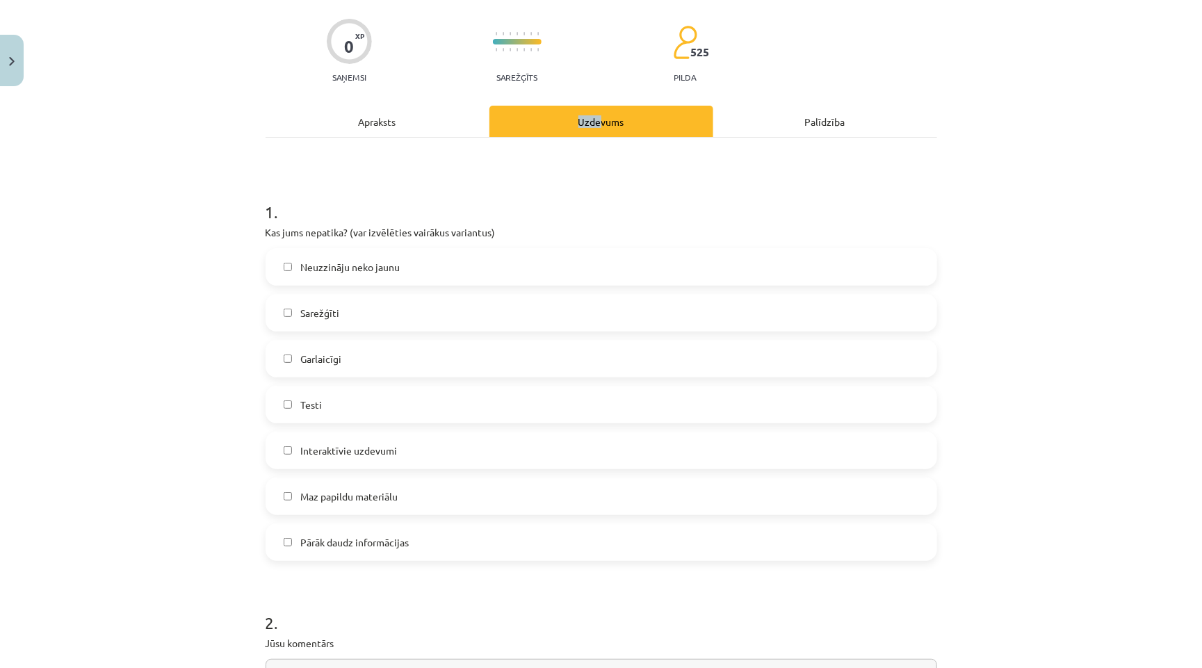
click at [389, 546] on label "Pārāk daudz informācijas" at bounding box center [601, 542] width 669 height 35
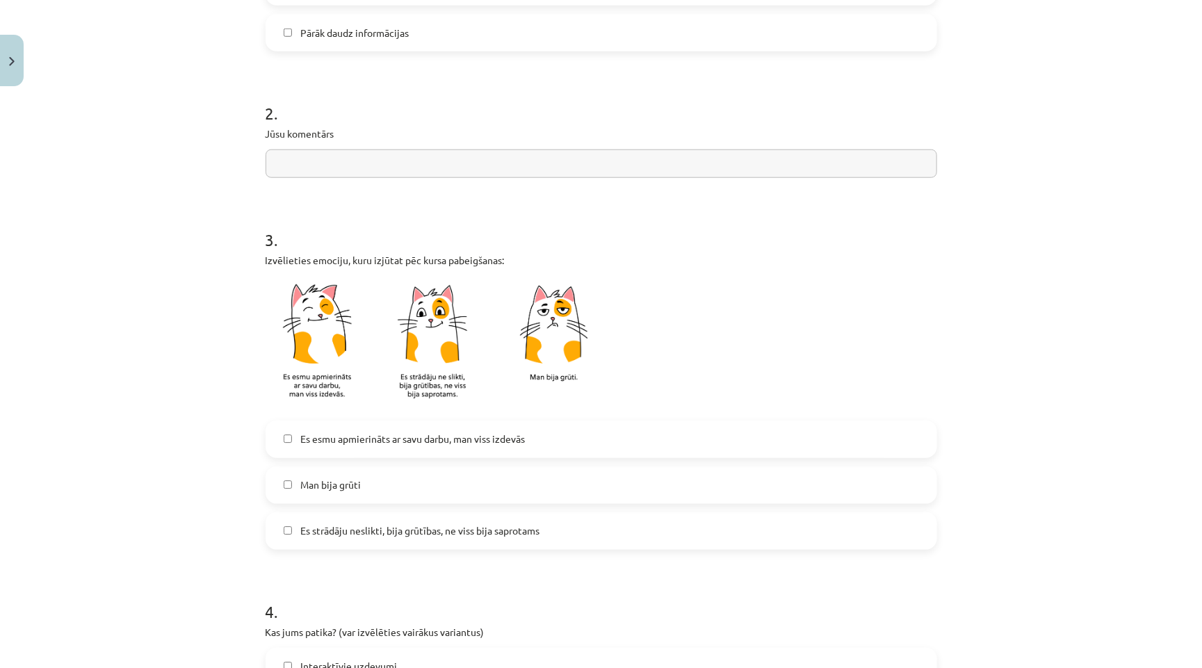
scroll to position [719, 0]
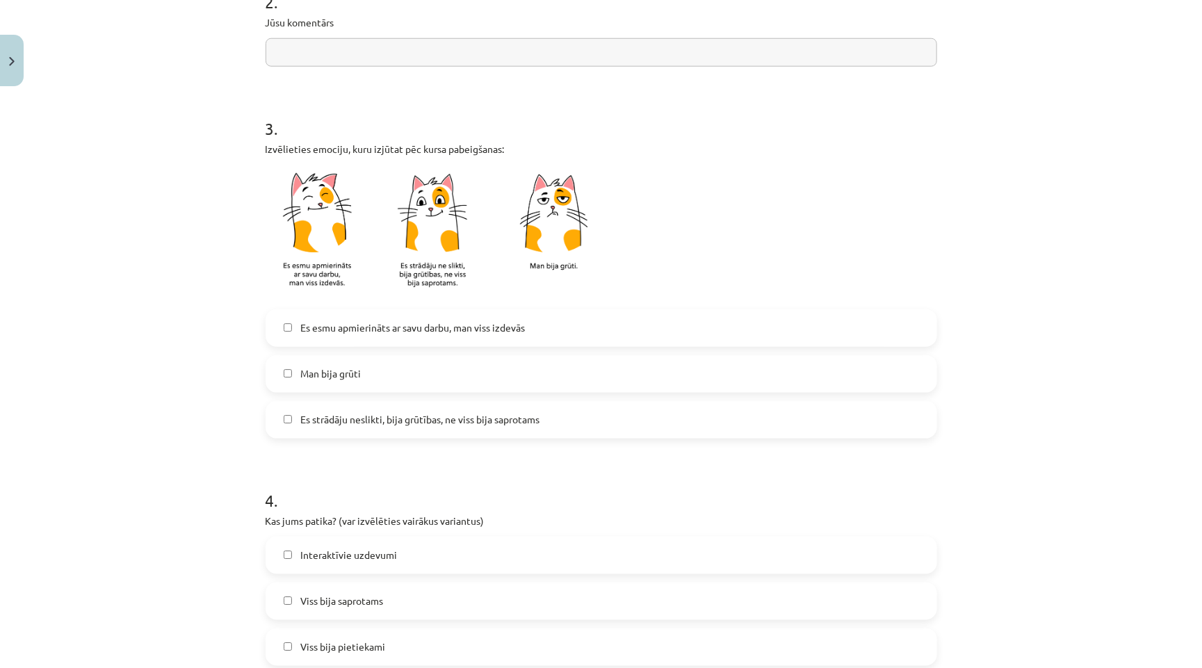
click at [430, 418] on span "Es strādāju neslikti, bija grūtības, ne viss bija saprotams" at bounding box center [419, 419] width 239 height 15
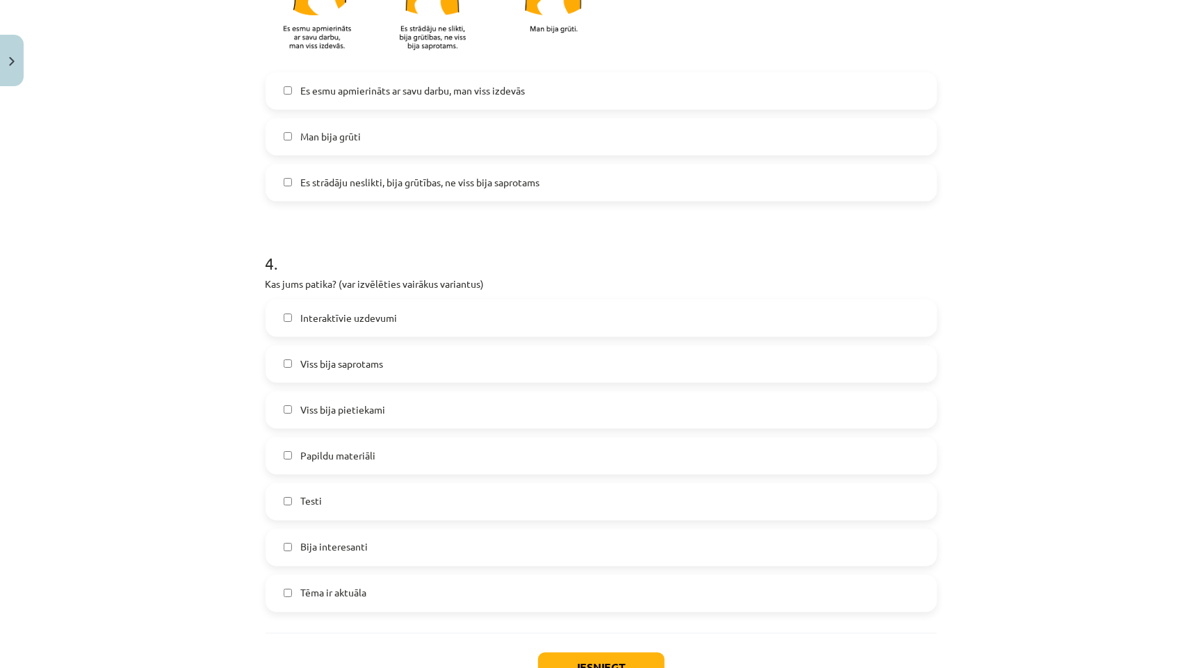
scroll to position [962, 0]
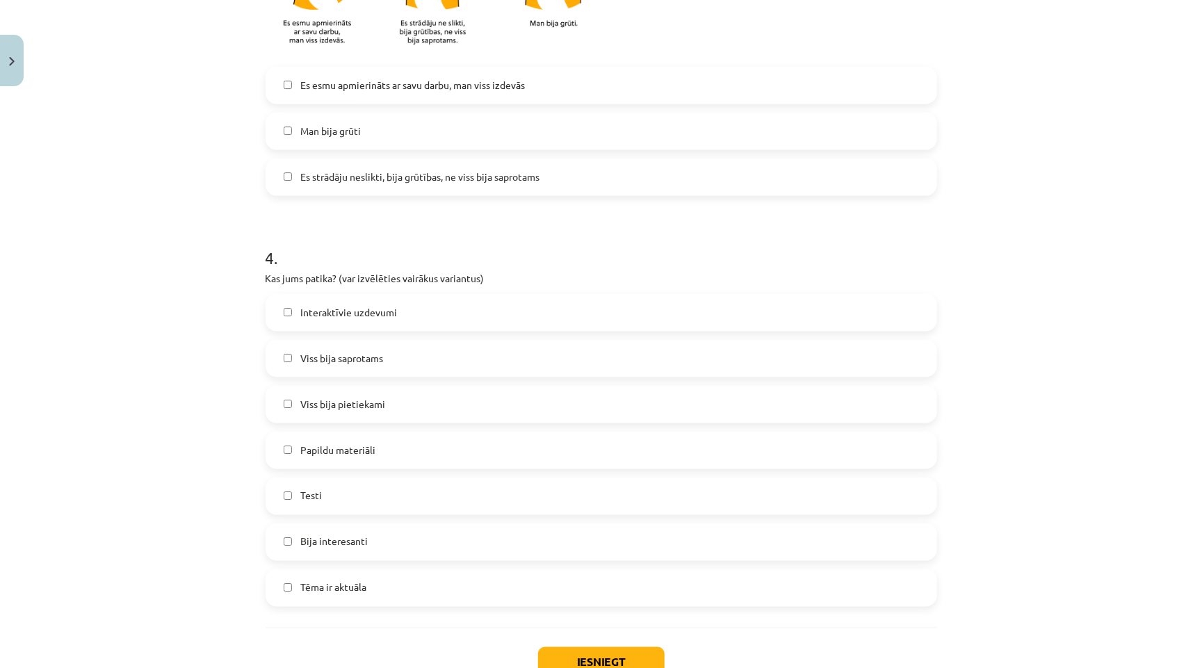
click at [373, 582] on label "Tēma ir aktuāla" at bounding box center [601, 588] width 669 height 35
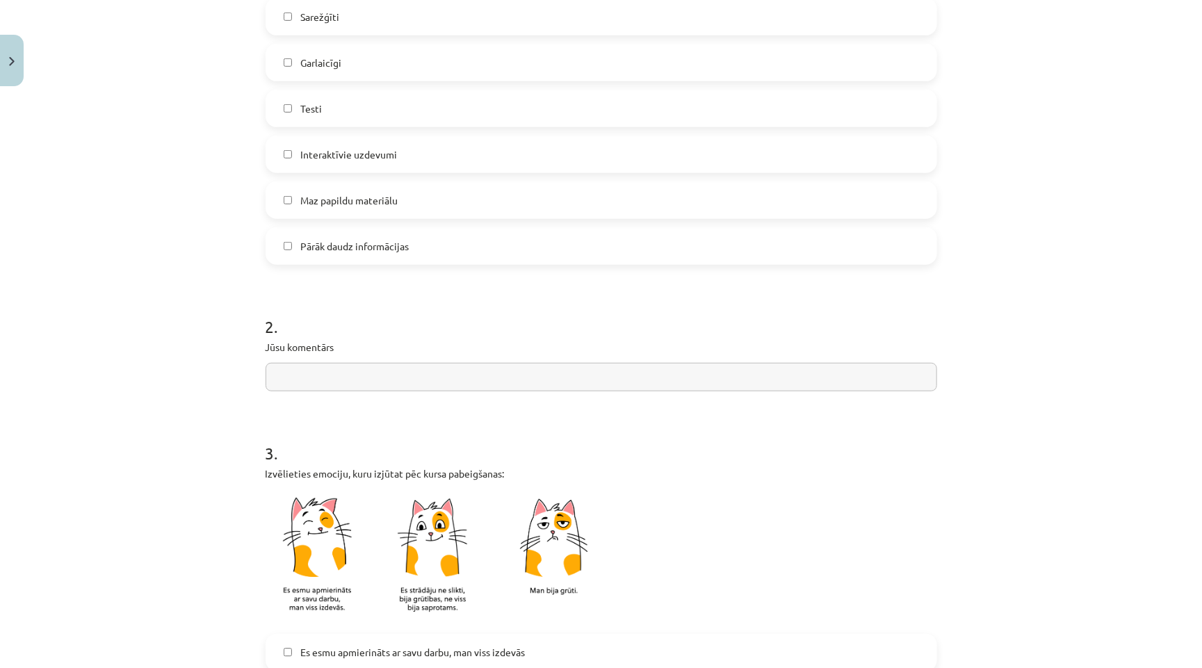
scroll to position [481, 0]
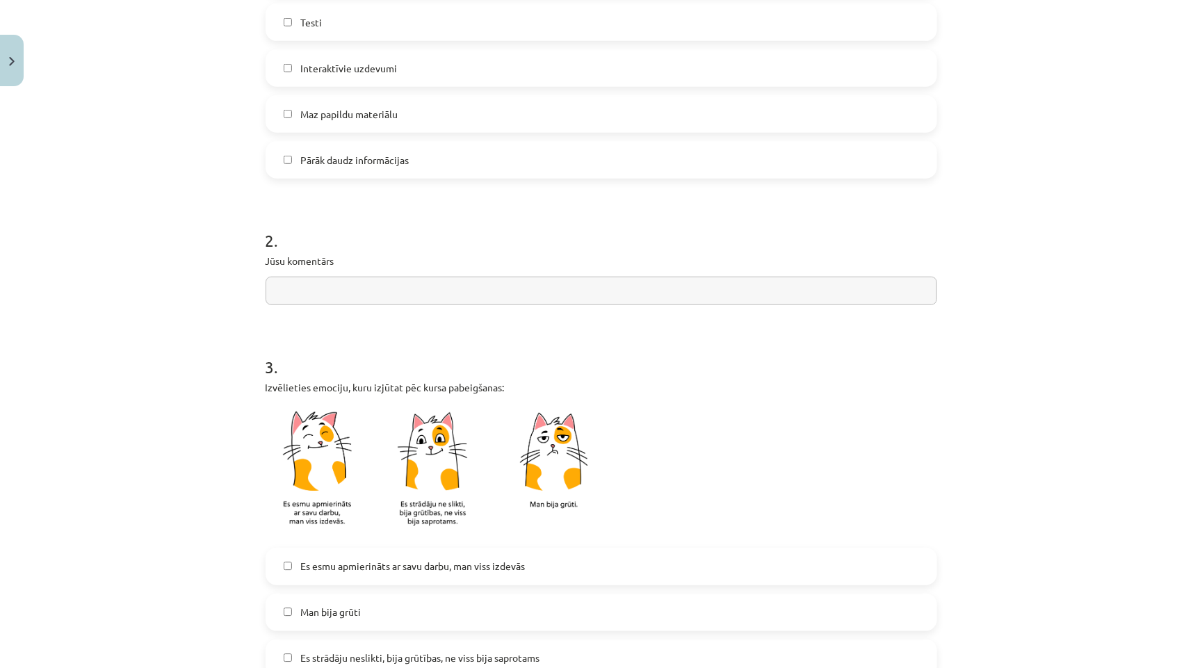
click at [407, 290] on input "text" at bounding box center [601, 291] width 671 height 28
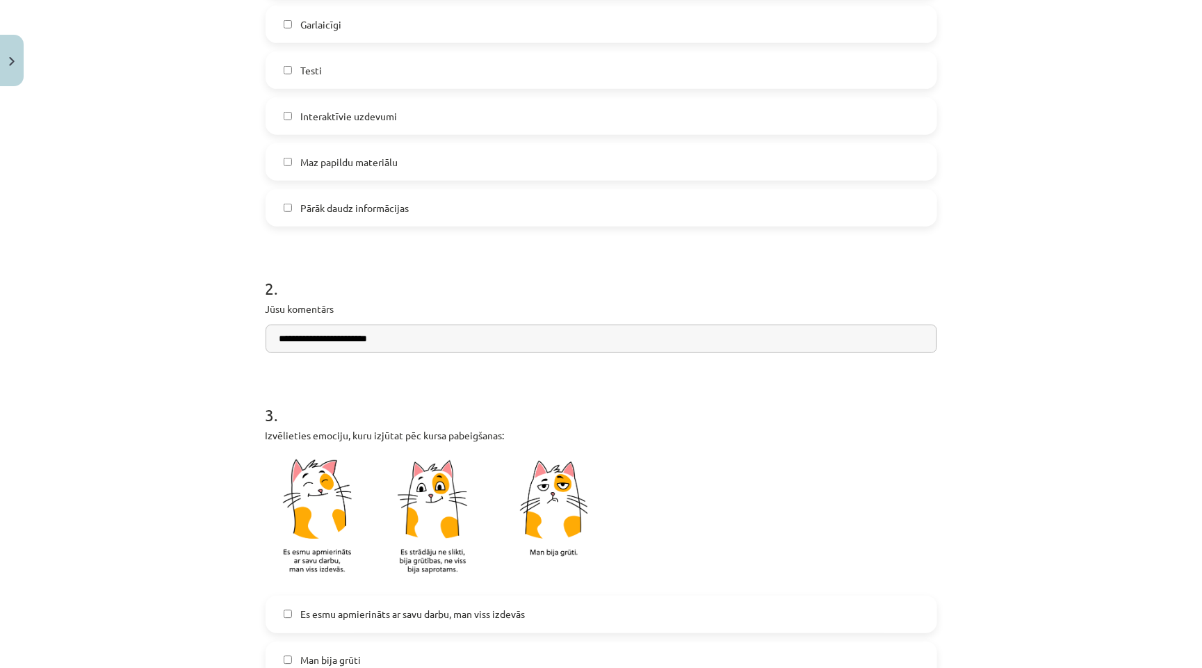
scroll to position [1055, 0]
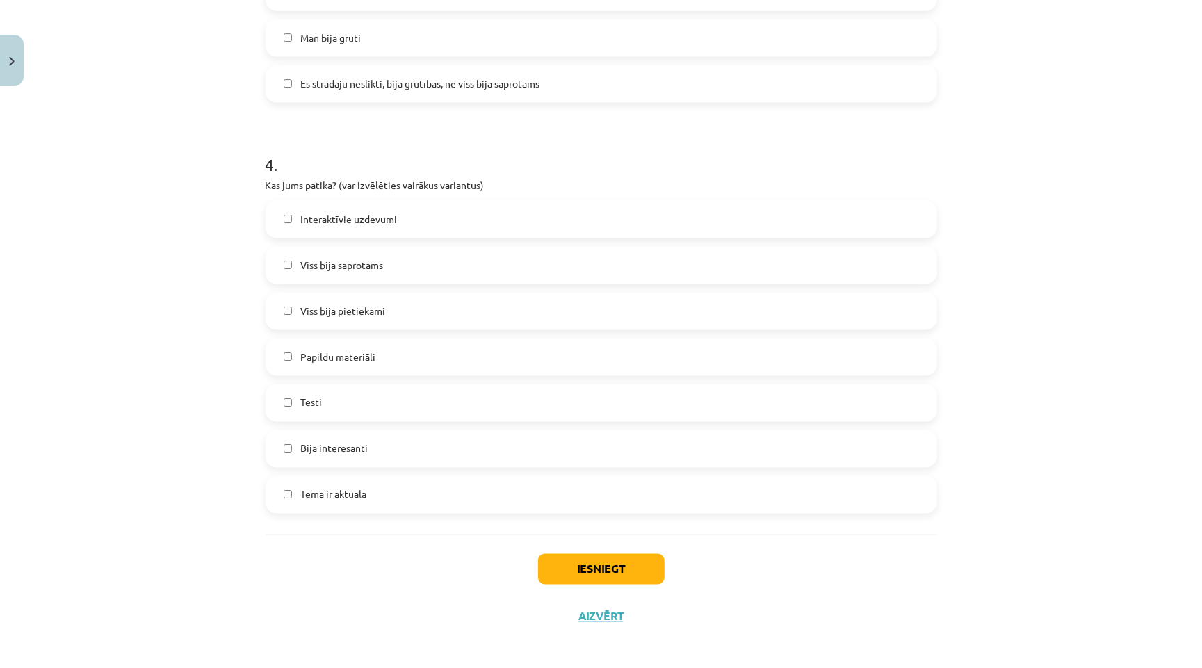
type input "**********"
click at [639, 554] on button "Iesniegt" at bounding box center [601, 569] width 127 height 31
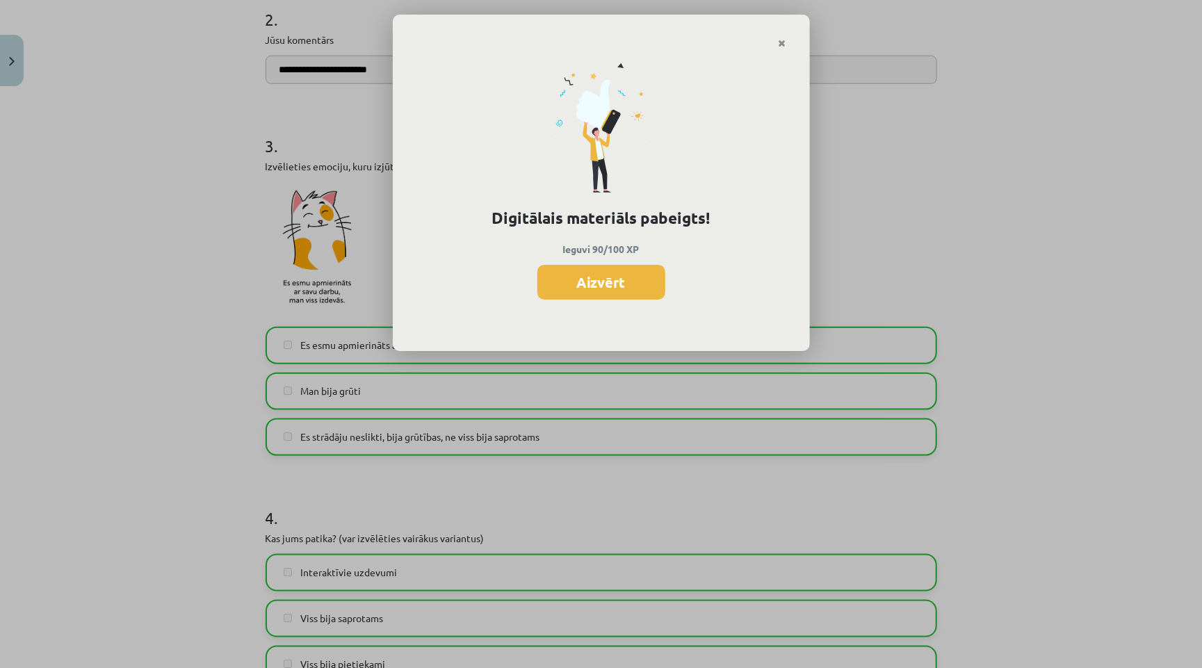
scroll to position [703, 0]
click at [630, 290] on button "Aizvērt" at bounding box center [601, 282] width 128 height 35
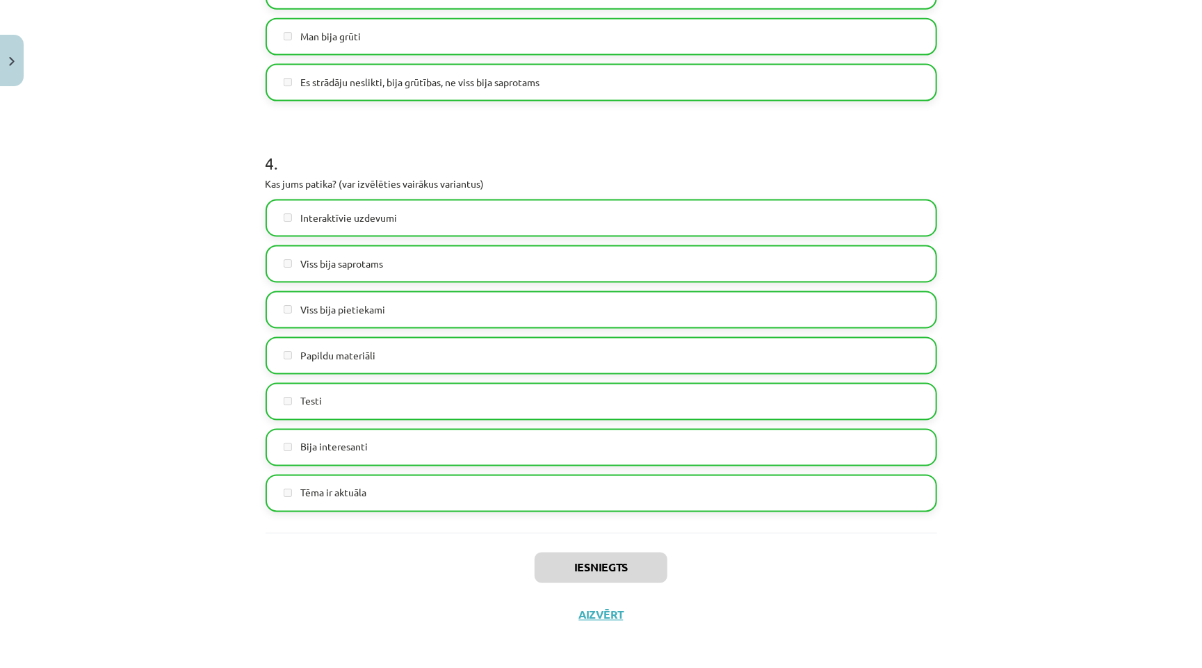
scroll to position [1055, 0]
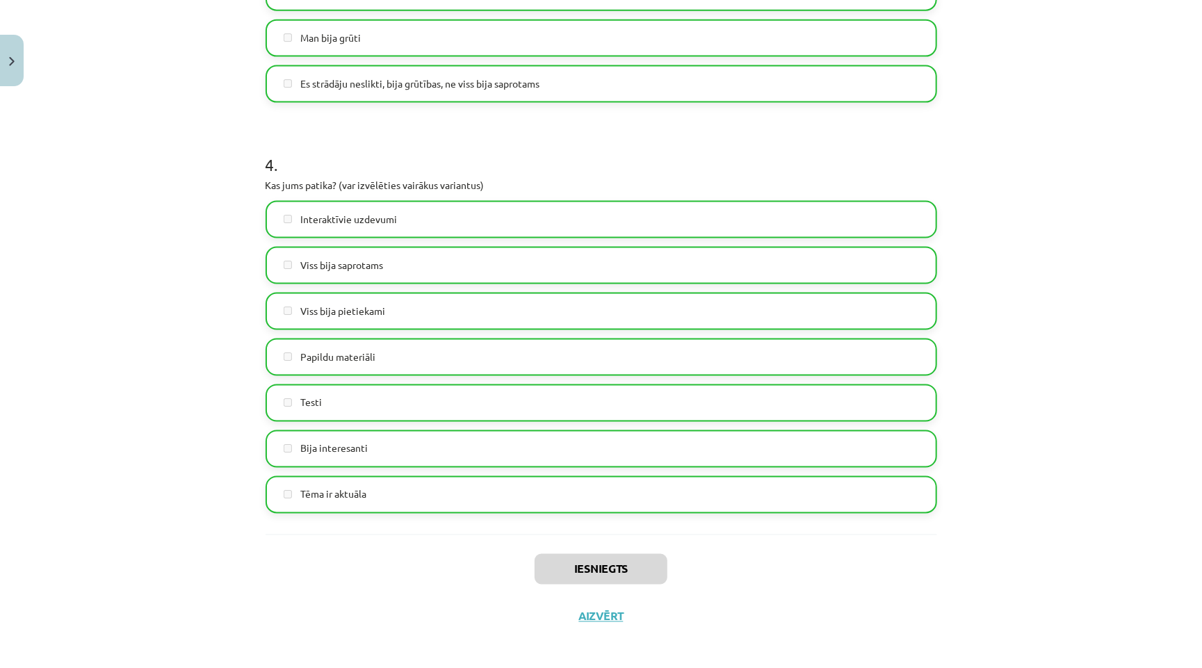
click at [592, 611] on button "Aizvērt" at bounding box center [601, 617] width 53 height 14
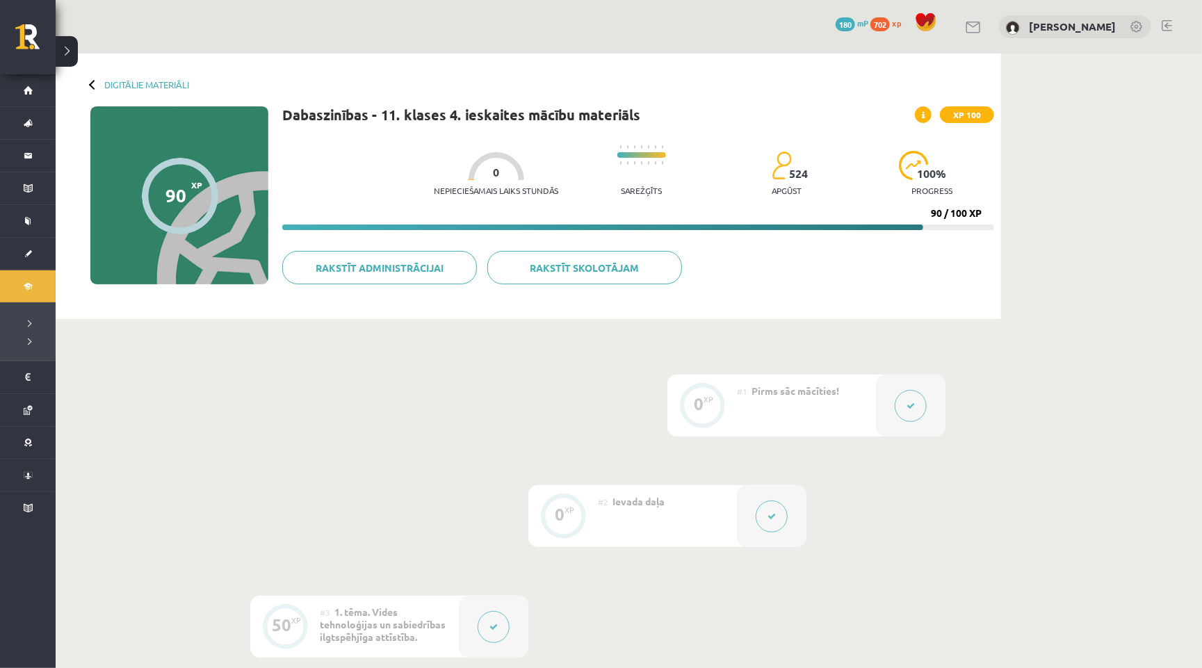
scroll to position [0, 0]
click at [113, 87] on link "Digitālie materiāli" at bounding box center [146, 84] width 85 height 10
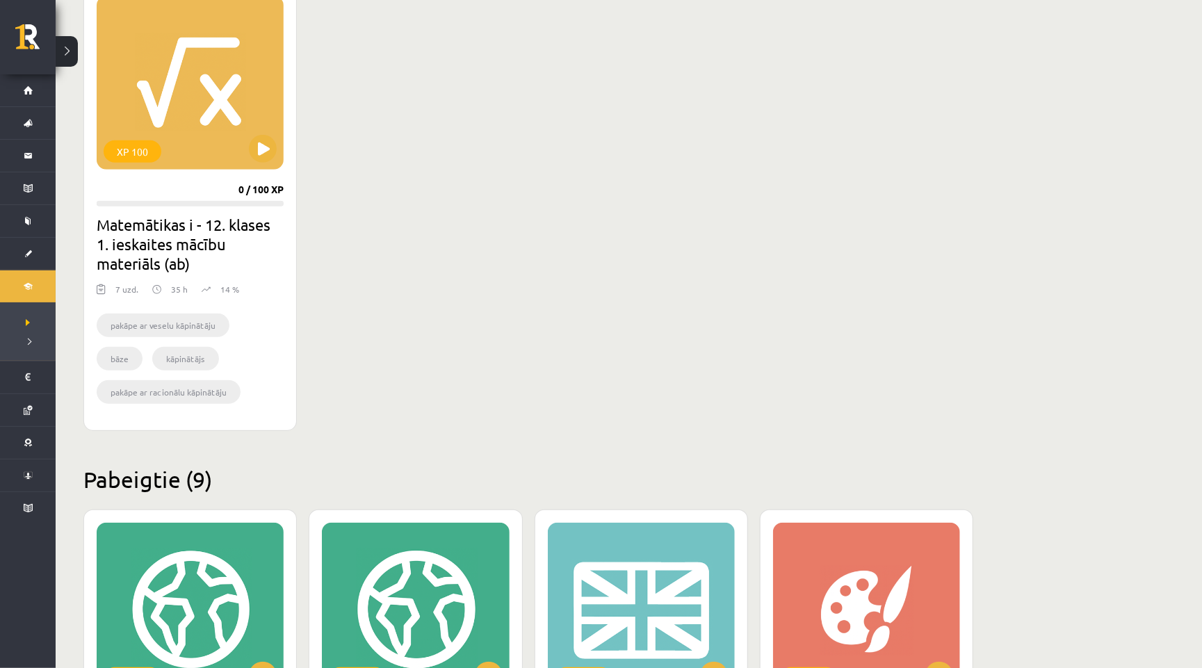
scroll to position [421, 0]
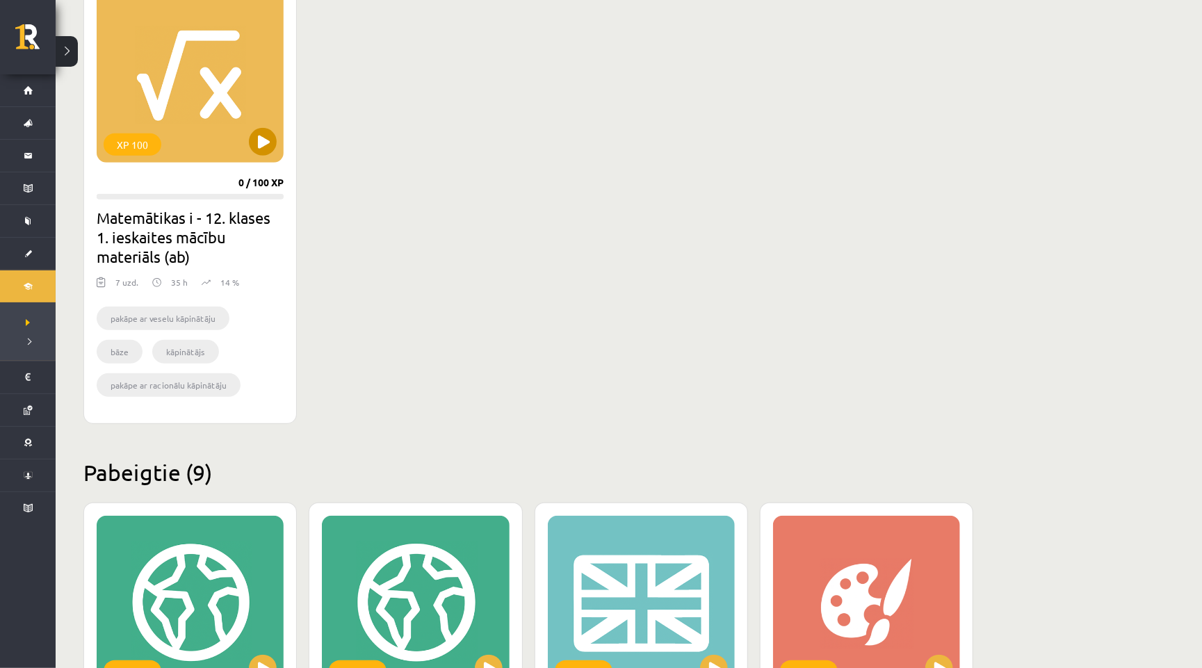
click at [265, 142] on button at bounding box center [263, 142] width 28 height 28
drag, startPoint x: 265, startPoint y: 122, endPoint x: 800, endPoint y: 285, distance: 559.4
click at [800, 285] on div "XP 100 0 / 100 XP Matemātikas i - 12. klases 1. ieskaites mācību materiāls (ab)…" at bounding box center [528, 200] width 890 height 448
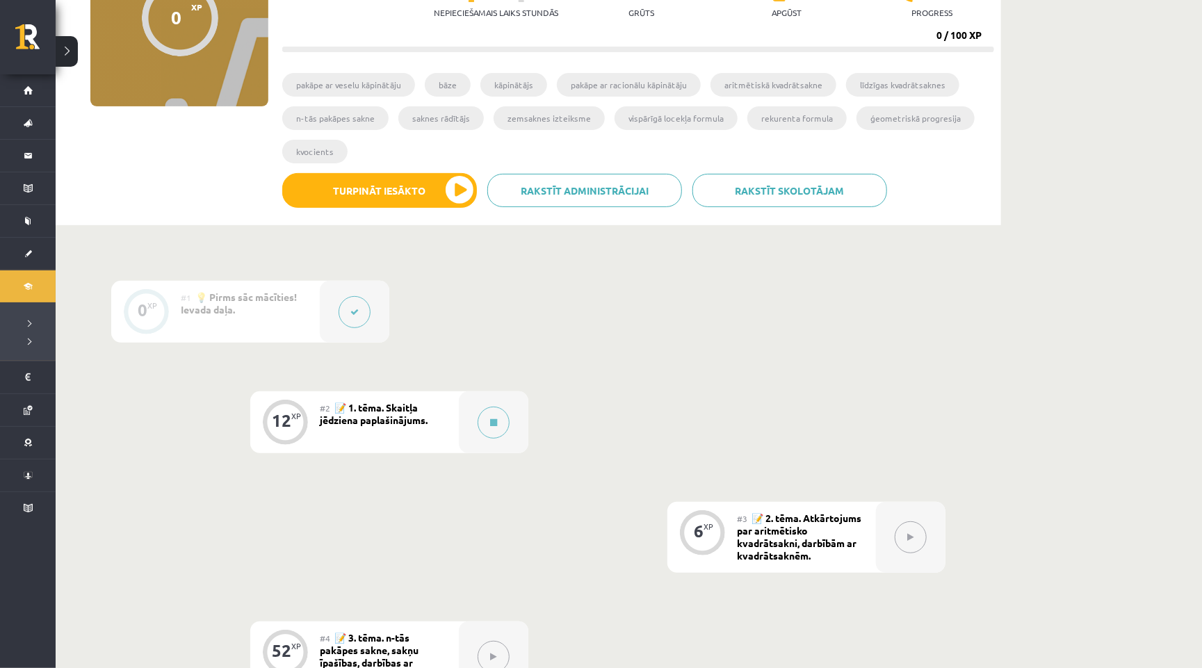
scroll to position [179, 0]
click at [511, 423] on div at bounding box center [494, 422] width 70 height 62
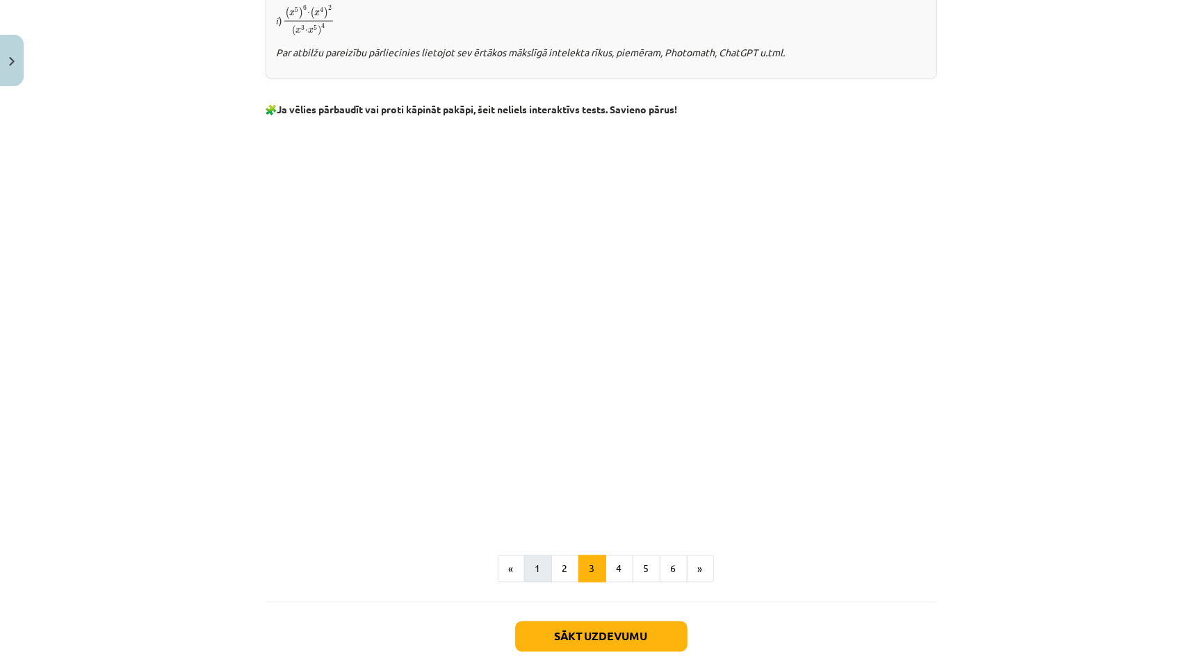
click at [548, 558] on button "1" at bounding box center [538, 569] width 28 height 28
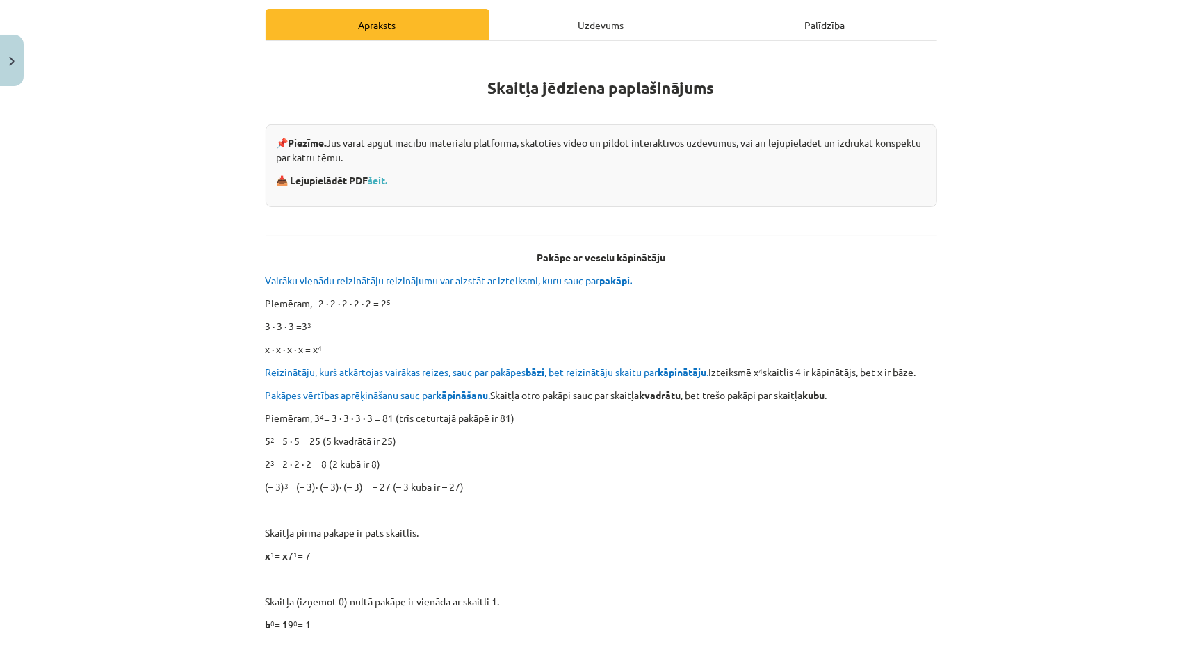
scroll to position [188, 0]
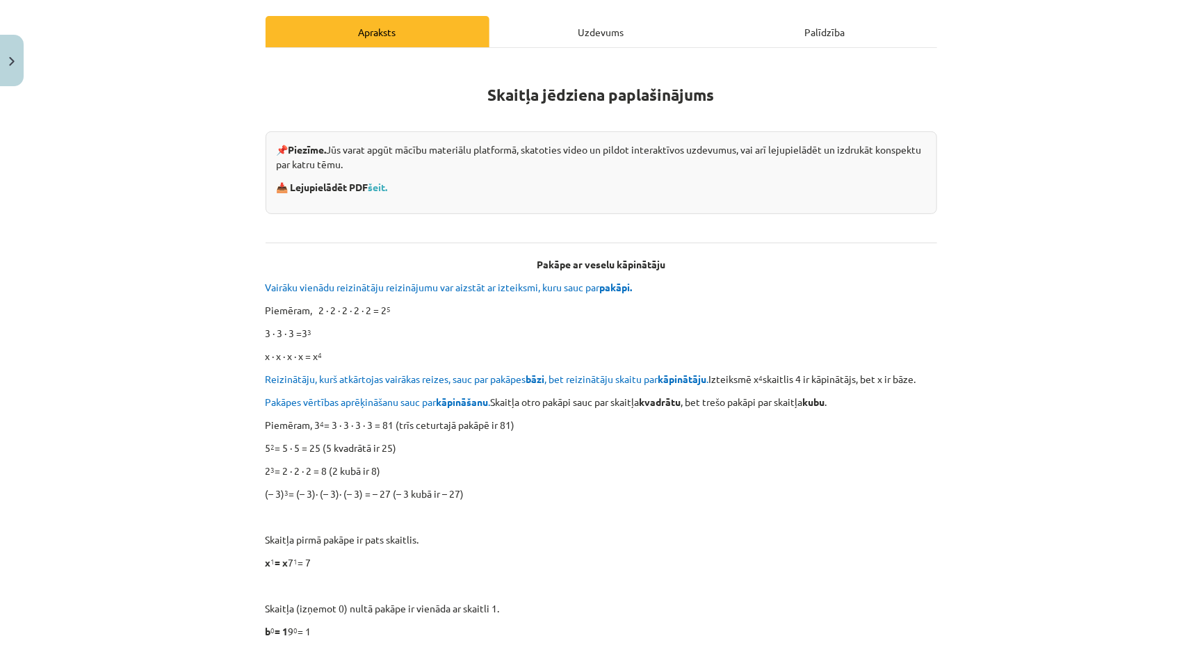
click at [390, 181] on strong "📥 Lejupielādēt PDF šeit." at bounding box center [333, 187] width 113 height 13
click at [385, 181] on link "šeit." at bounding box center [377, 187] width 19 height 13
